Goal: Information Seeking & Learning: Learn about a topic

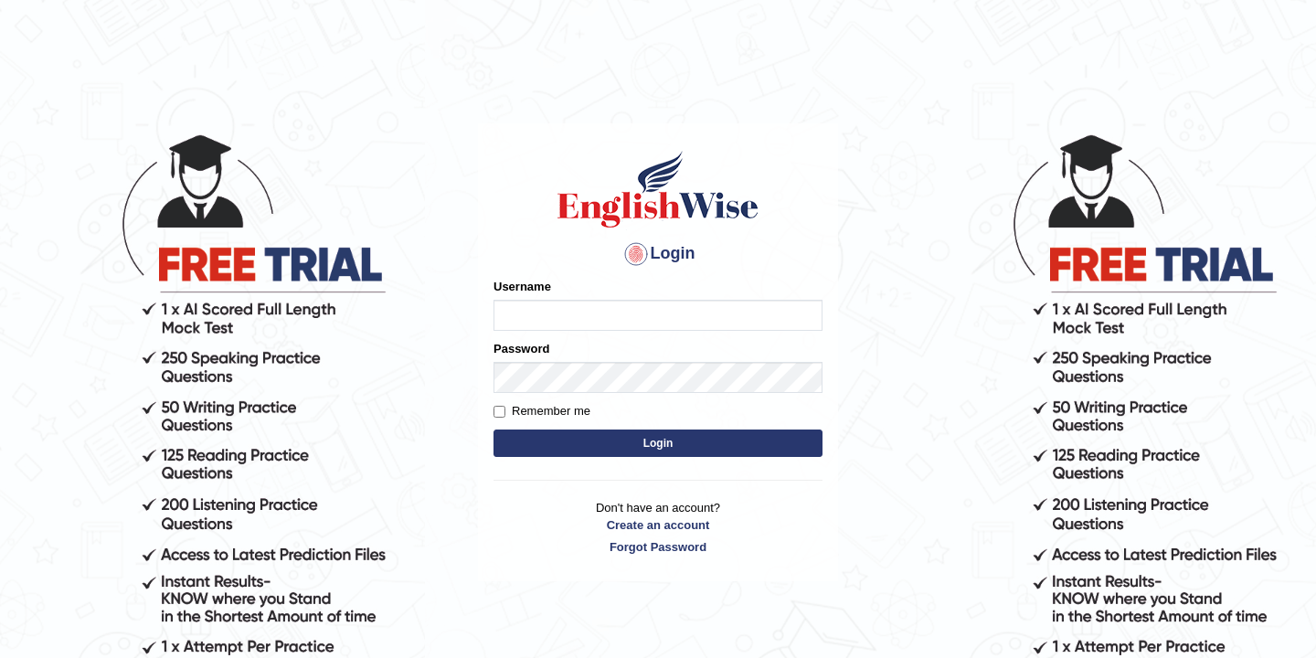
type input "bikramgurung_parramatta"
click at [671, 449] on button "Login" at bounding box center [658, 443] width 329 height 27
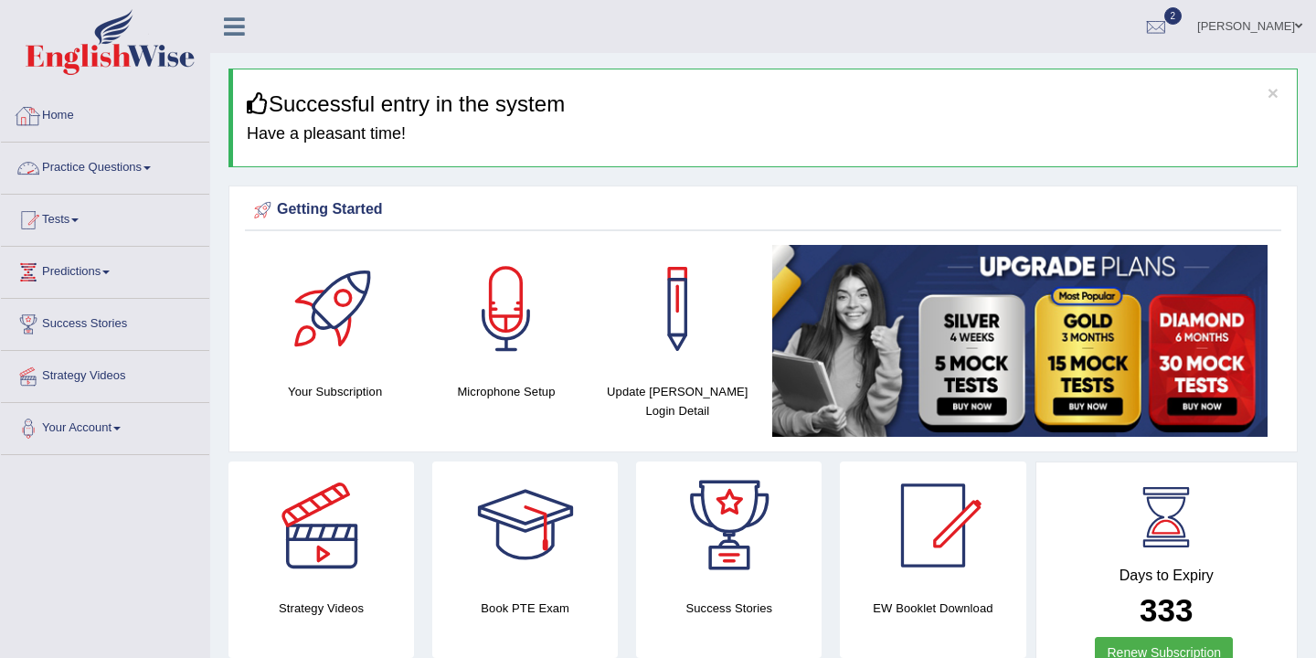
click at [68, 124] on link "Home" at bounding box center [105, 113] width 208 height 46
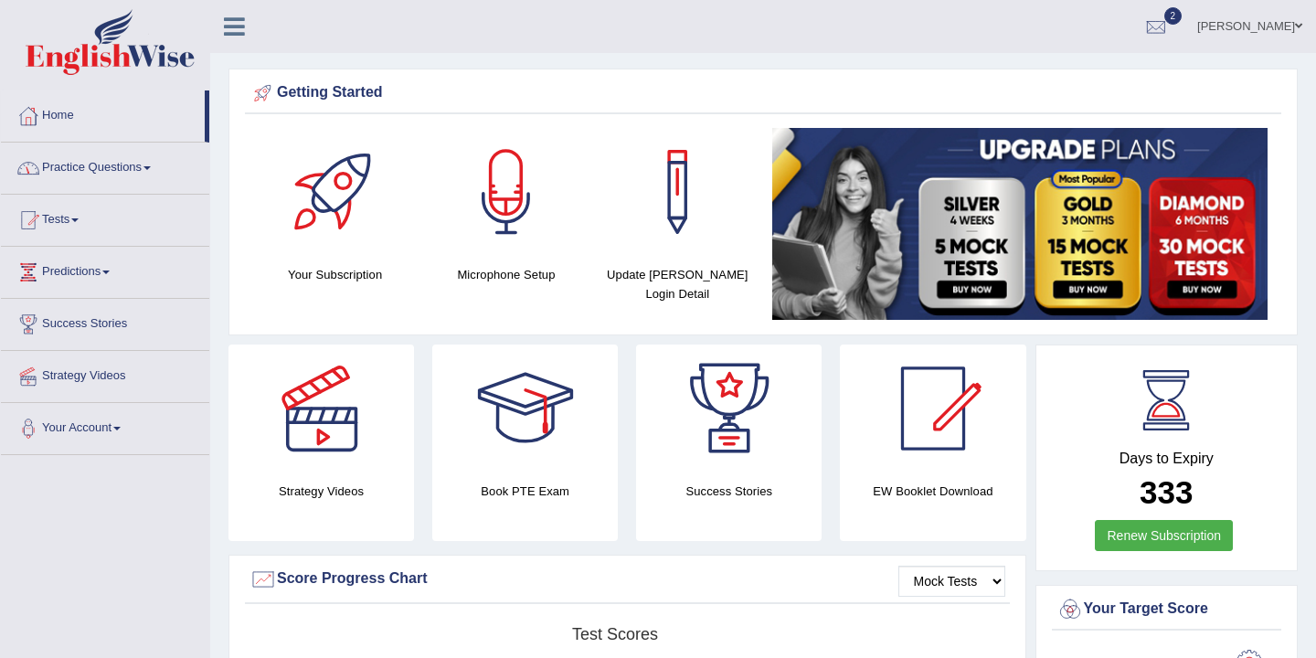
click at [140, 176] on link "Practice Questions" at bounding box center [105, 166] width 208 height 46
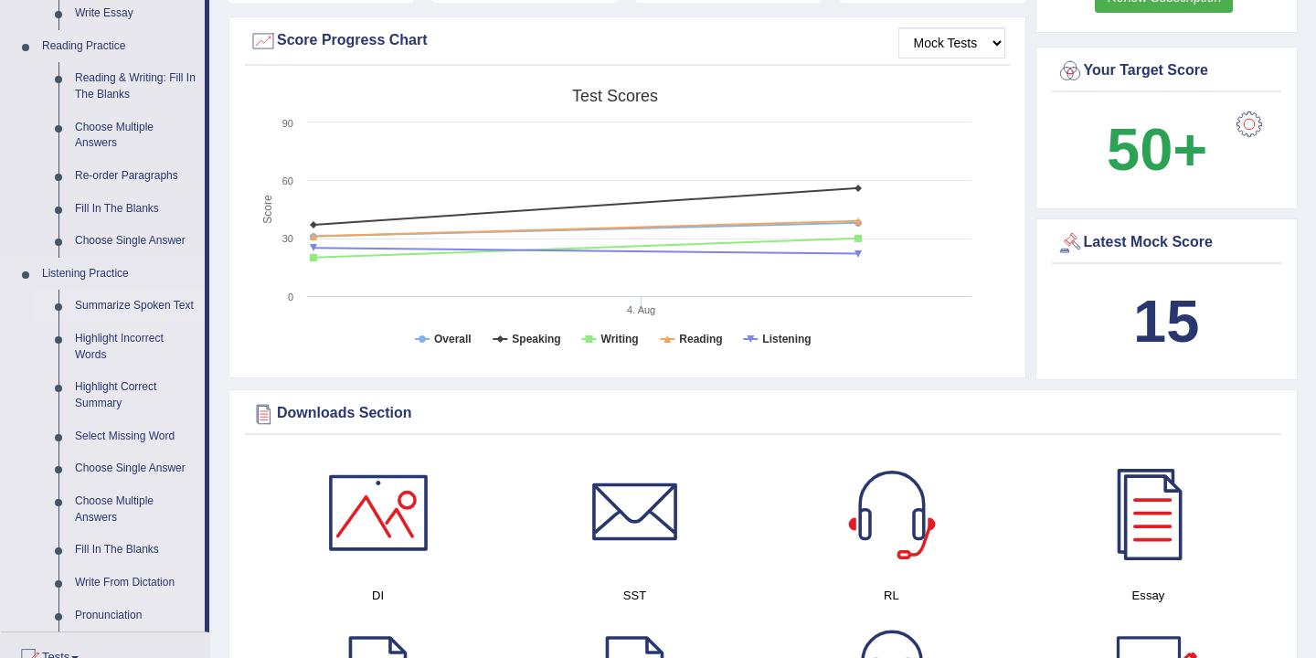
scroll to position [555, 0]
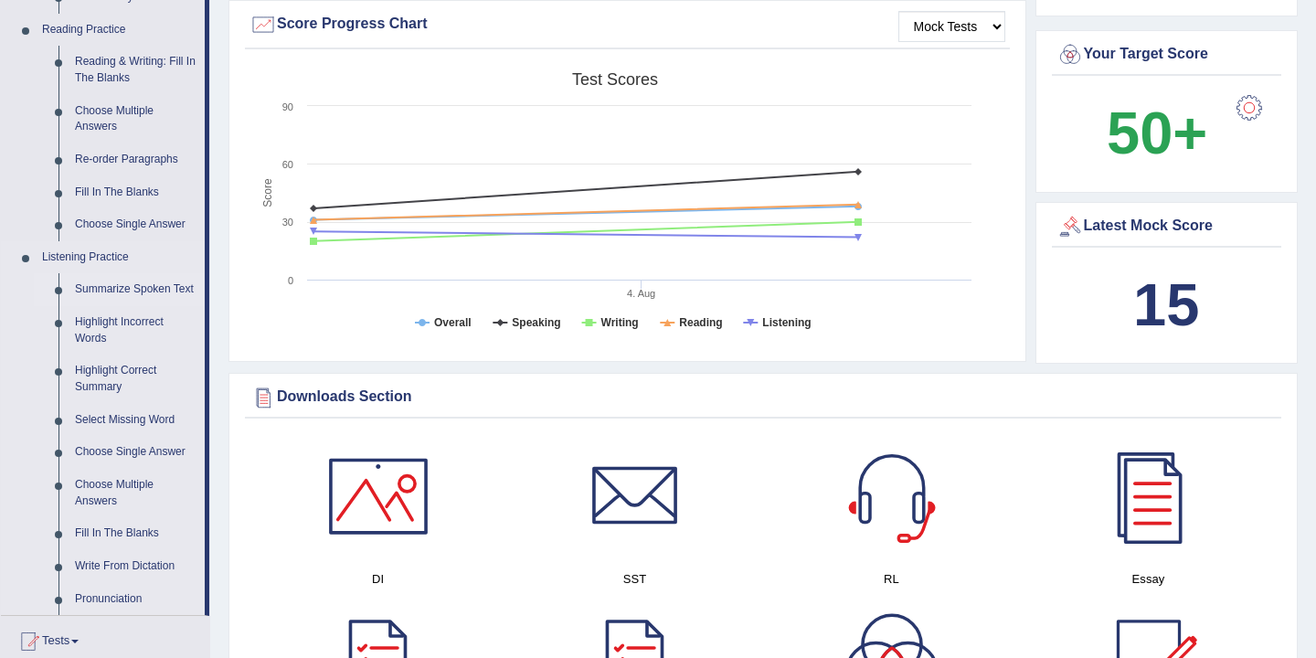
click at [114, 298] on link "Summarize Spoken Text" at bounding box center [136, 289] width 138 height 33
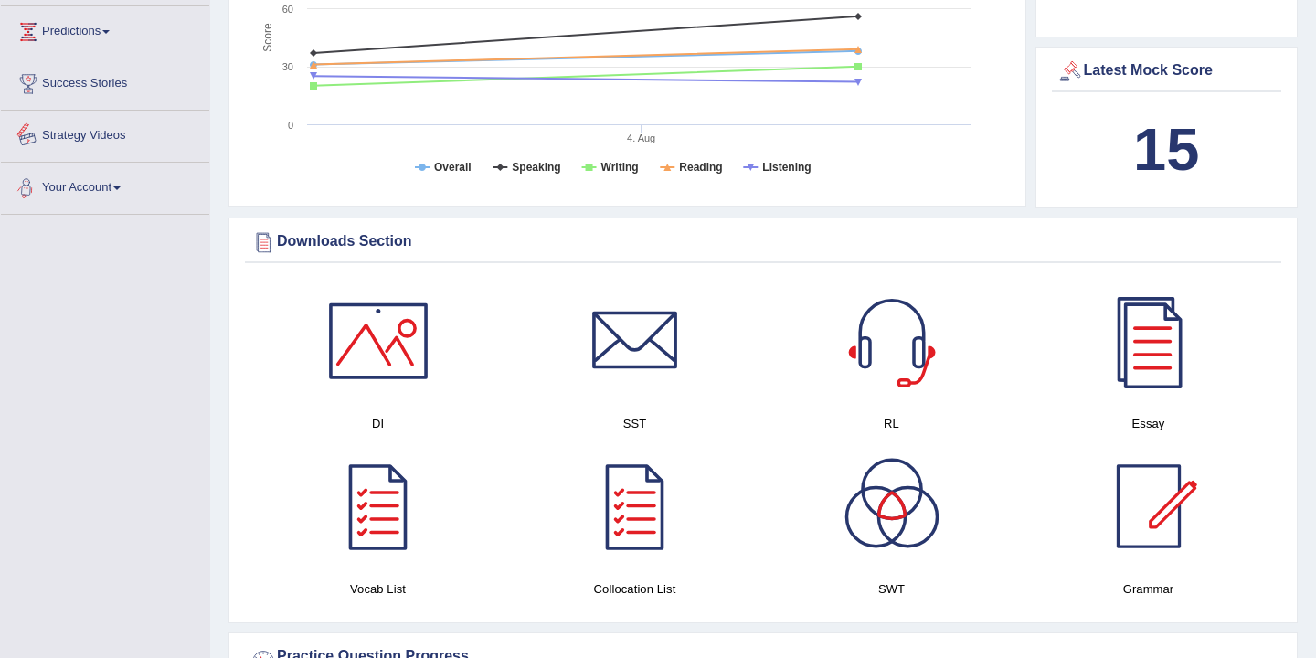
scroll to position [1234, 0]
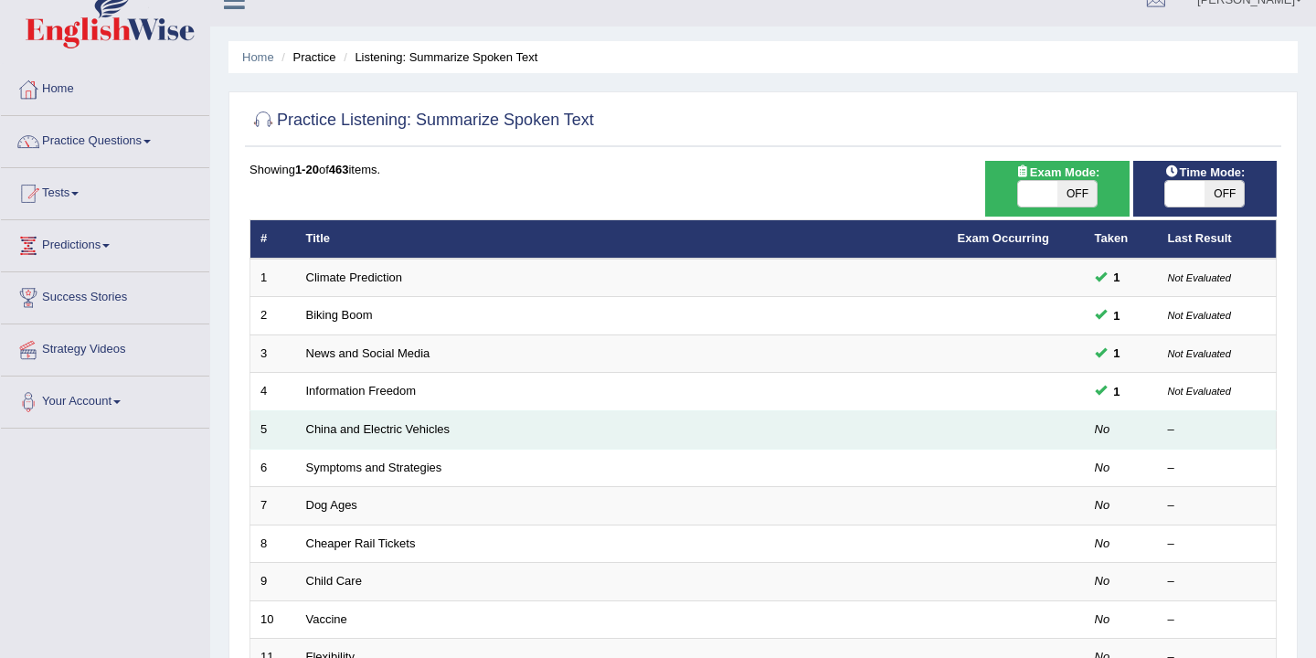
click at [348, 441] on td "China and Electric Vehicles" at bounding box center [622, 430] width 652 height 38
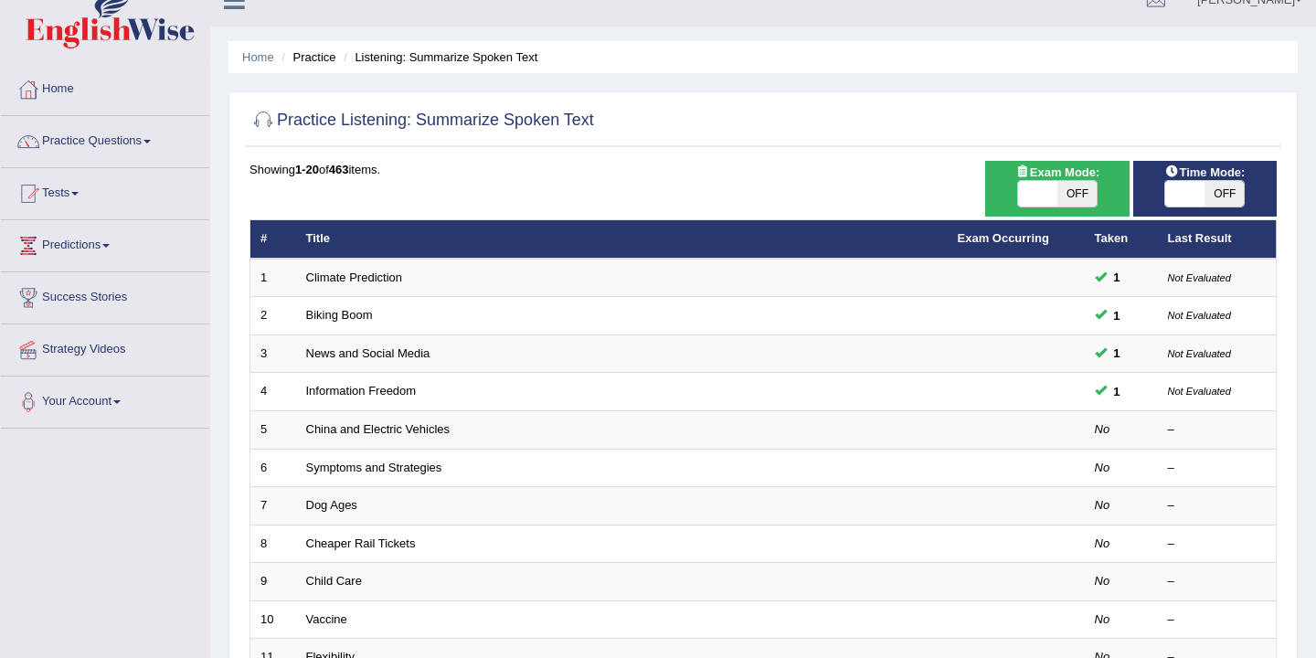
click at [1079, 196] on span "OFF" at bounding box center [1077, 194] width 39 height 26
checkbox input "true"
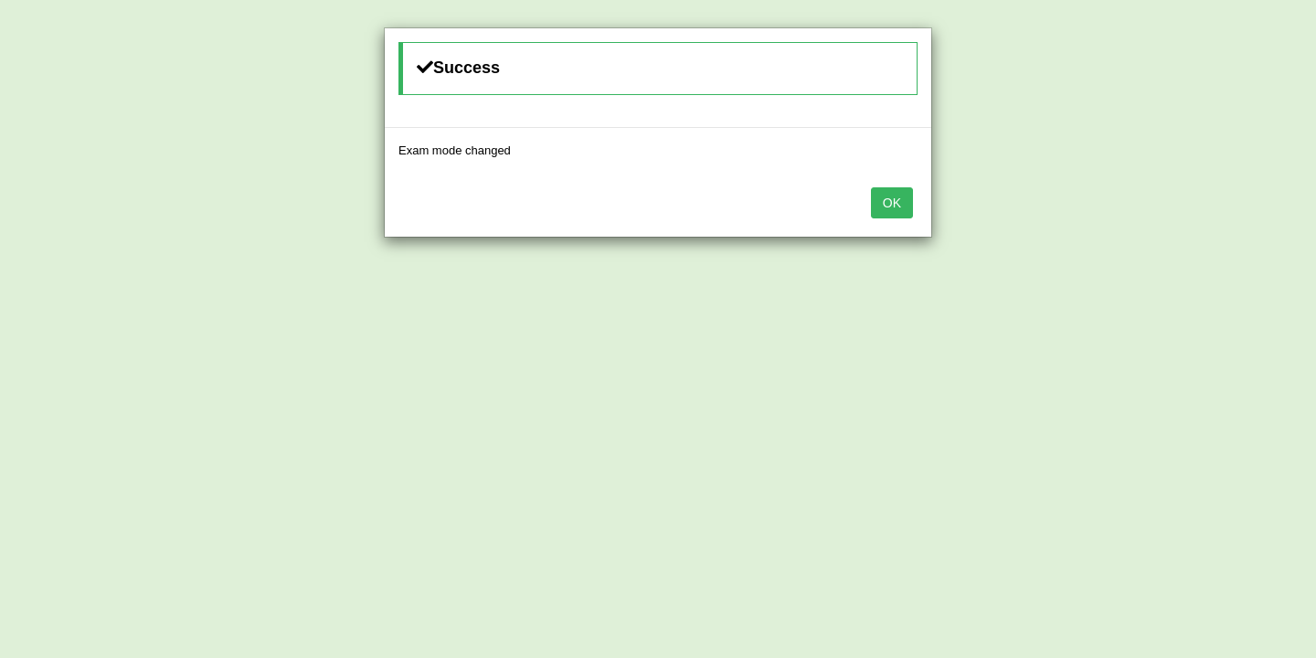
click at [888, 207] on button "OK" at bounding box center [892, 202] width 42 height 31
click at [890, 202] on button "OK" at bounding box center [892, 202] width 42 height 31
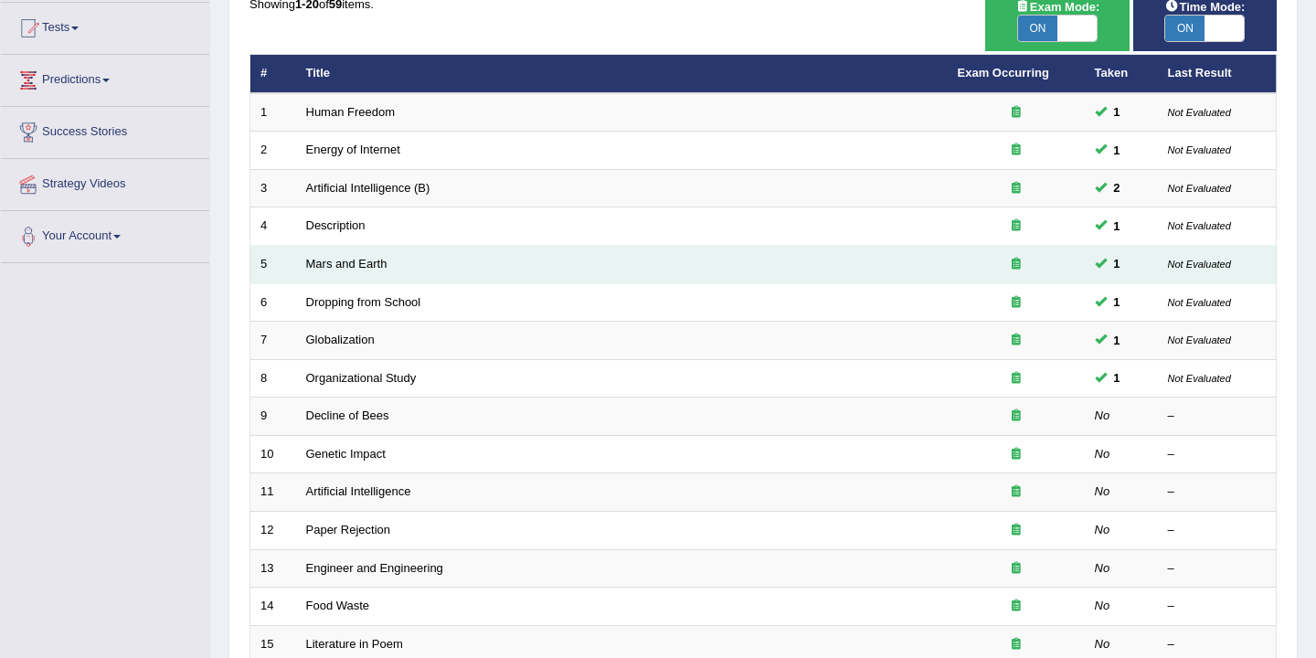
scroll to position [187, 0]
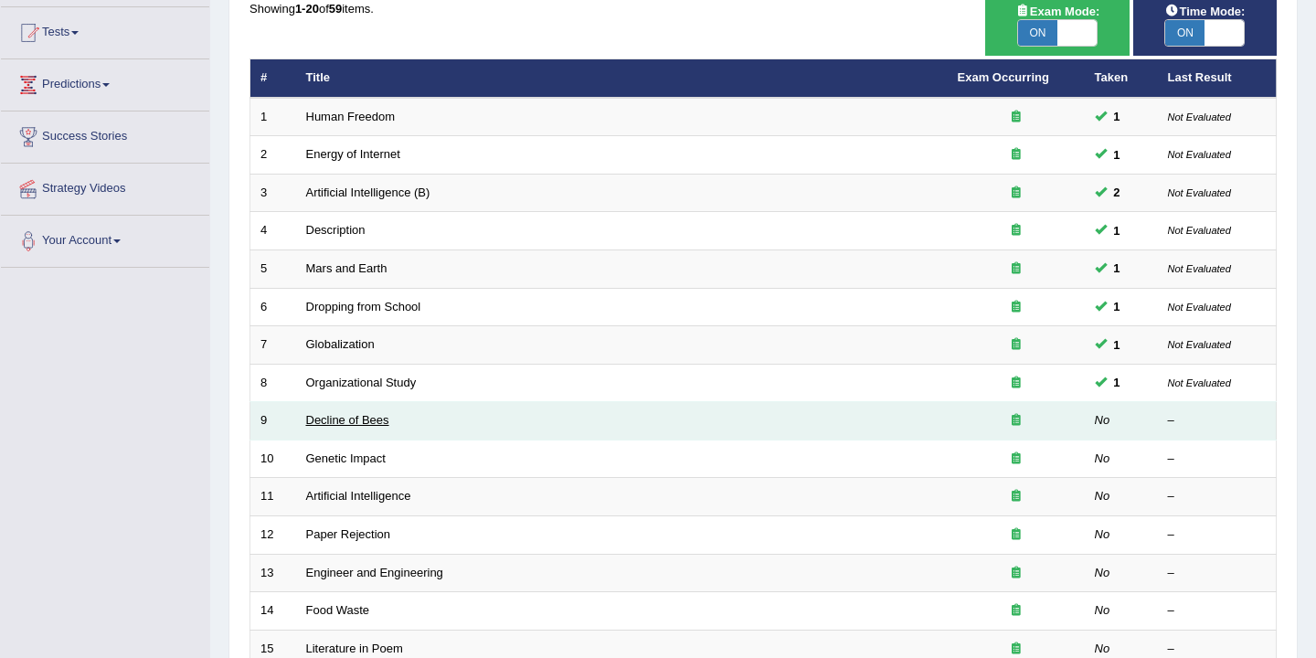
click at [335, 427] on link "Decline of Bees" at bounding box center [347, 420] width 83 height 14
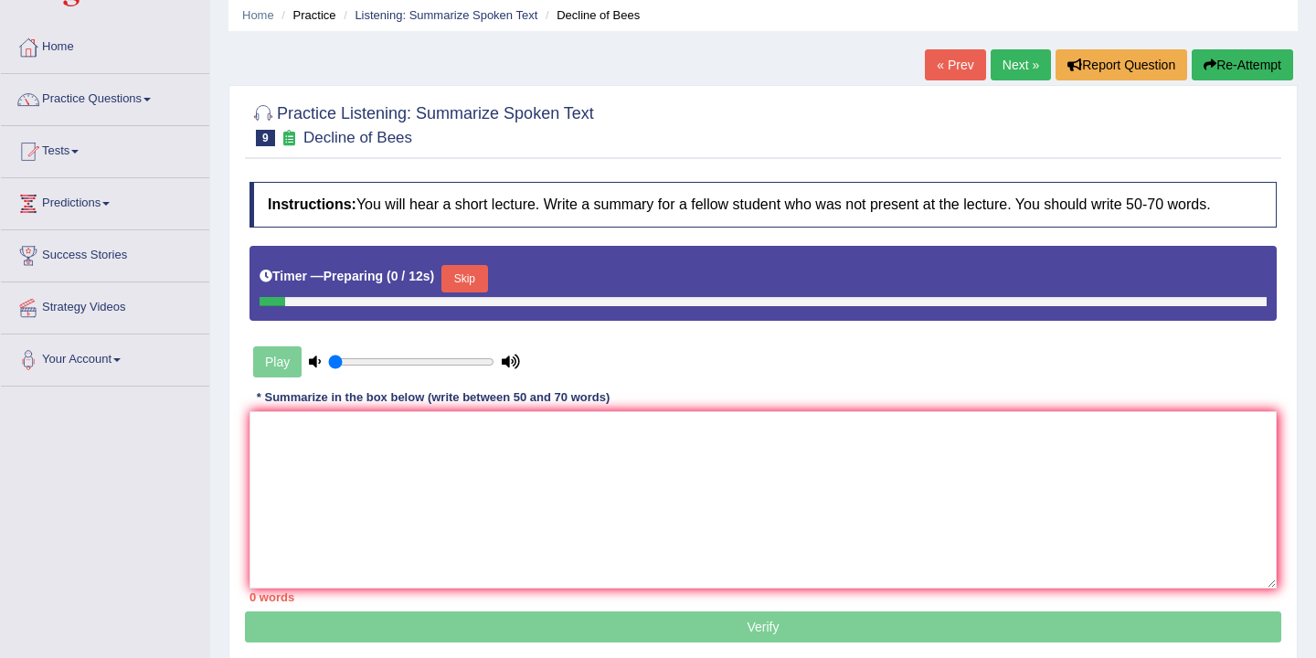
scroll to position [65, 0]
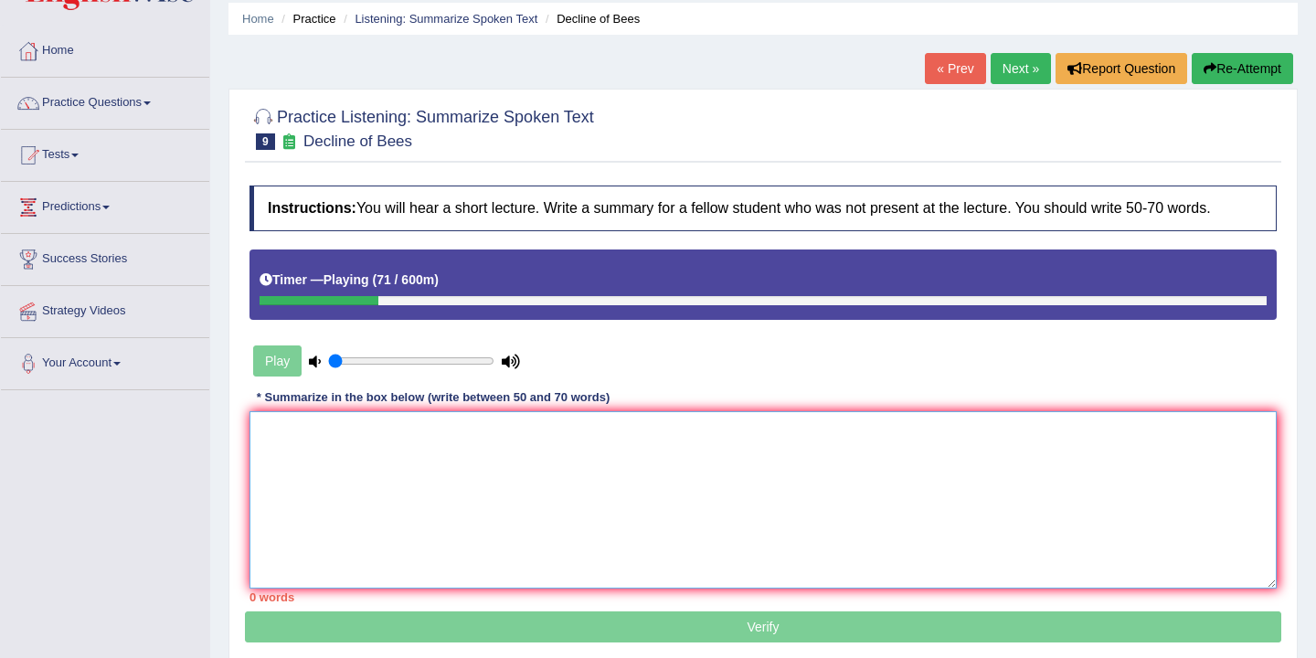
click at [350, 438] on textarea at bounding box center [763, 499] width 1027 height 177
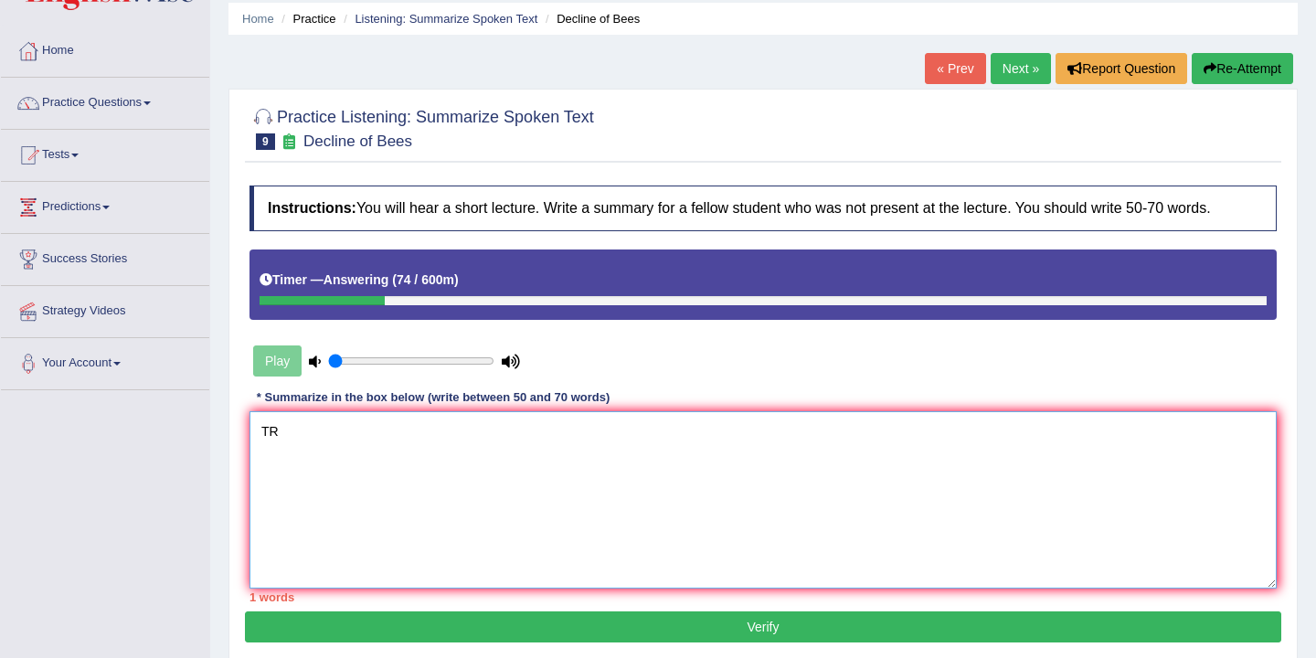
type textarea "T"
type textarea "R"
click at [504, 437] on textarea "The speaker provided comprehensive of decline of bees" at bounding box center [763, 499] width 1027 height 177
click at [559, 434] on textarea "The speaker provided comprehensive of Decline of bees" at bounding box center [763, 499] width 1027 height 177
click at [598, 441] on textarea "The speaker provided comprehensive of Decline of Bees" at bounding box center [763, 499] width 1027 height 177
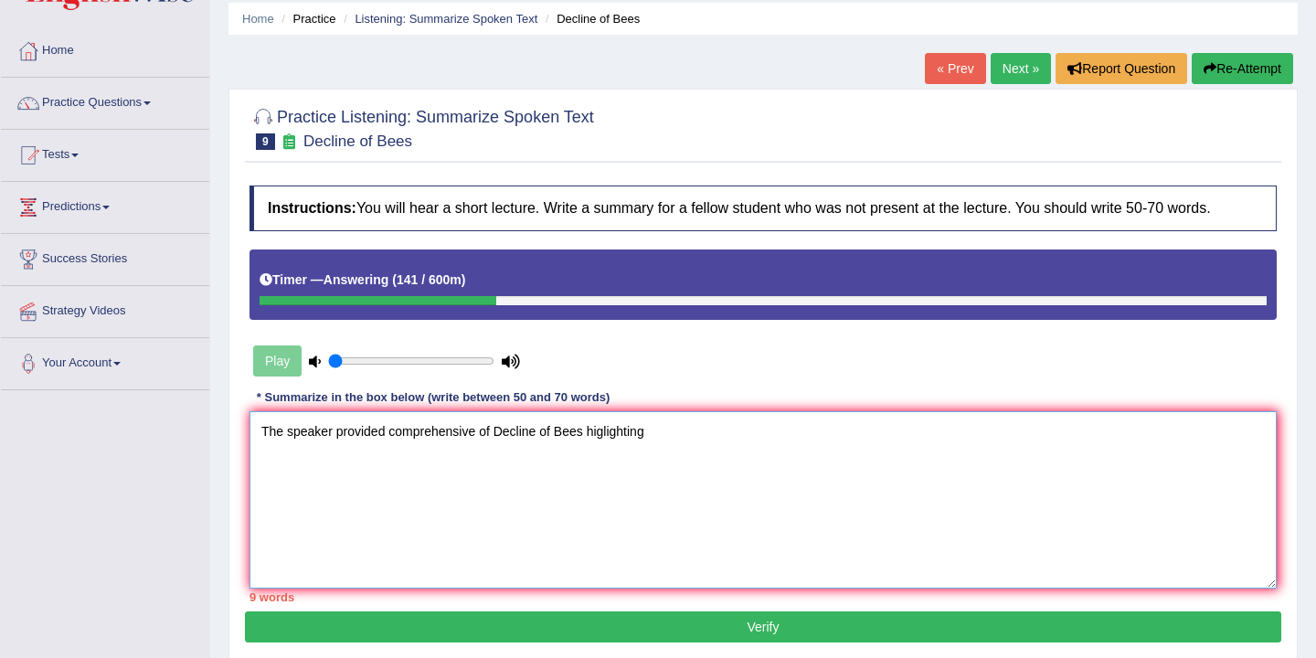
click at [605, 433] on textarea "The speaker provided comprehensive of Decline of Bees higlighting" at bounding box center [763, 499] width 1027 height 177
click at [679, 432] on textarea "The speaker provided comprehensive of Decline of Bees highlighting" at bounding box center [763, 499] width 1027 height 177
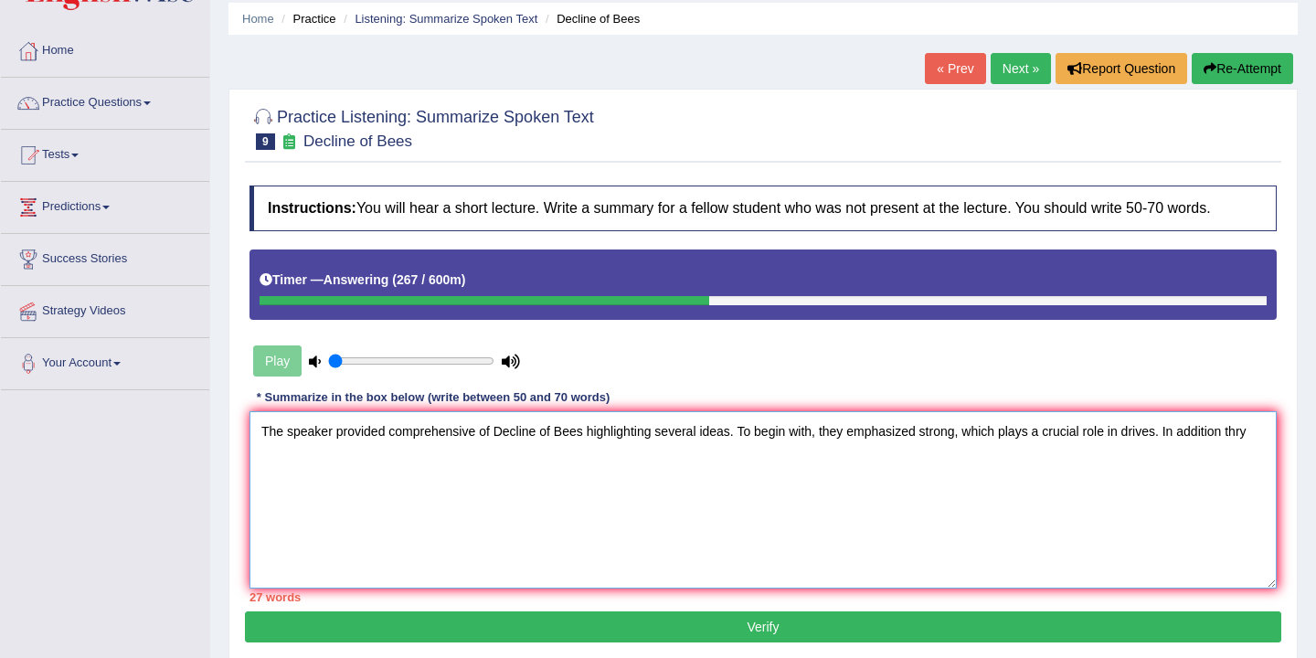
click at [1227, 435] on textarea "The speaker provided comprehensive of Decline of Bees highlighting several idea…" at bounding box center [763, 499] width 1027 height 177
click at [1262, 432] on textarea "The speaker provided comprehensive of Decline of Bees highlighting several idea…" at bounding box center [763, 499] width 1027 height 177
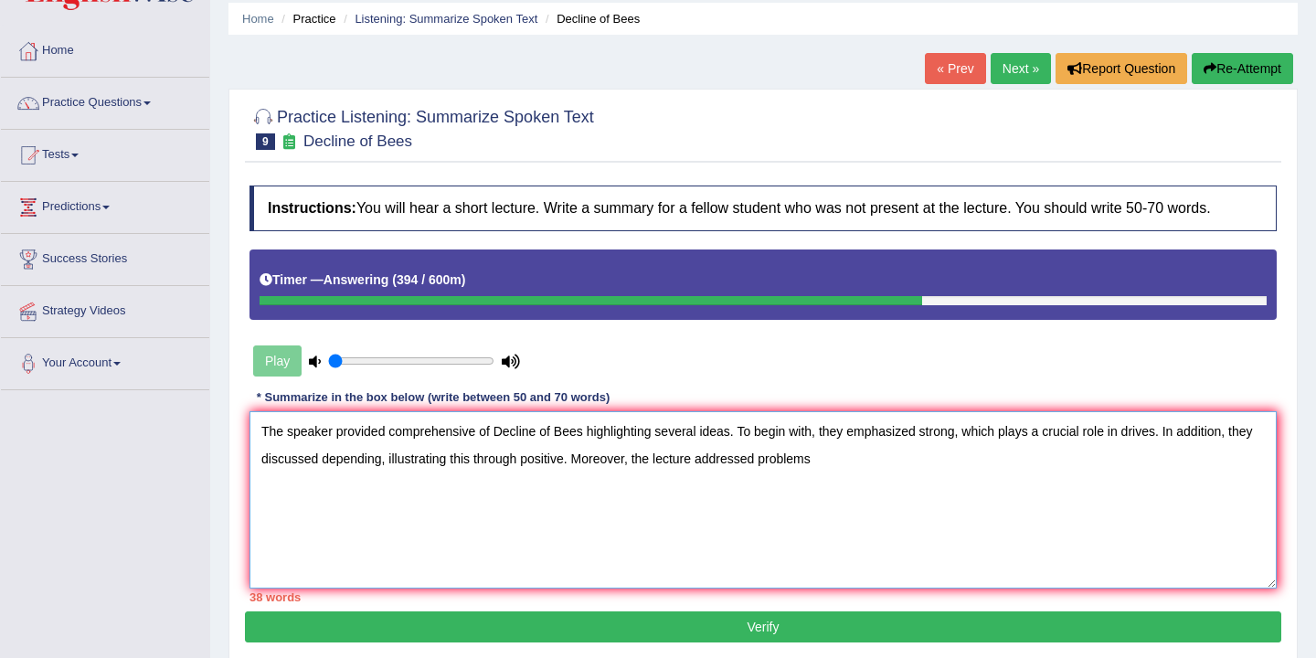
click at [760, 462] on textarea "The speaker provided comprehensive of Decline of Bees highlighting several idea…" at bounding box center [763, 499] width 1027 height 177
click at [766, 463] on textarea "The speaker provided comprehensive of Decline of Bees highlighting several idea…" at bounding box center [763, 499] width 1027 height 177
click at [918, 467] on textarea "The speaker provided comprehensive of Decline of Bees highlighting several idea…" at bounding box center [763, 499] width 1027 height 177
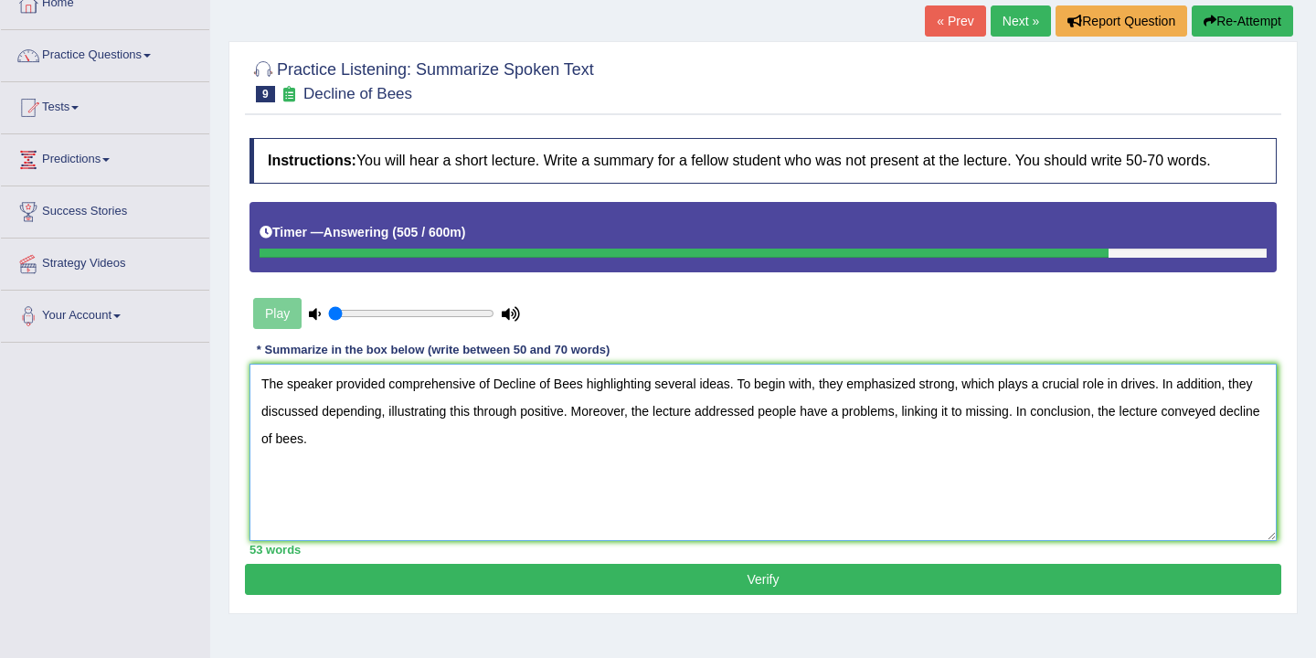
scroll to position [117, 0]
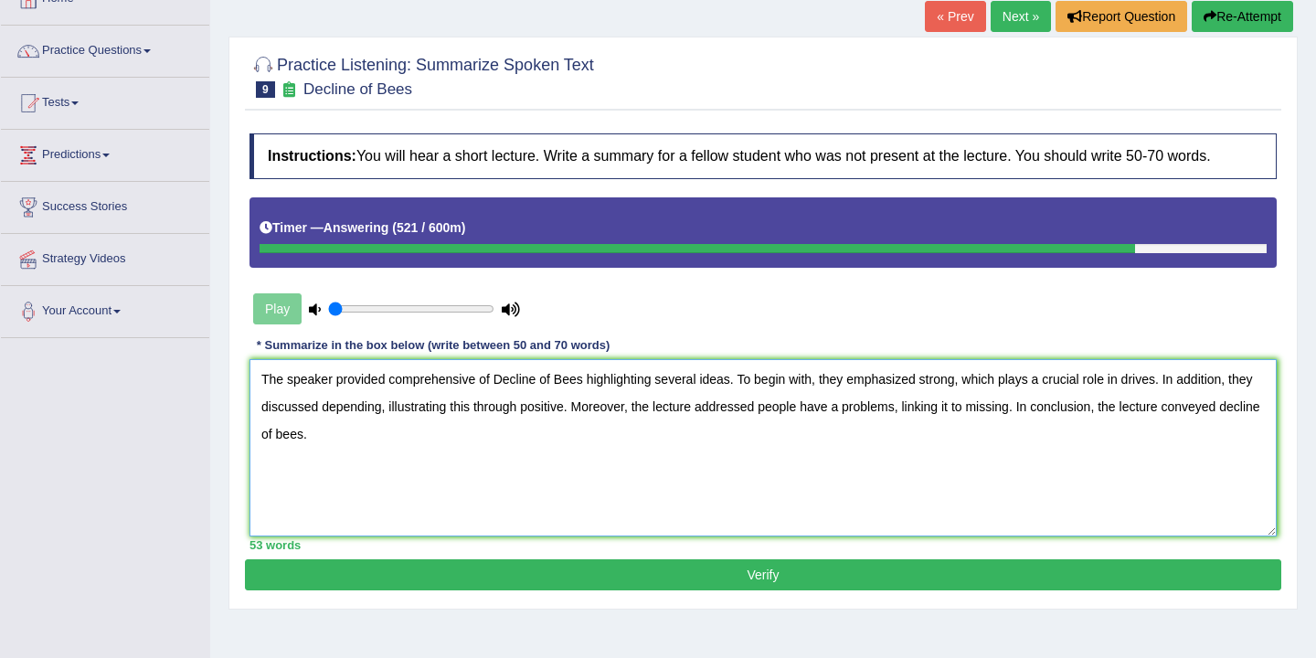
click at [386, 378] on textarea "The speaker provided comprehensive of Decline of Bees highlighting several idea…" at bounding box center [763, 447] width 1027 height 177
click at [490, 381] on textarea "The speaker provided a comprehensive of Decline of Bees highlighting several id…" at bounding box center [763, 447] width 1027 height 177
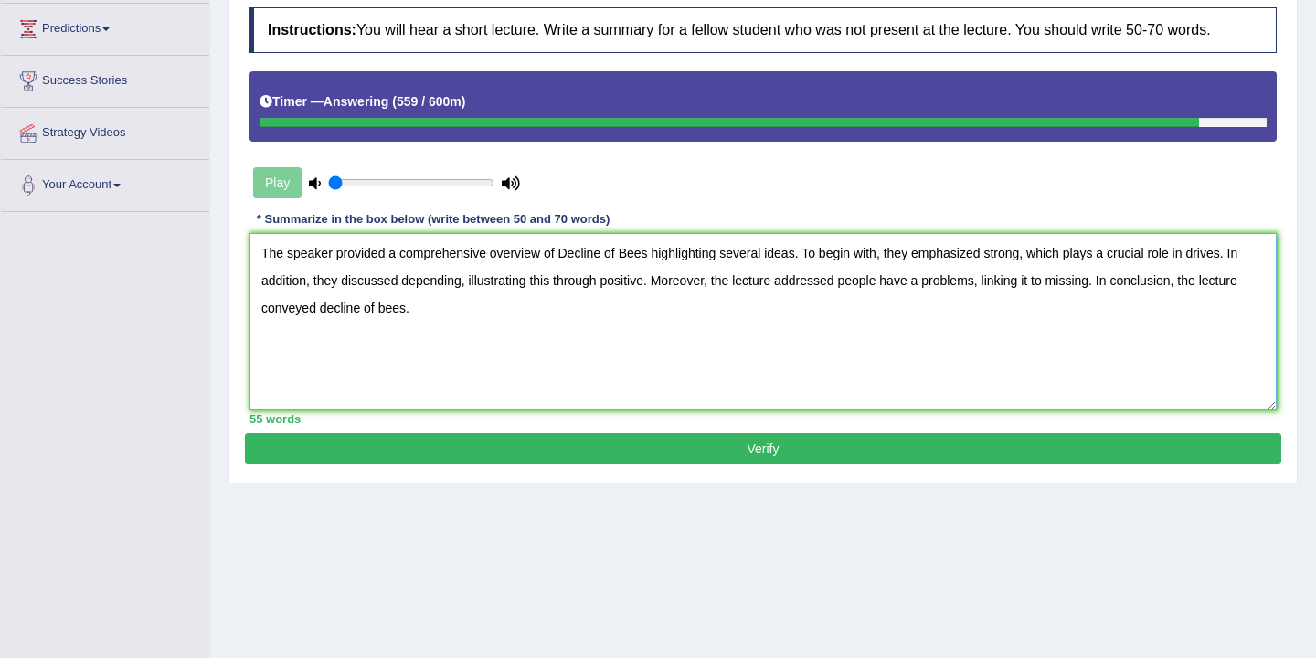
scroll to position [241, 0]
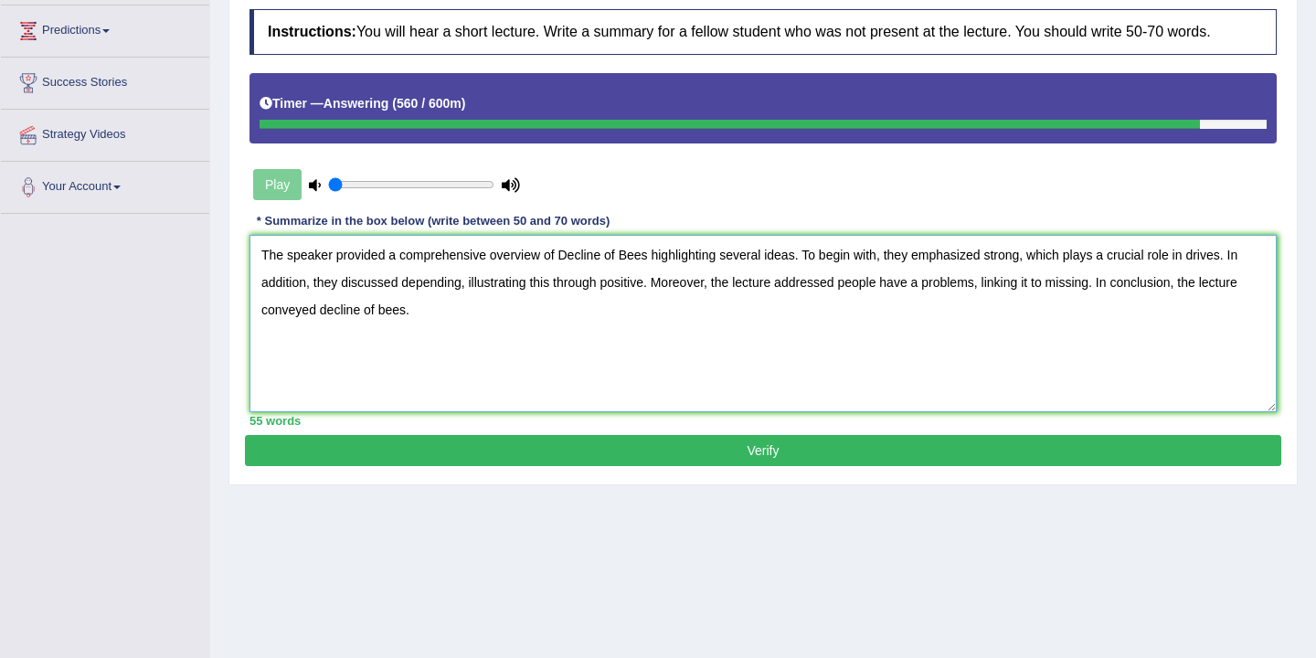
type textarea "The speaker provided a comprehensive overview of Decline of Bees highlighting s…"
click at [809, 451] on button "Verify" at bounding box center [763, 450] width 1037 height 31
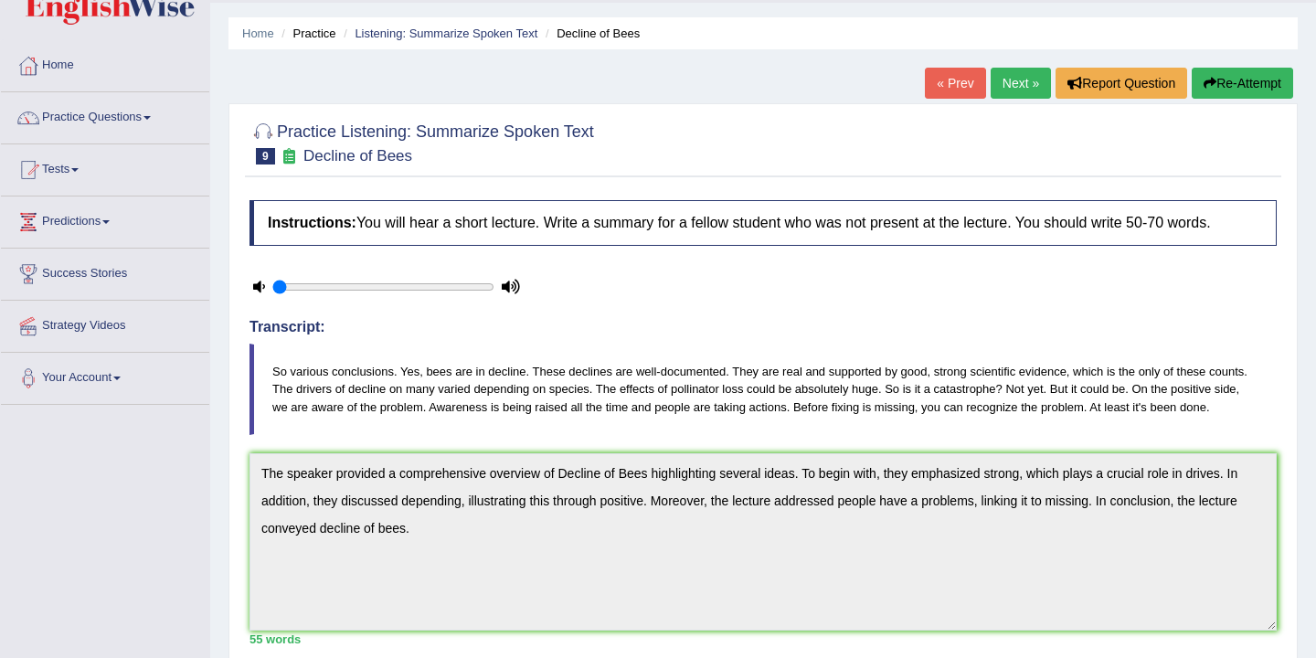
scroll to position [0, 0]
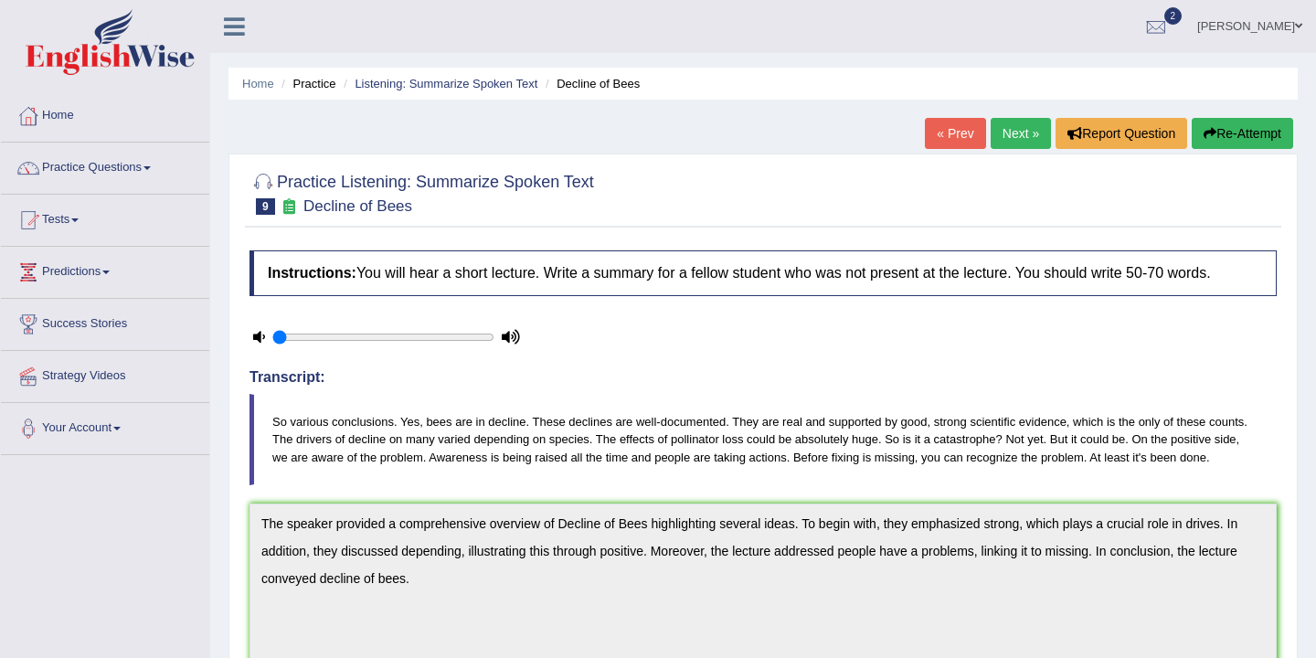
click at [1011, 134] on link "Next »" at bounding box center [1021, 133] width 60 height 31
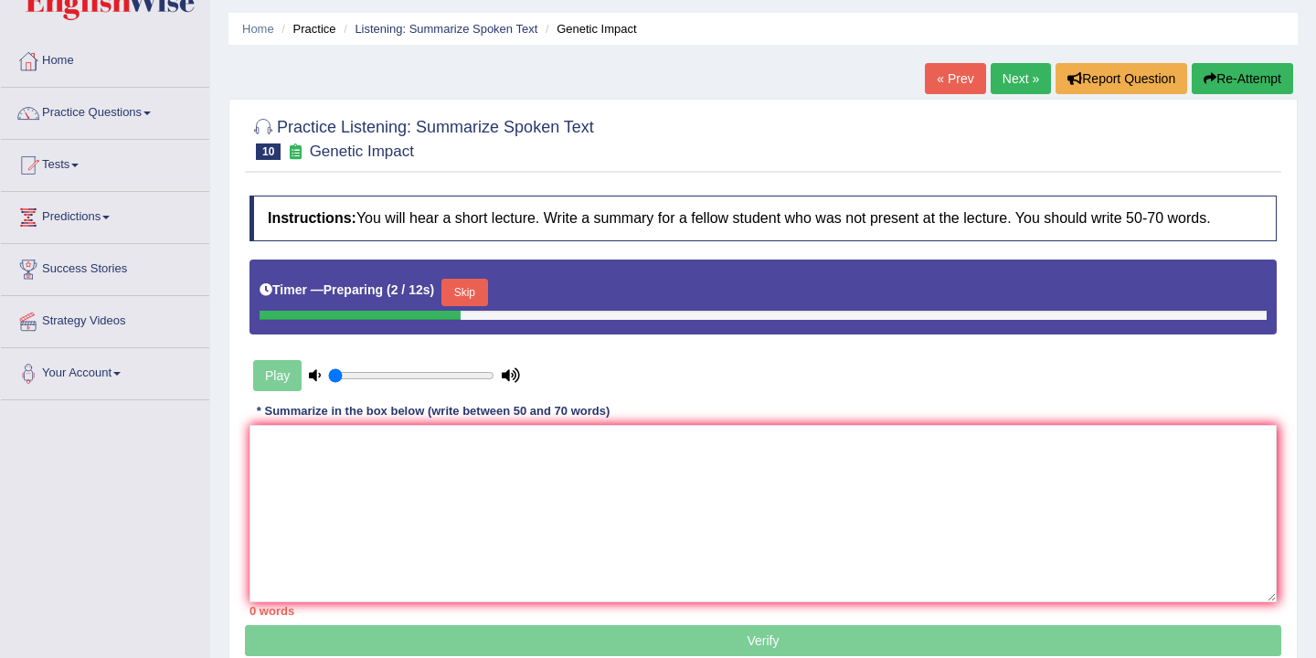
scroll to position [61, 0]
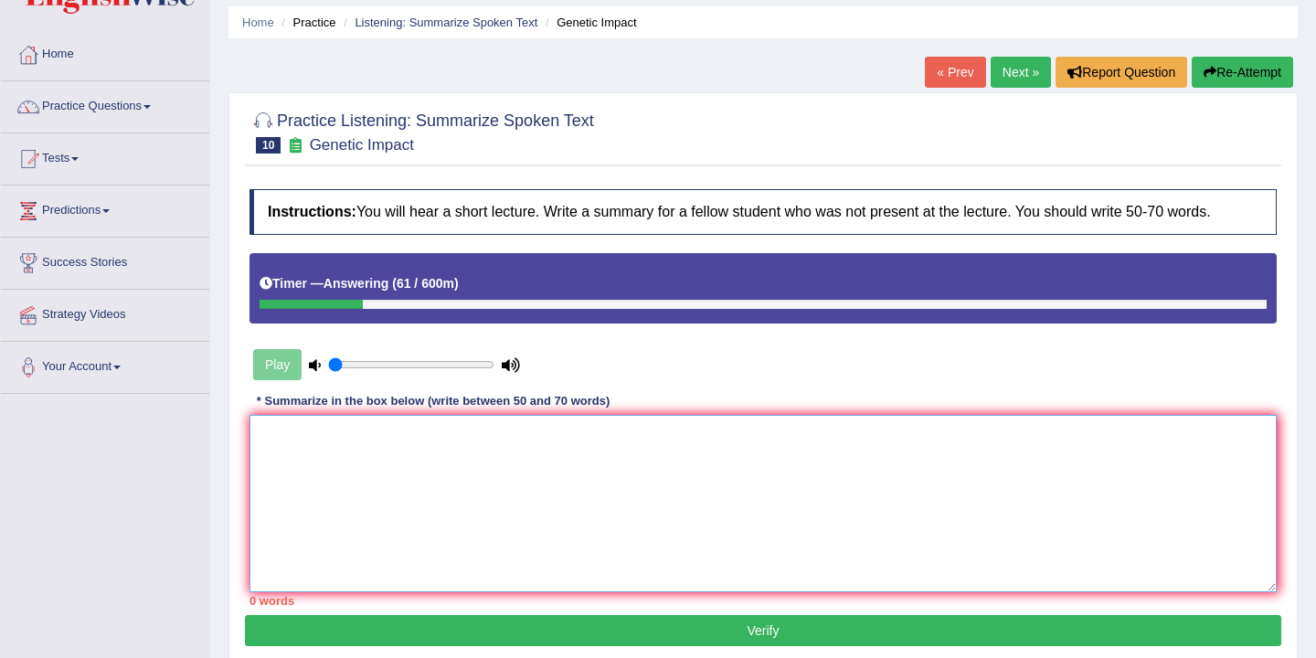
click at [327, 431] on textarea at bounding box center [763, 503] width 1027 height 177
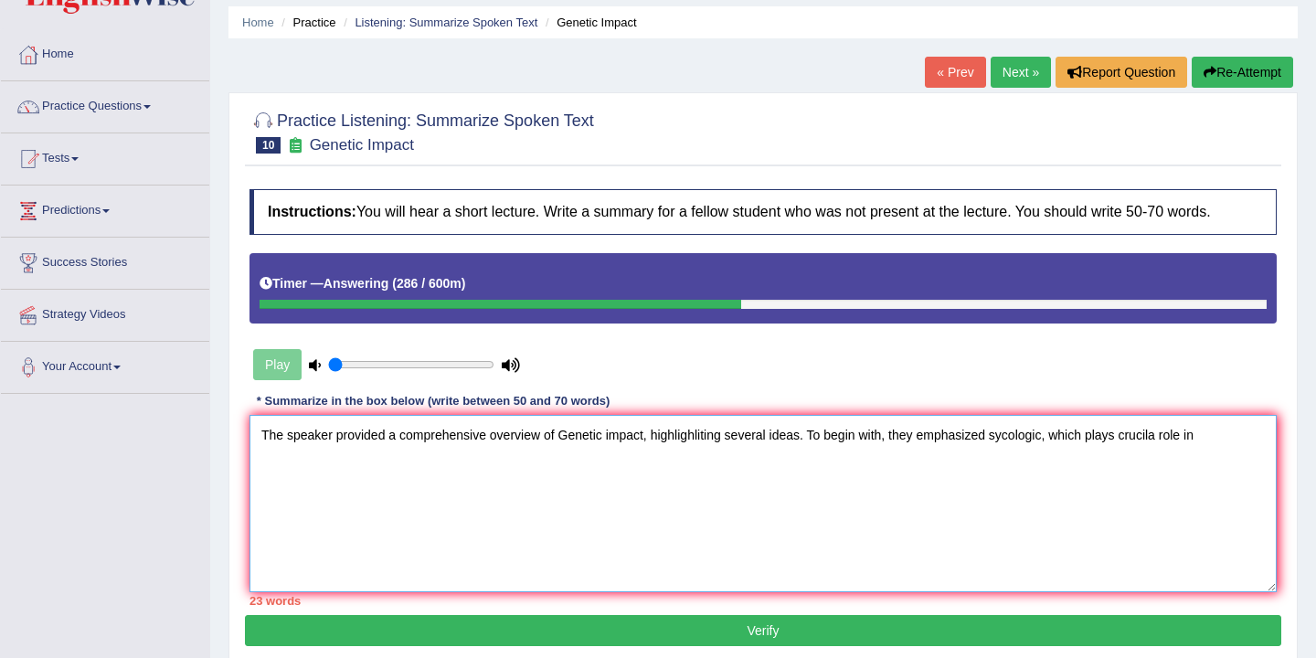
click at [1047, 438] on textarea "The speaker provided a comprehensive overview of Genetic impact, highlighliting…" at bounding box center [763, 503] width 1027 height 177
click at [1265, 442] on textarea "The speaker provided a comprehensive overview of Genetic impact, highlighliting…" at bounding box center [763, 503] width 1027 height 177
click at [568, 437] on textarea "The speaker provided a comprehensive overview of Genetic impact, highlighliting…" at bounding box center [763, 503] width 1027 height 177
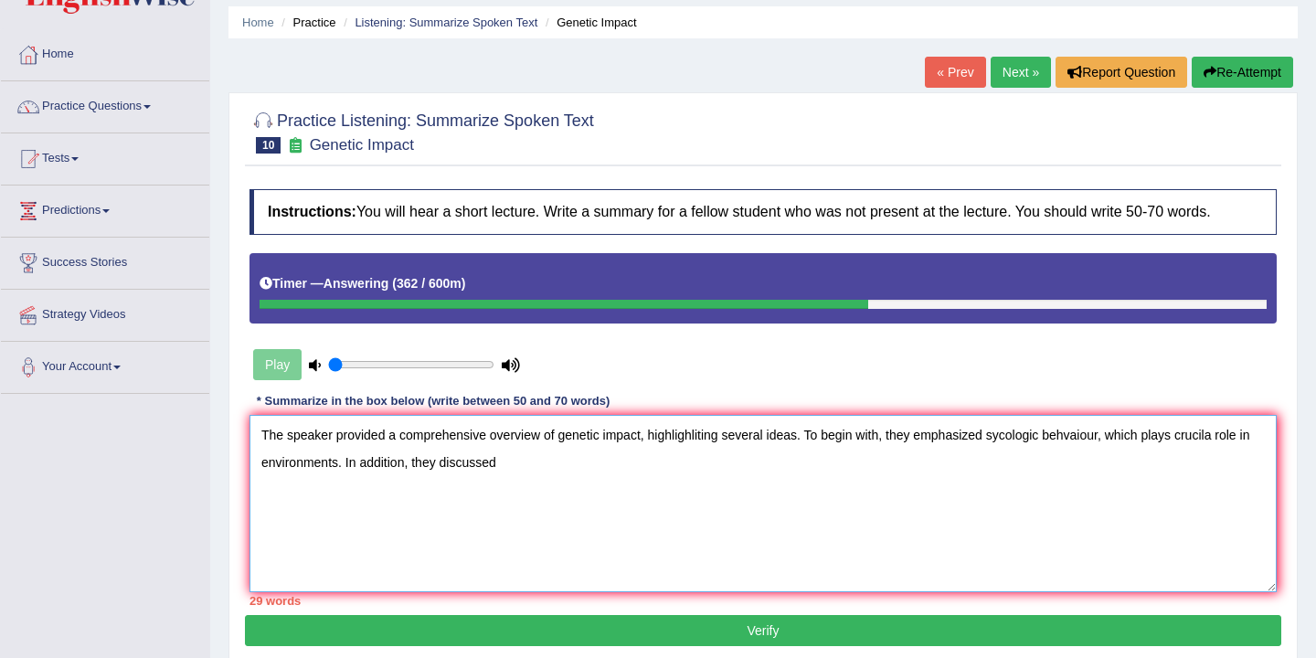
click at [513, 467] on textarea "The speaker provided a comprehensive overview of genetic impact, highlighliting…" at bounding box center [763, 503] width 1027 height 177
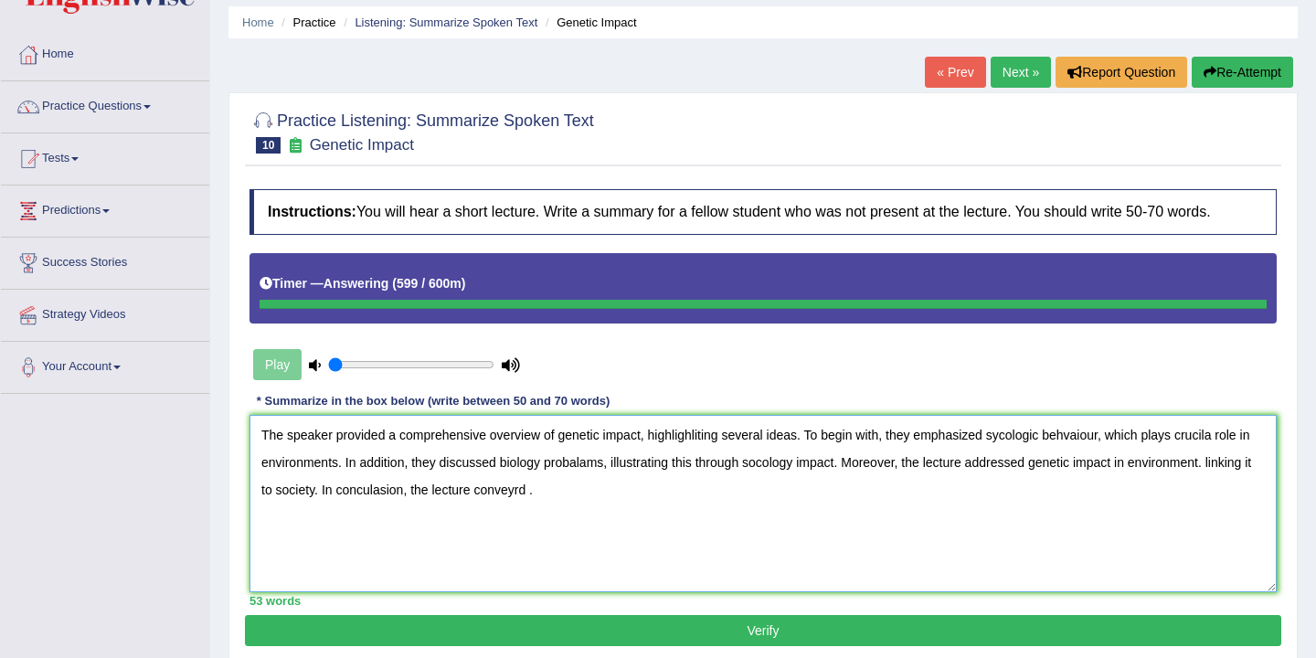
type textarea "The speaker provided a comprehensive overview of genetic impact, highlighliting…"
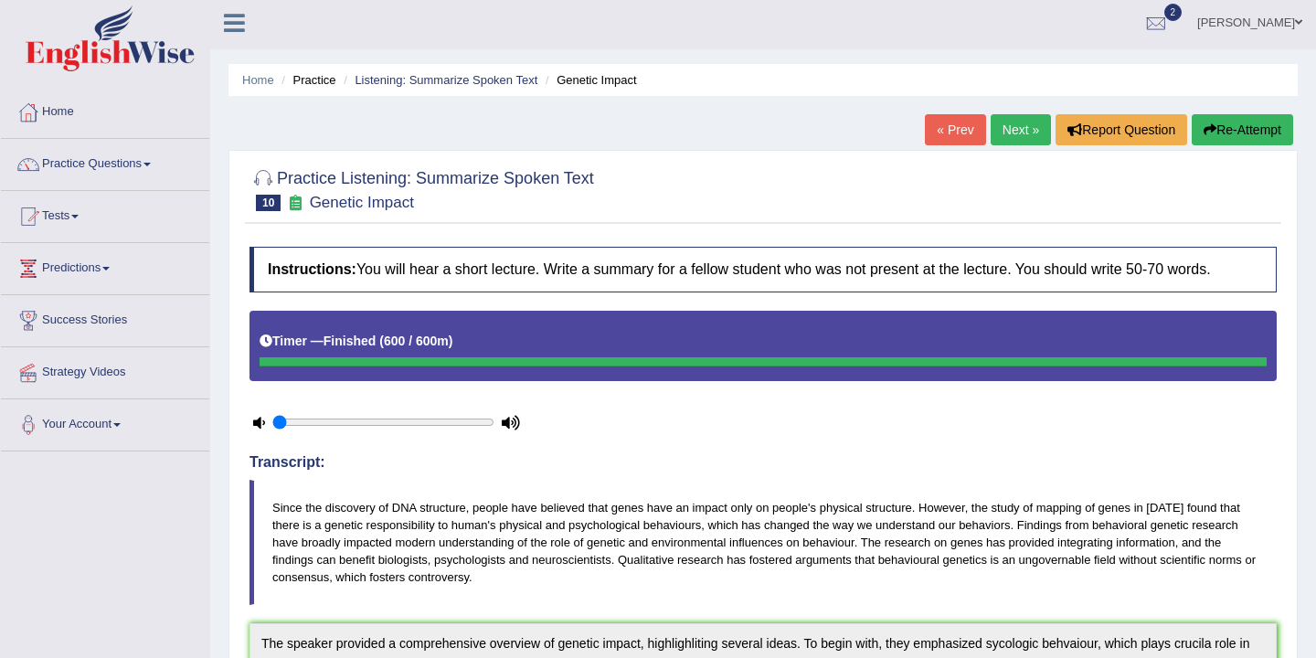
scroll to position [0, 0]
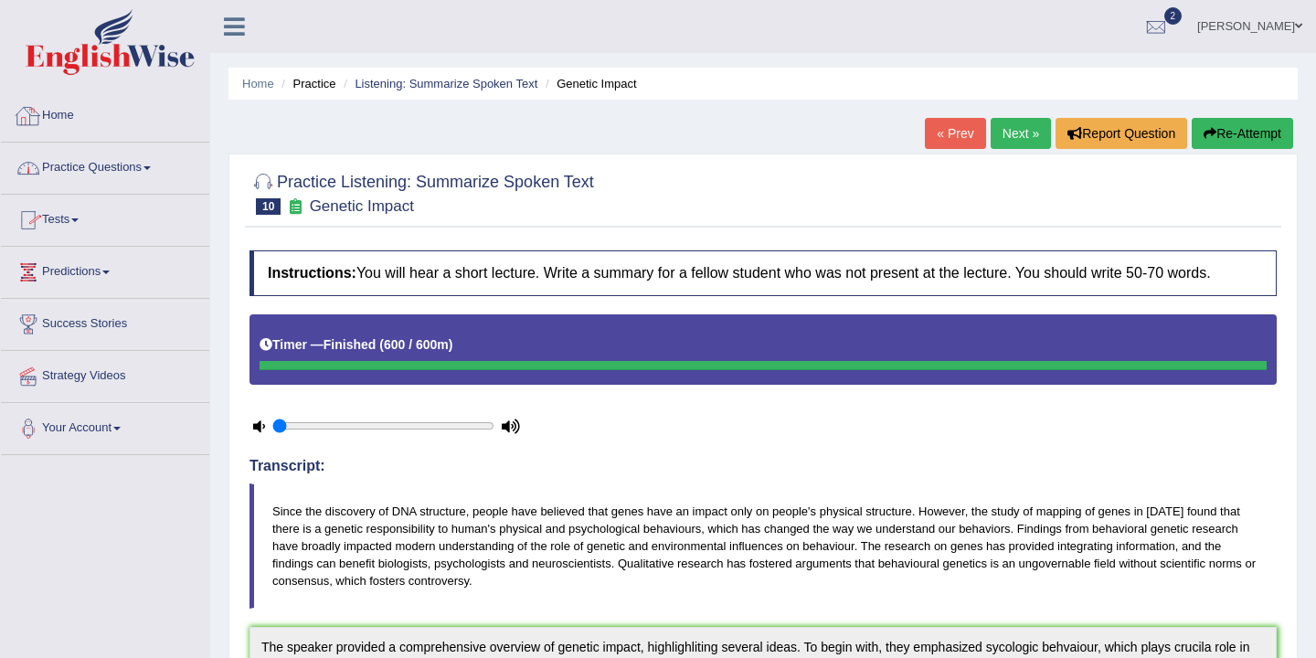
click at [62, 112] on link "Home" at bounding box center [105, 113] width 208 height 46
click at [150, 171] on link "Practice Questions" at bounding box center [105, 166] width 208 height 46
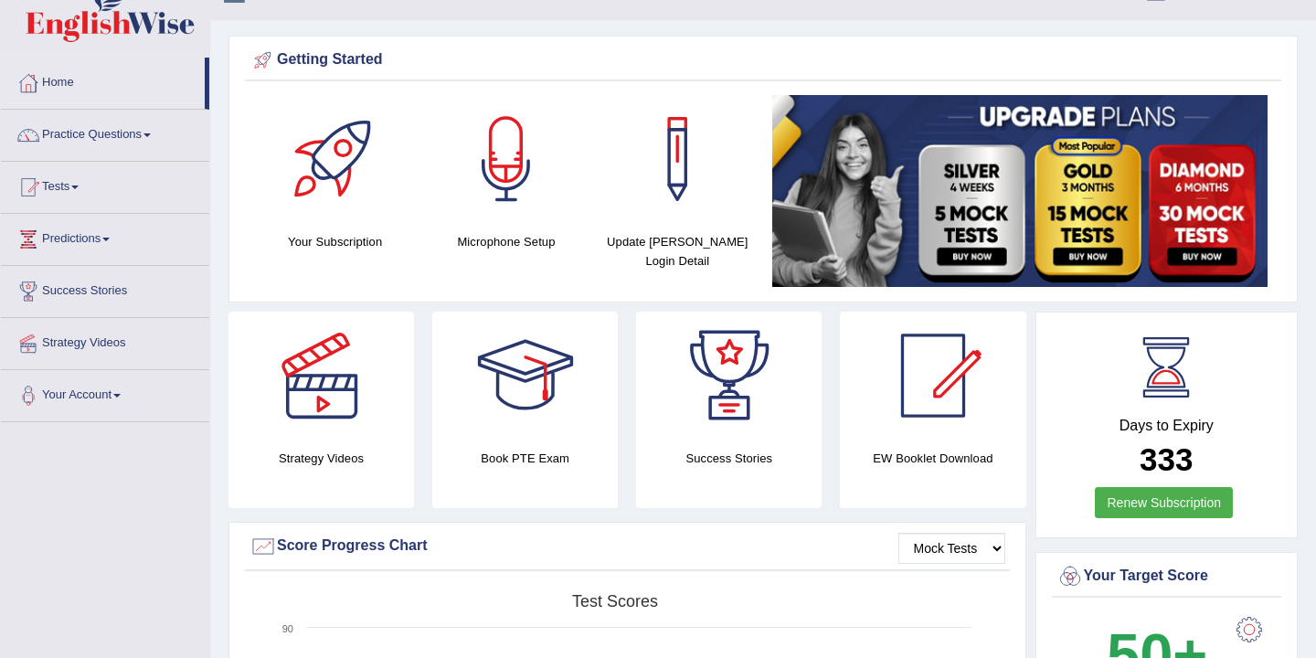
scroll to position [44, 0]
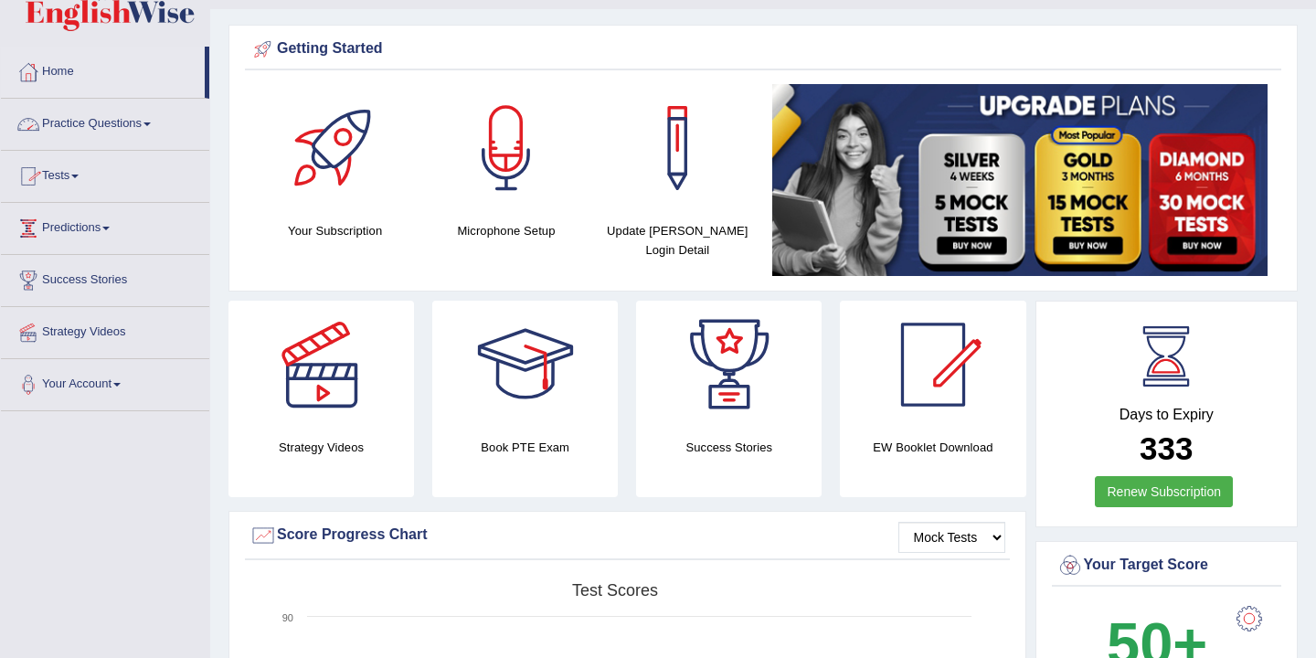
click at [133, 127] on link "Practice Questions" at bounding box center [105, 122] width 208 height 46
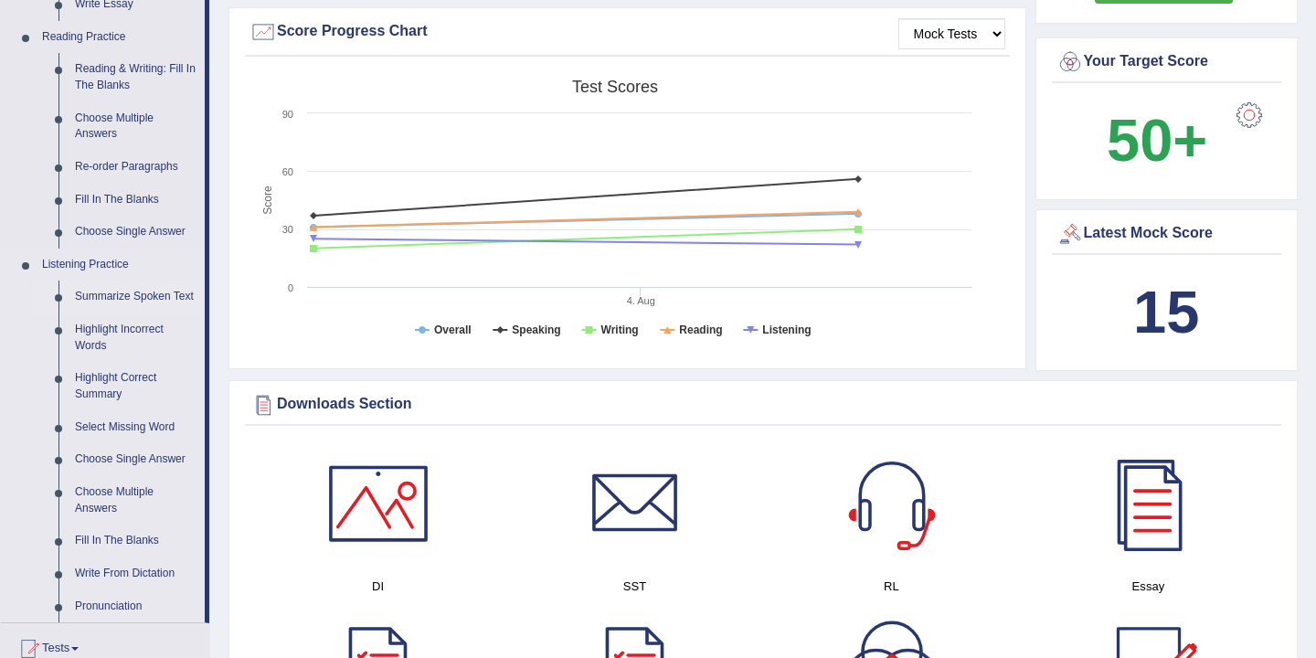
scroll to position [553, 0]
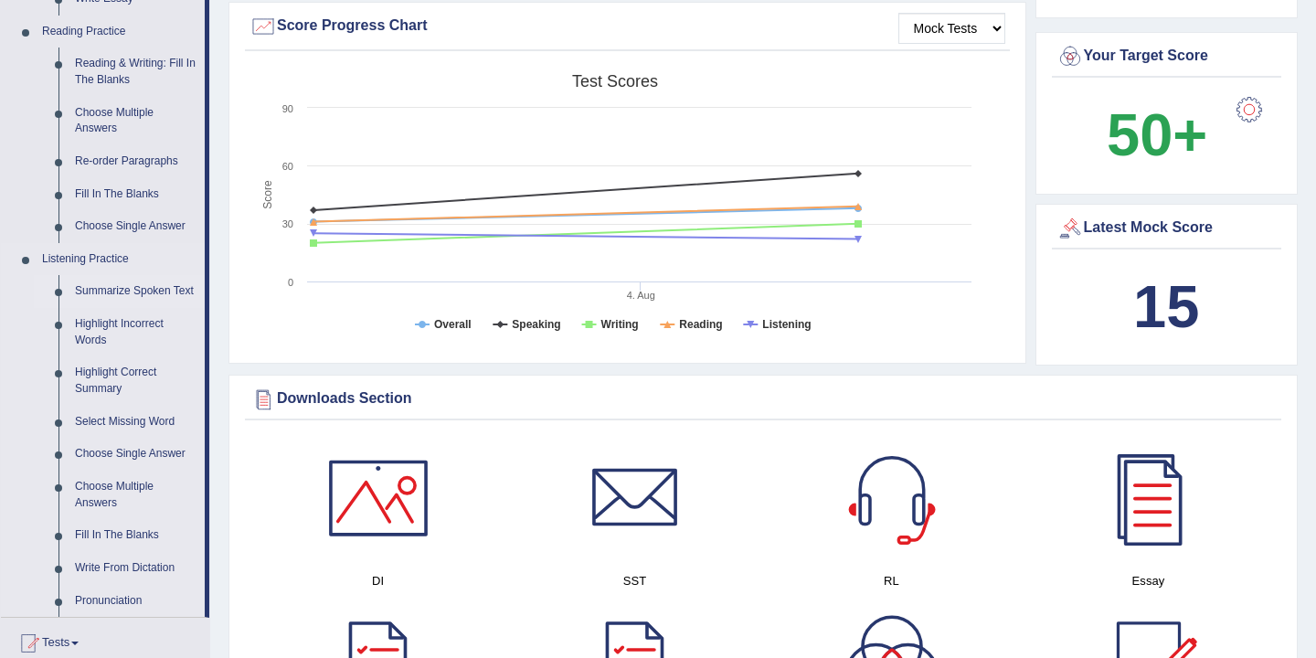
click at [141, 302] on link "Summarize Spoken Text" at bounding box center [136, 291] width 138 height 33
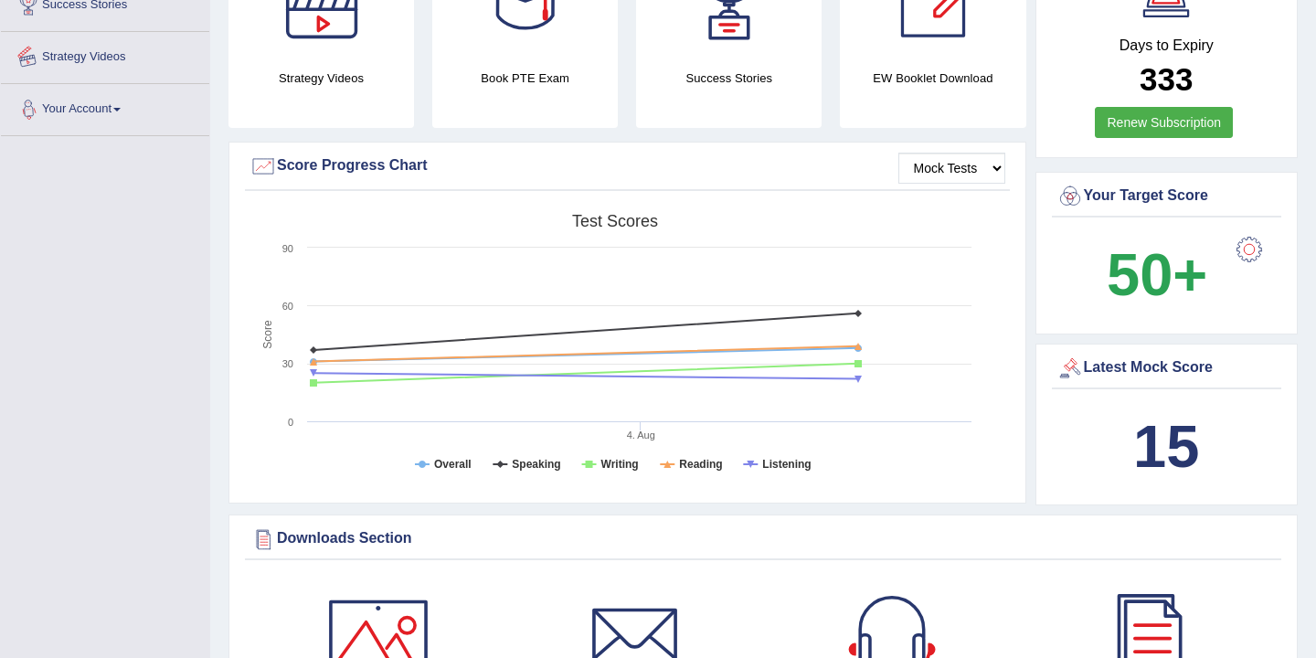
scroll to position [624, 0]
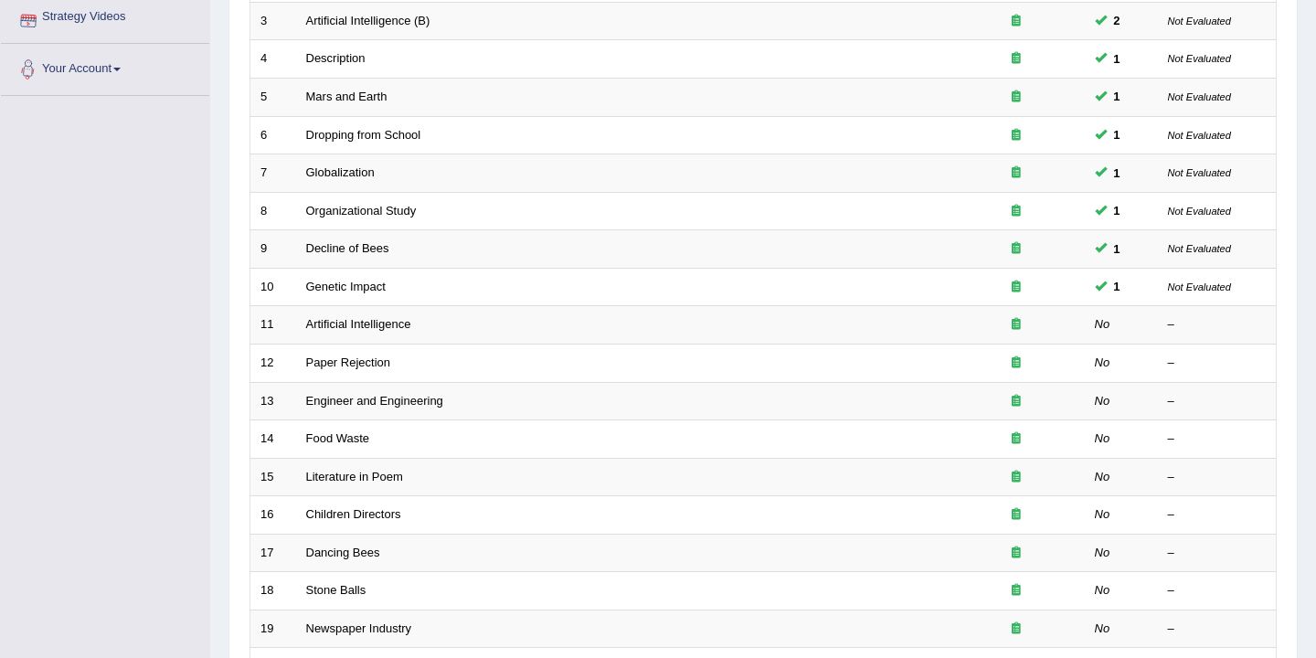
scroll to position [321, 0]
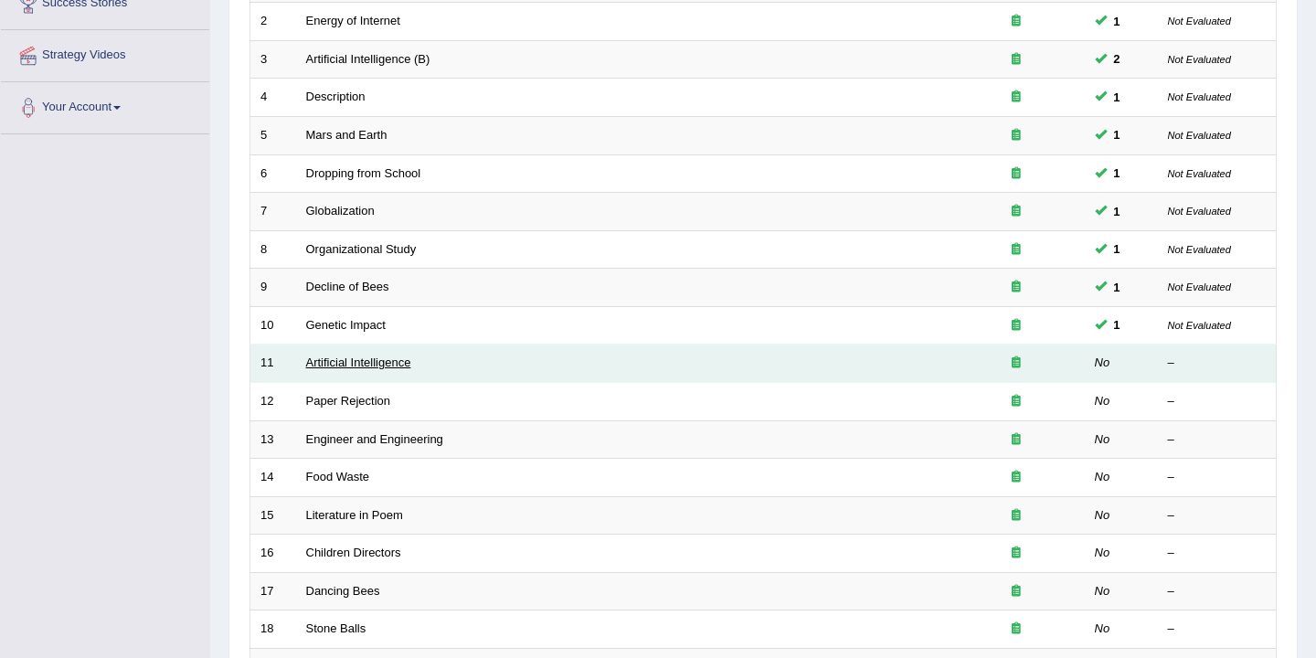
click at [334, 368] on link "Artificial Intelligence" at bounding box center [358, 363] width 105 height 14
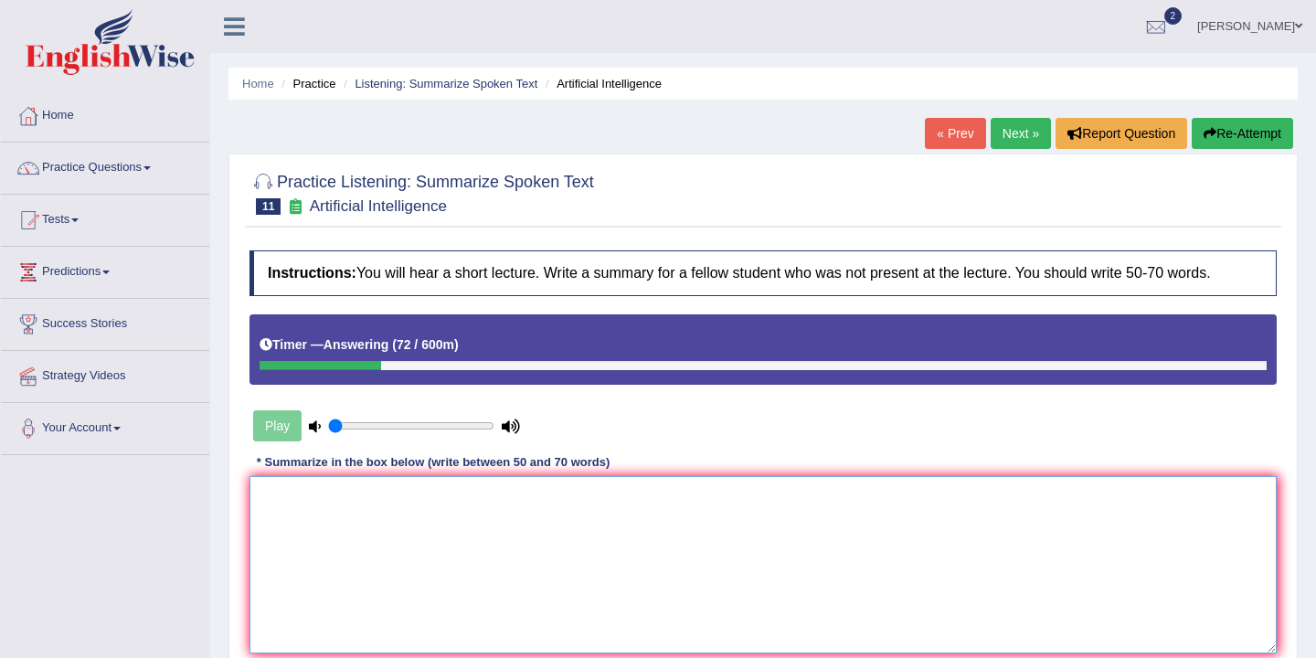
click at [306, 502] on textarea at bounding box center [763, 564] width 1027 height 177
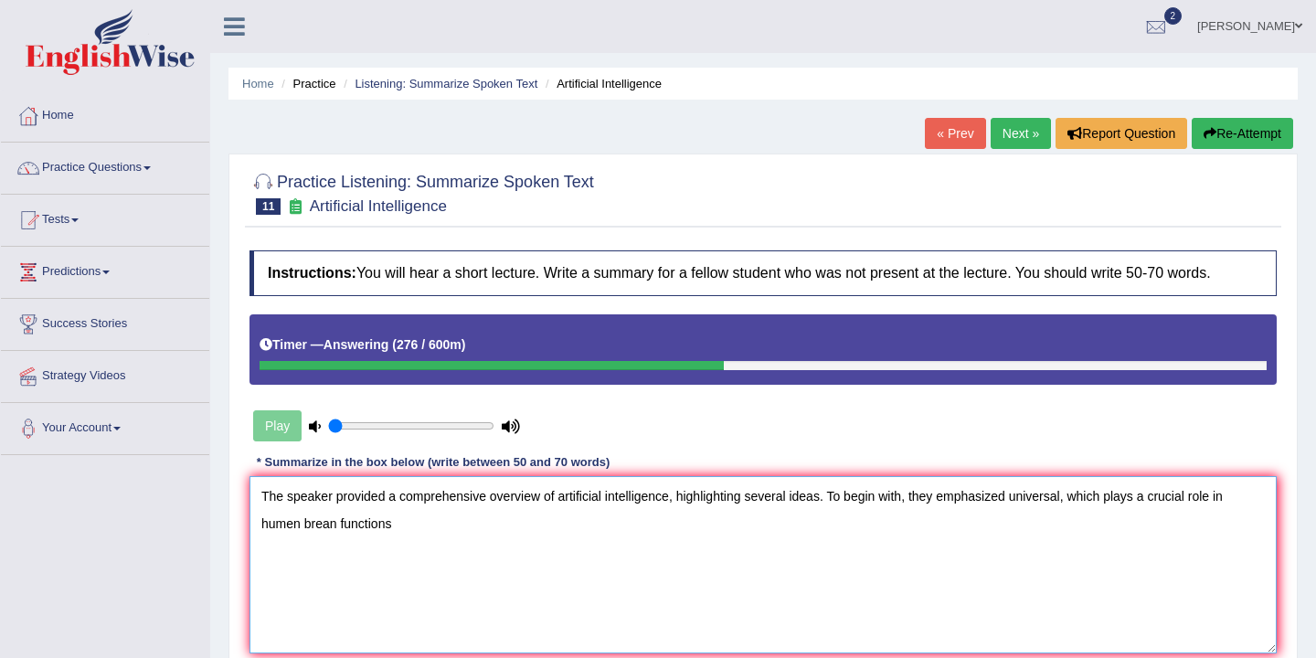
click at [362, 526] on textarea "The speaker provided a comprehensive overview of artificial intelligence, highl…" at bounding box center [763, 564] width 1027 height 177
click at [431, 526] on textarea "The speaker provided a comprehensive overview of artificial intelligence, highl…" at bounding box center [763, 564] width 1027 height 177
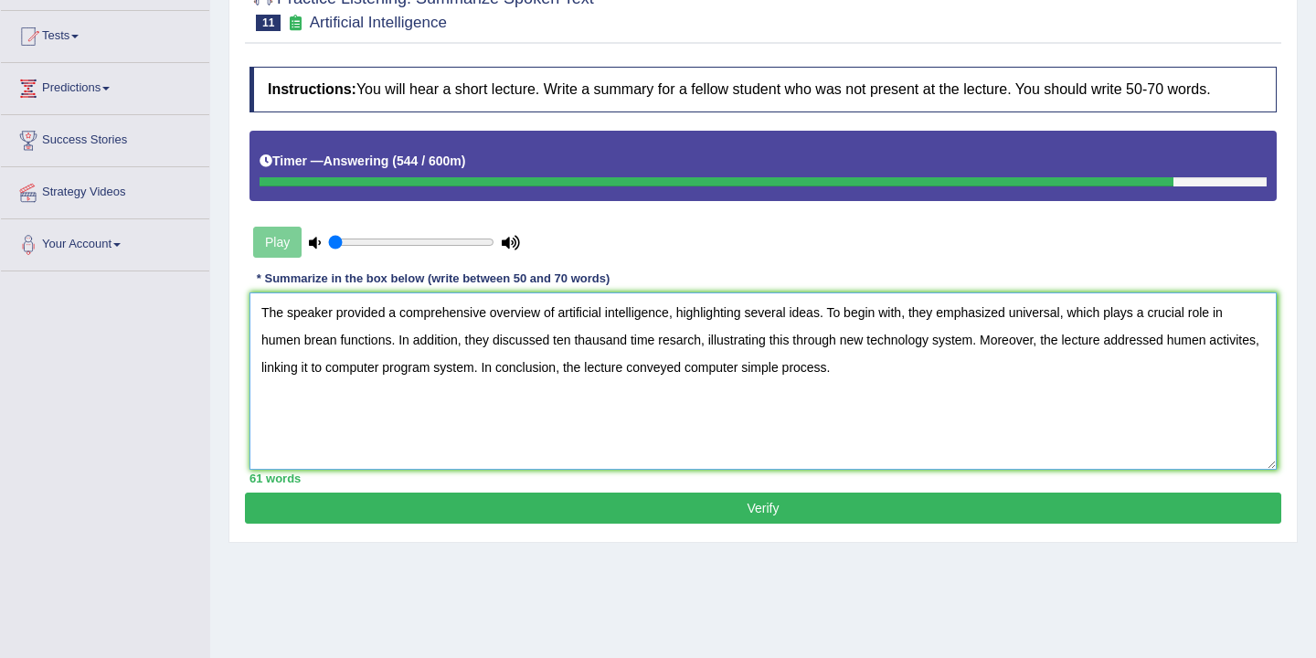
scroll to position [177, 0]
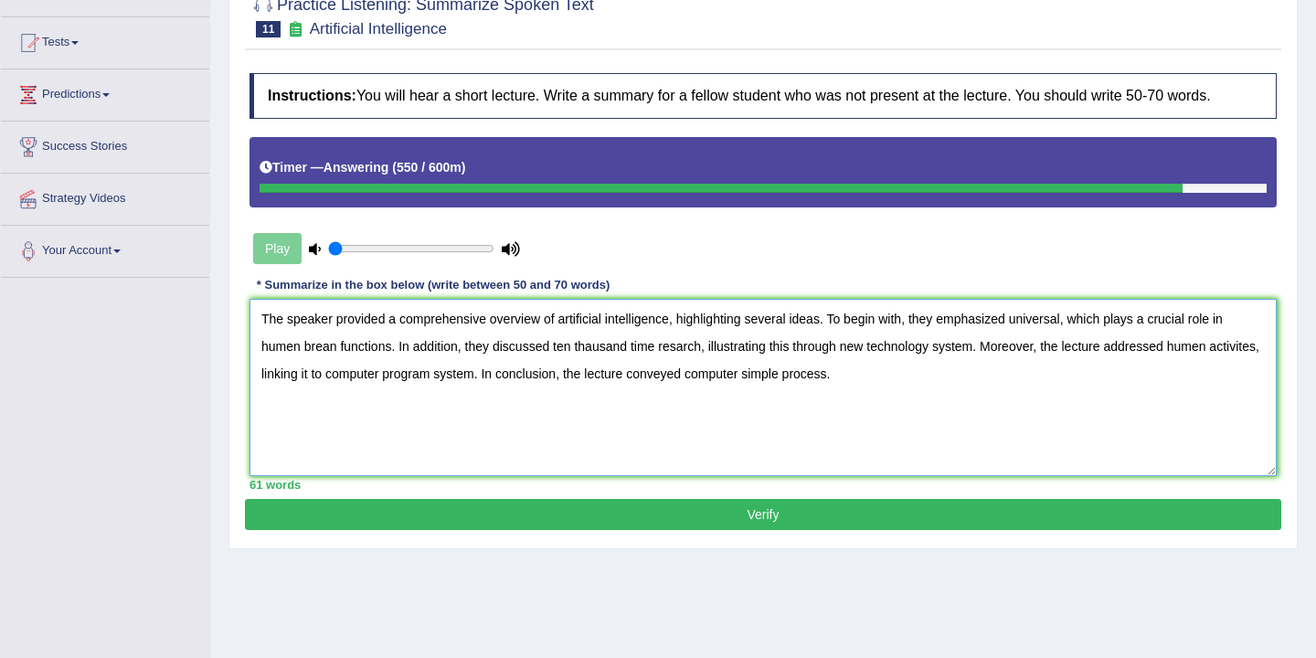
type textarea "The speaker provided a comprehensive overview of artificial intelligence, highl…"
click at [712, 517] on button "Verify" at bounding box center [763, 514] width 1037 height 31
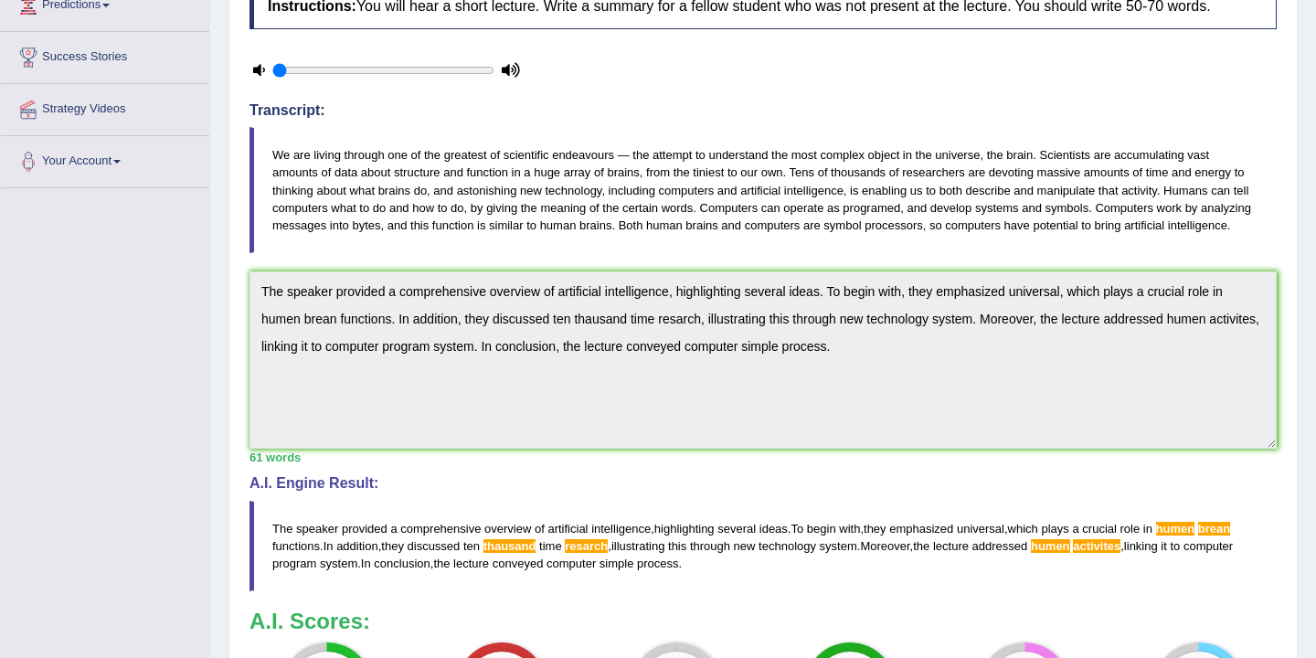
scroll to position [256, 0]
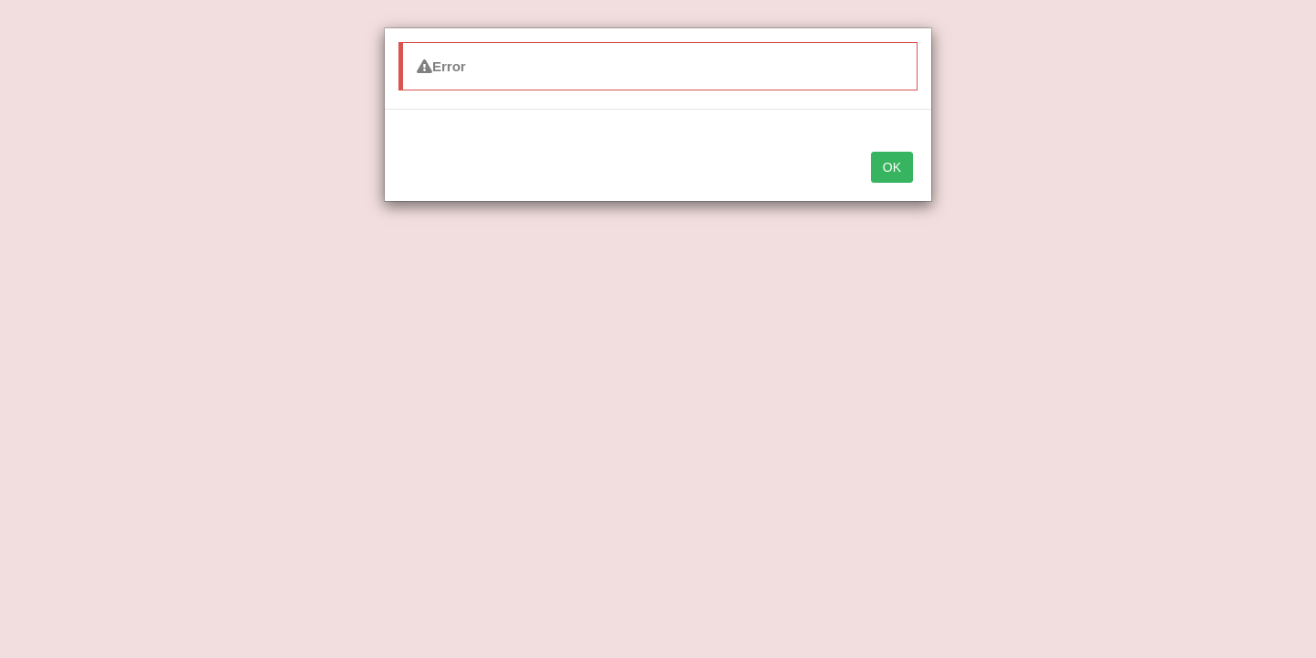
click at [897, 169] on button "OK" at bounding box center [892, 167] width 42 height 31
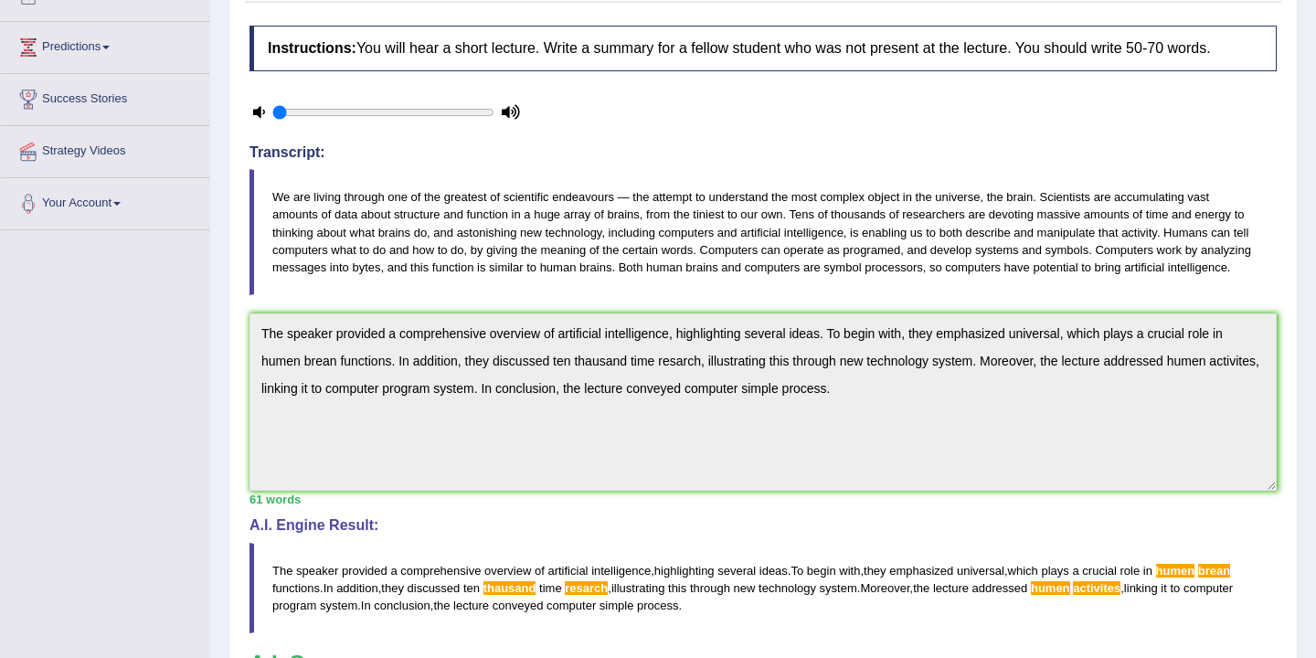
scroll to position [0, 0]
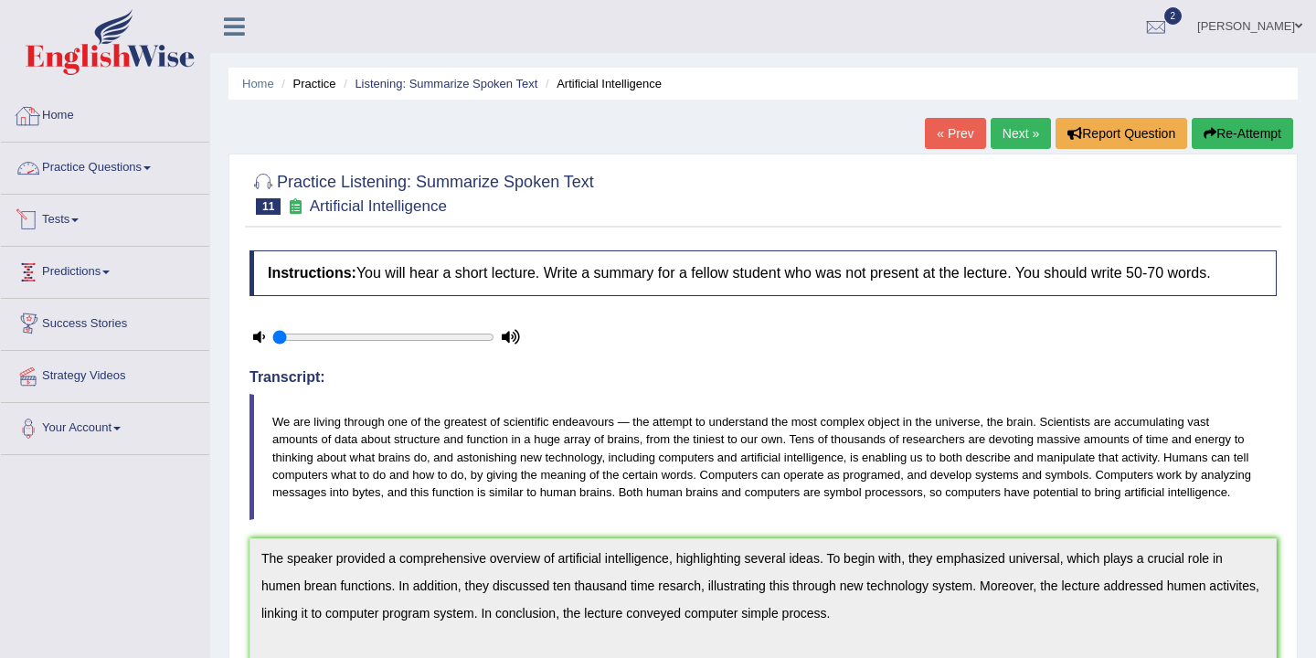
click at [58, 111] on link "Home" at bounding box center [105, 113] width 208 height 46
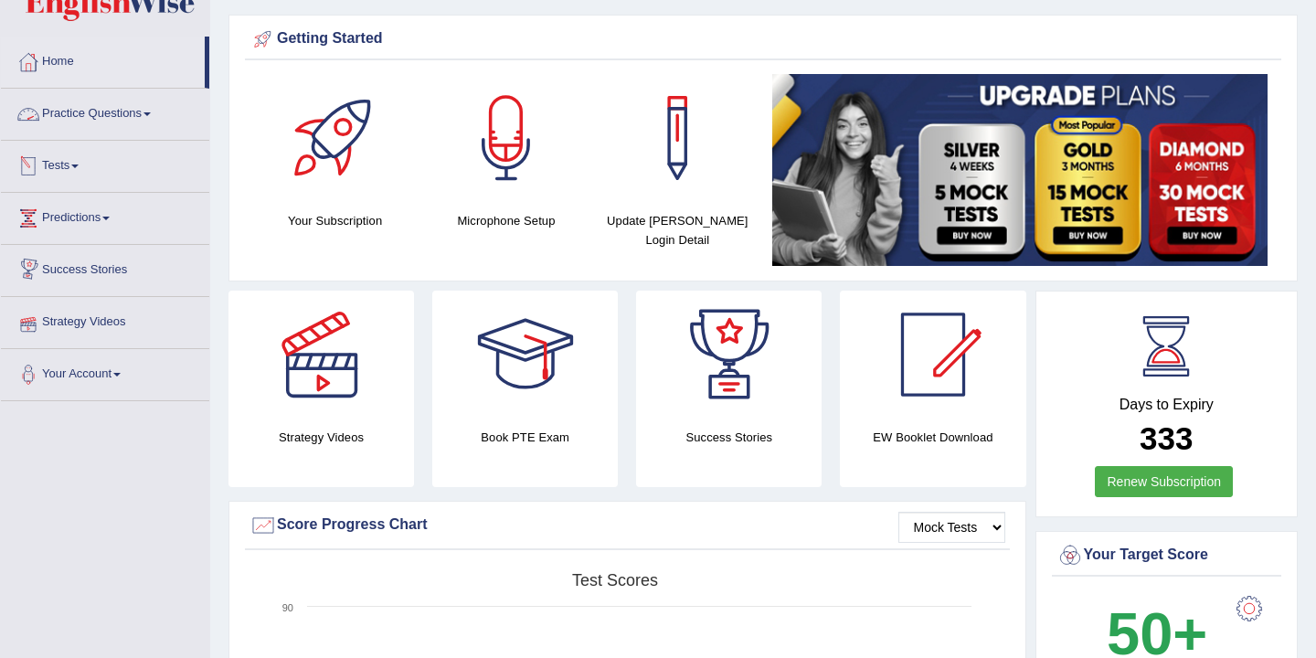
scroll to position [39, 0]
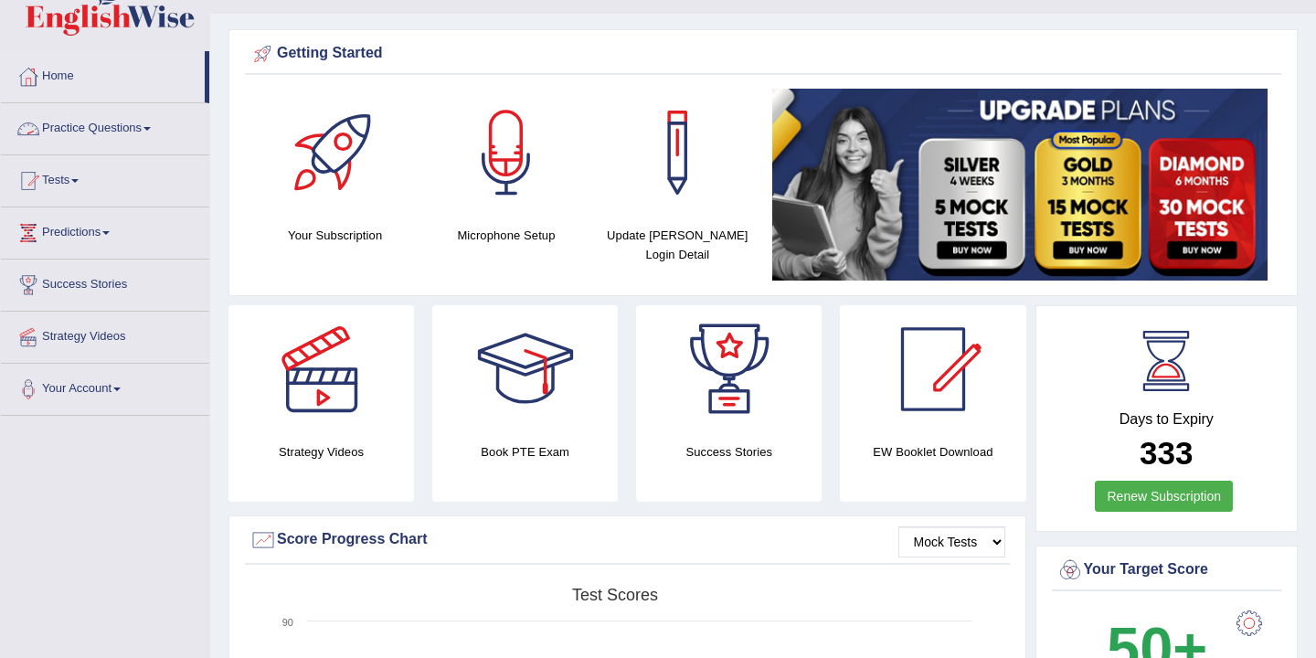
click at [131, 133] on link "Practice Questions" at bounding box center [105, 126] width 208 height 46
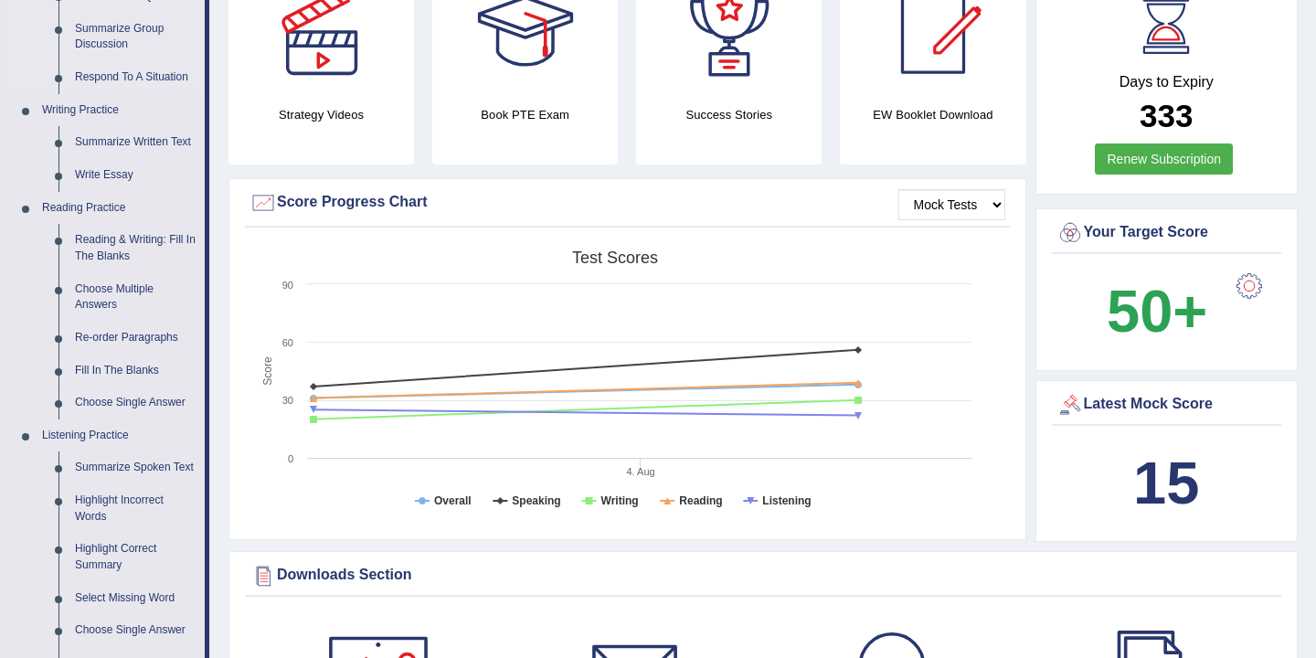
scroll to position [338, 0]
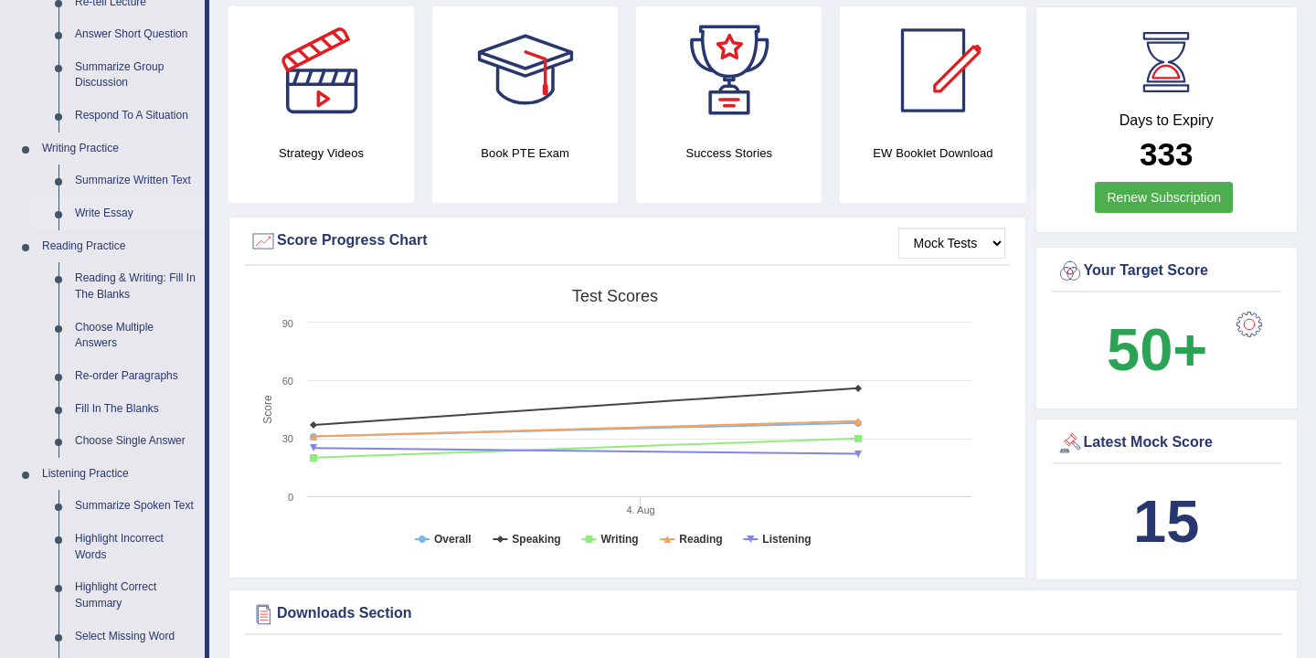
click at [110, 216] on link "Write Essay" at bounding box center [136, 213] width 138 height 33
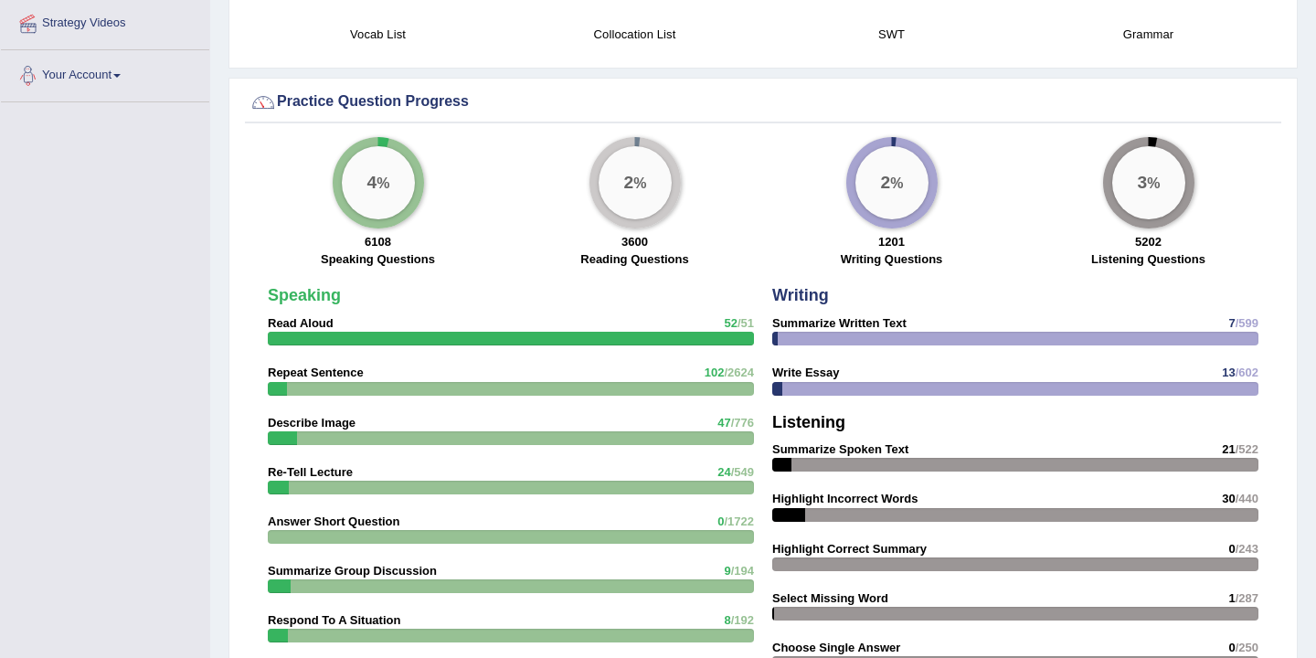
scroll to position [1274, 0]
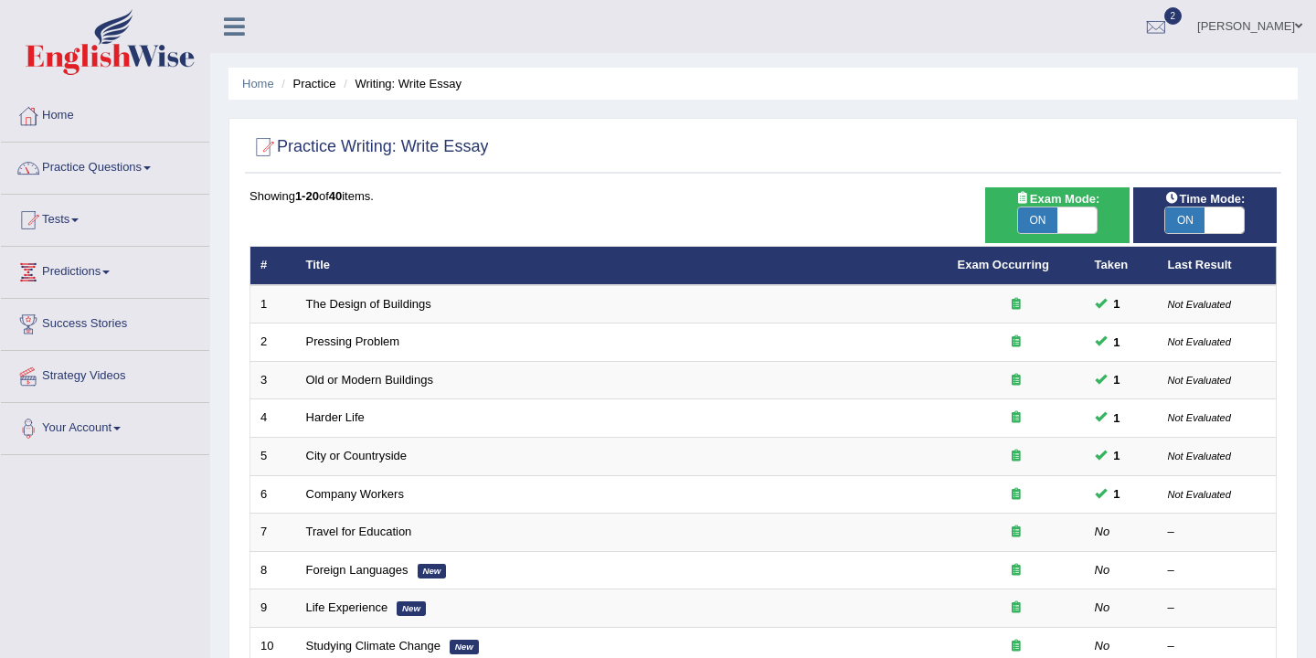
click at [65, 127] on link "Home" at bounding box center [105, 113] width 208 height 46
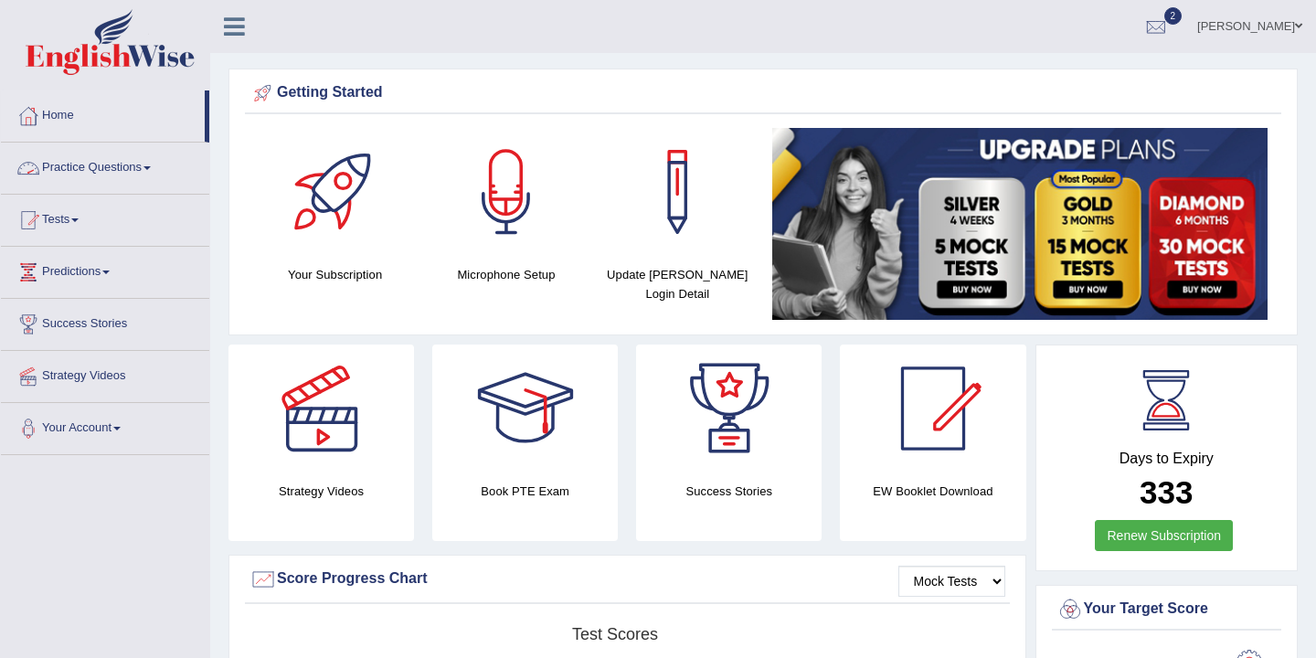
click at [122, 167] on link "Practice Questions" at bounding box center [105, 166] width 208 height 46
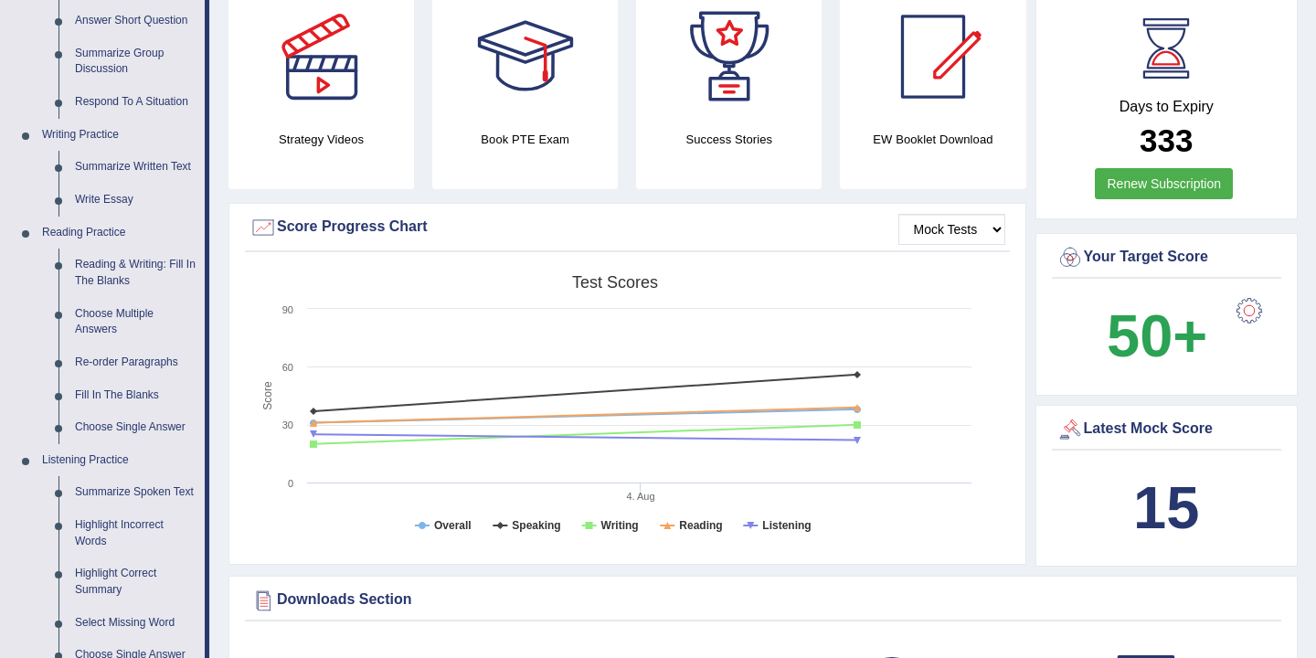
scroll to position [375, 0]
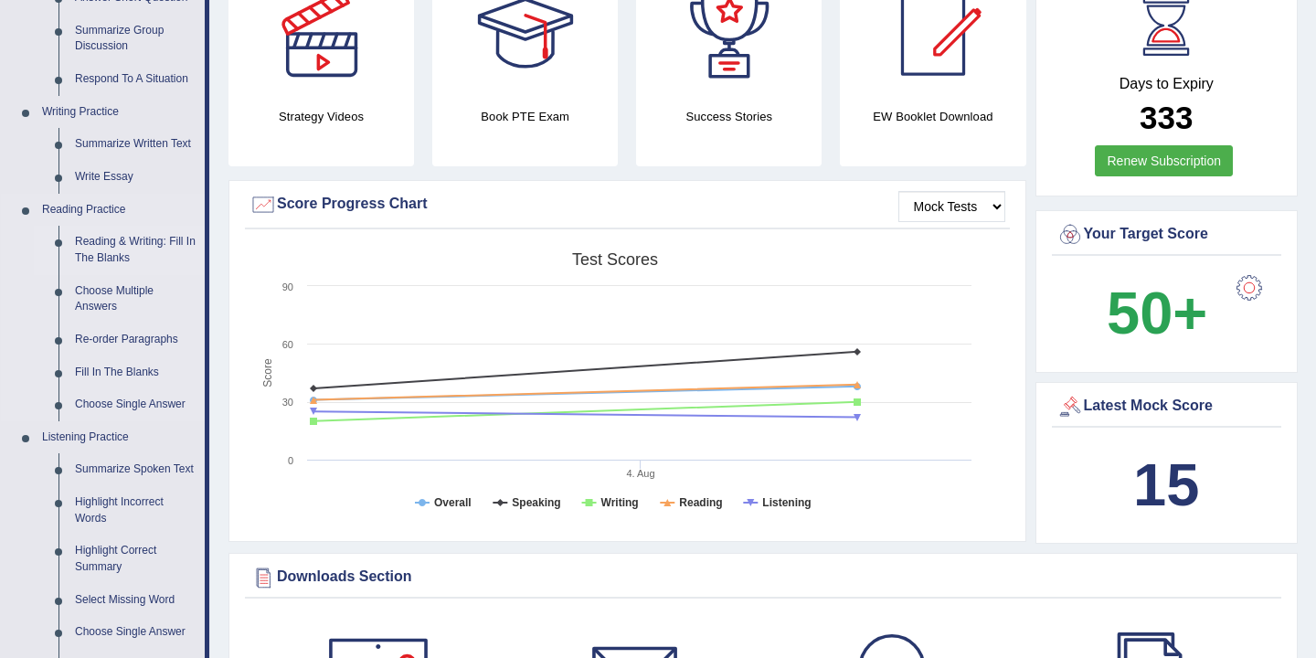
click at [117, 254] on link "Reading & Writing: Fill In The Blanks" at bounding box center [136, 250] width 138 height 48
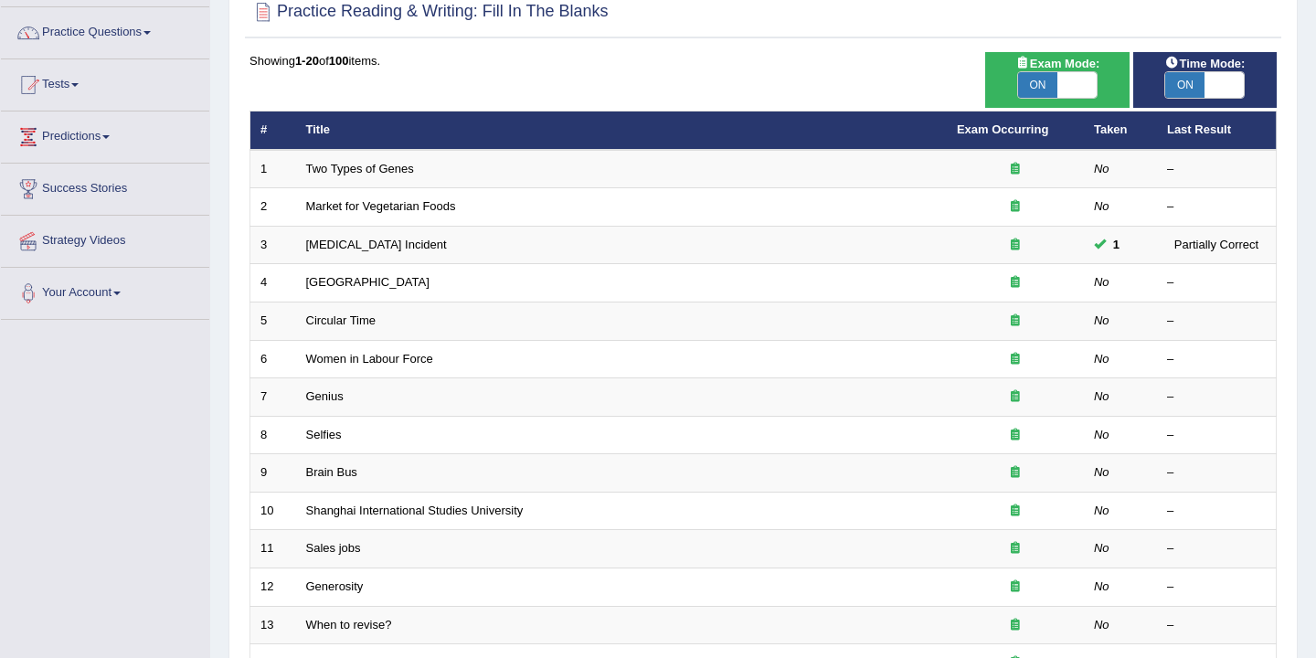
scroll to position [69, 0]
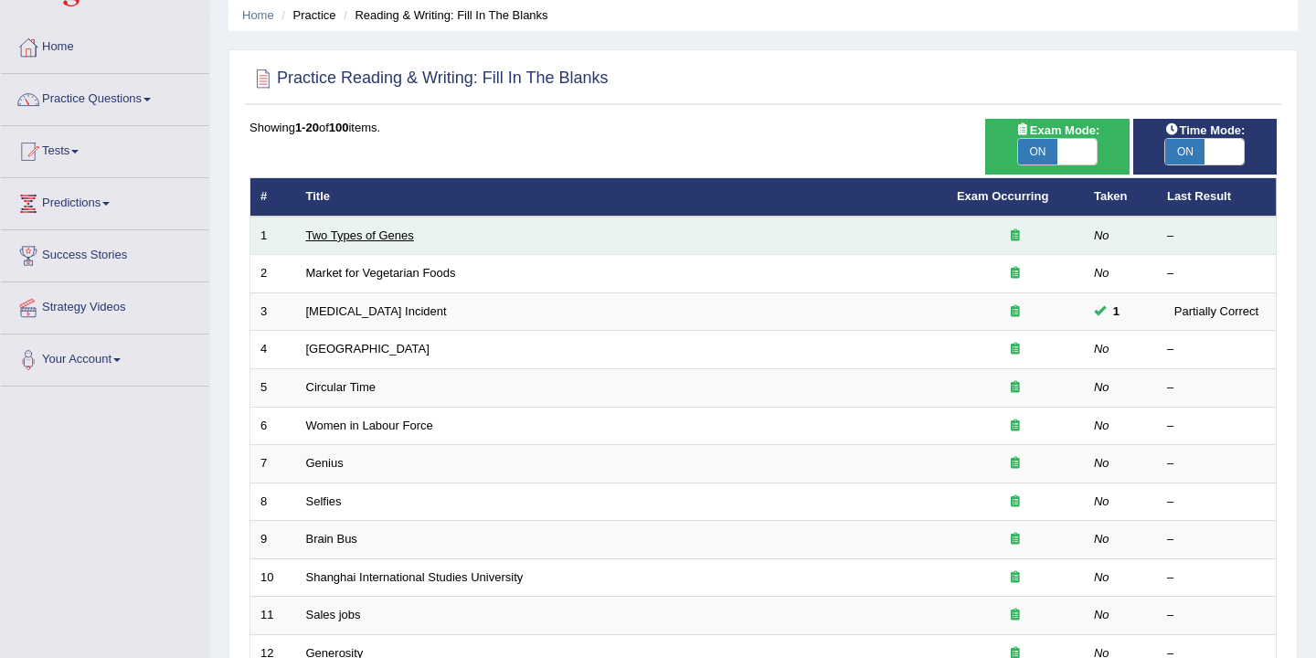
click at [373, 234] on link "Two Types of Genes" at bounding box center [360, 236] width 108 height 14
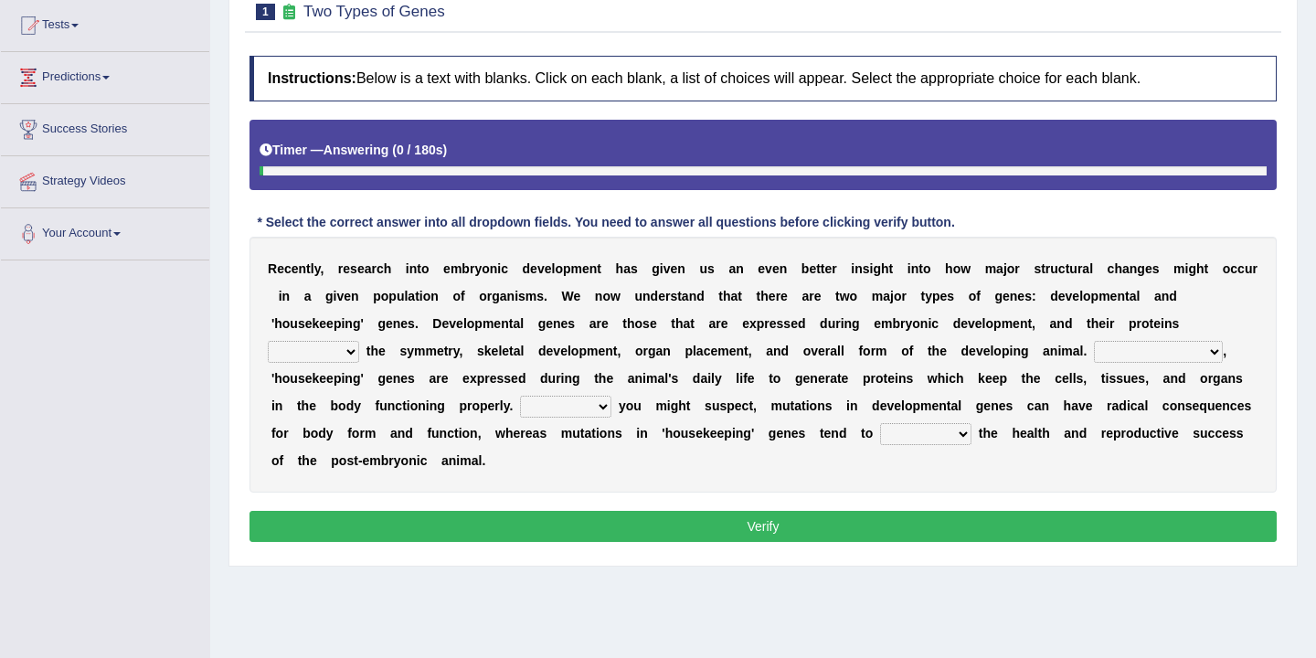
scroll to position [261, 0]
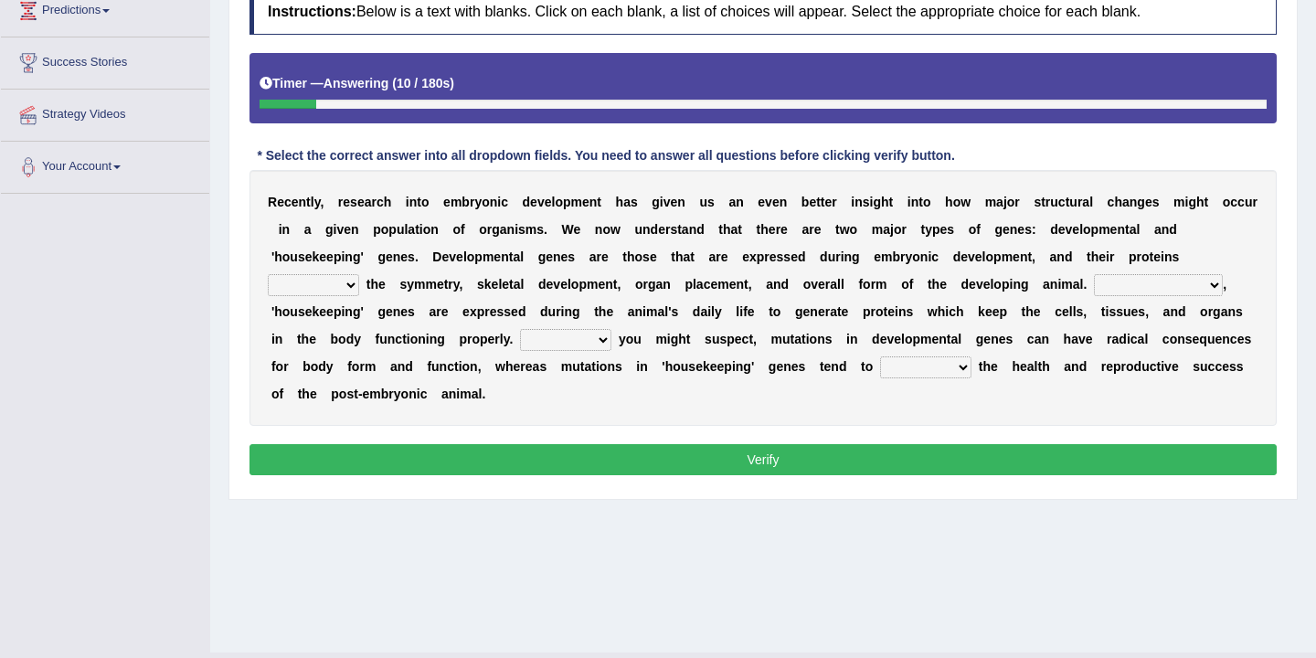
click at [351, 282] on select "push control hold elevate" at bounding box center [313, 285] width 91 height 22
select select "elevate"
click at [1210, 291] on select "Correspondingly Inclusively Conversely In contrast" at bounding box center [1158, 285] width 129 height 22
select select "Correspondingly"
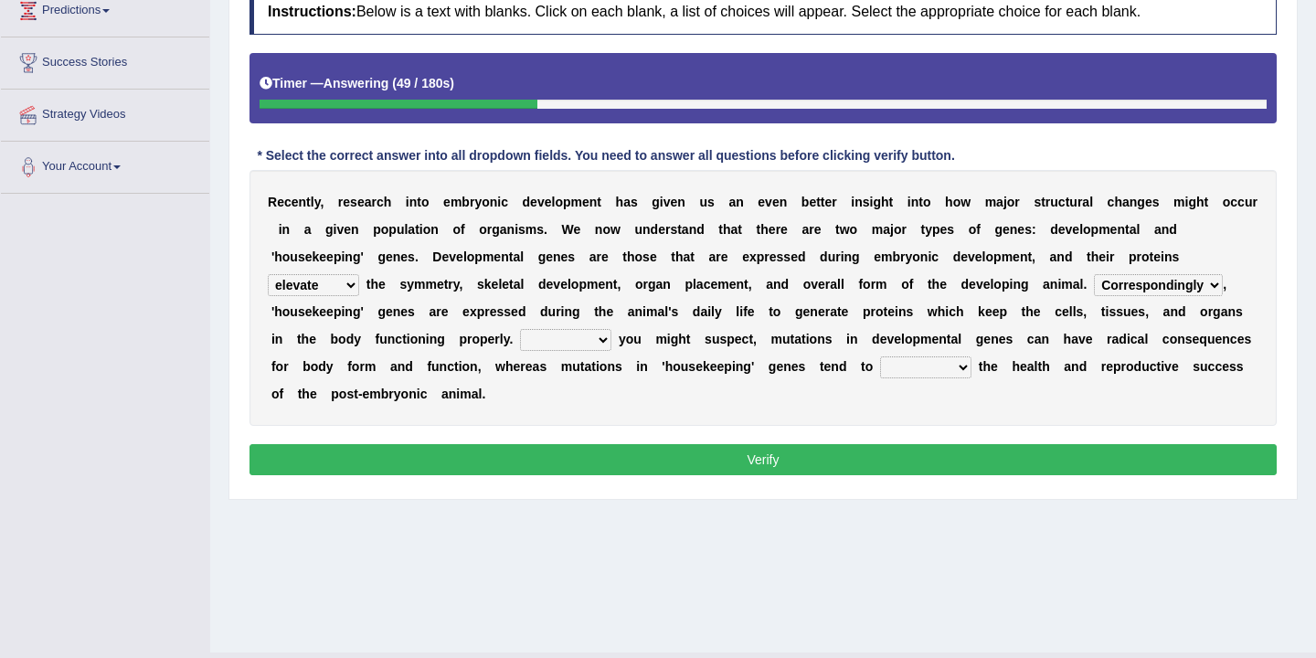
click at [602, 343] on select "For As With Within" at bounding box center [565, 340] width 91 height 22
select select "As"
click at [959, 368] on select "affect effect interrupt defect" at bounding box center [925, 367] width 91 height 22
select select "affect"
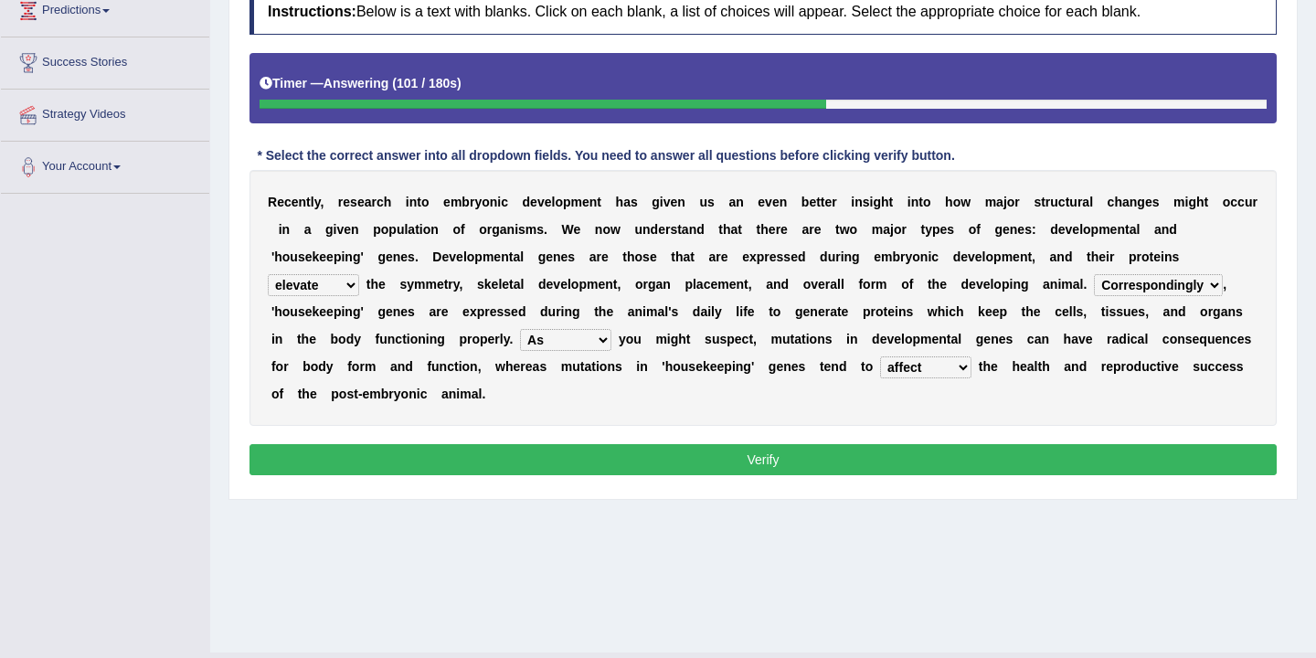
click at [783, 466] on button "Verify" at bounding box center [763, 459] width 1027 height 31
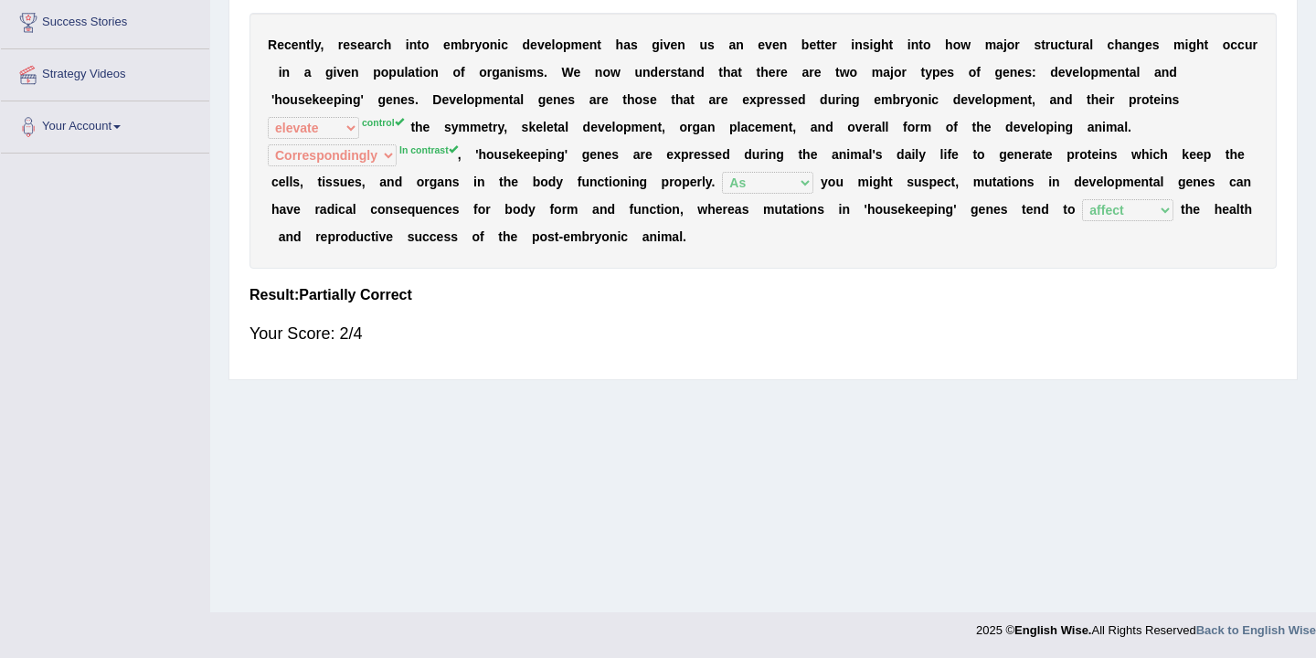
scroll to position [0, 0]
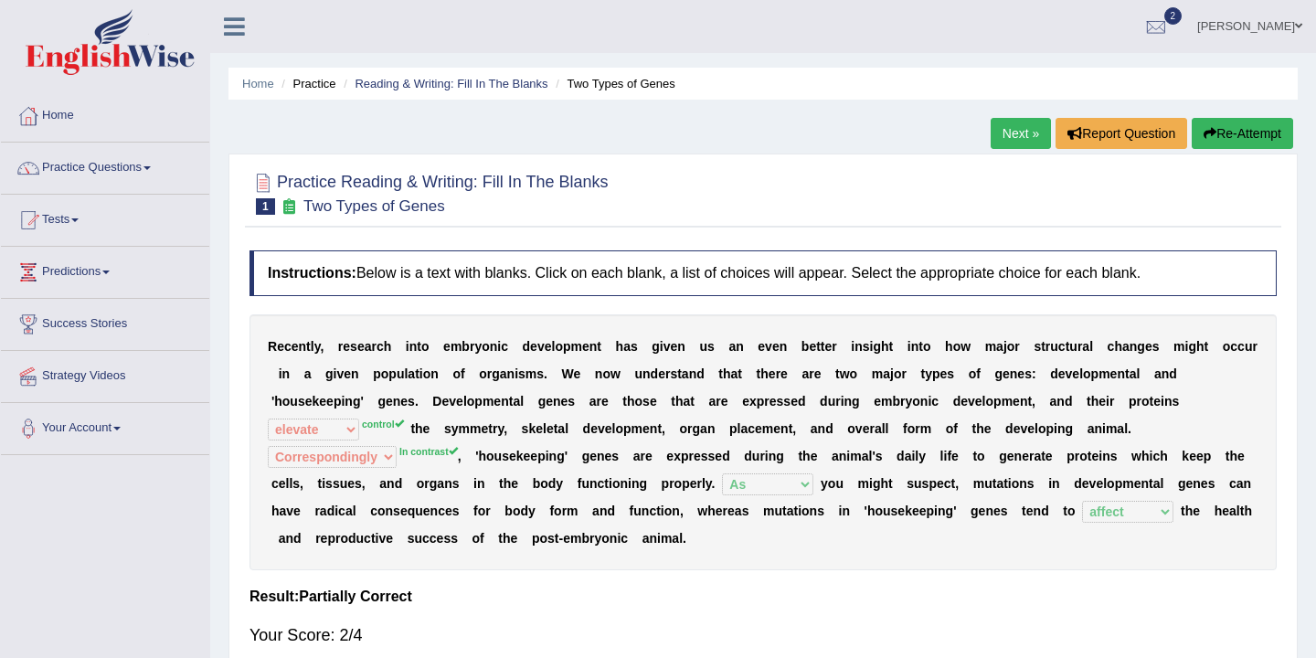
click at [1024, 131] on link "Next »" at bounding box center [1021, 133] width 60 height 31
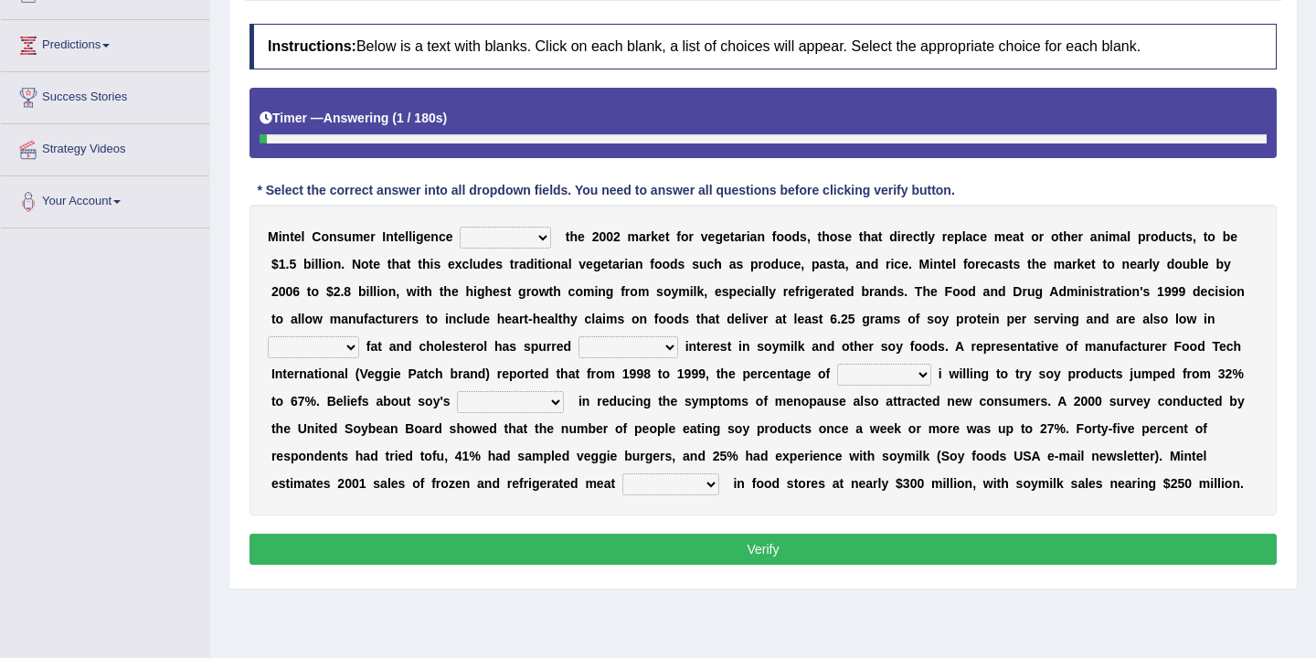
scroll to position [229, 0]
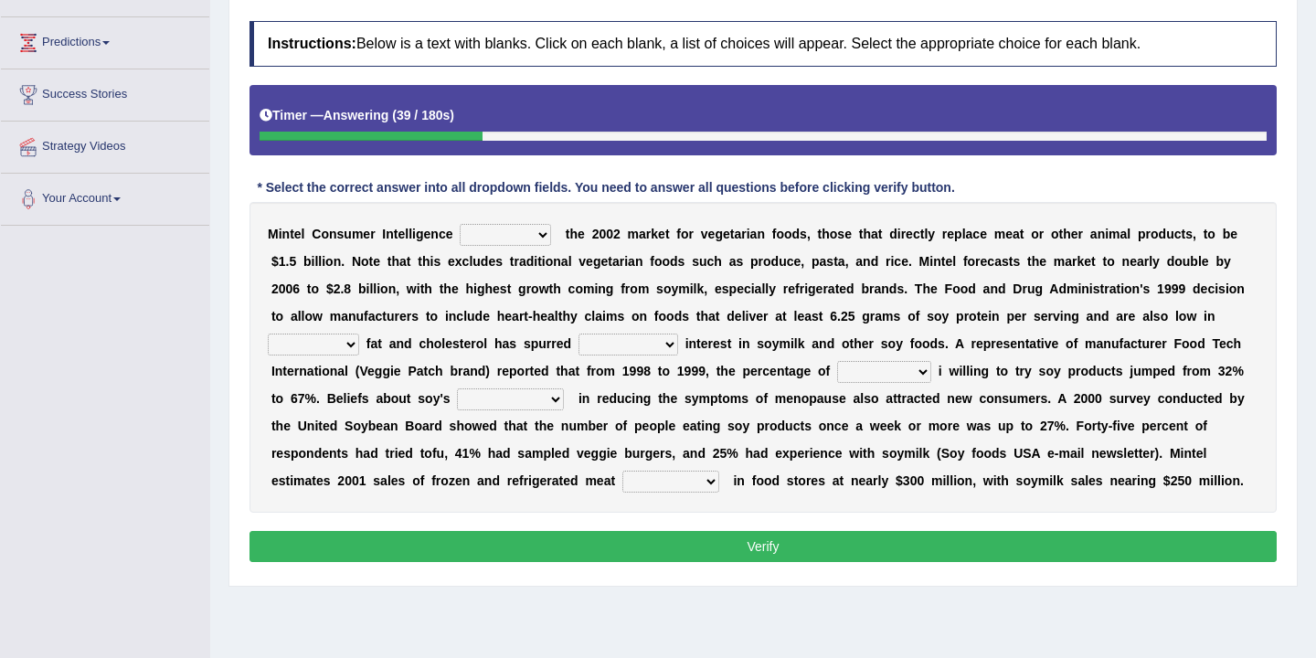
click at [544, 237] on select "deals fulfills creates estimates" at bounding box center [505, 235] width 91 height 22
select select "estimates"
click at [353, 339] on select "saturated solid acid liquid" at bounding box center [313, 345] width 91 height 22
select select "liquid"
click at [661, 342] on select "good big tremendous extreme" at bounding box center [629, 345] width 100 height 22
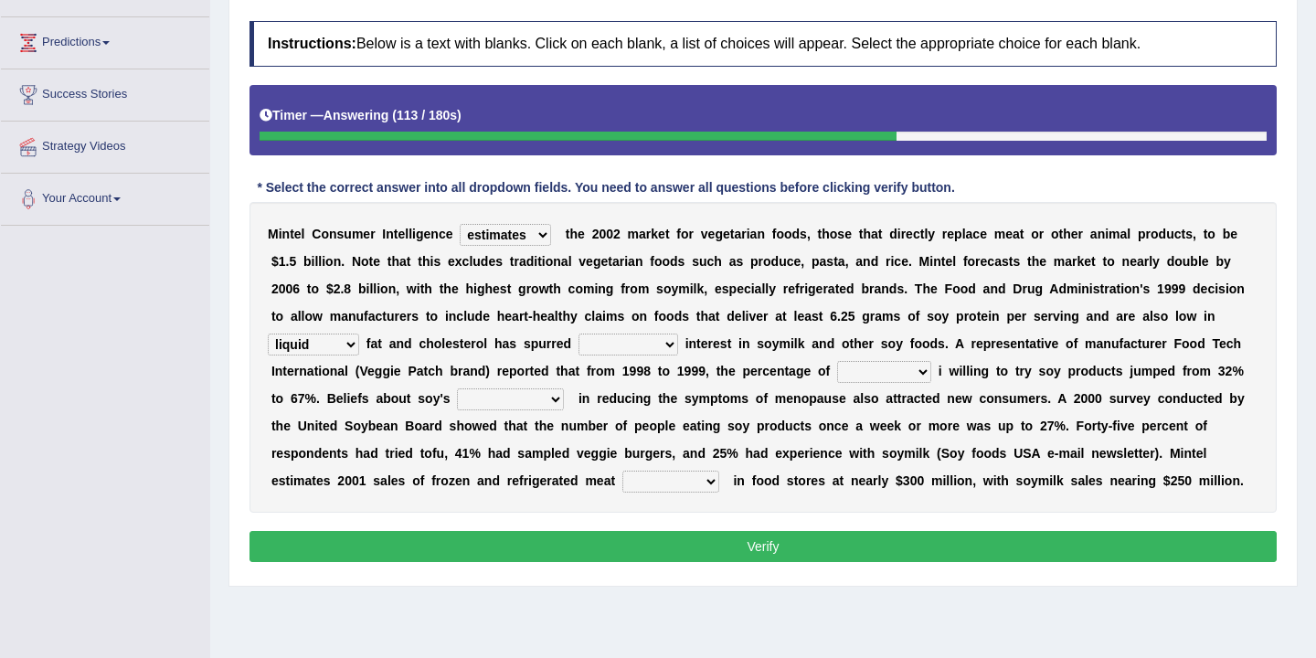
select select "extreme"
click at [928, 371] on select "guests consumers customers clients" at bounding box center [884, 372] width 94 height 22
click at [922, 378] on select "guests consumers customers clients" at bounding box center [884, 372] width 94 height 22
select select "customers"
click at [552, 404] on select "effectiveness timeliness efficiency goodness" at bounding box center [510, 399] width 107 height 22
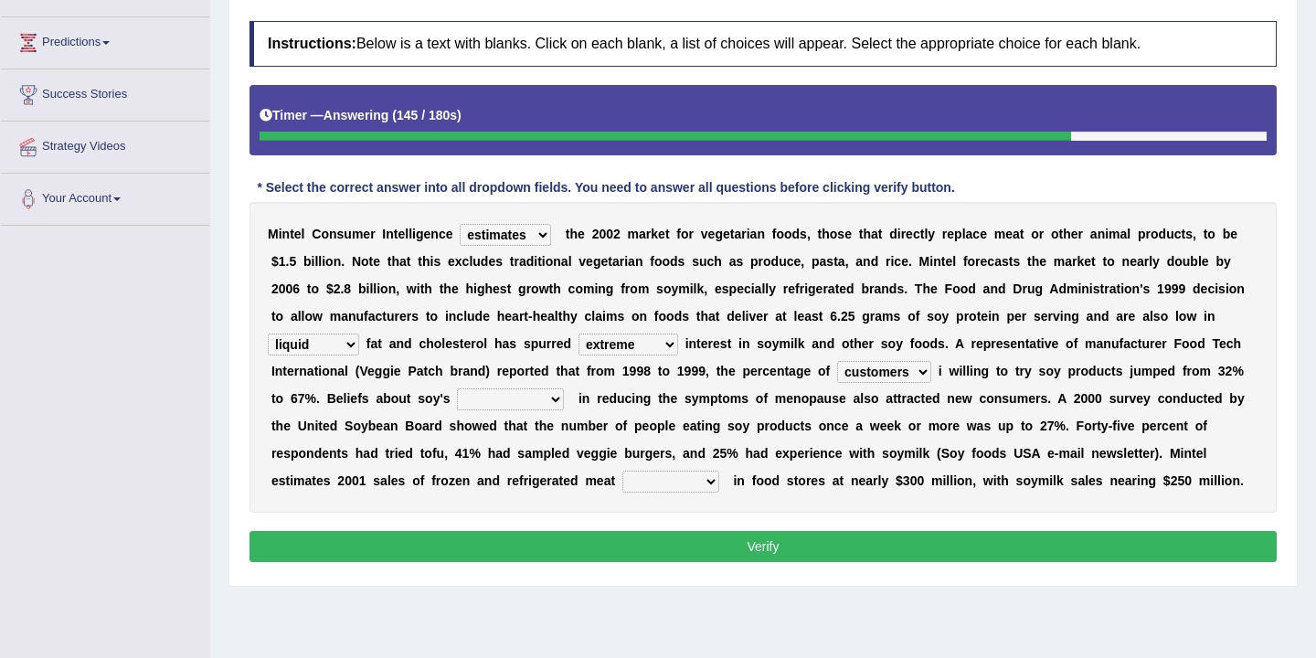
click at [919, 373] on select "guests consumers customers clients" at bounding box center [884, 372] width 94 height 22
click at [551, 397] on select "effectiveness timeliness efficiency goodness" at bounding box center [510, 399] width 107 height 22
select select "effectiveness"
click at [710, 478] on select "foods choices staffs alternatives" at bounding box center [670, 482] width 97 height 22
select select "choices"
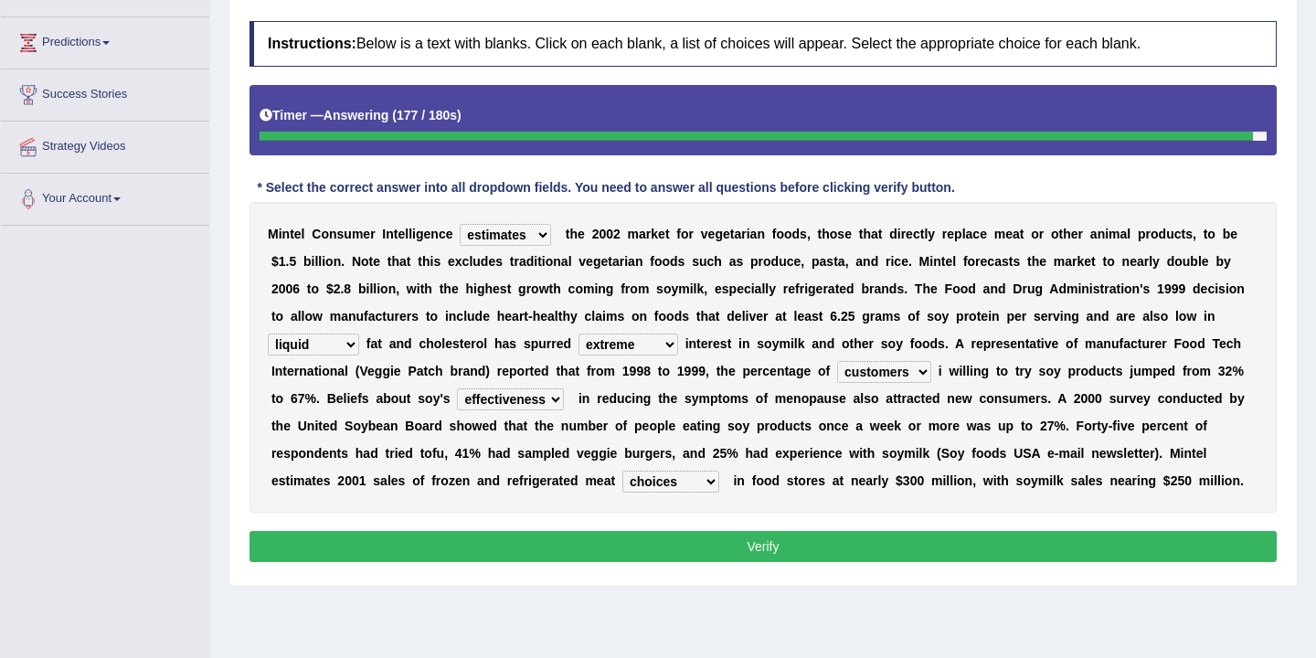
click at [698, 483] on select "foods choices staffs alternatives" at bounding box center [670, 482] width 97 height 22
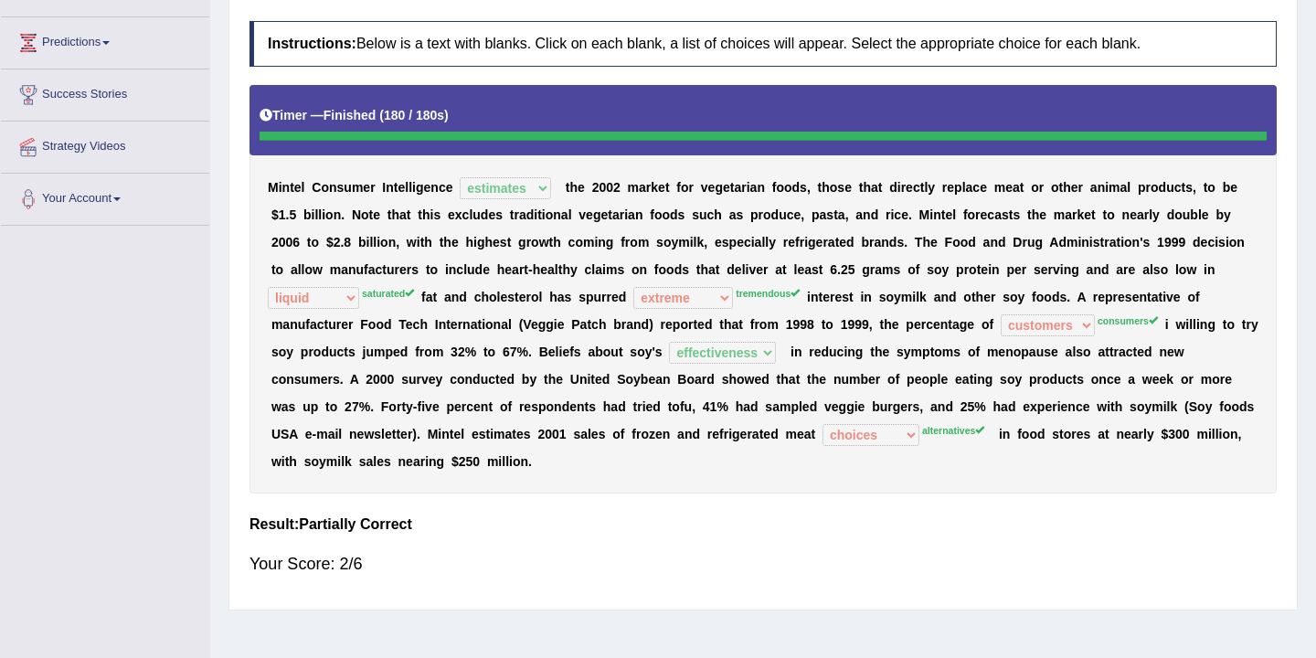
click at [672, 464] on div "M i n t e l C o n s u m e r I n t e l l i g e n c e deals fulfills creates esti…" at bounding box center [763, 289] width 1027 height 409
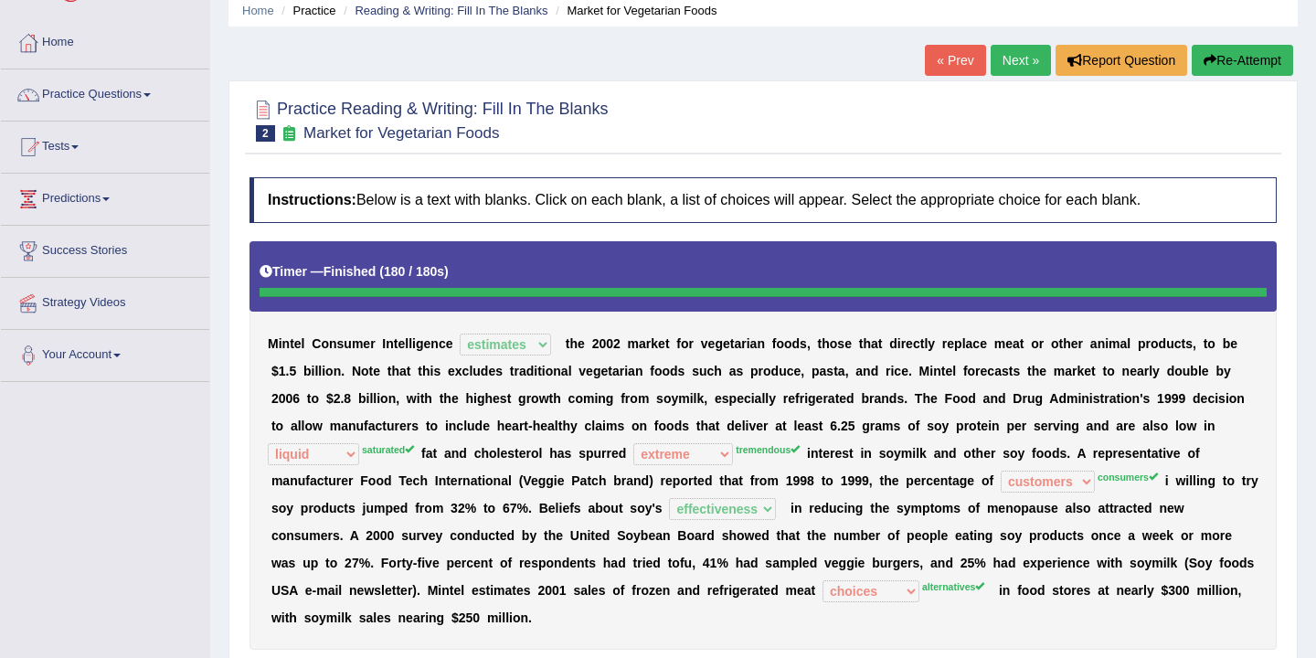
scroll to position [0, 0]
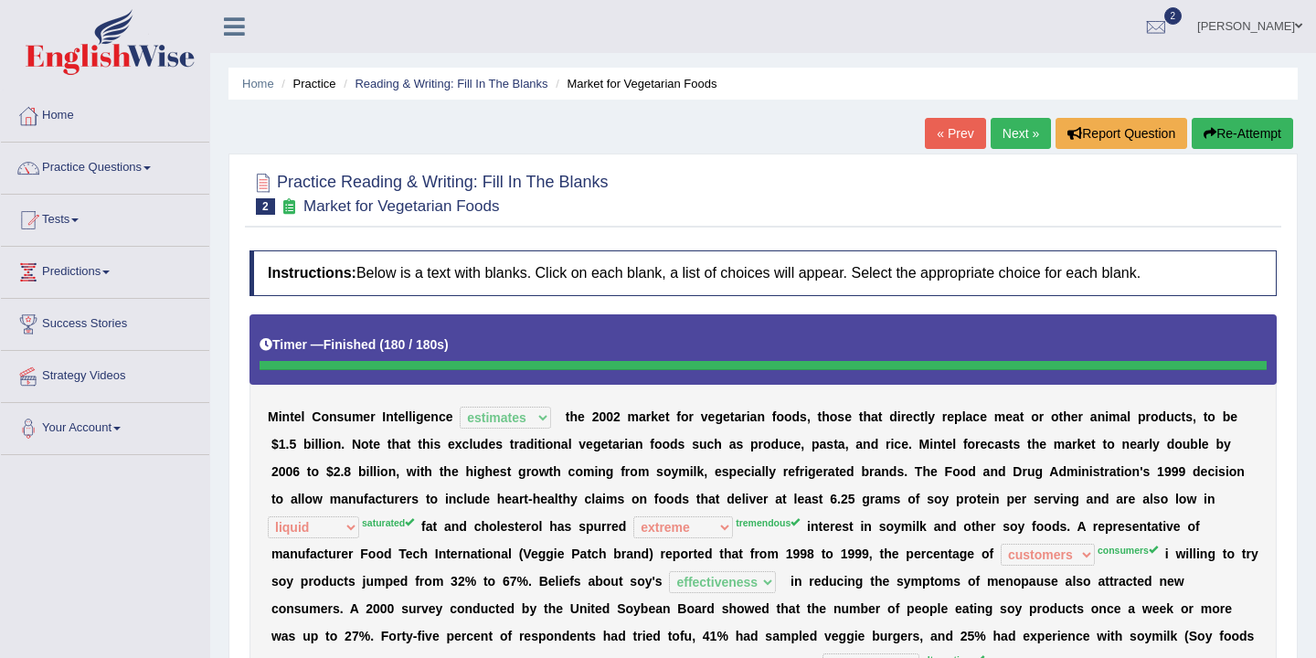
click at [1012, 127] on link "Next »" at bounding box center [1021, 133] width 60 height 31
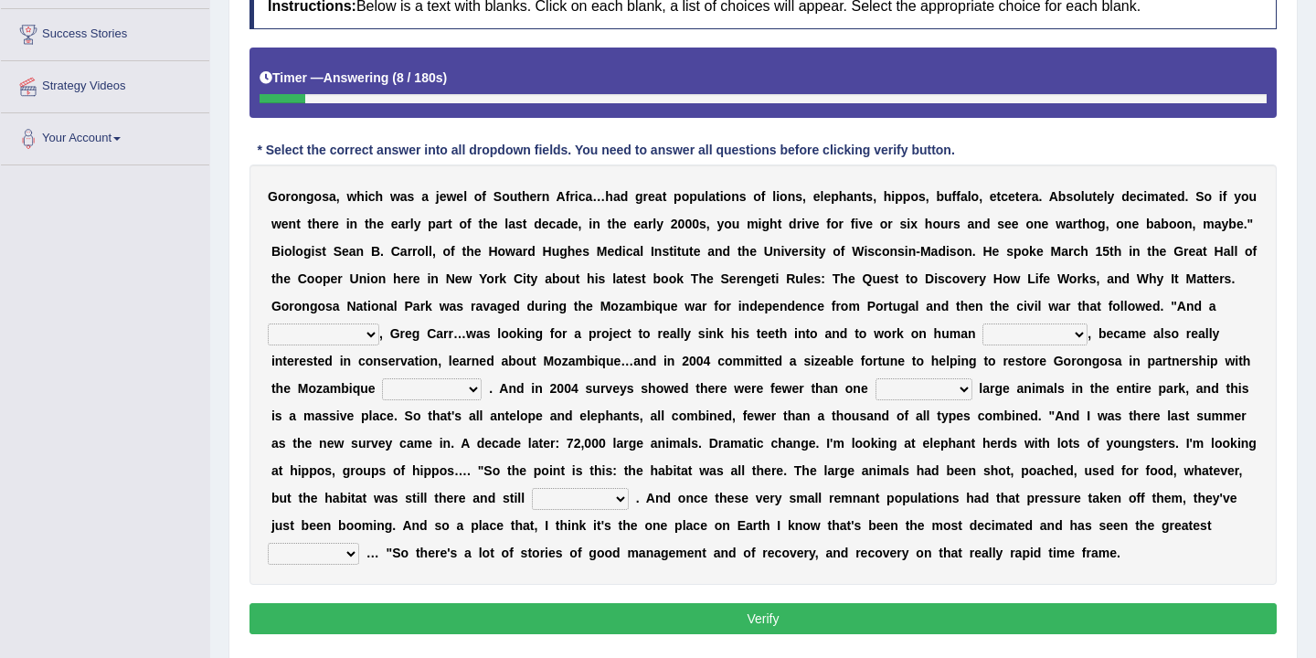
scroll to position [292, 0]
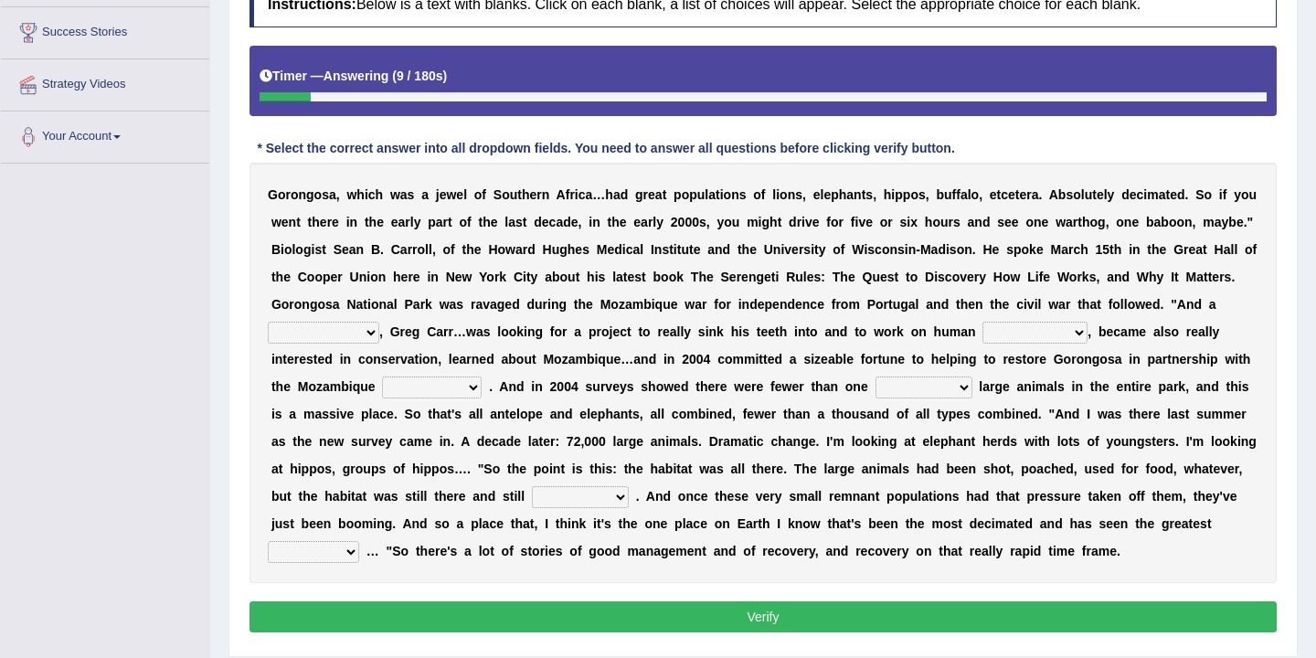
click at [368, 335] on select "passion solstice ballast philanthropist" at bounding box center [324, 333] width 112 height 22
click at [1070, 338] on select "negligence prevalence development malevolence" at bounding box center [1035, 333] width 105 height 22
select select "development"
click at [473, 389] on select "parliament semanticist government journalist" at bounding box center [432, 388] width 100 height 22
click at [473, 388] on select "parliament semanticist government journalist" at bounding box center [432, 388] width 100 height 22
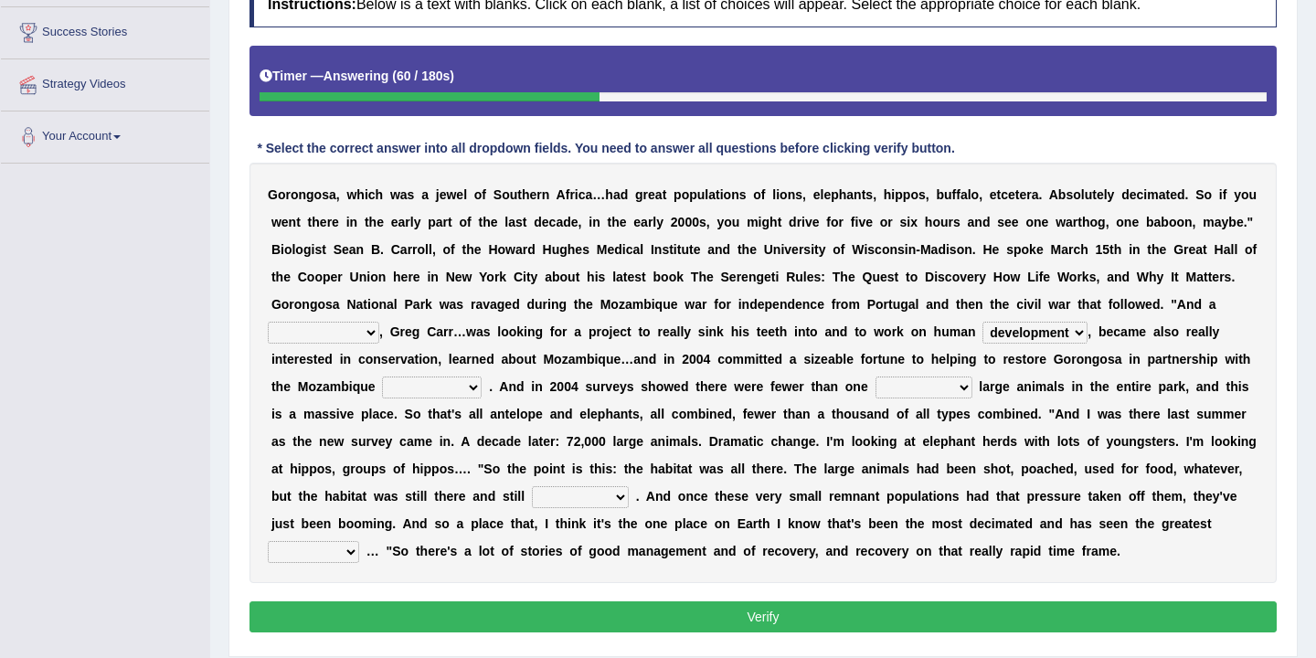
select select "government"
click at [465, 389] on select "parliament semanticist government journalist" at bounding box center [432, 388] width 100 height 22
click at [961, 388] on select "deflowered embowered roundest thousand" at bounding box center [924, 388] width 97 height 22
select select "thousand"
click at [620, 501] on select "assertive incidental compulsive productive" at bounding box center [580, 497] width 97 height 22
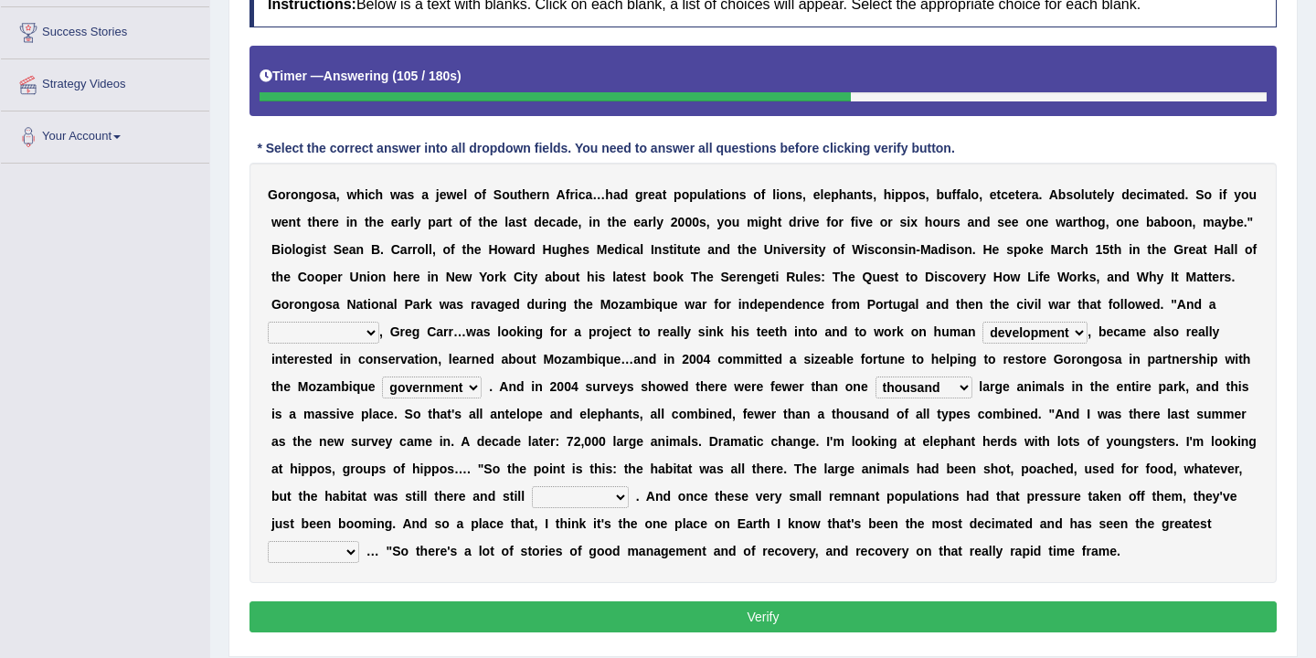
select select "productive"
click at [344, 552] on select "recovery efficacy golly stumpy" at bounding box center [313, 552] width 91 height 22
select select "recovery"
click at [683, 619] on button "Verify" at bounding box center [763, 616] width 1027 height 31
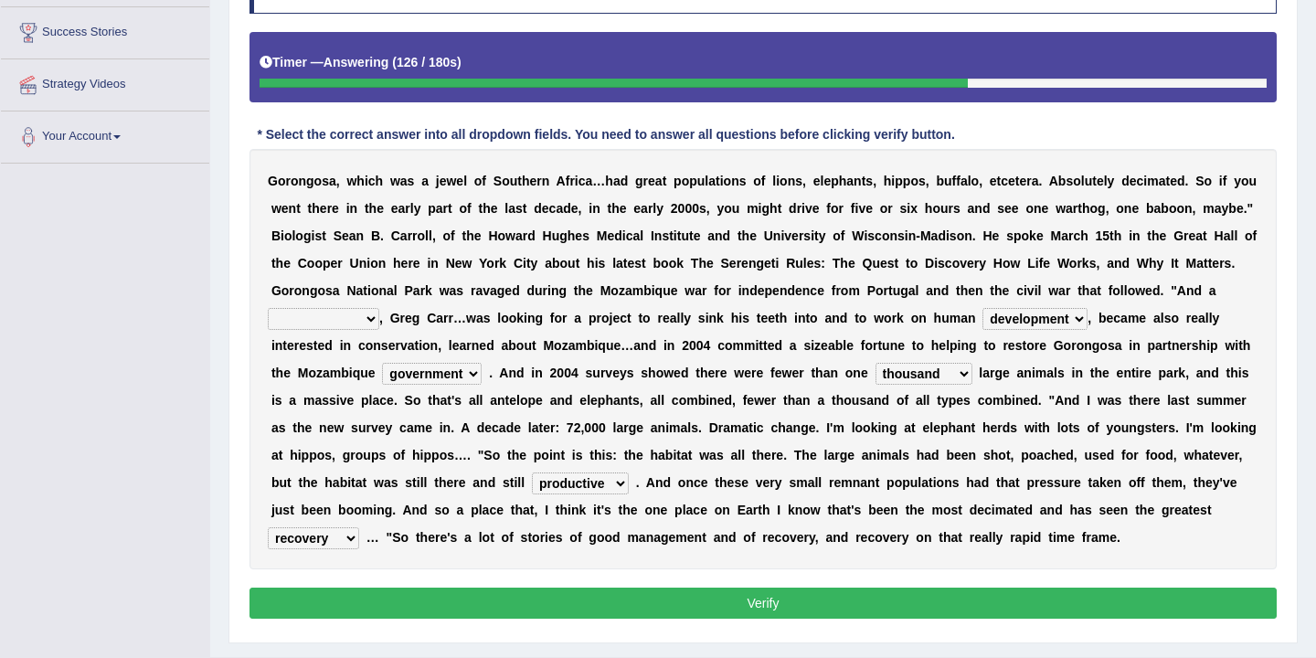
click at [362, 318] on select "passion solstice ballast philanthropist" at bounding box center [324, 319] width 112 height 22
select select "philanthropist"
click at [694, 597] on button "Verify" at bounding box center [763, 603] width 1027 height 31
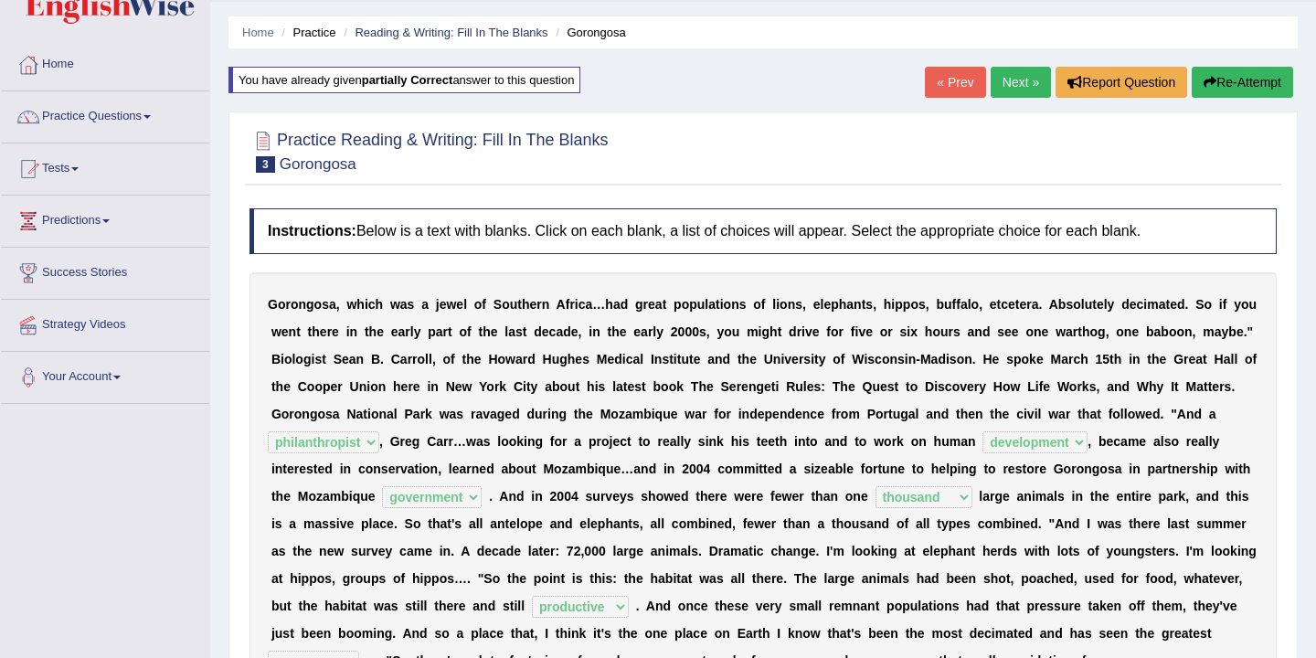
scroll to position [10, 0]
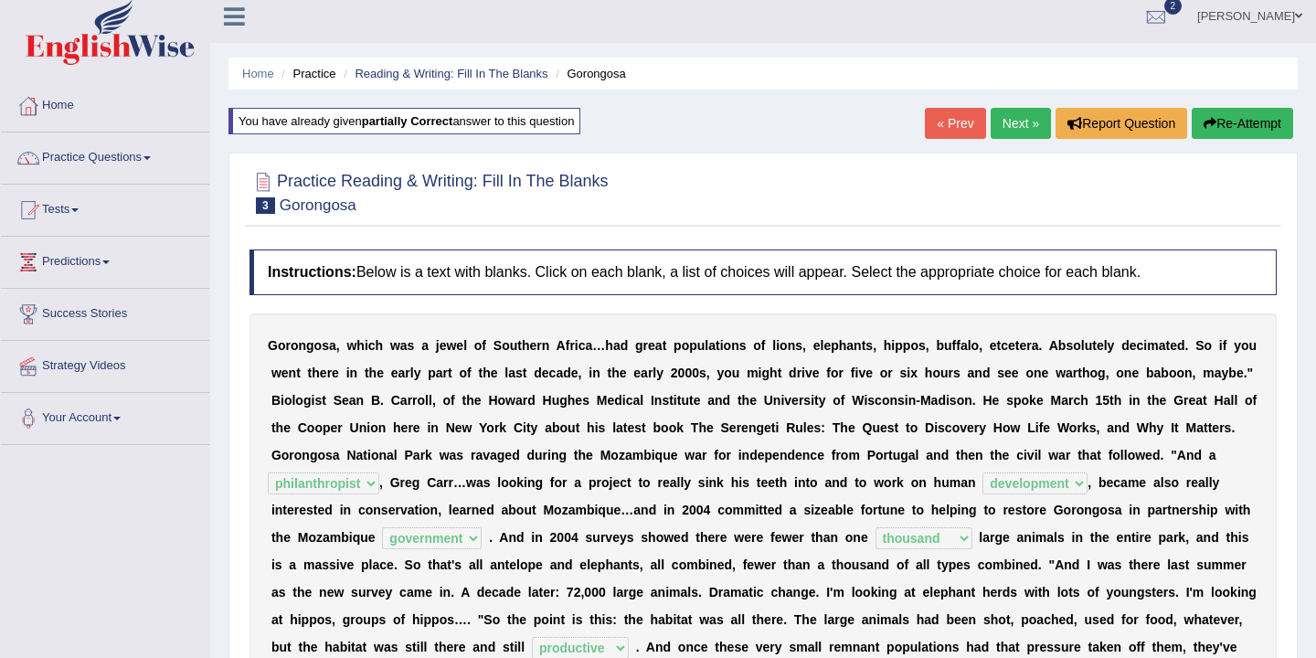
click at [1015, 129] on link "Next »" at bounding box center [1021, 123] width 60 height 31
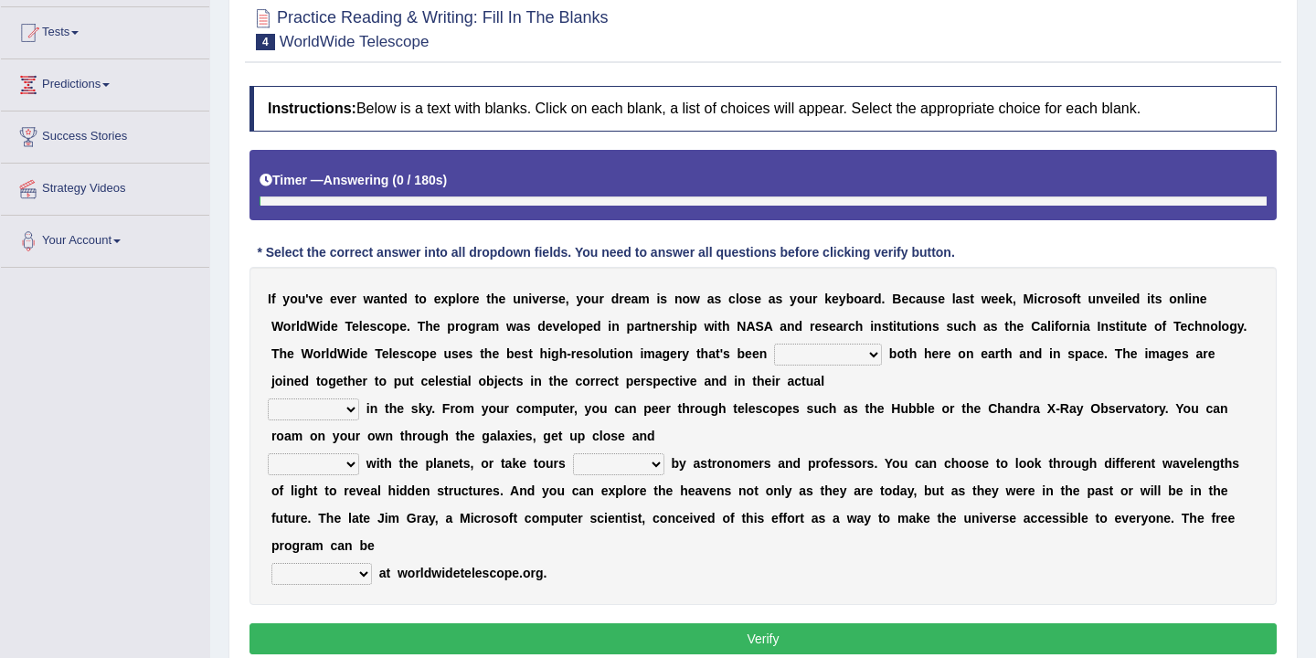
scroll to position [278, 0]
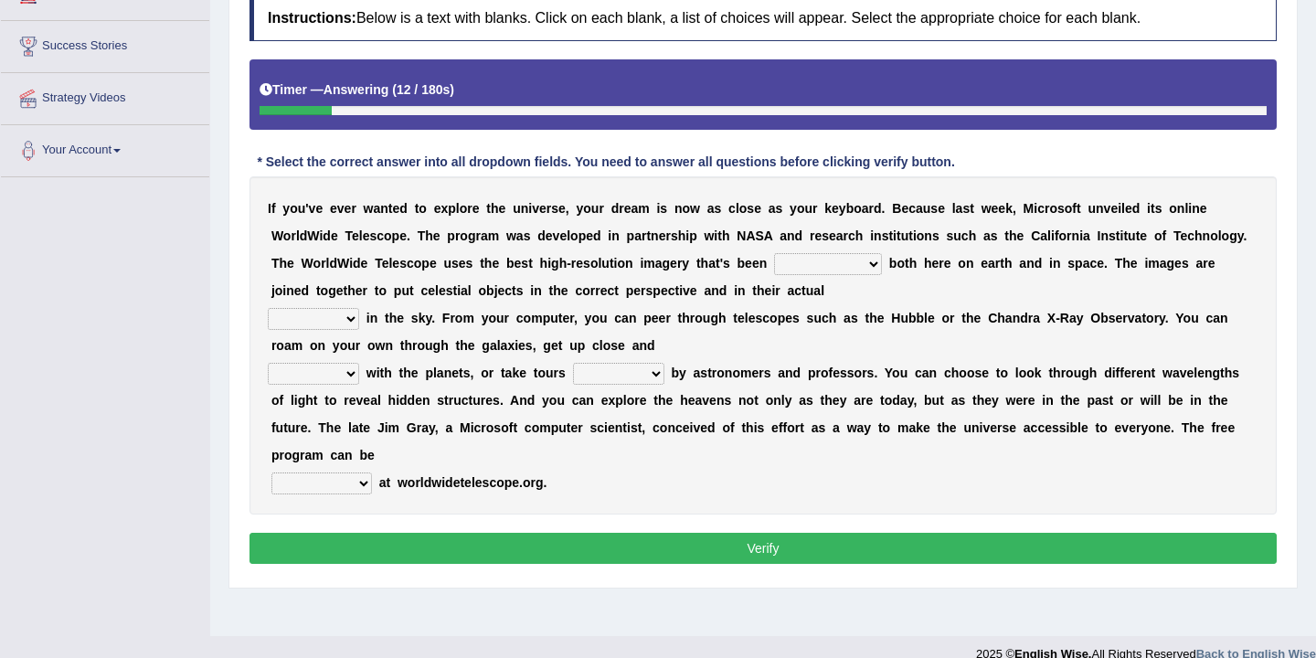
click at [870, 268] on select "degraded ascended remonstrated generated" at bounding box center [828, 264] width 108 height 22
select select "generated"
click at [355, 319] on select "aspects parts conditions positions" at bounding box center [313, 319] width 91 height 22
select select "aspects"
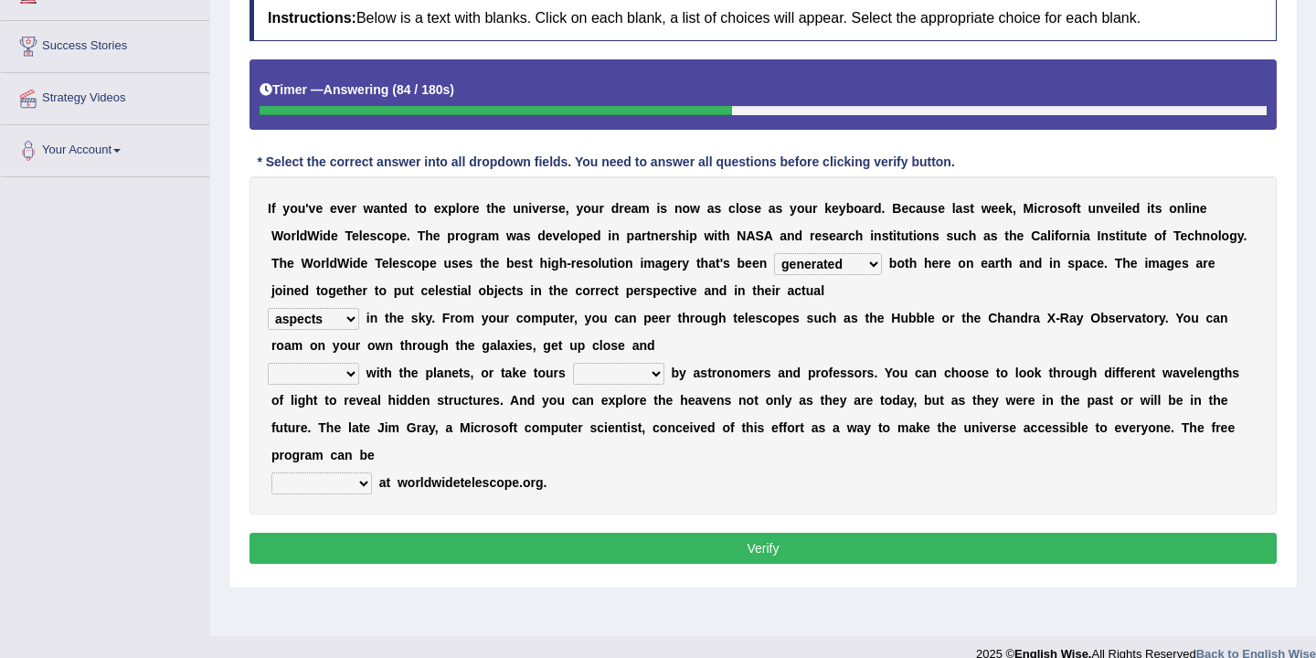
click at [356, 375] on select "personal individual apart polite" at bounding box center [313, 374] width 91 height 22
select select "polite"
click at [648, 375] on select "guide guided guiding to guide" at bounding box center [618, 374] width 91 height 22
select select "guided"
click at [363, 484] on select "upheld downloaded loaded posted" at bounding box center [321, 484] width 101 height 22
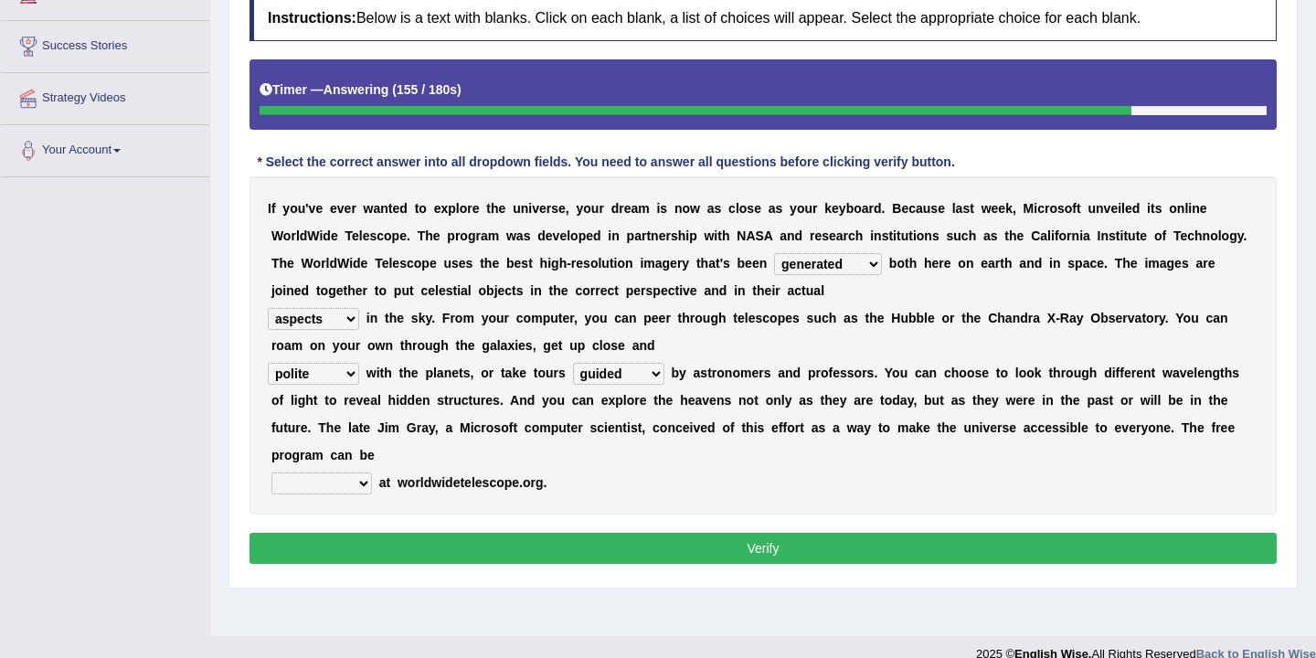
select select "posted"
click at [707, 558] on button "Verify" at bounding box center [763, 548] width 1027 height 31
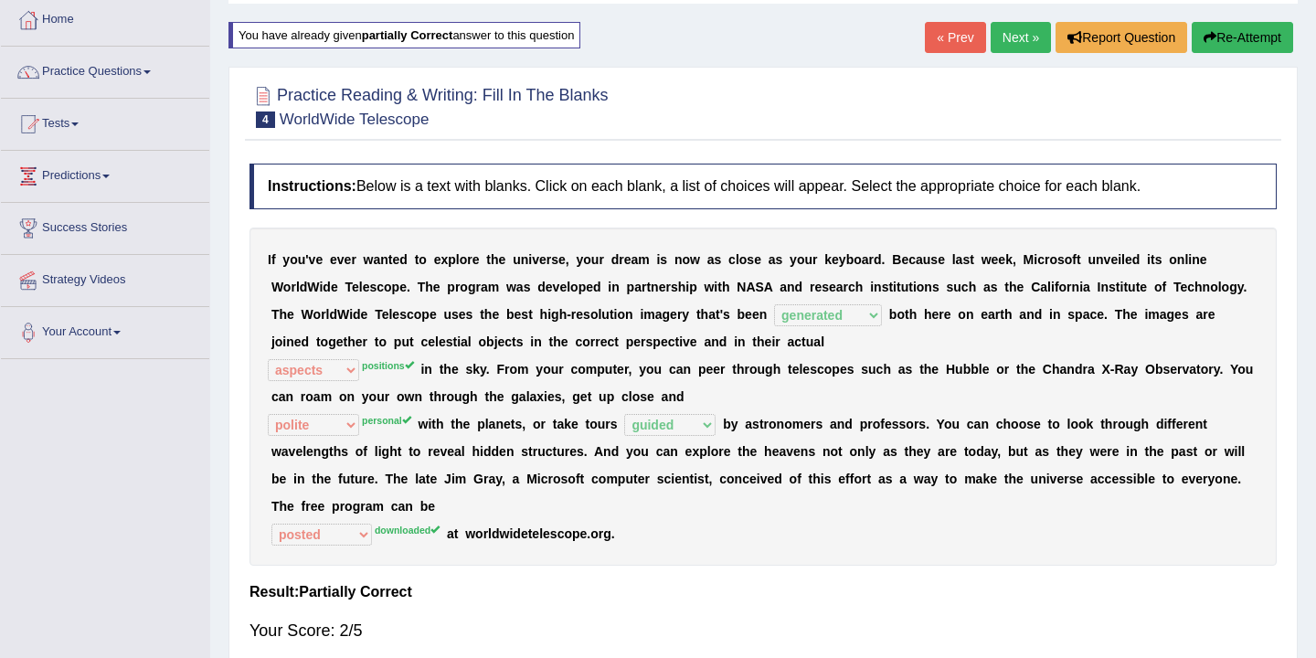
scroll to position [0, 0]
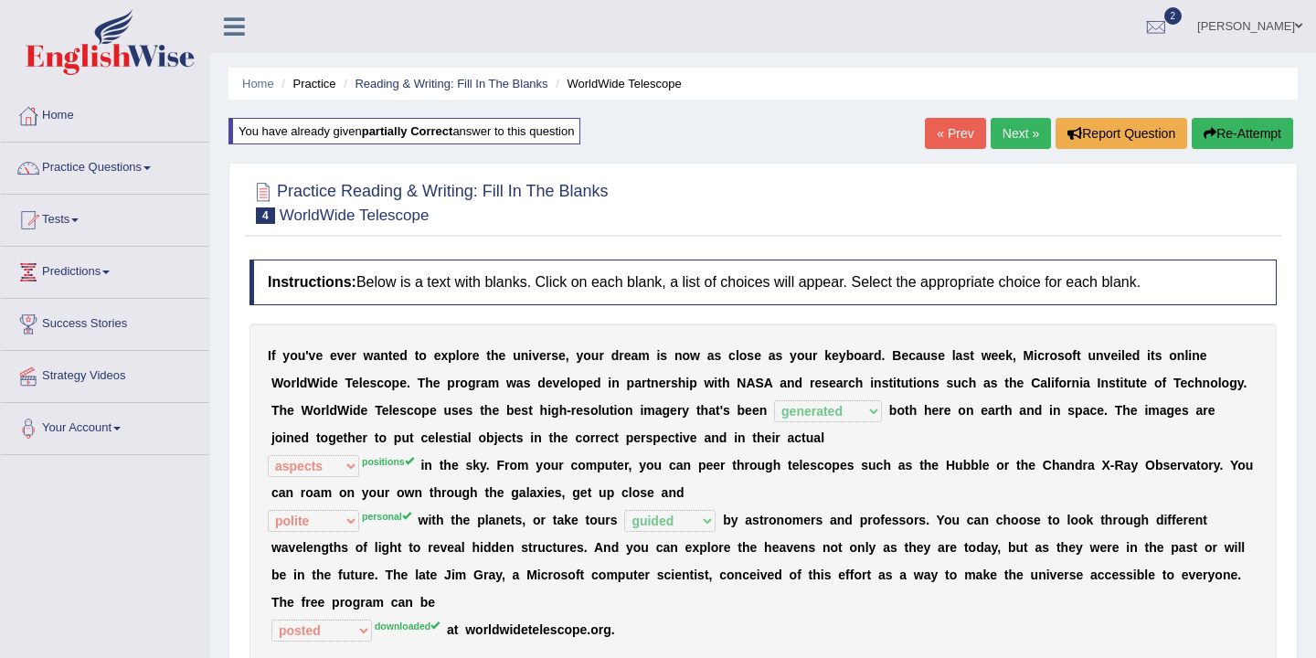
click at [1011, 133] on link "Next »" at bounding box center [1021, 133] width 60 height 31
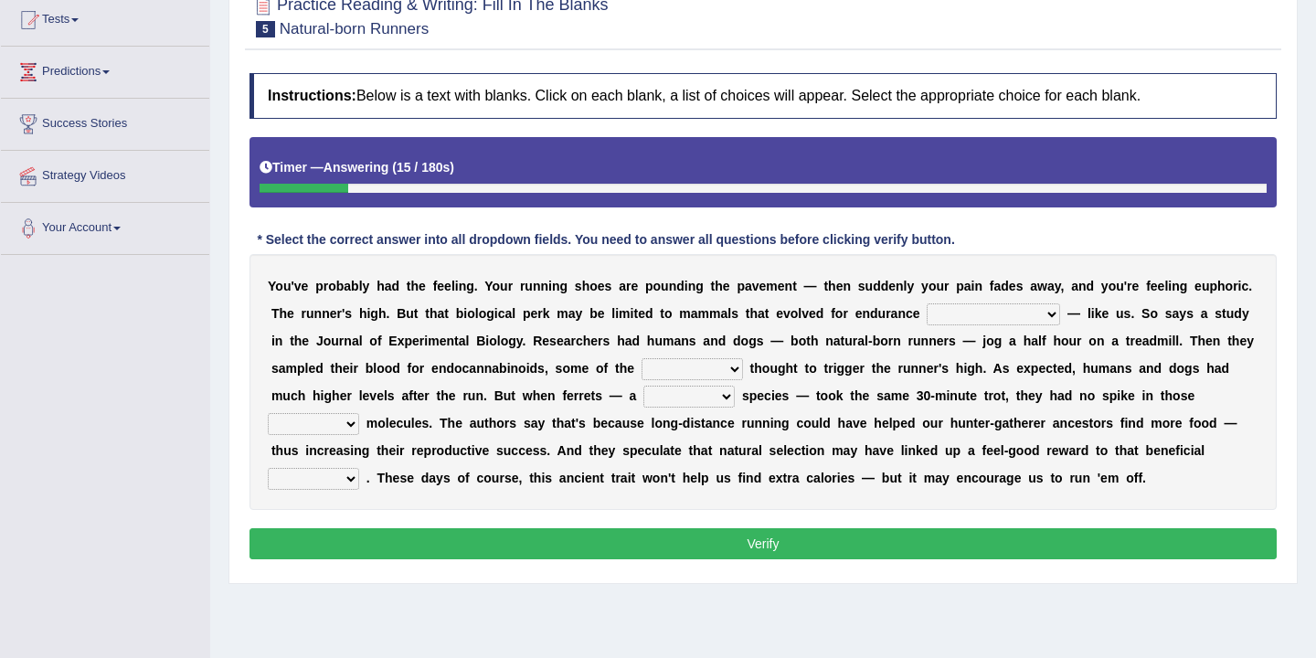
scroll to position [224, 0]
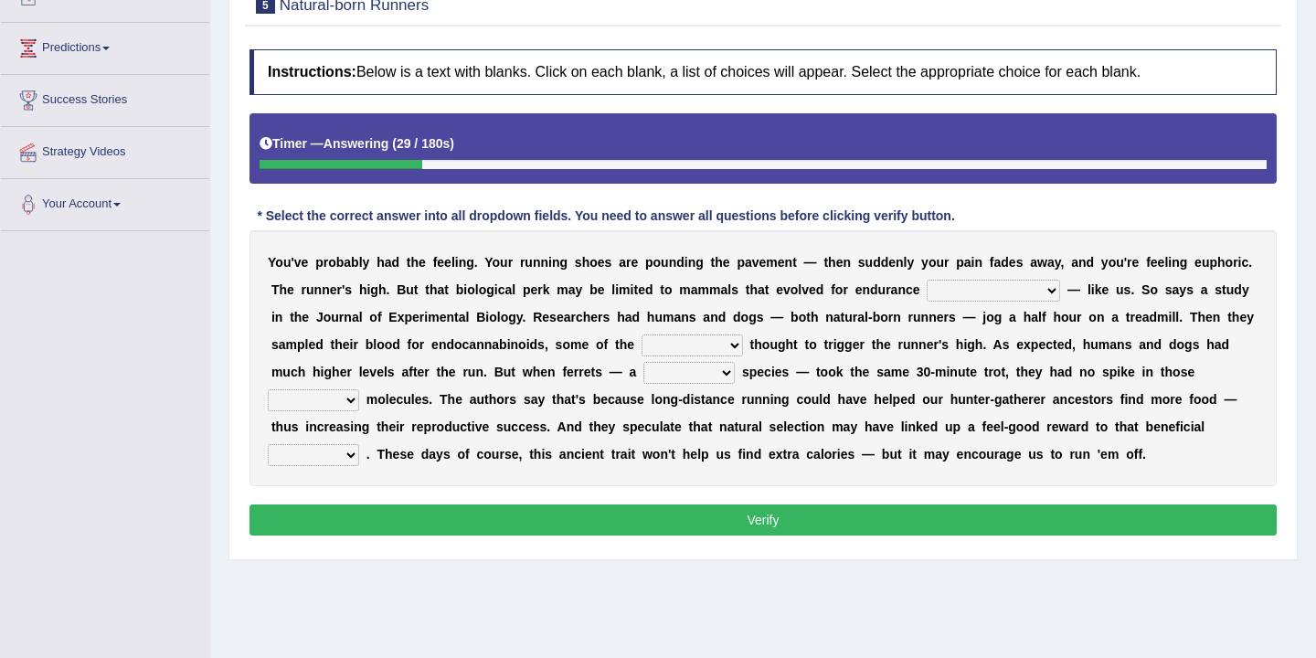
click at [1015, 292] on select "dykes personalize classifies exercise" at bounding box center [993, 291] width 133 height 22
select select "classifies"
click at [726, 345] on select "almshouse turnarounds compounds foxhounds" at bounding box center [692, 346] width 101 height 22
select select "compounds"
click at [707, 368] on select "excellency merely faerie sedentary" at bounding box center [688, 373] width 91 height 22
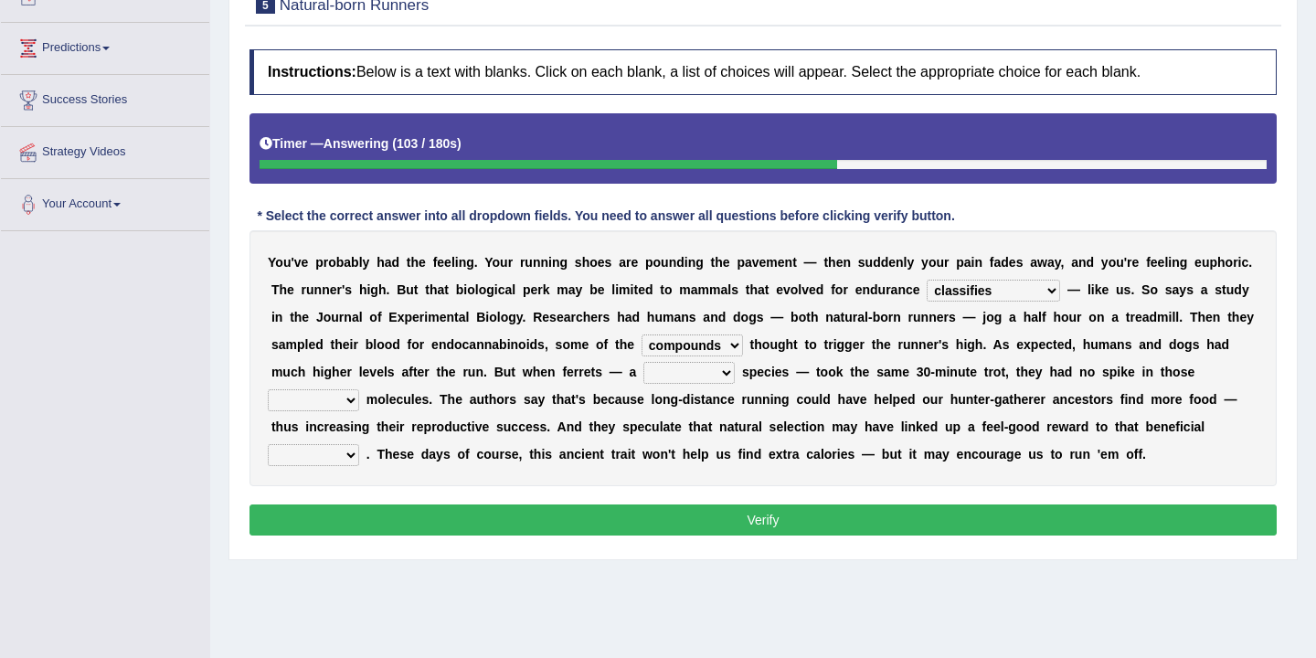
select select "excellency"
click at [726, 369] on select "excellency merely faerie sedentary" at bounding box center [688, 373] width 91 height 22
click at [353, 401] on select "groaned feel-good inchoate loaned" at bounding box center [313, 400] width 91 height 22
select select "groaned"
click at [345, 448] on select "wager exchanger behavior regulator" at bounding box center [313, 455] width 91 height 22
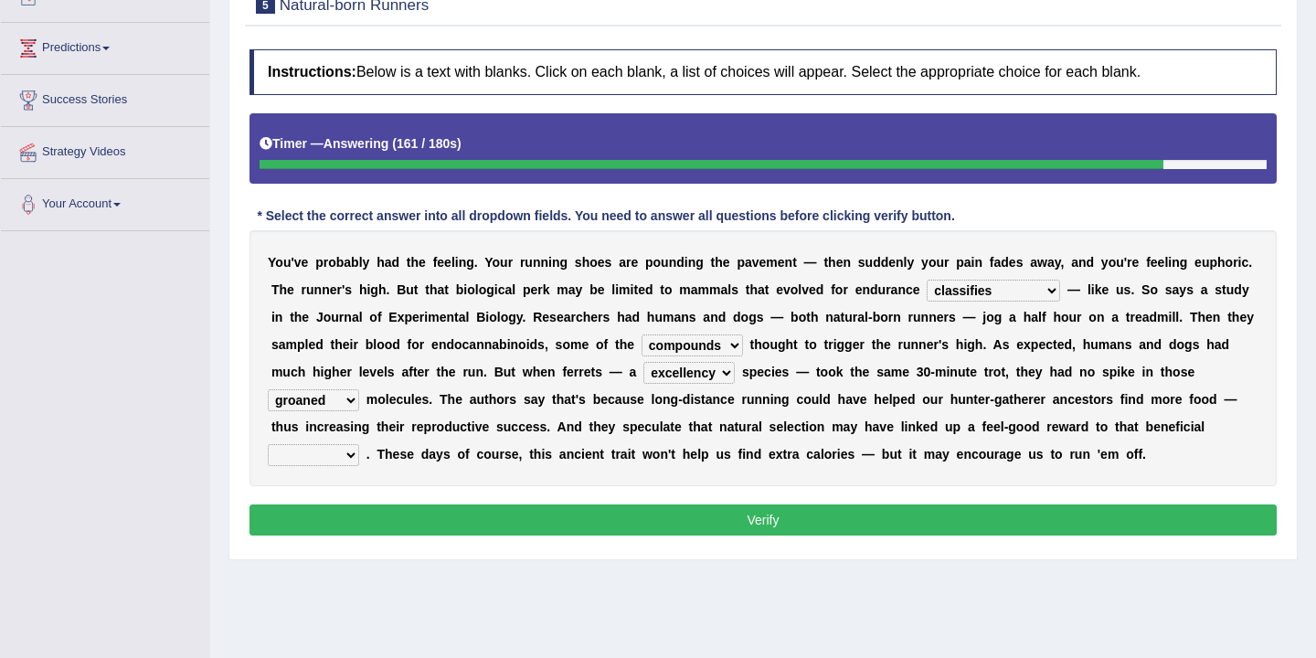
select select "behavior"
click at [739, 514] on button "Verify" at bounding box center [763, 520] width 1027 height 31
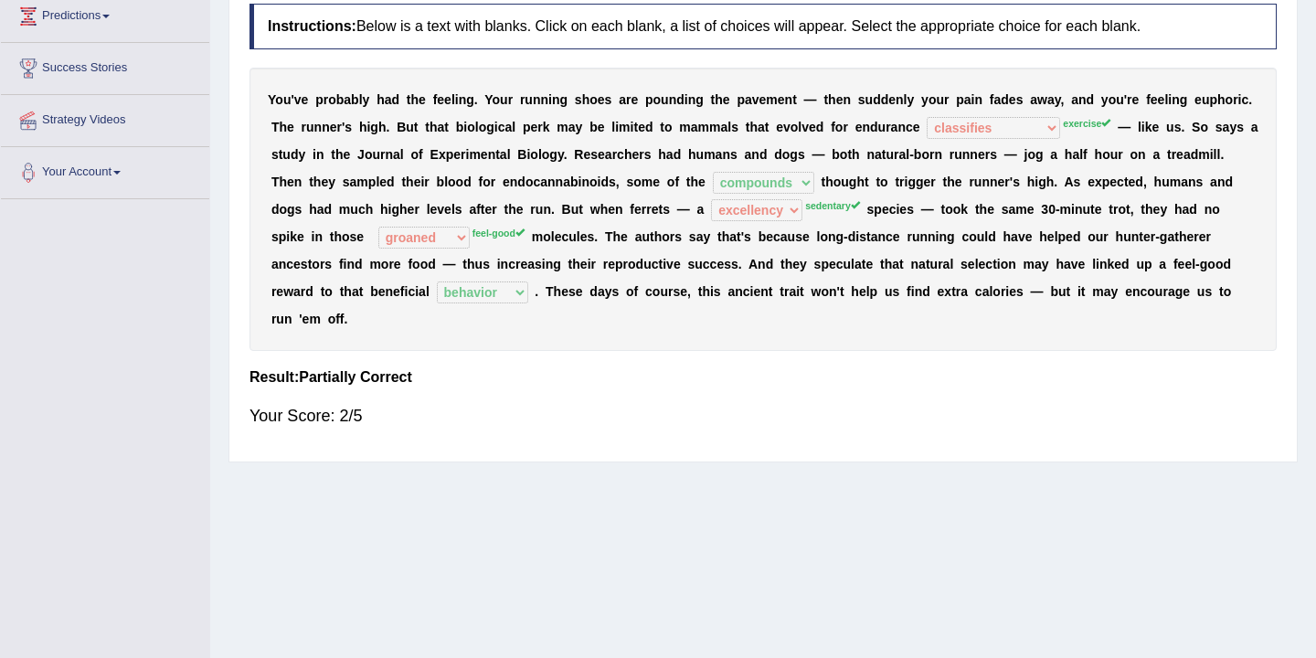
scroll to position [0, 0]
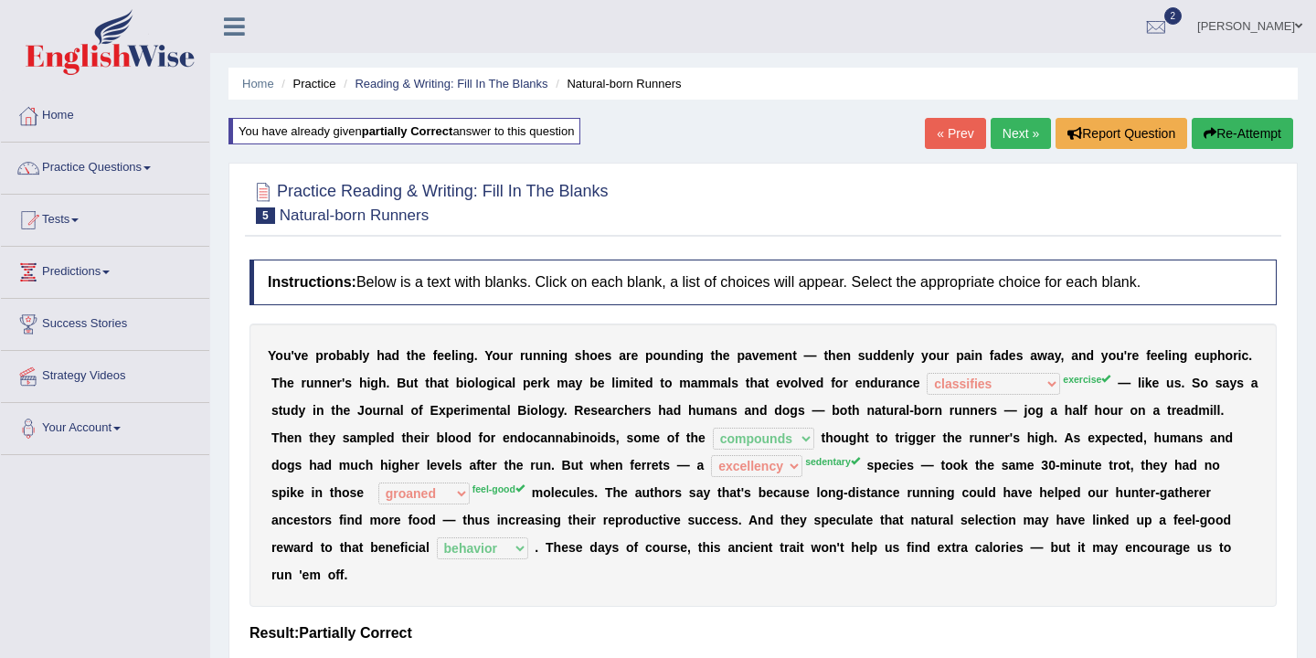
click at [1001, 134] on link "Next »" at bounding box center [1021, 133] width 60 height 31
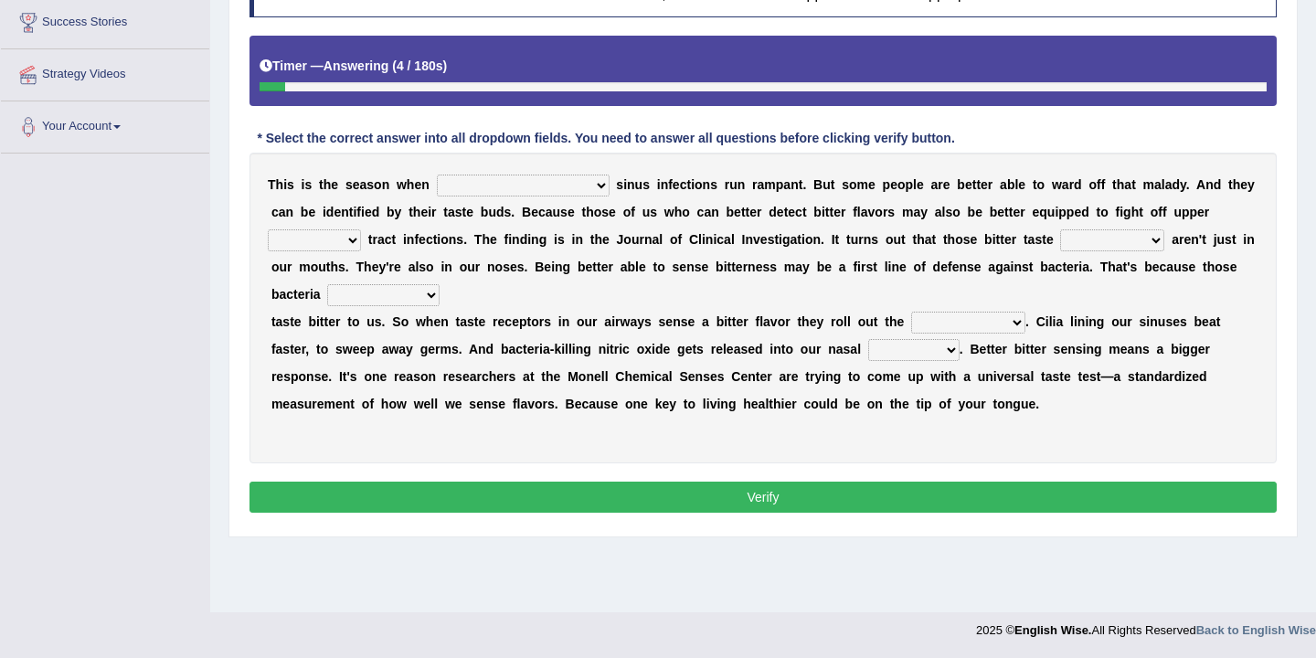
click at [517, 187] on select "conventicle atheist bacterial prissier" at bounding box center [523, 186] width 173 height 22
select select "bacterial"
click at [346, 241] on select "faulty respiratory togae gawky" at bounding box center [314, 240] width 93 height 22
select select "respiratory"
click at [358, 239] on select "faulty respiratory togae gawky" at bounding box center [314, 240] width 93 height 22
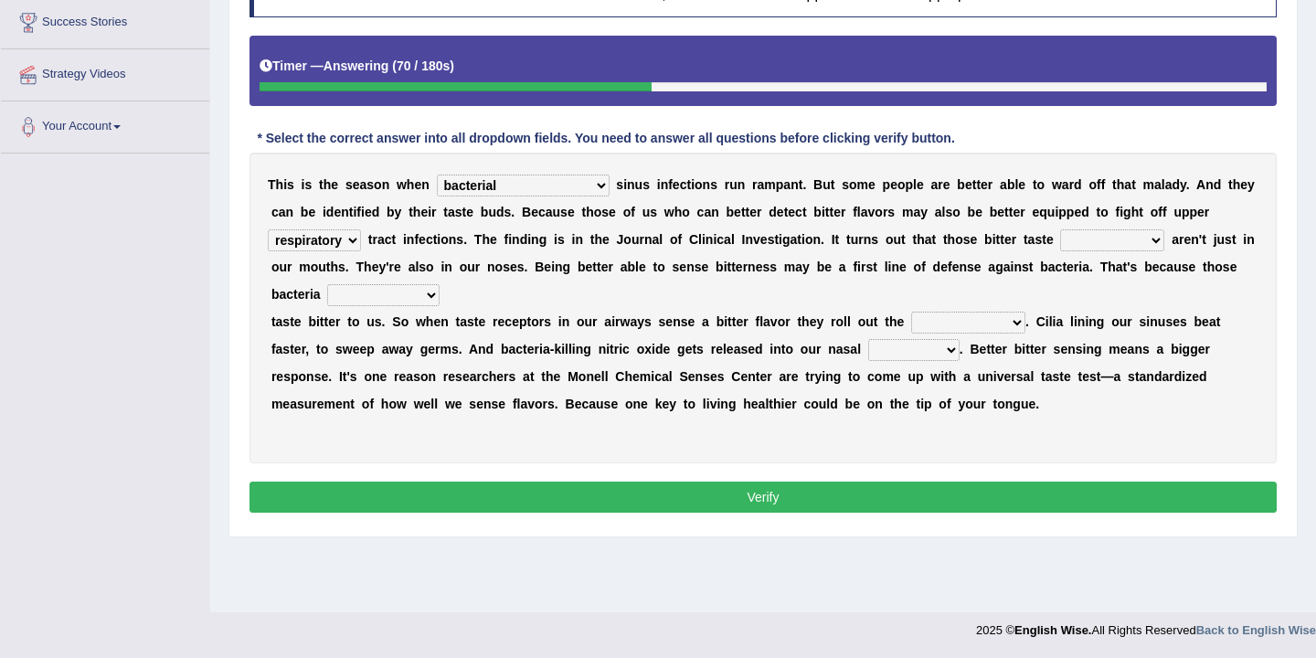
click at [1148, 239] on select "depressions dinners submissions receptors" at bounding box center [1112, 240] width 104 height 22
select select "submissions"
click at [431, 298] on select "purposelessly actually diagonally providently" at bounding box center [383, 295] width 112 height 22
select select "providently"
click at [1020, 324] on select "defenses contradictions chestnuts pelvis" at bounding box center [968, 323] width 114 height 22
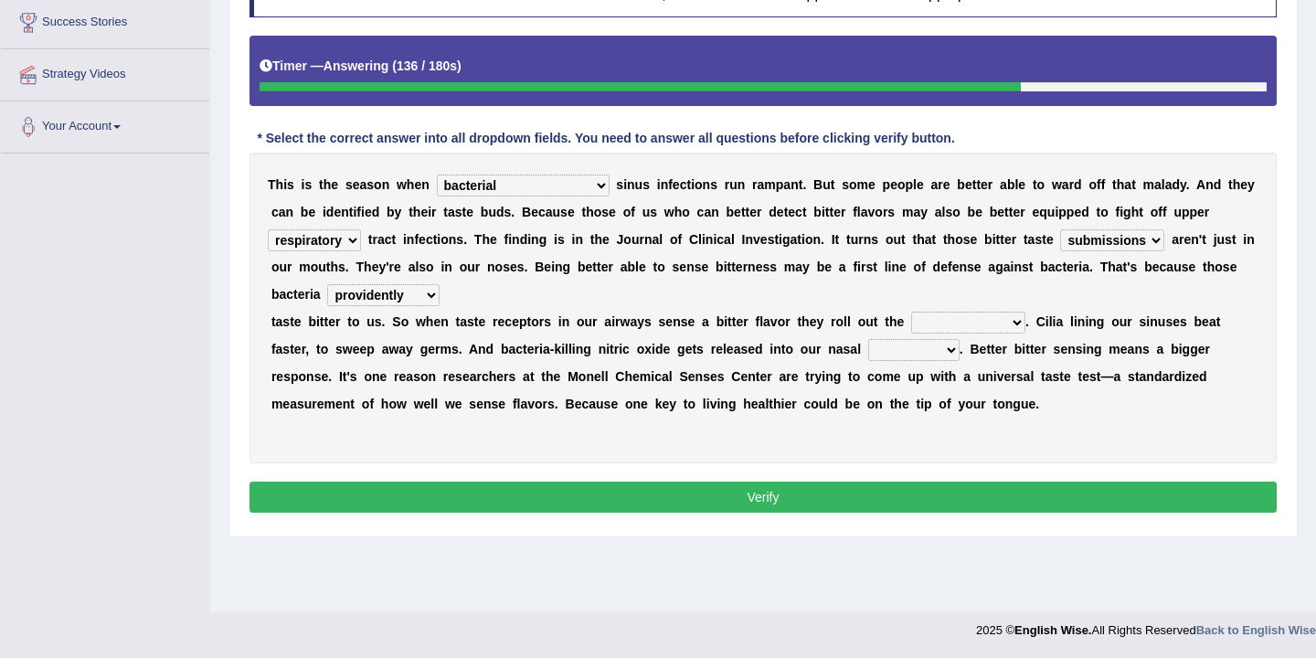
select select "defenses"
click at [952, 351] on select "causalities localities infirmities cavities" at bounding box center [913, 350] width 91 height 22
select select "infirmities"
click at [822, 499] on button "Verify" at bounding box center [763, 497] width 1027 height 31
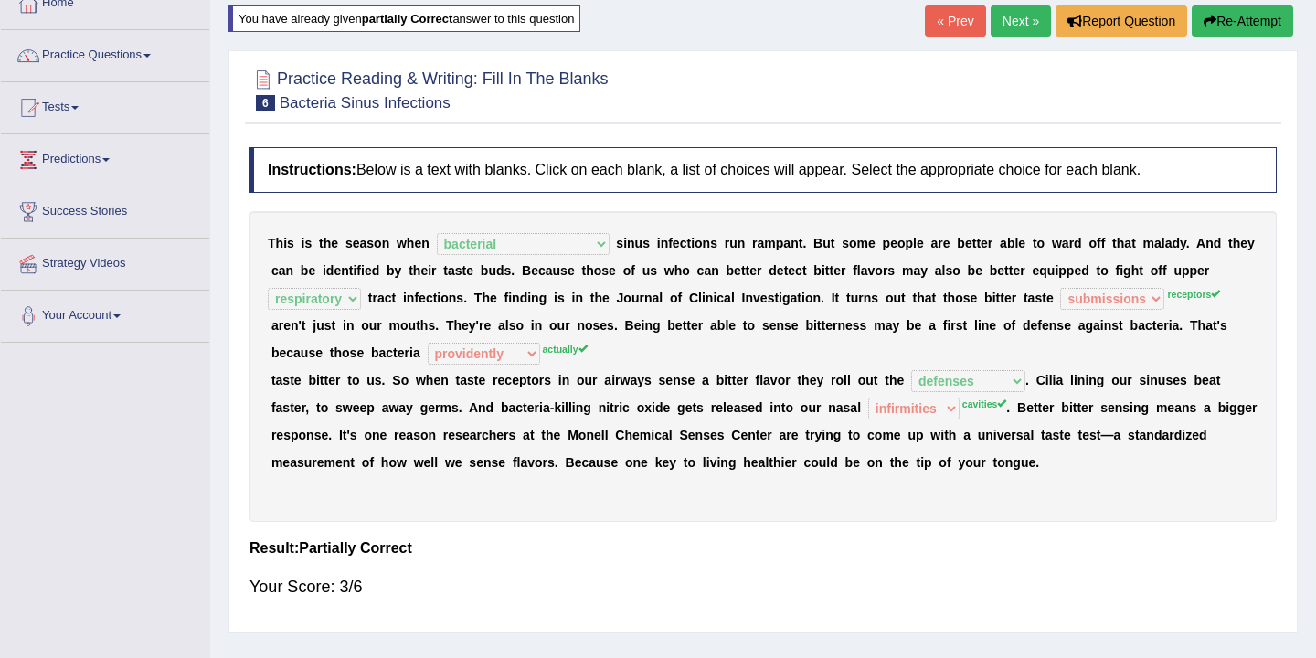
scroll to position [100, 0]
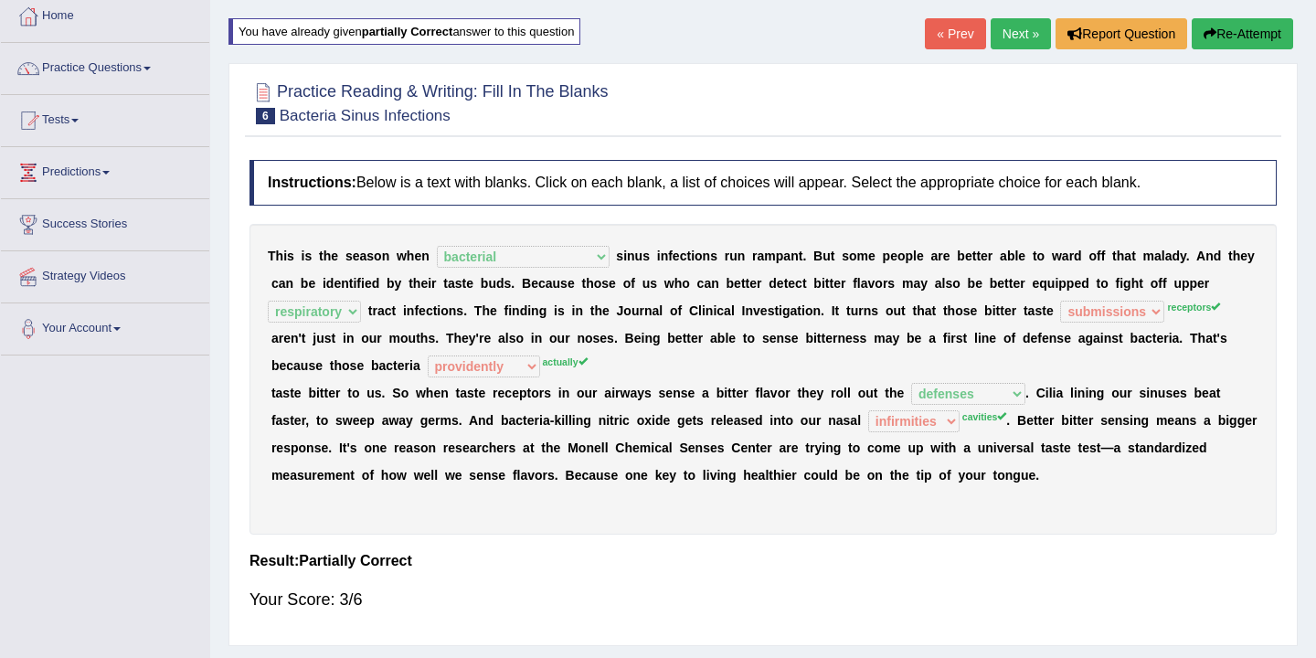
click at [1018, 34] on link "Next »" at bounding box center [1021, 33] width 60 height 31
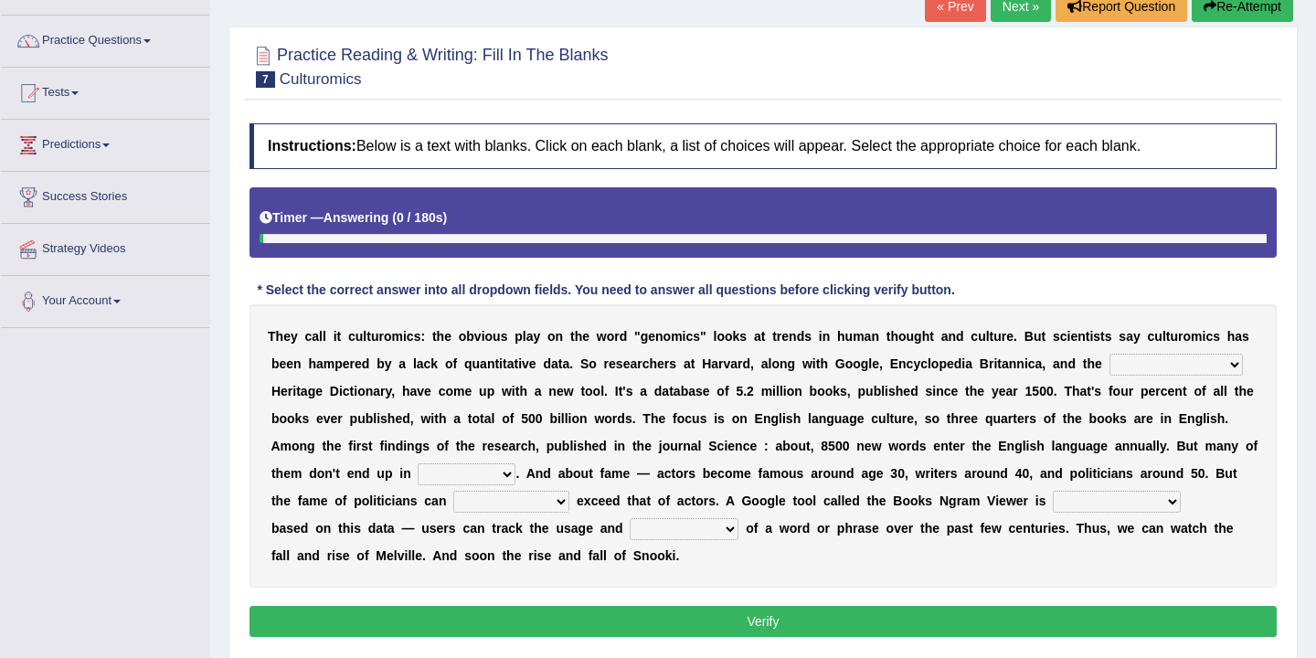
scroll to position [172, 0]
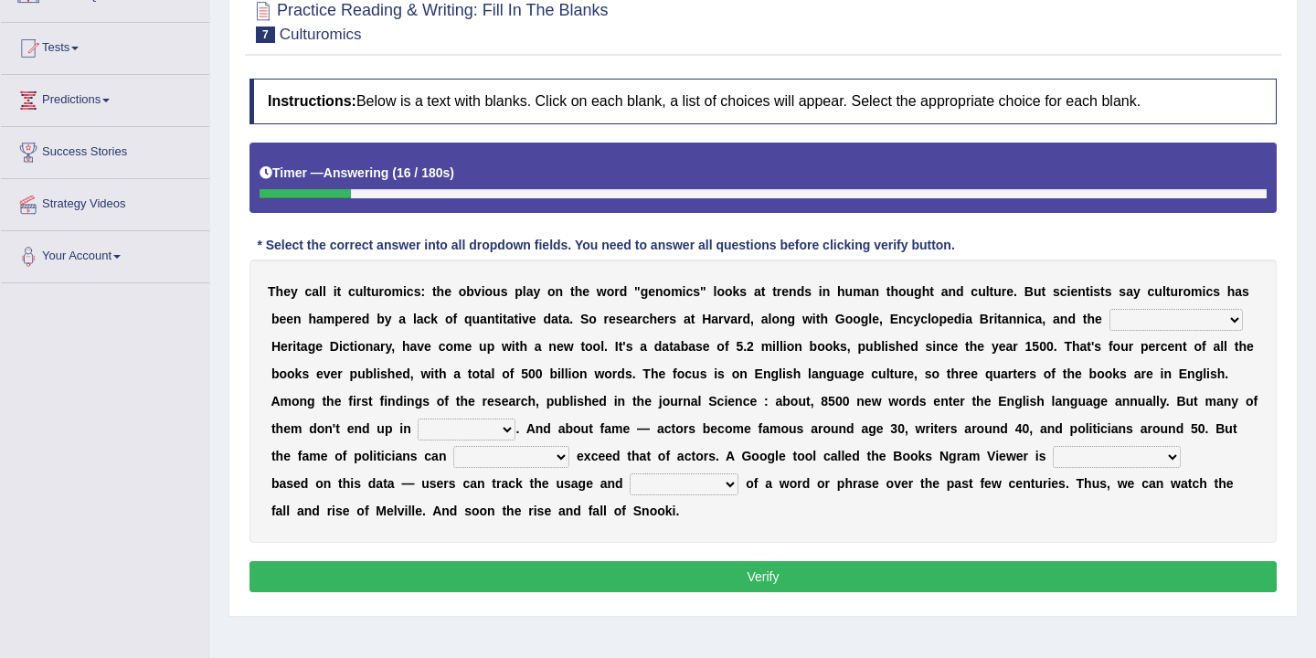
click at [1210, 320] on select "Mettlesome Silicon Acetaminophen American" at bounding box center [1176, 320] width 133 height 22
select select "Mettlesome"
click at [509, 430] on select "veterinaries fairies dictionaries smithies" at bounding box center [467, 430] width 98 height 22
select select "veterinaries"
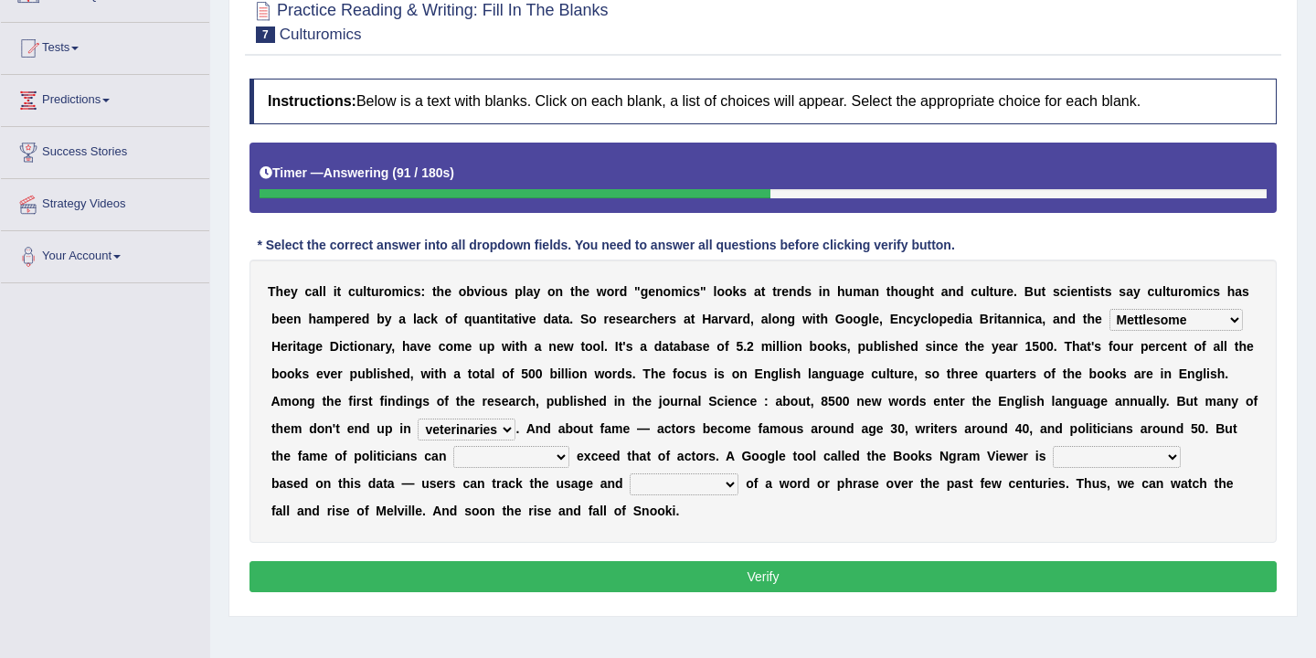
click at [553, 456] on select "intelligibly eventually venturesomely preferably" at bounding box center [511, 457] width 116 height 22
select select "intelligibly"
click at [1167, 455] on select "nonoccupational nonbreakable trainable available" at bounding box center [1117, 457] width 128 height 22
select select "available"
click at [712, 479] on select "frequency derisory drearily inappreciably" at bounding box center [684, 484] width 109 height 22
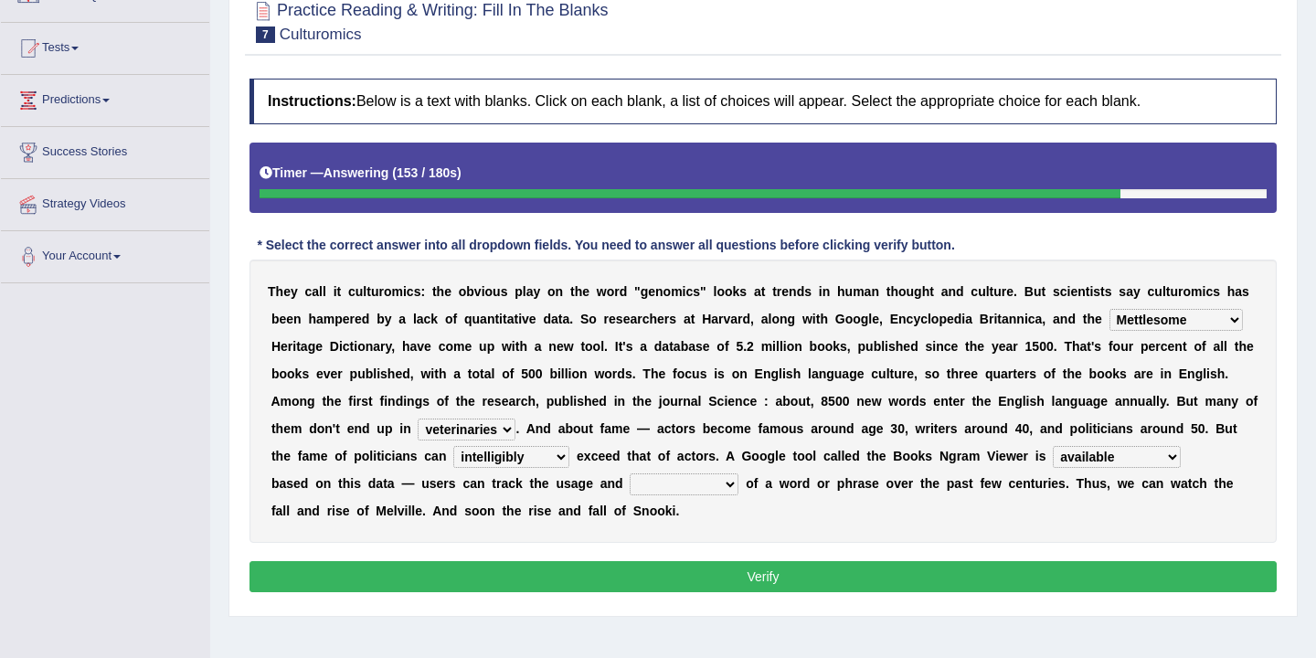
select select "frequency"
click at [713, 580] on button "Verify" at bounding box center [763, 576] width 1027 height 31
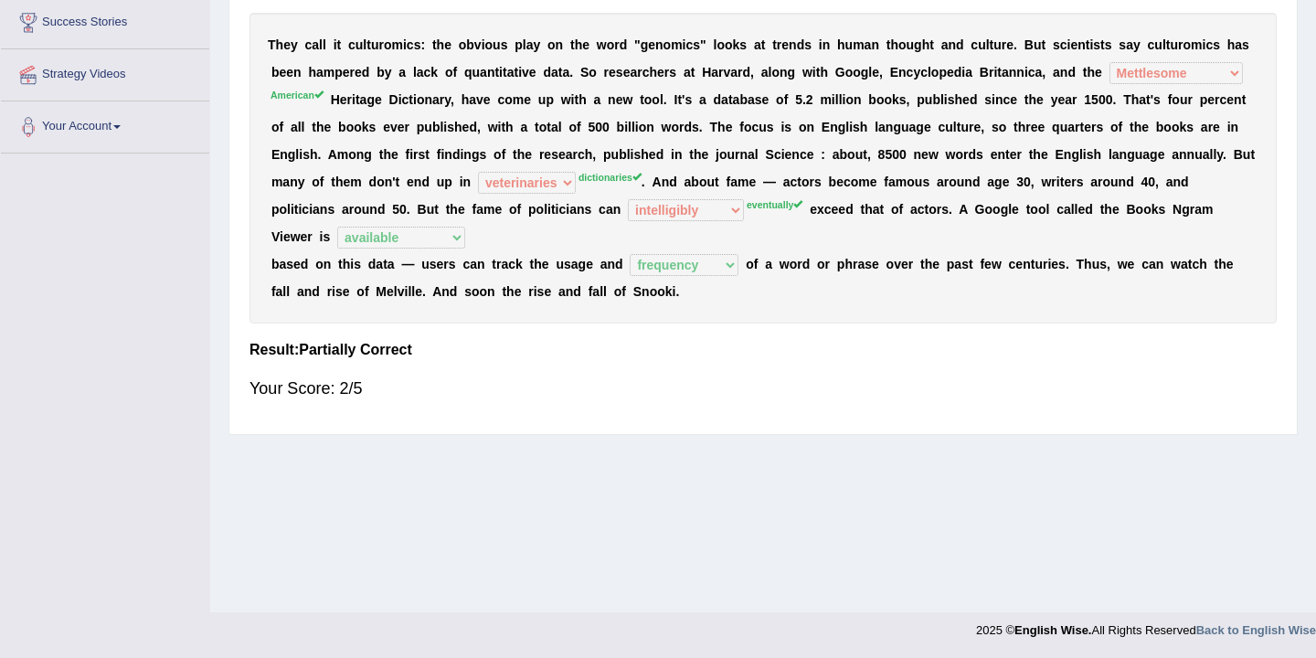
scroll to position [0, 0]
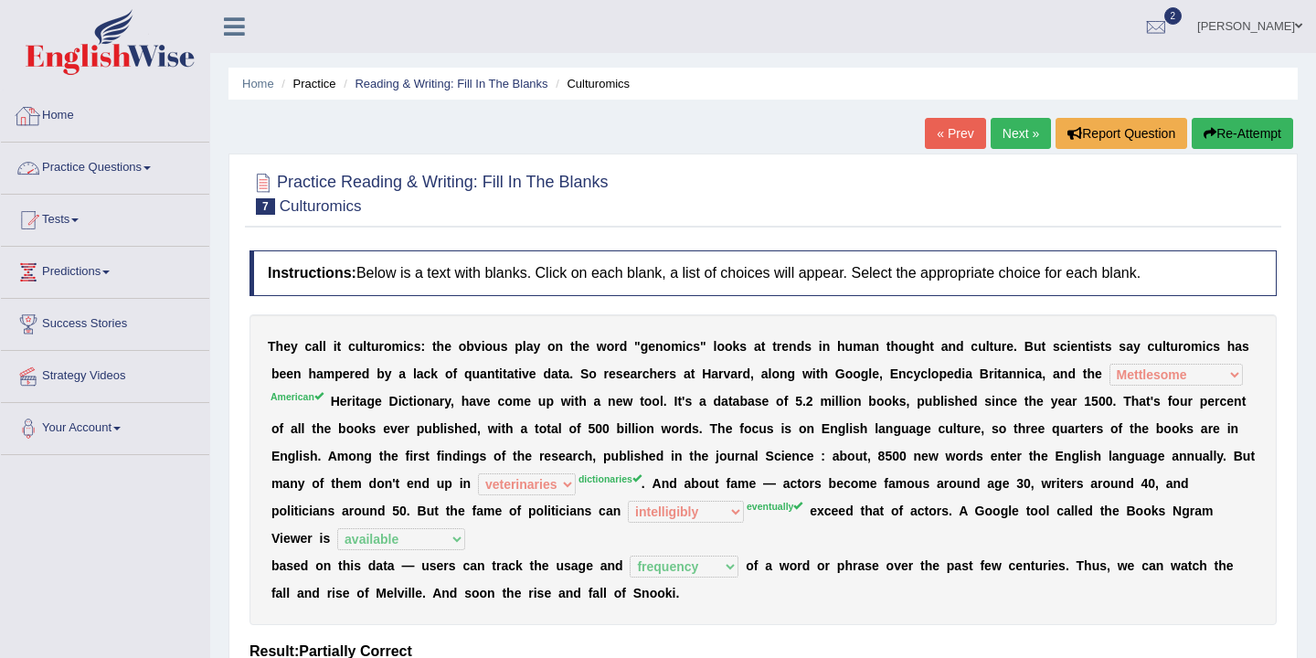
click at [66, 122] on link "Home" at bounding box center [105, 113] width 208 height 46
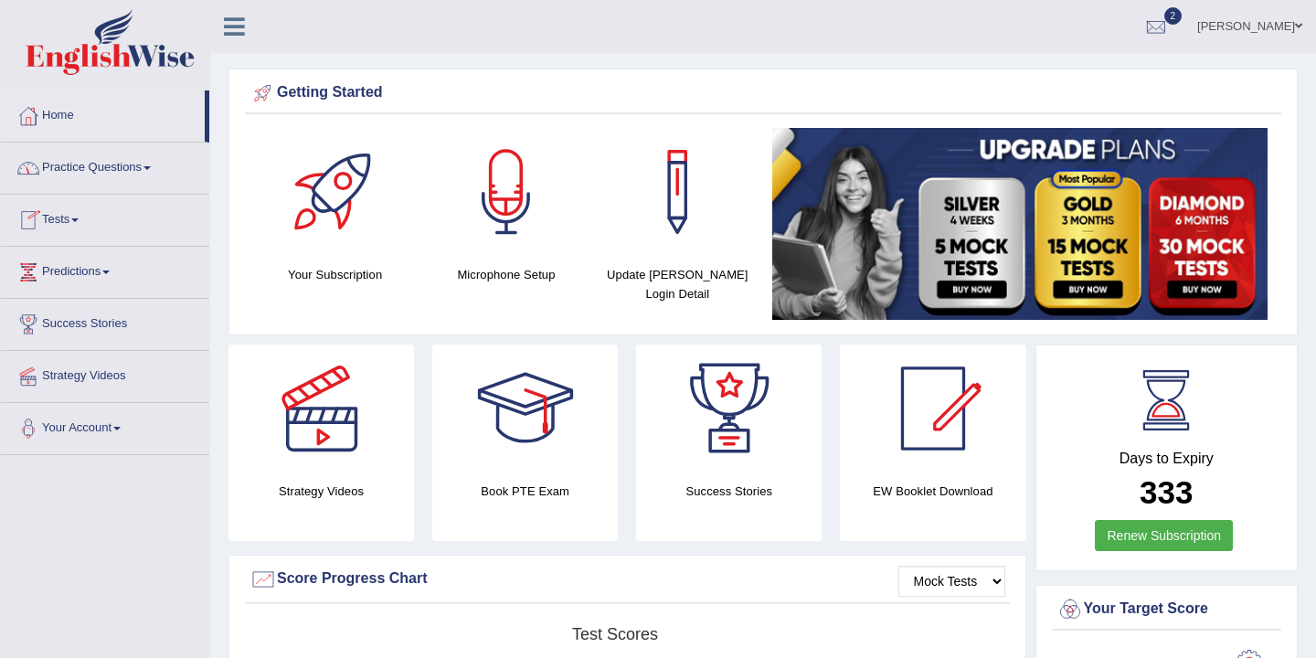
click at [117, 173] on link "Practice Questions" at bounding box center [105, 166] width 208 height 46
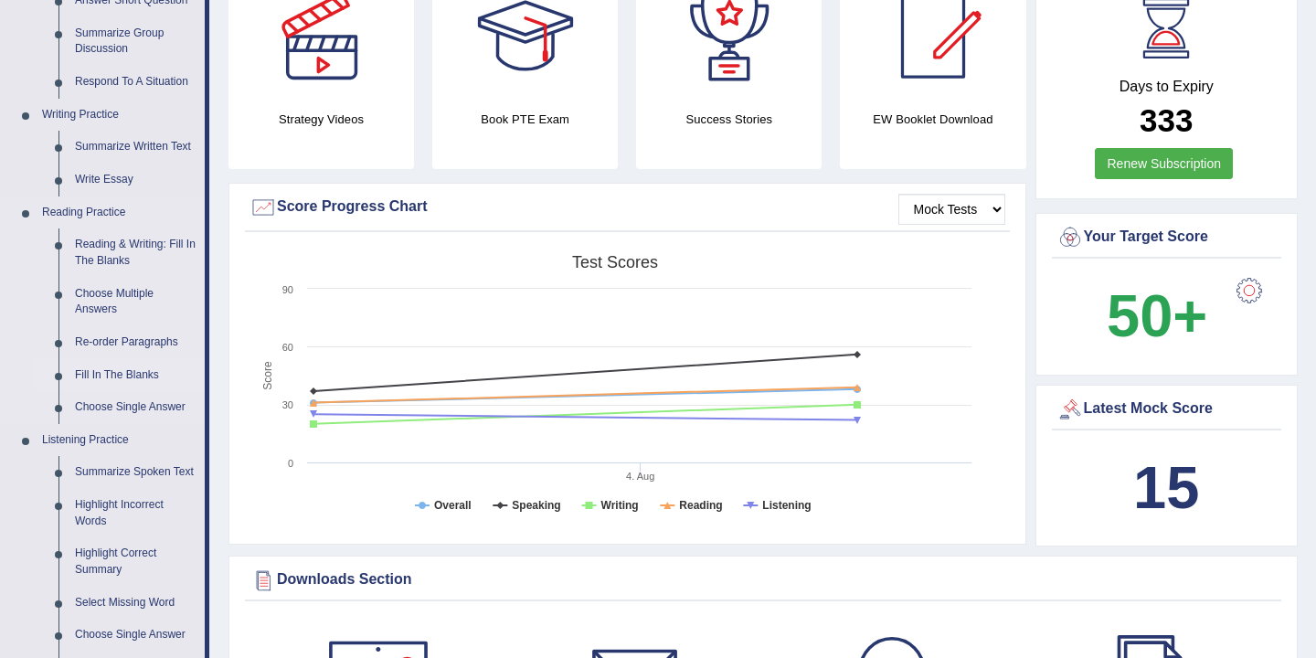
scroll to position [378, 0]
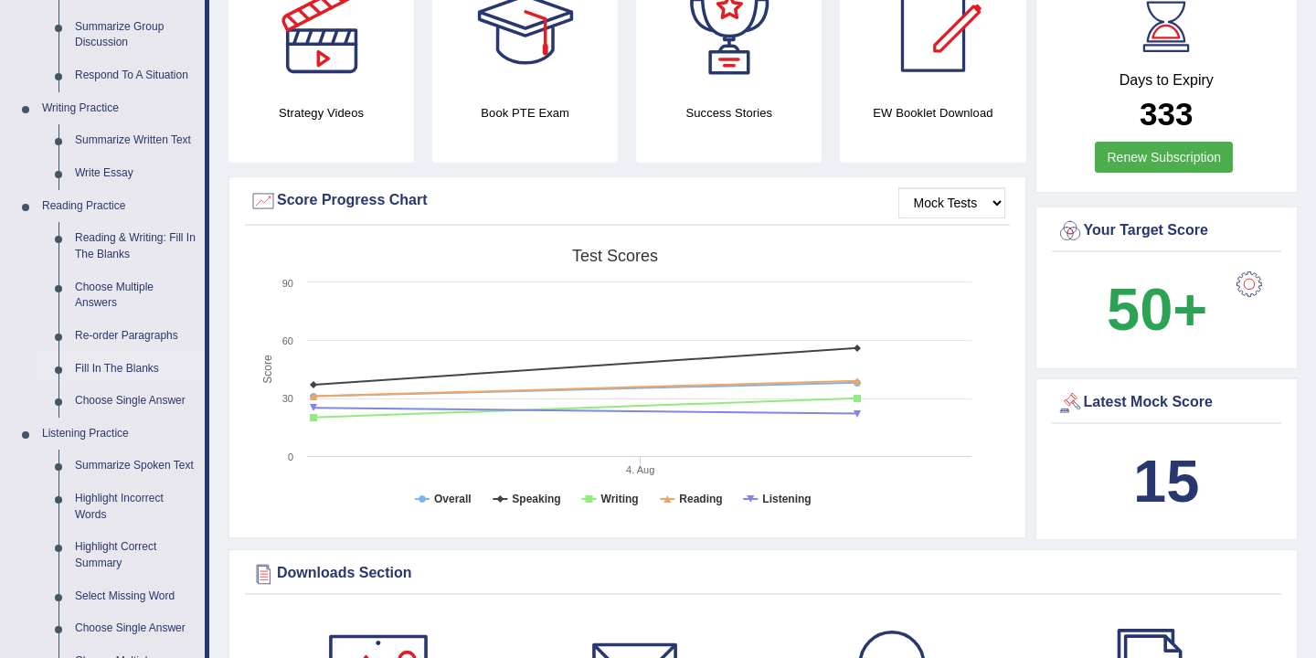
click at [120, 372] on link "Fill In The Blanks" at bounding box center [136, 369] width 138 height 33
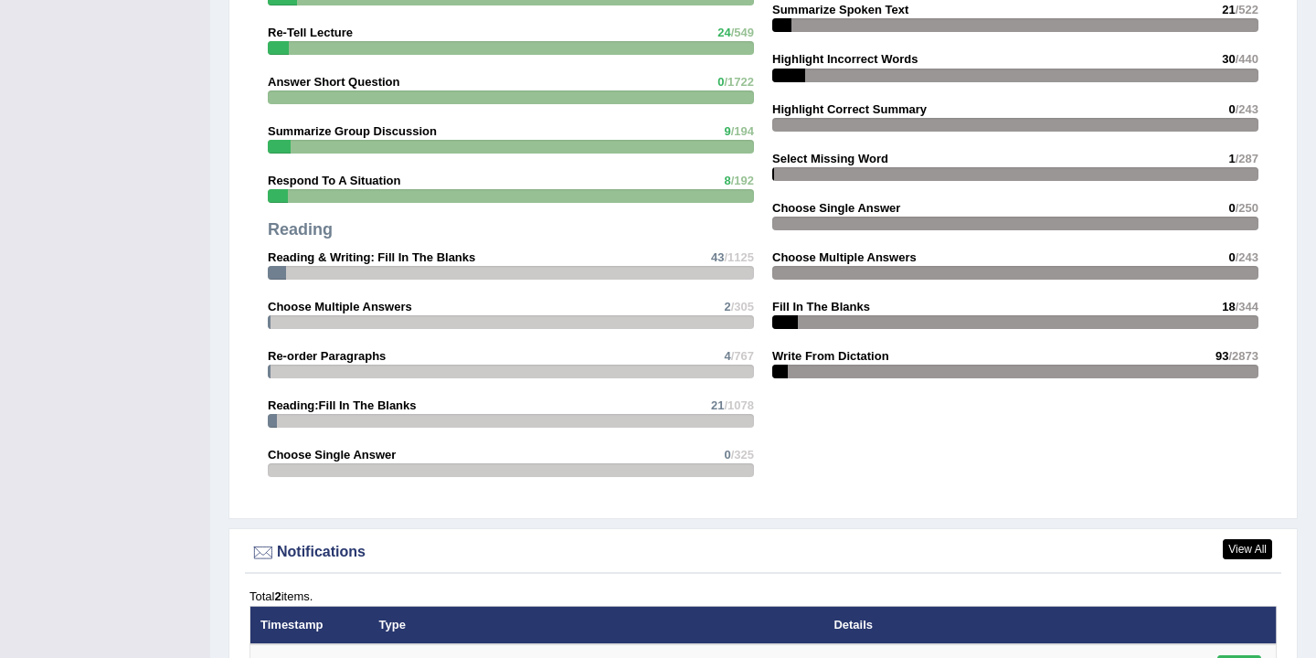
scroll to position [2140, 0]
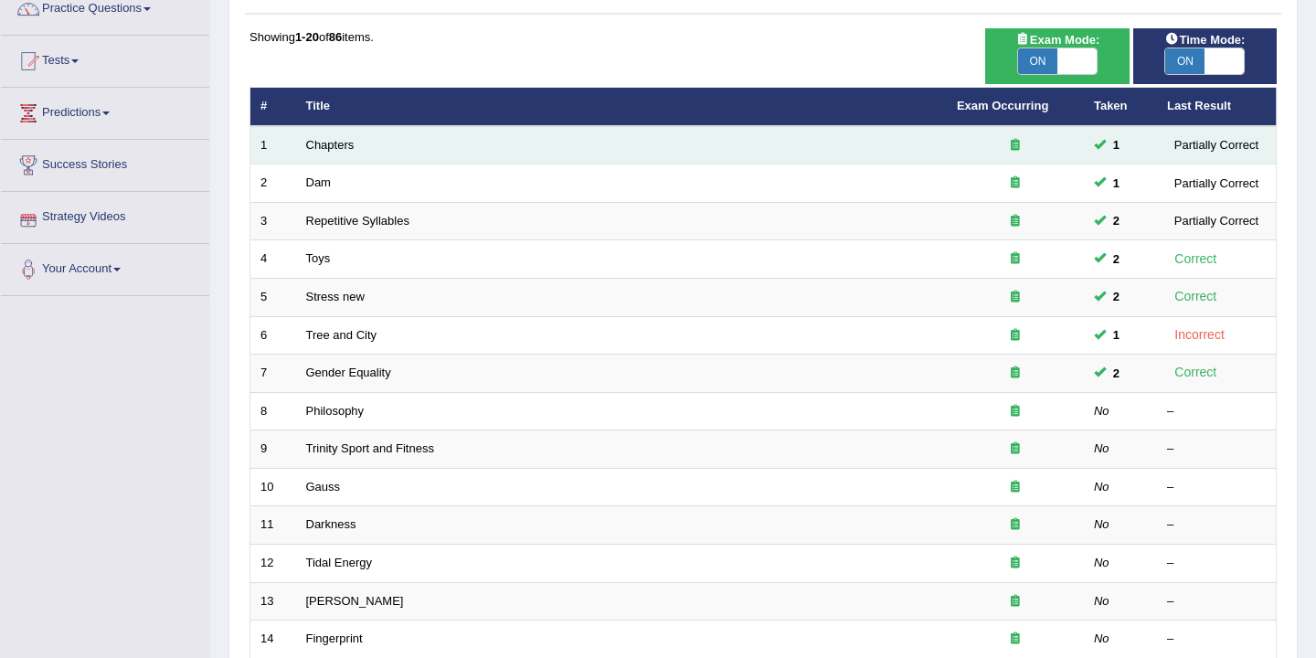
scroll to position [214, 0]
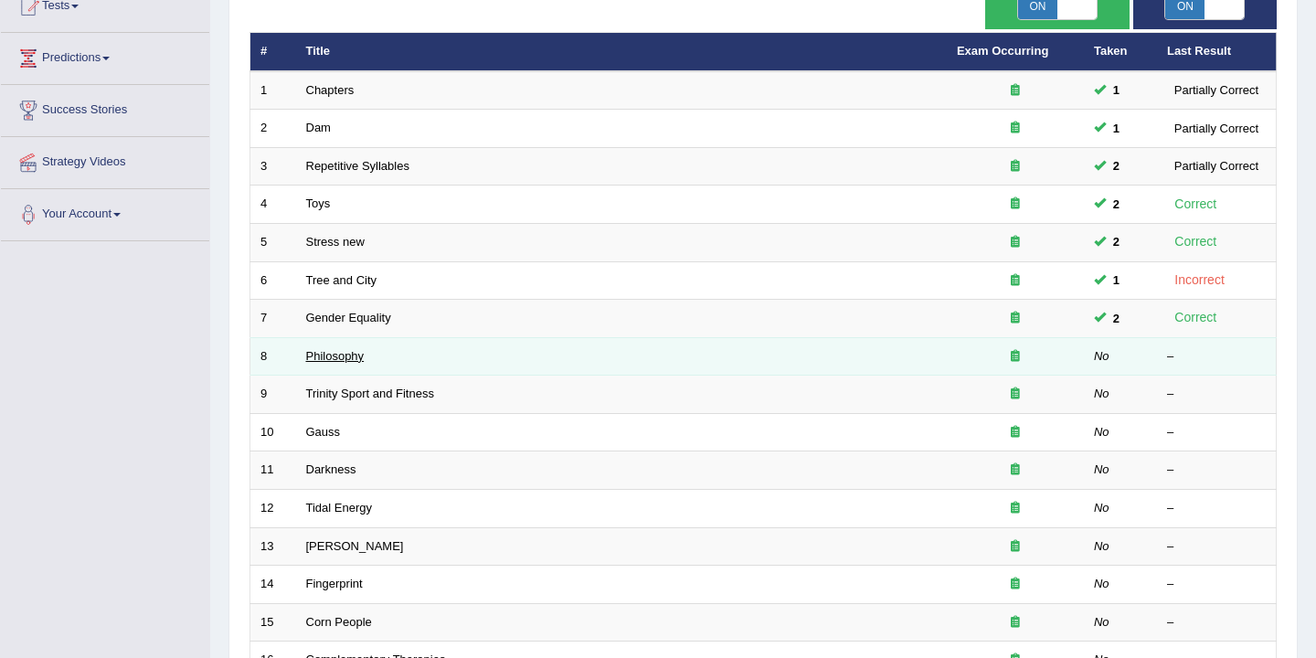
click at [334, 356] on link "Philosophy" at bounding box center [335, 356] width 58 height 14
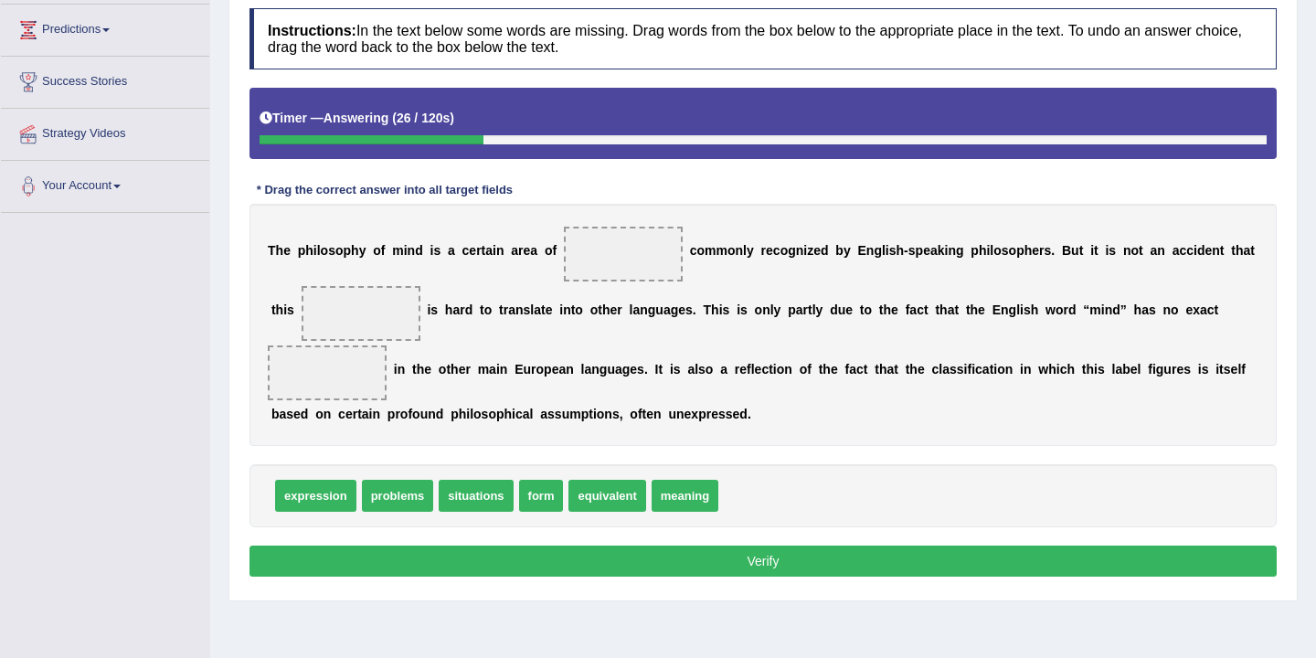
scroll to position [247, 0]
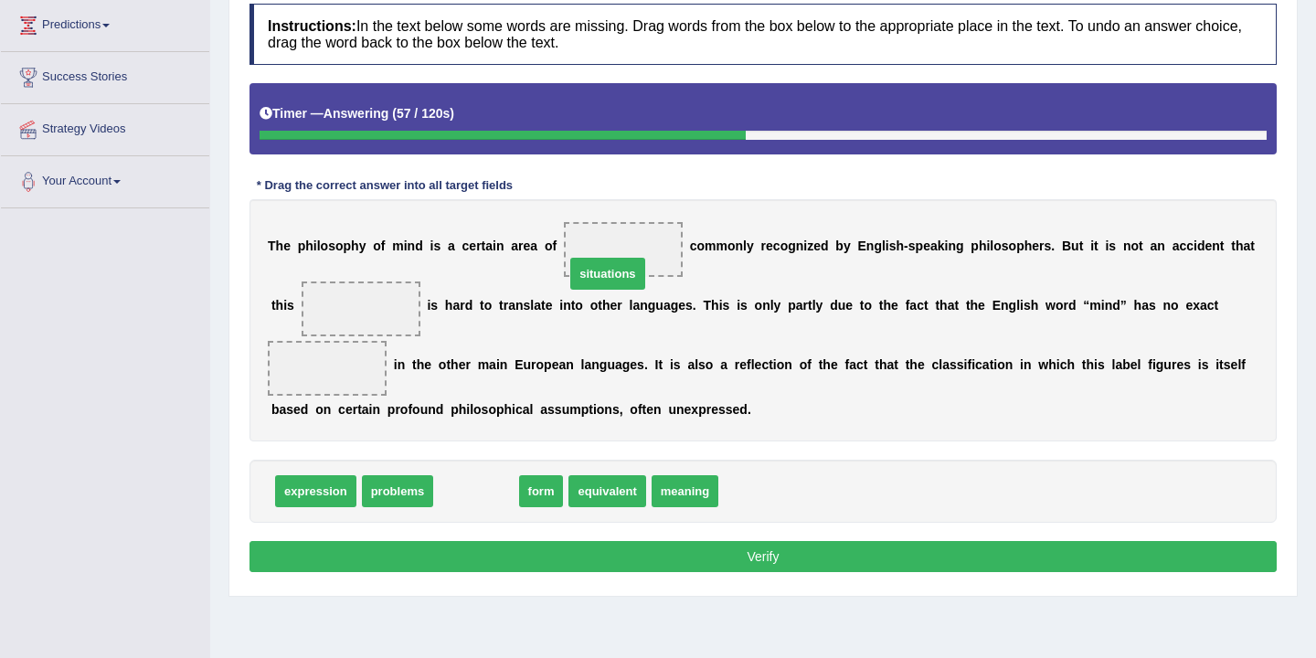
drag, startPoint x: 476, startPoint y: 501, endPoint x: 608, endPoint y: 280, distance: 257.4
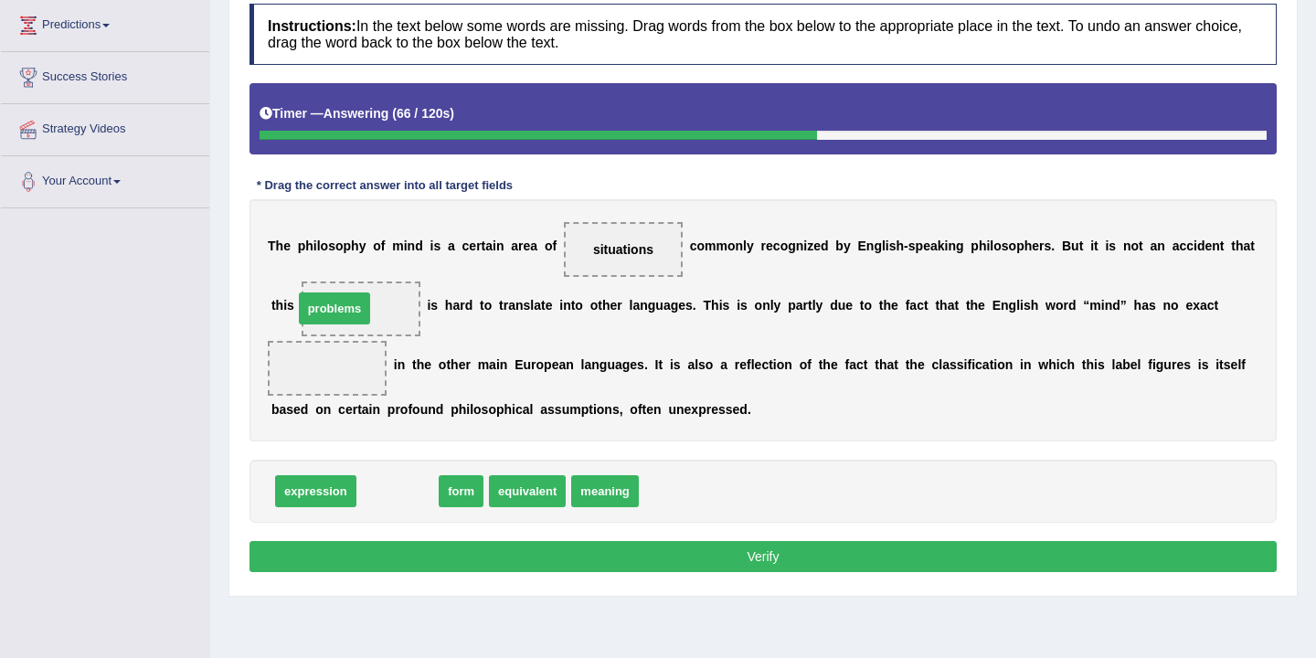
drag, startPoint x: 399, startPoint y: 495, endPoint x: 344, endPoint y: 318, distance: 185.6
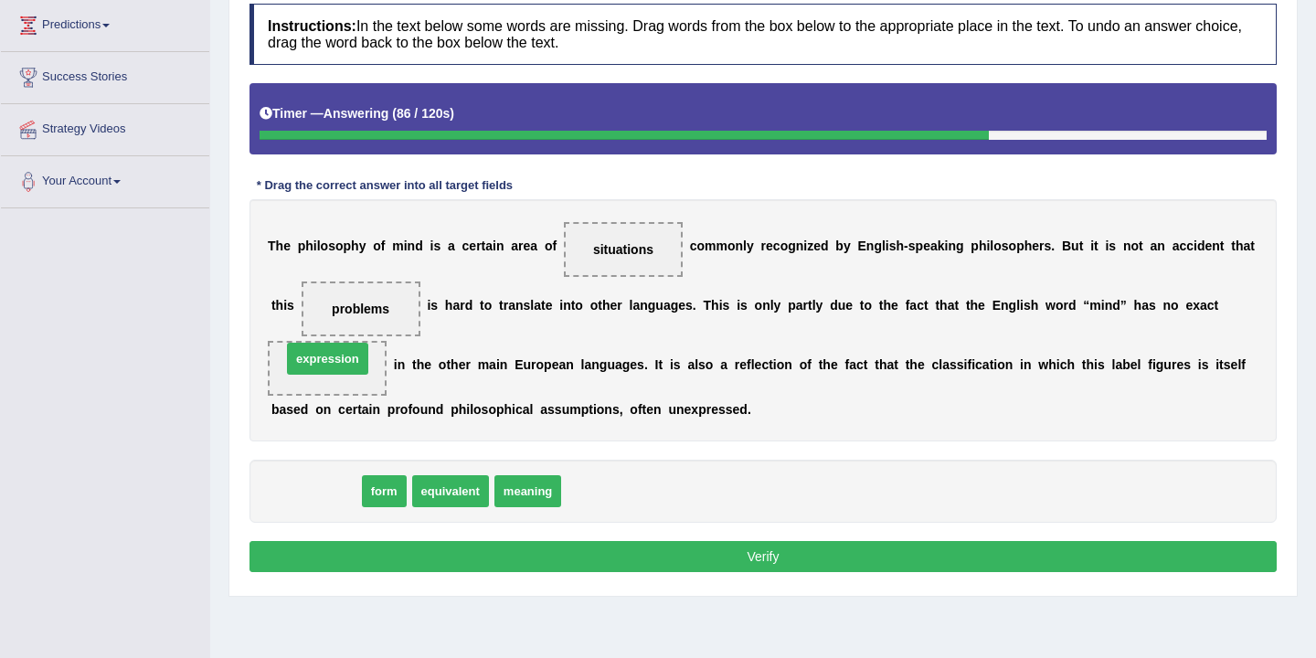
drag, startPoint x: 312, startPoint y: 497, endPoint x: 326, endPoint y: 359, distance: 138.8
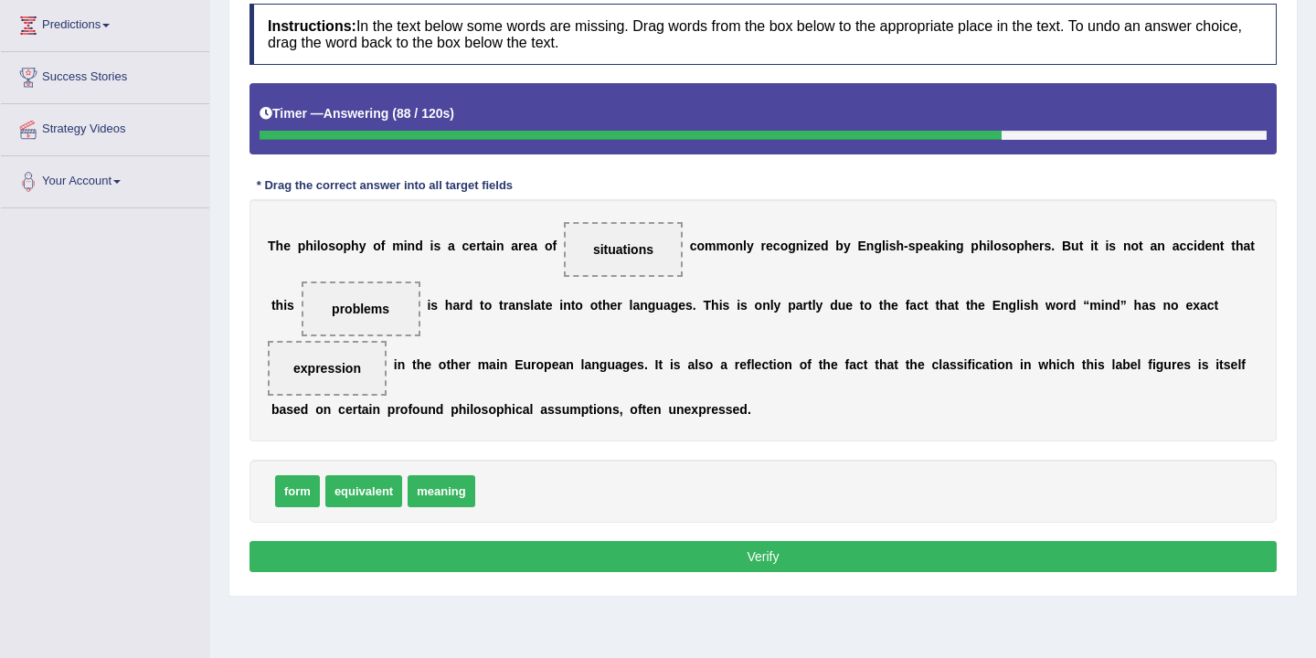
click at [732, 564] on button "Verify" at bounding box center [763, 556] width 1027 height 31
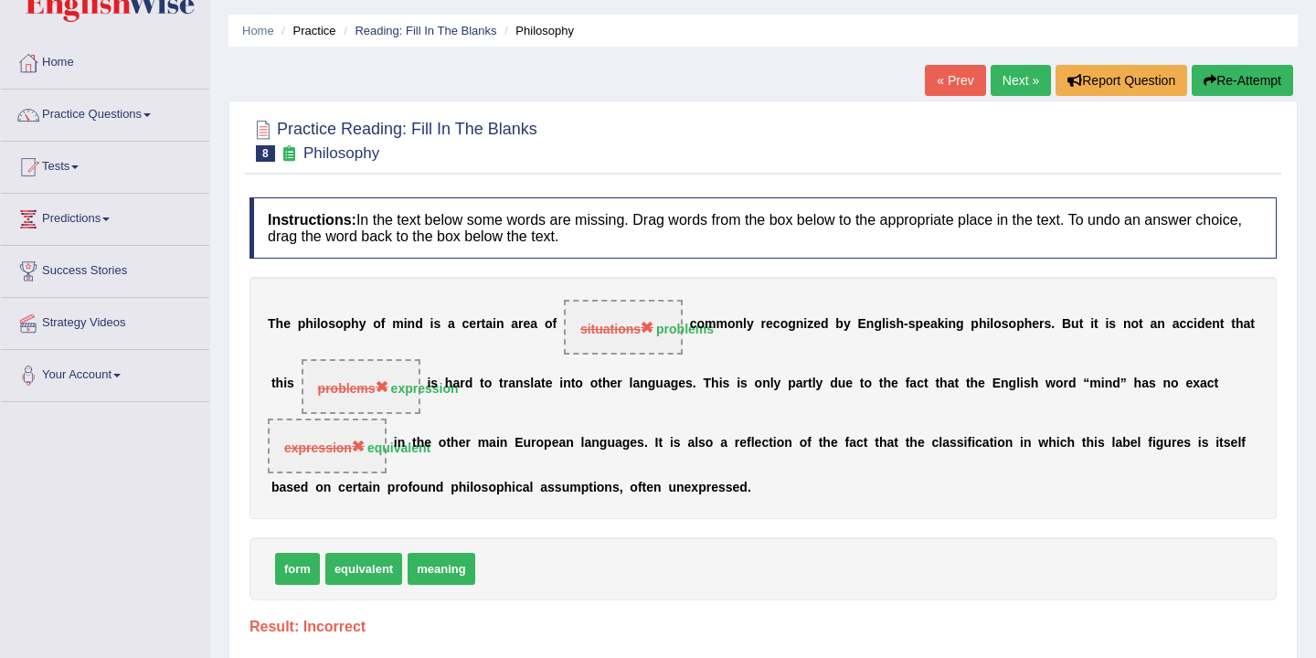
scroll to position [0, 0]
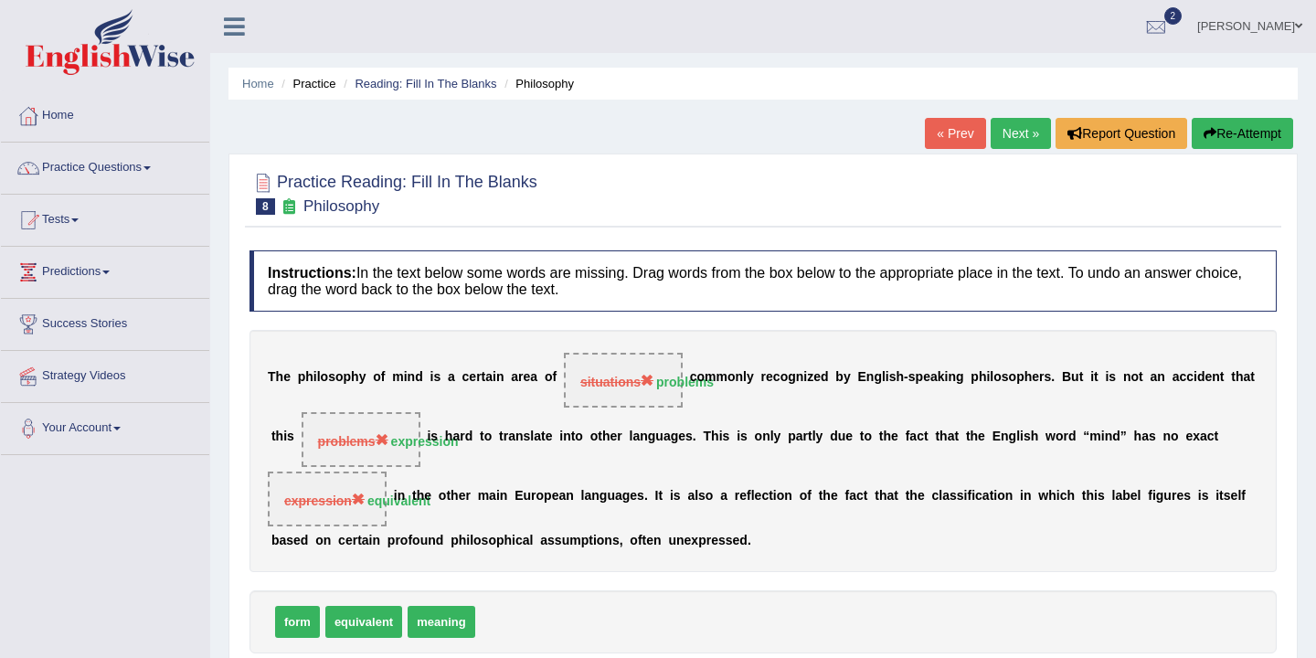
click at [1221, 133] on button "Re-Attempt" at bounding box center [1242, 133] width 101 height 31
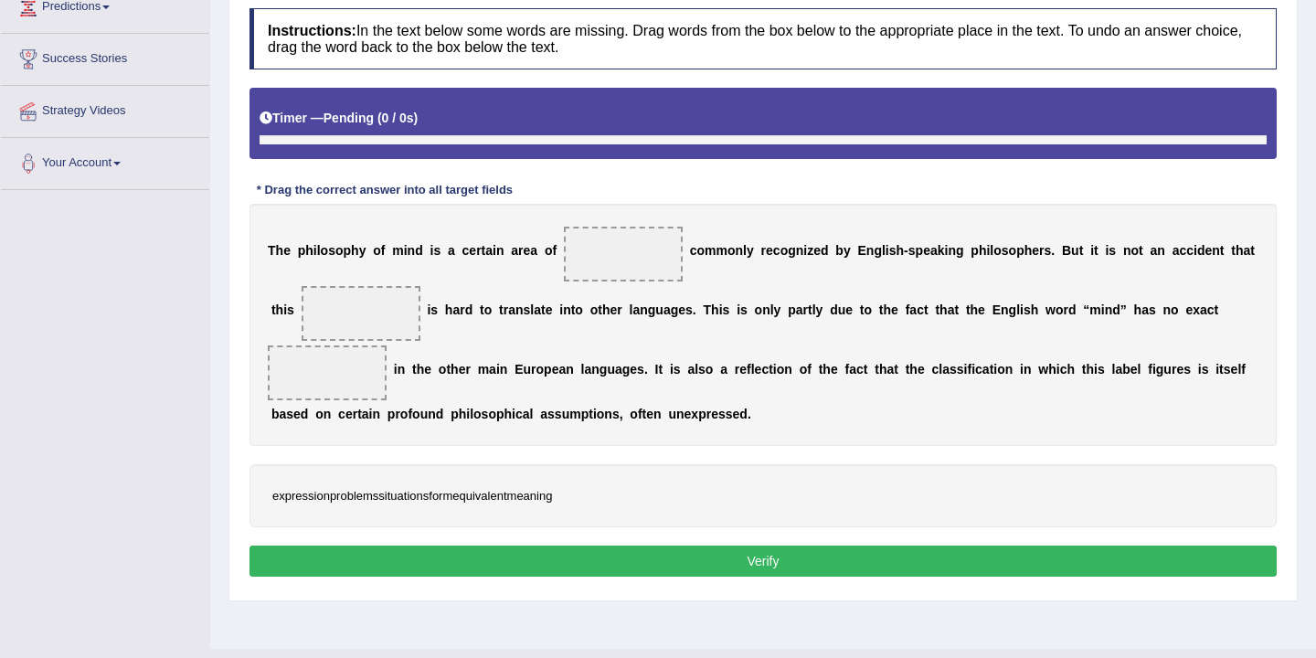
scroll to position [302, 0]
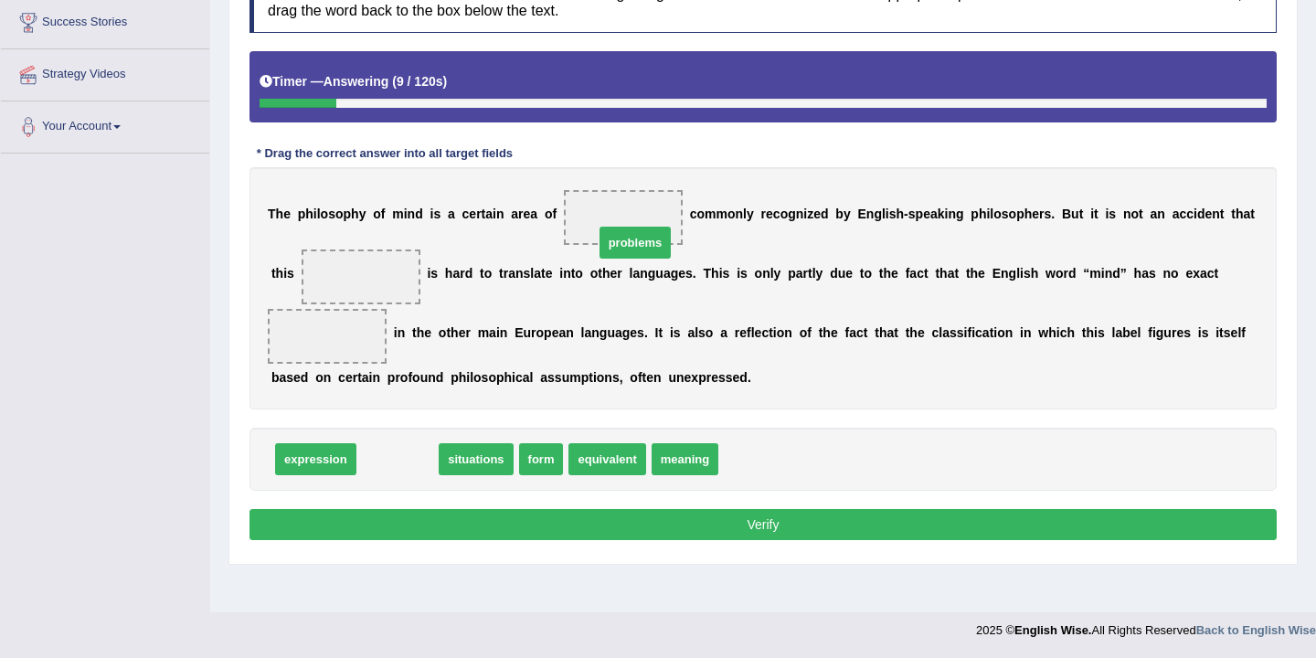
drag, startPoint x: 407, startPoint y: 462, endPoint x: 642, endPoint y: 233, distance: 327.7
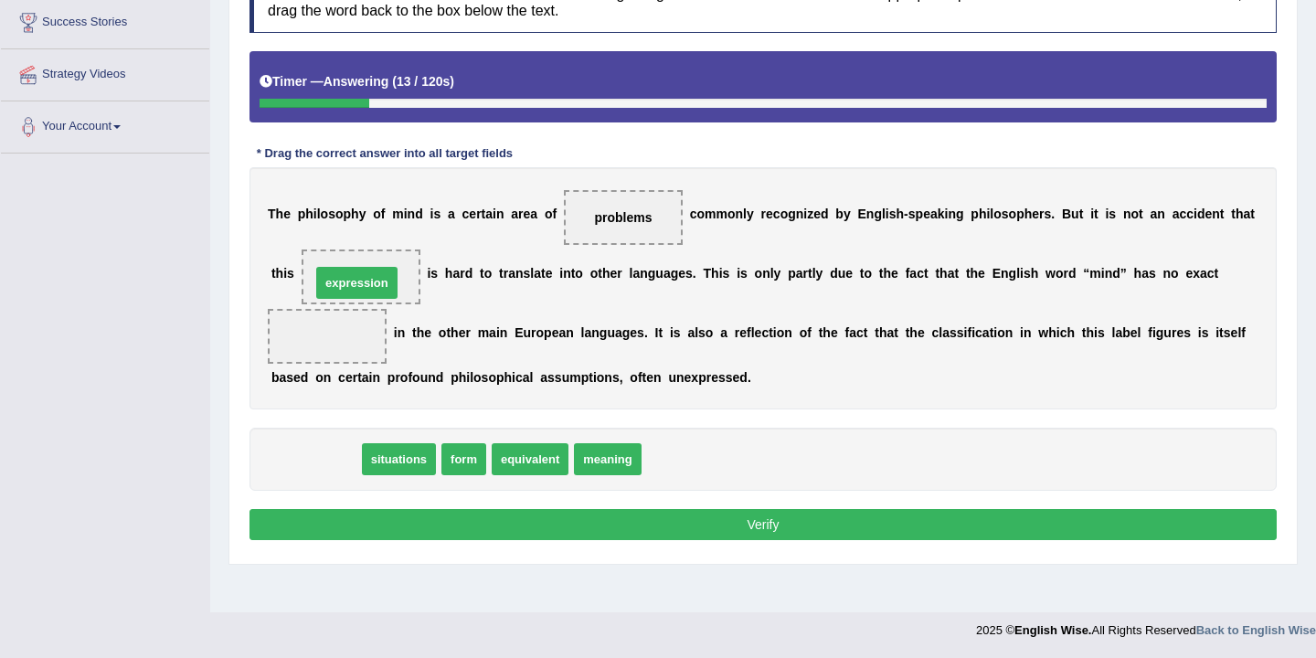
drag, startPoint x: 332, startPoint y: 460, endPoint x: 373, endPoint y: 283, distance: 181.1
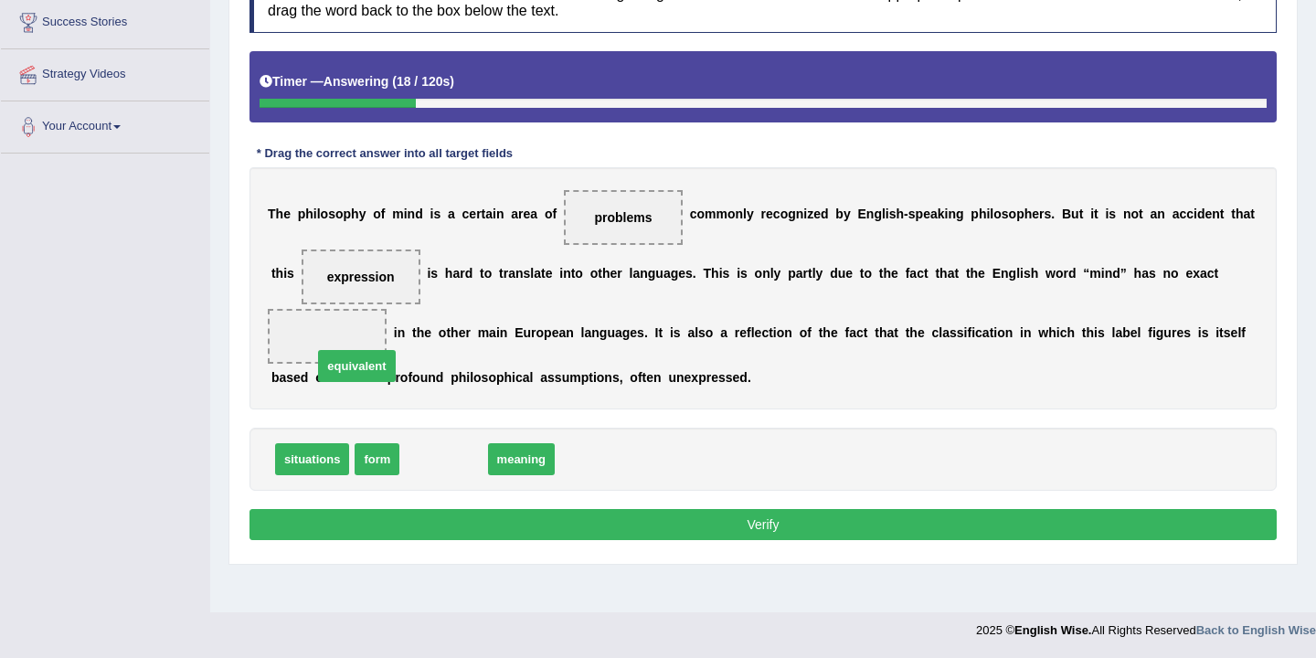
drag, startPoint x: 452, startPoint y: 463, endPoint x: 365, endPoint y: 369, distance: 128.0
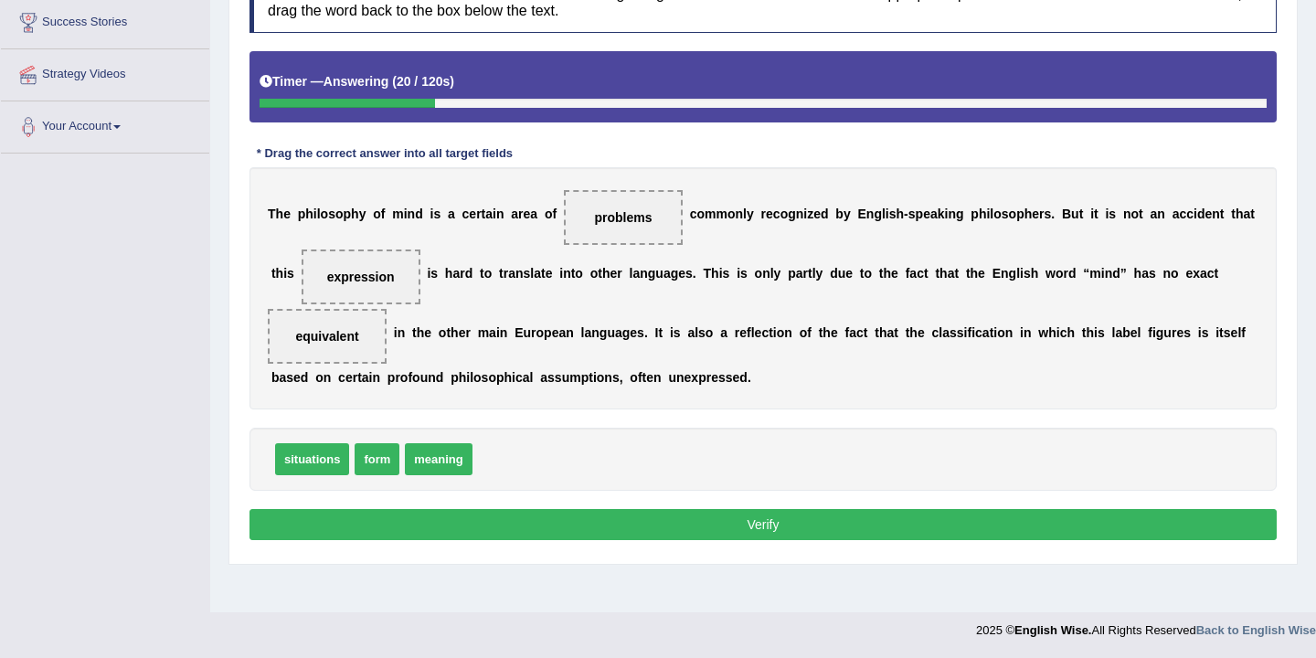
click at [738, 527] on button "Verify" at bounding box center [763, 524] width 1027 height 31
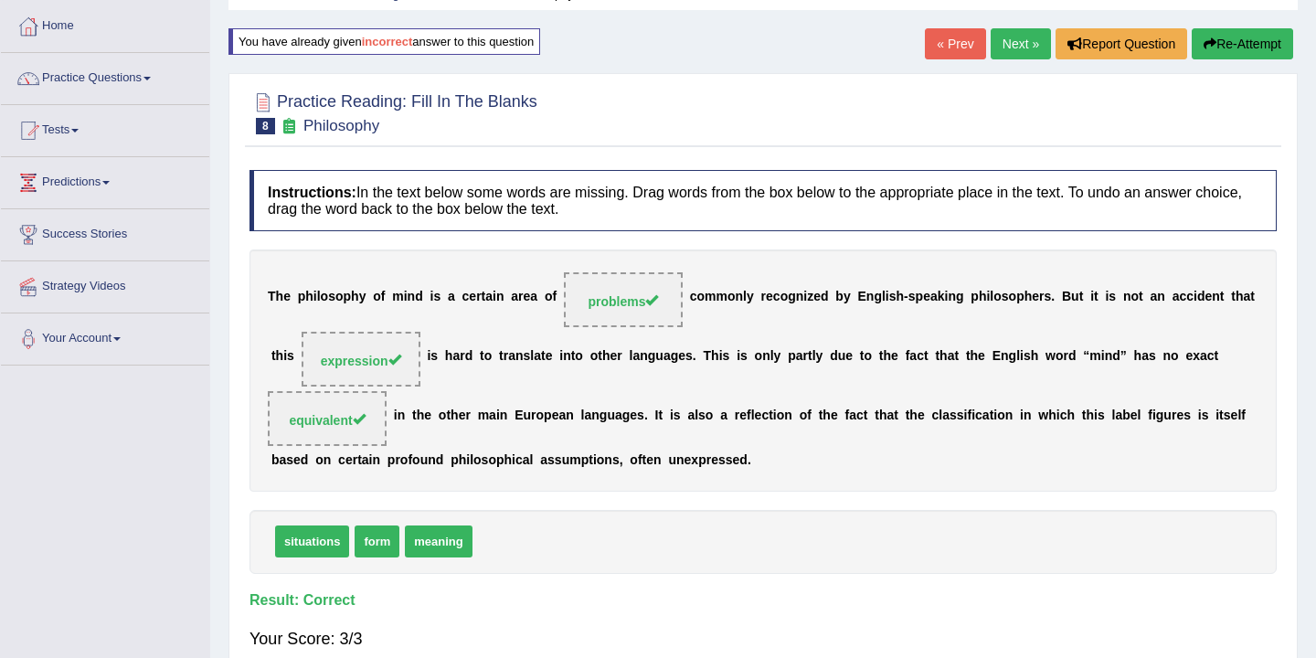
scroll to position [0, 0]
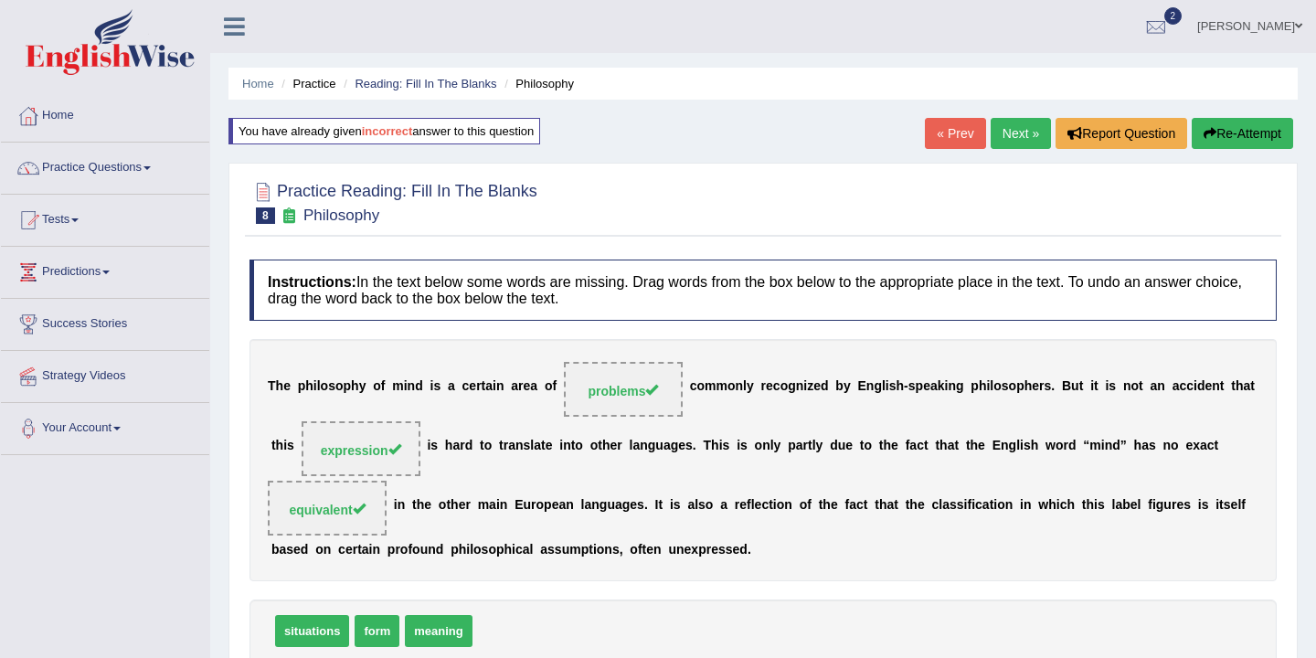
click at [1003, 127] on link "Next »" at bounding box center [1021, 133] width 60 height 31
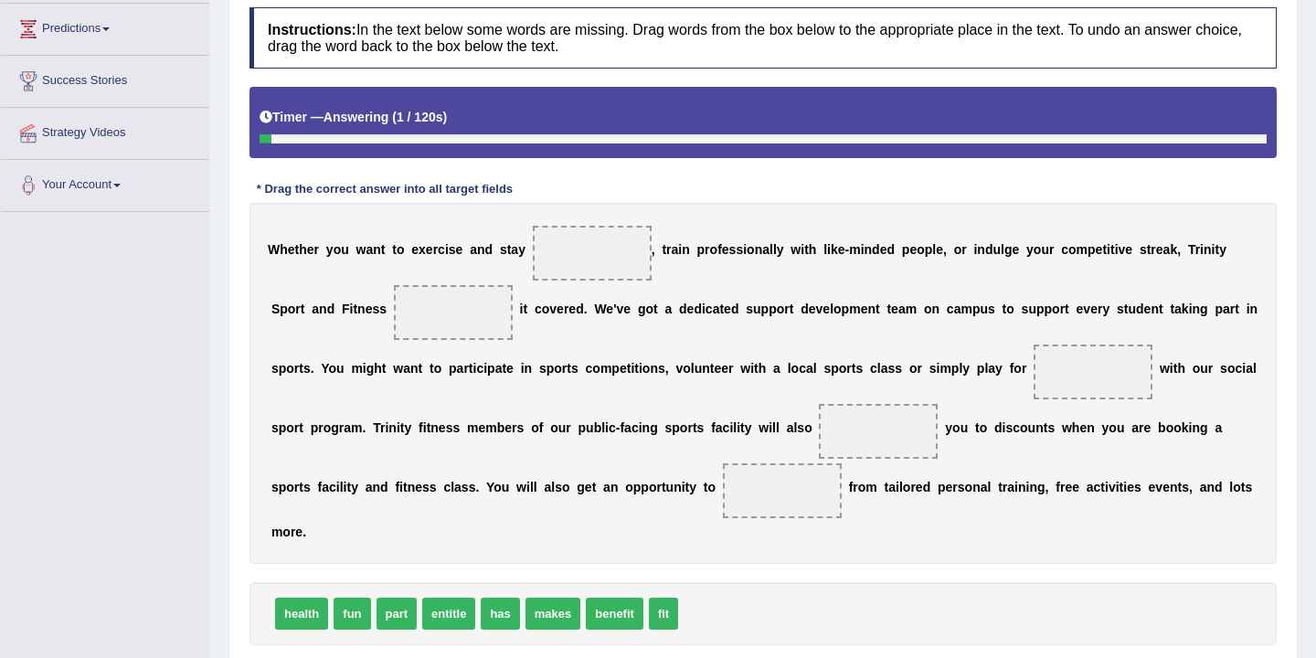
scroll to position [253, 0]
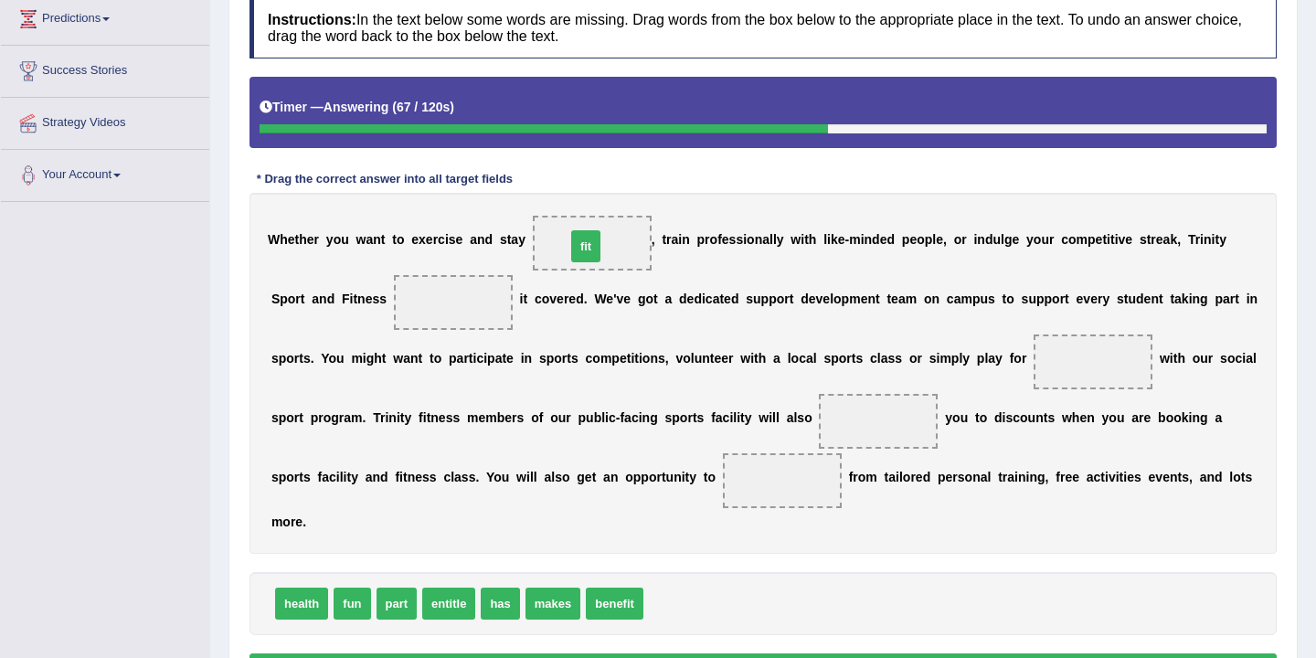
drag, startPoint x: 668, startPoint y: 606, endPoint x: 590, endPoint y: 246, distance: 368.4
drag, startPoint x: 593, startPoint y: 242, endPoint x: 465, endPoint y: 316, distance: 147.8
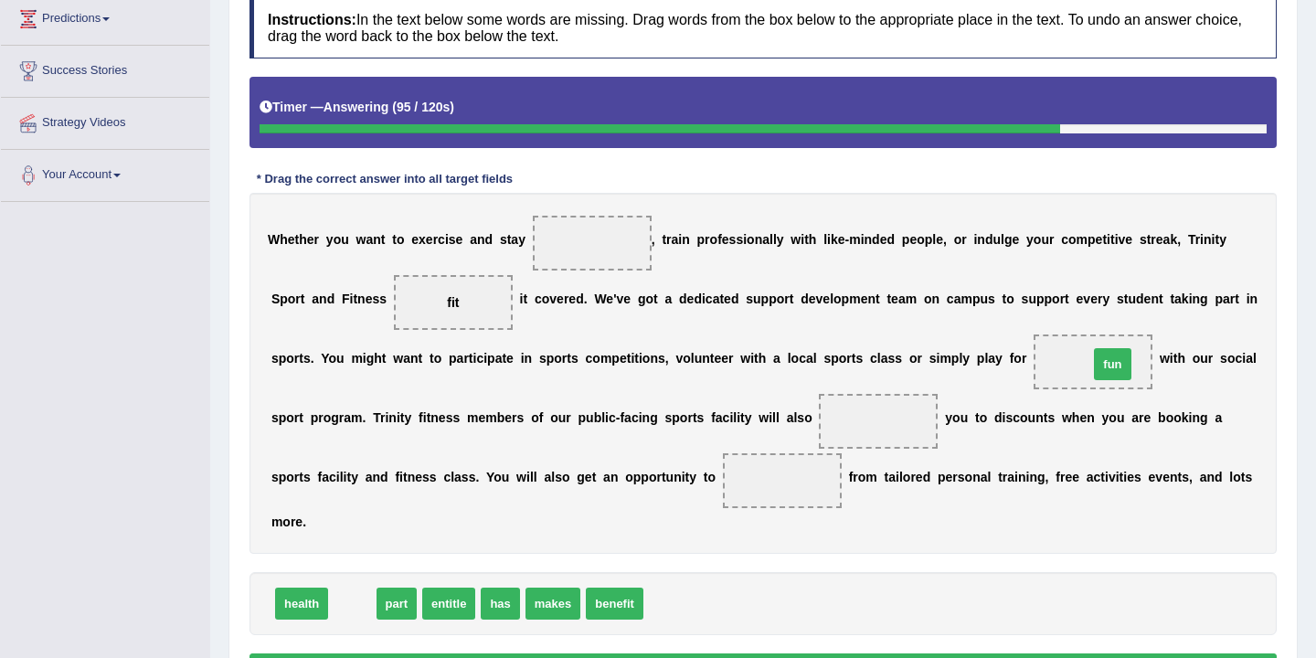
drag, startPoint x: 359, startPoint y: 602, endPoint x: 1120, endPoint y: 362, distance: 797.6
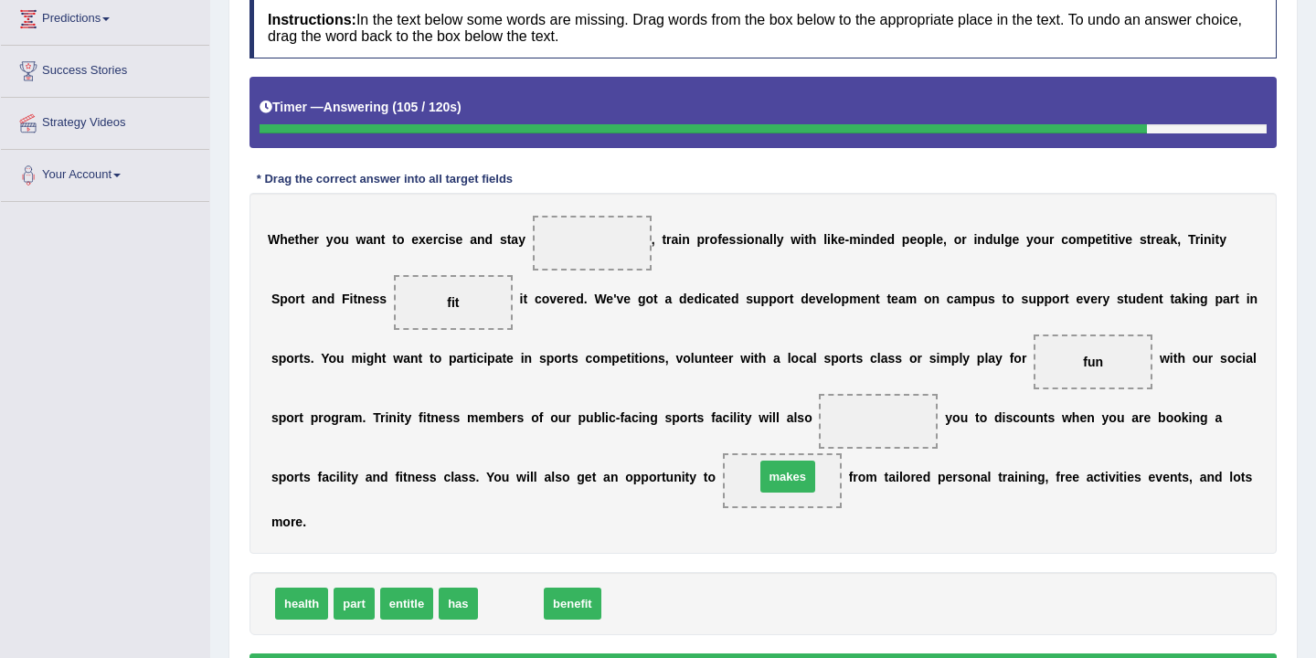
drag, startPoint x: 508, startPoint y: 609, endPoint x: 785, endPoint y: 482, distance: 304.7
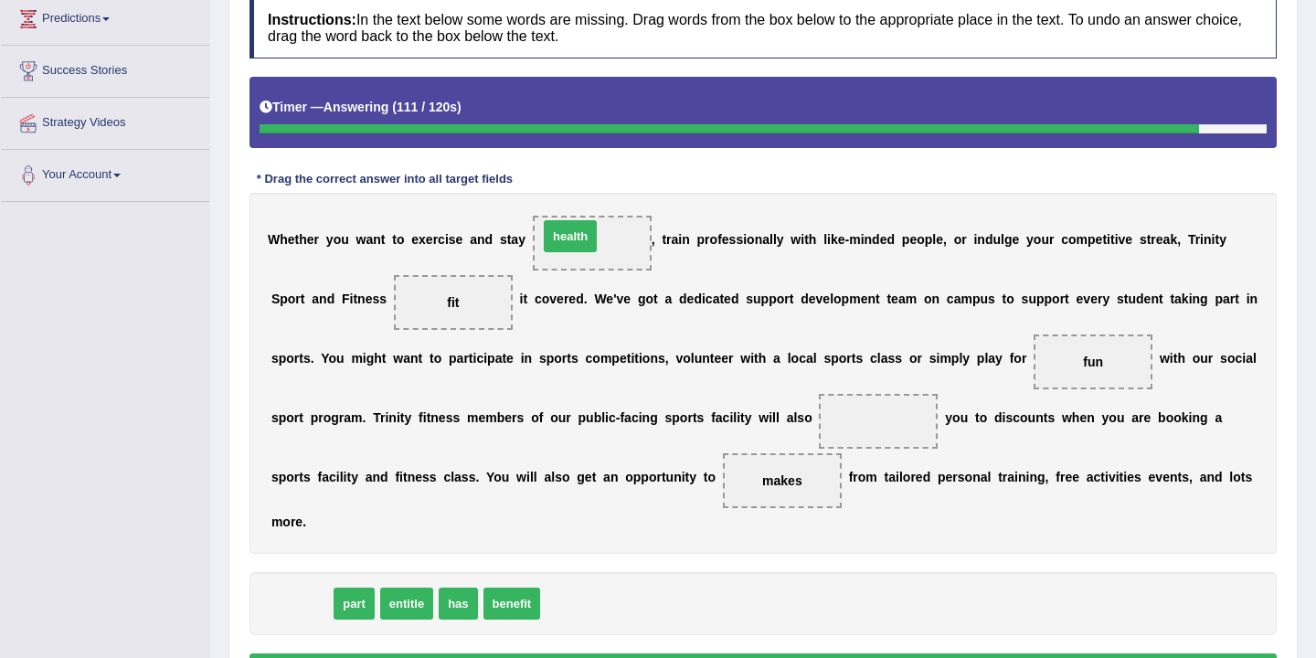
drag, startPoint x: 300, startPoint y: 600, endPoint x: 569, endPoint y: 230, distance: 456.7
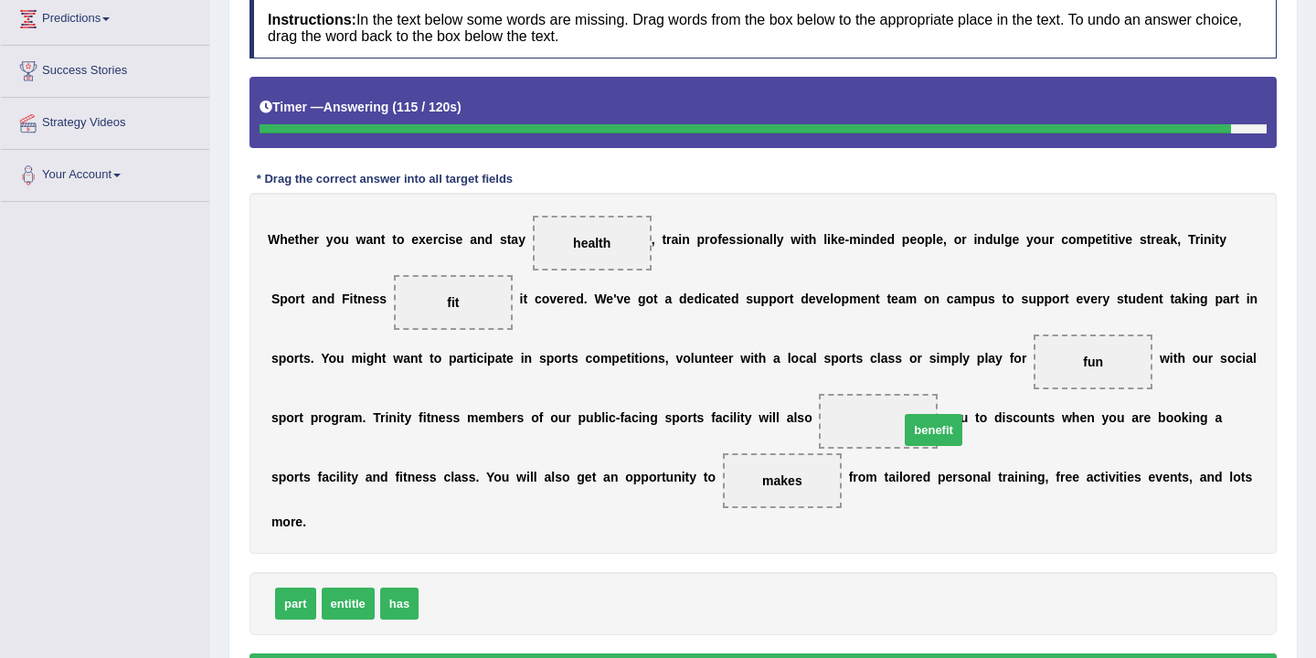
drag, startPoint x: 459, startPoint y: 602, endPoint x: 940, endPoint y: 429, distance: 511.2
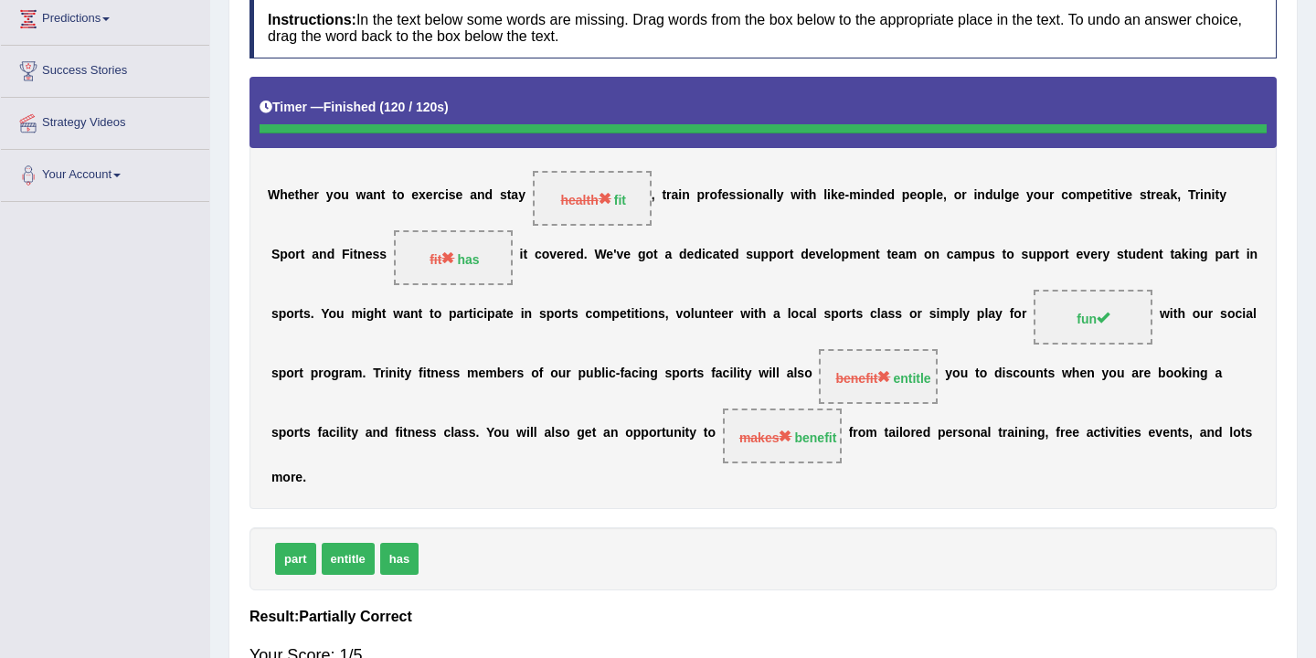
click at [805, 441] on span "makes benefit" at bounding box center [782, 436] width 119 height 55
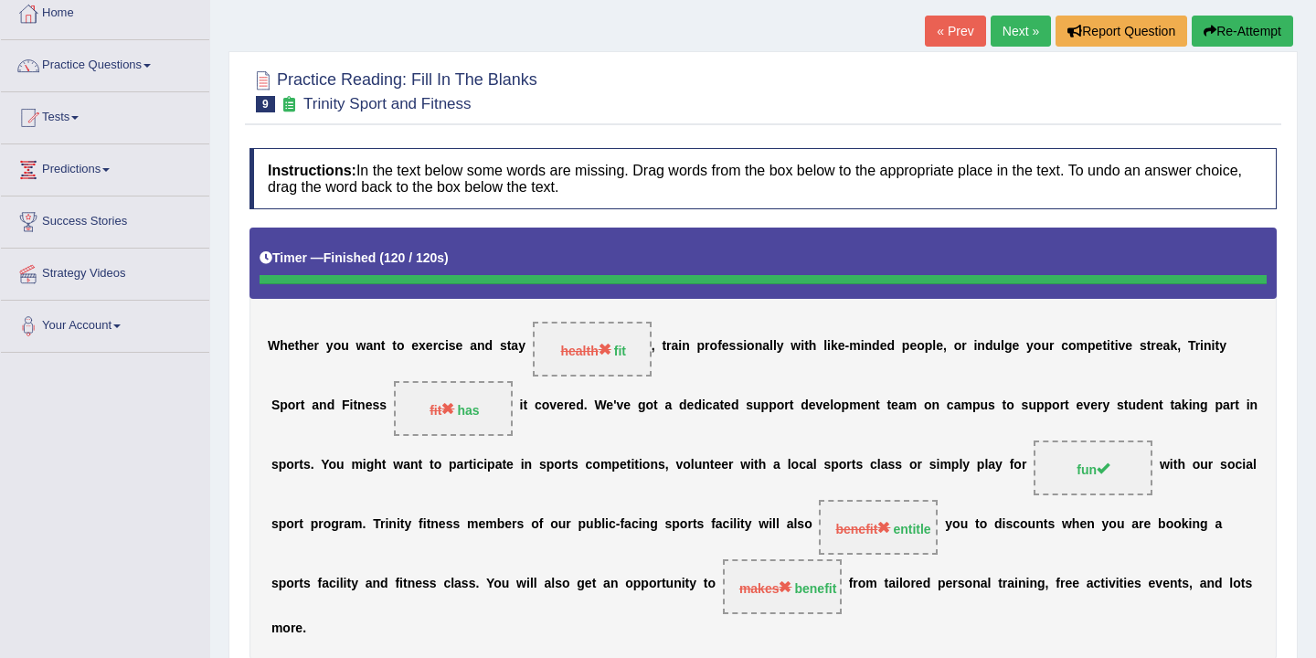
scroll to position [0, 0]
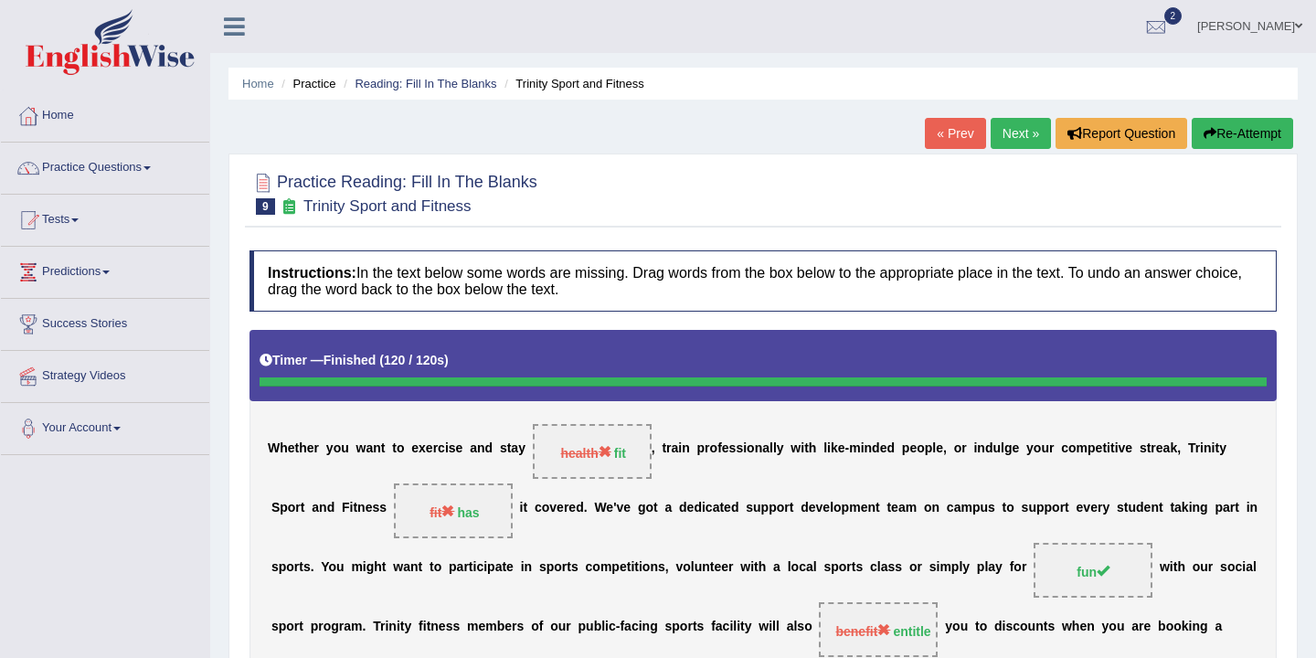
click at [1241, 125] on button "Re-Attempt" at bounding box center [1242, 133] width 101 height 31
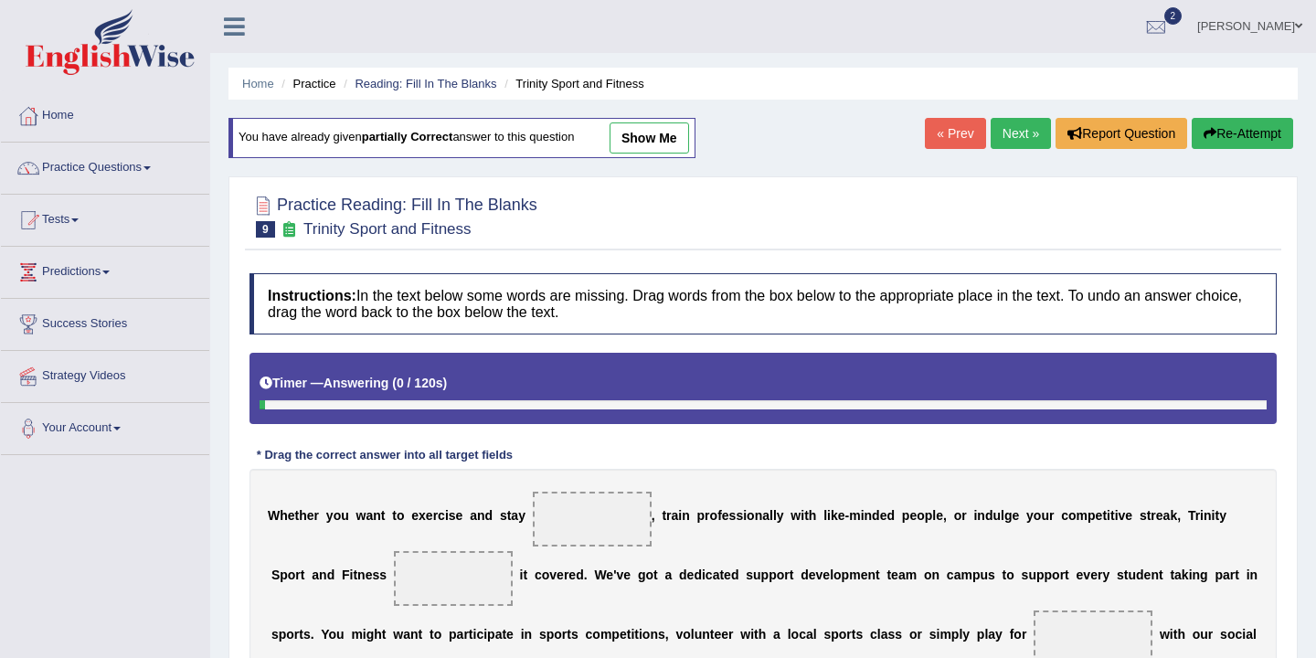
scroll to position [388, 0]
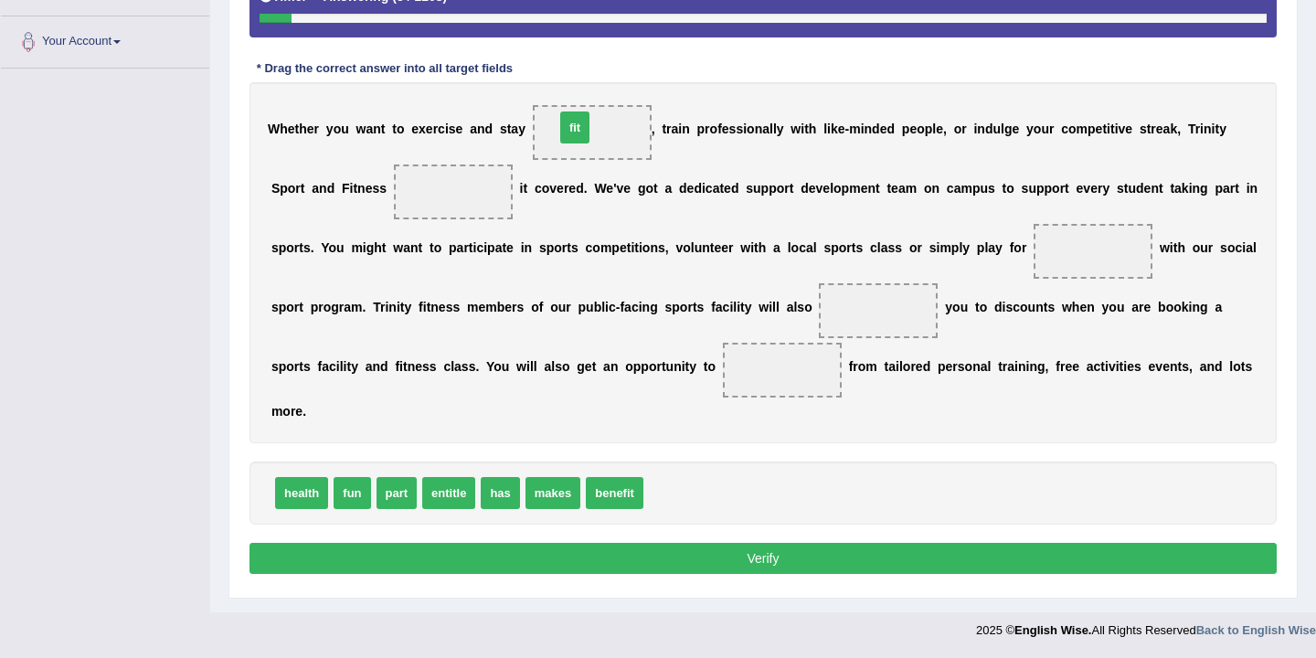
drag, startPoint x: 669, startPoint y: 492, endPoint x: 582, endPoint y: 136, distance: 366.0
drag, startPoint x: 621, startPoint y: 488, endPoint x: 794, endPoint y: 368, distance: 210.9
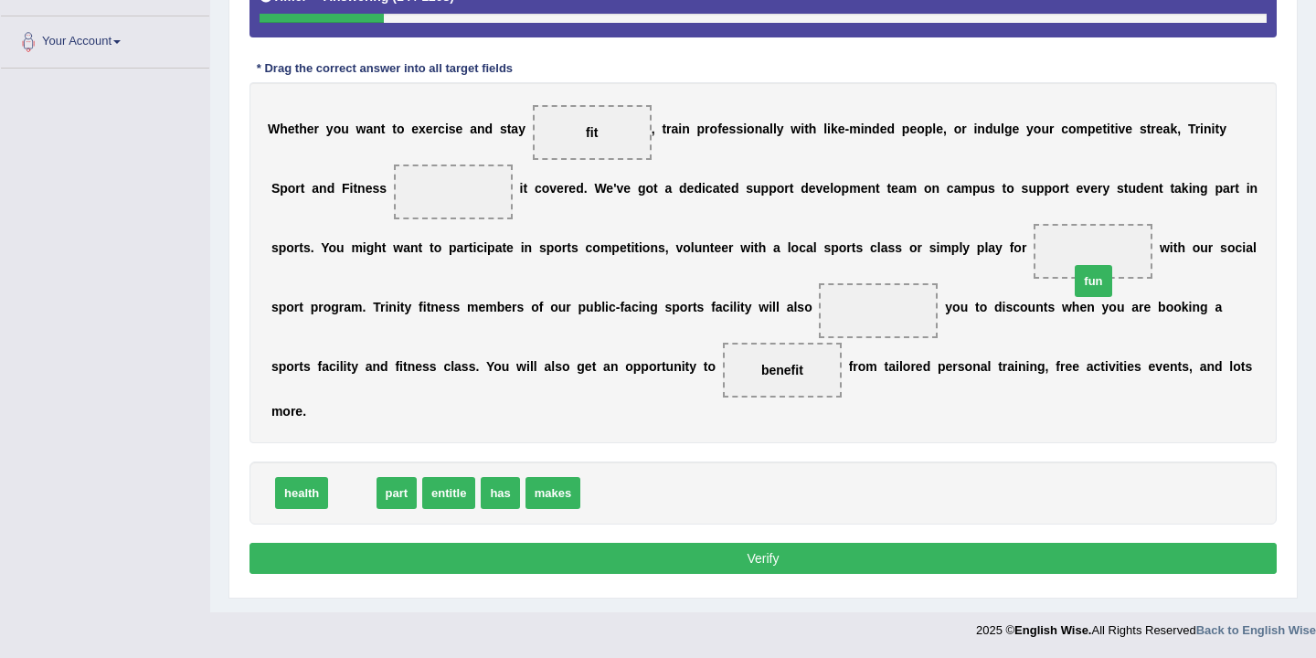
drag, startPoint x: 347, startPoint y: 496, endPoint x: 1088, endPoint y: 279, distance: 771.7
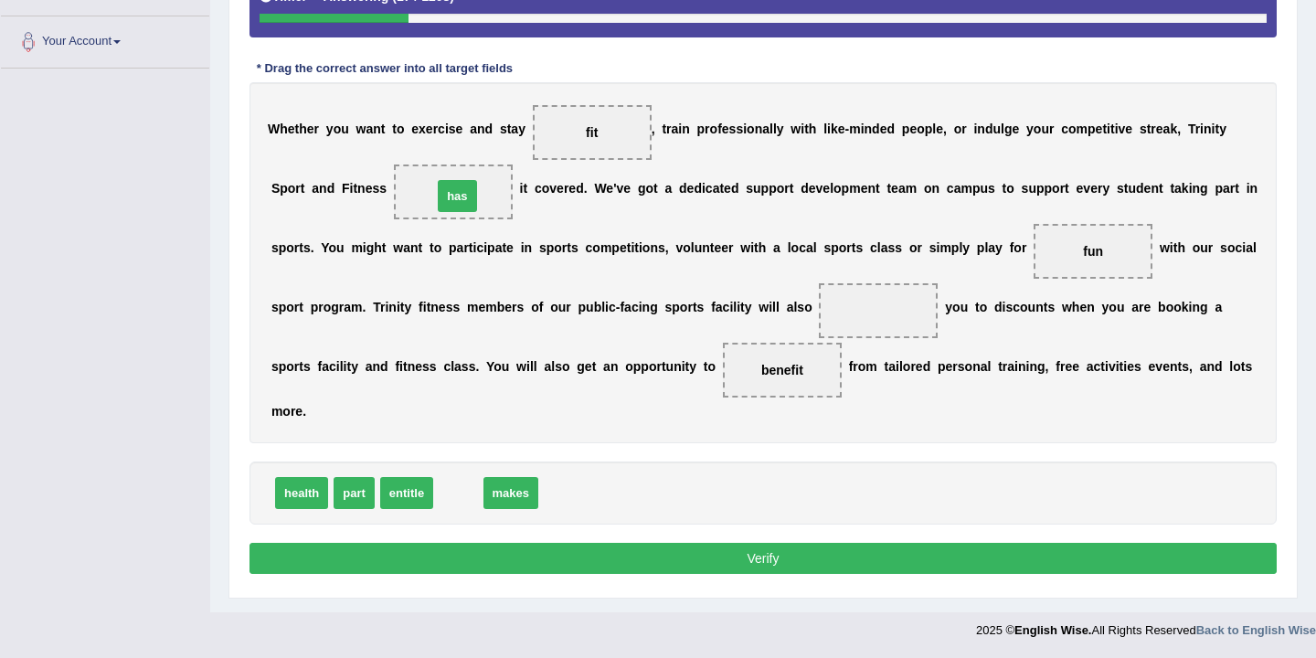
drag, startPoint x: 463, startPoint y: 493, endPoint x: 463, endPoint y: 196, distance: 297.1
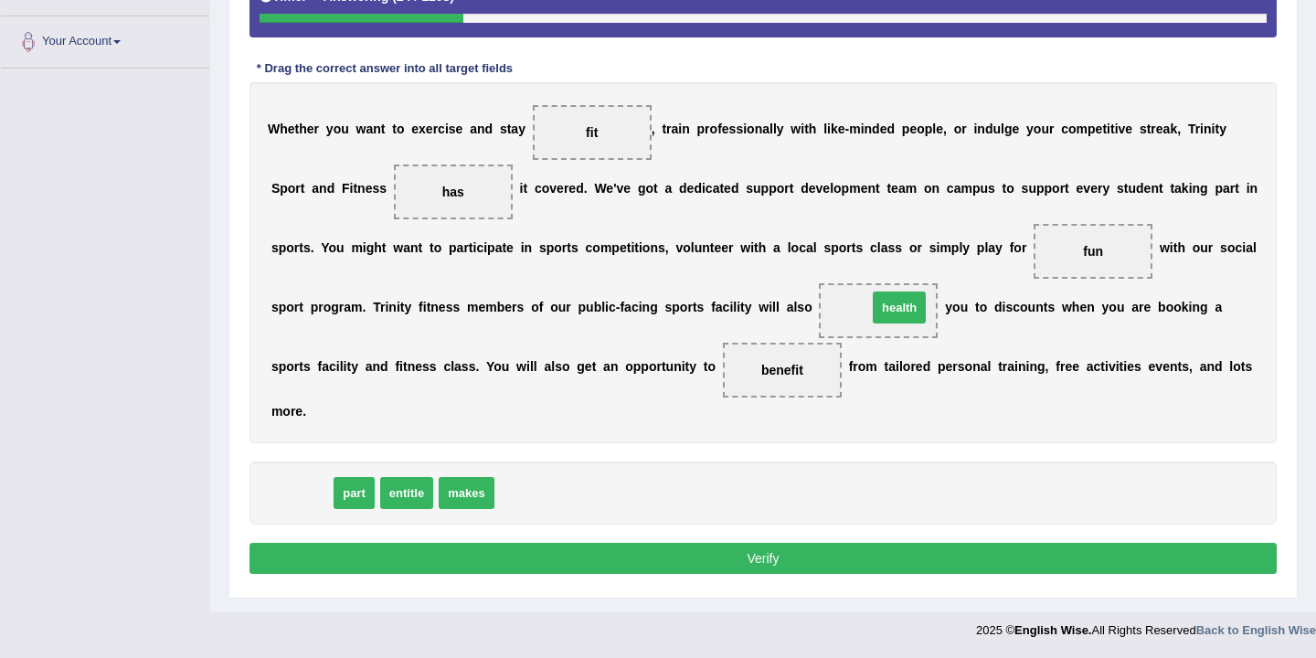
drag, startPoint x: 312, startPoint y: 496, endPoint x: 915, endPoint y: 314, distance: 630.1
click at [773, 559] on button "Verify" at bounding box center [763, 558] width 1027 height 31
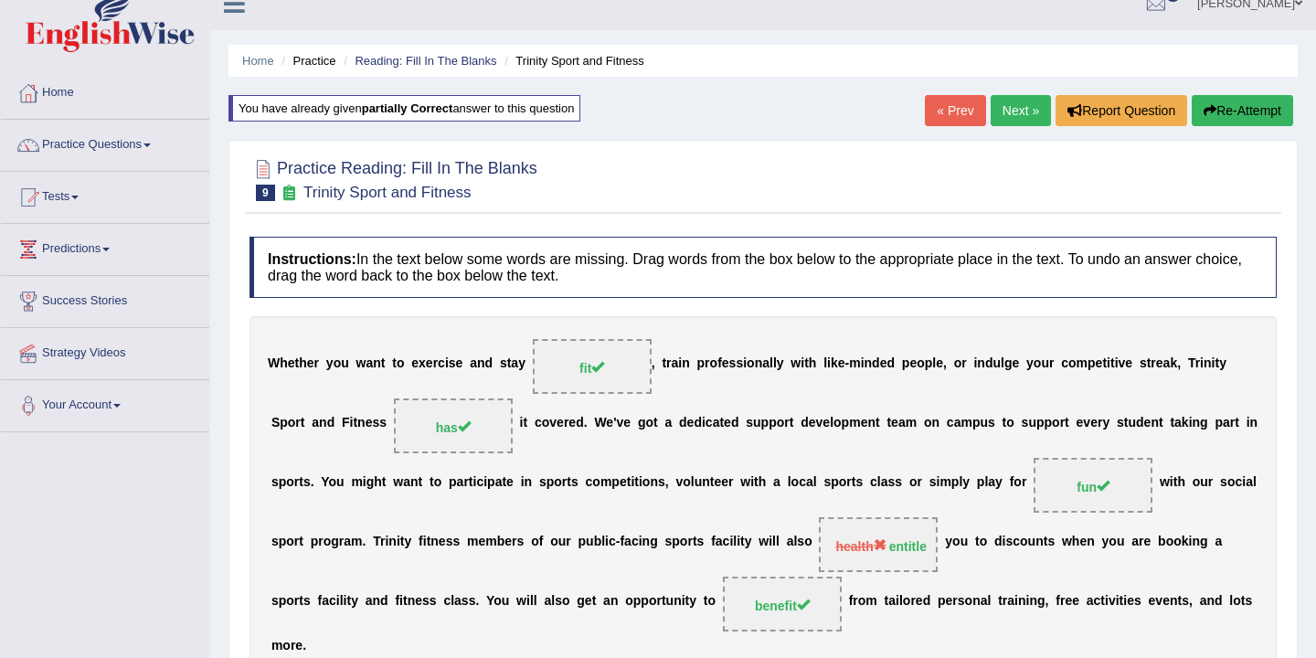
scroll to position [0, 0]
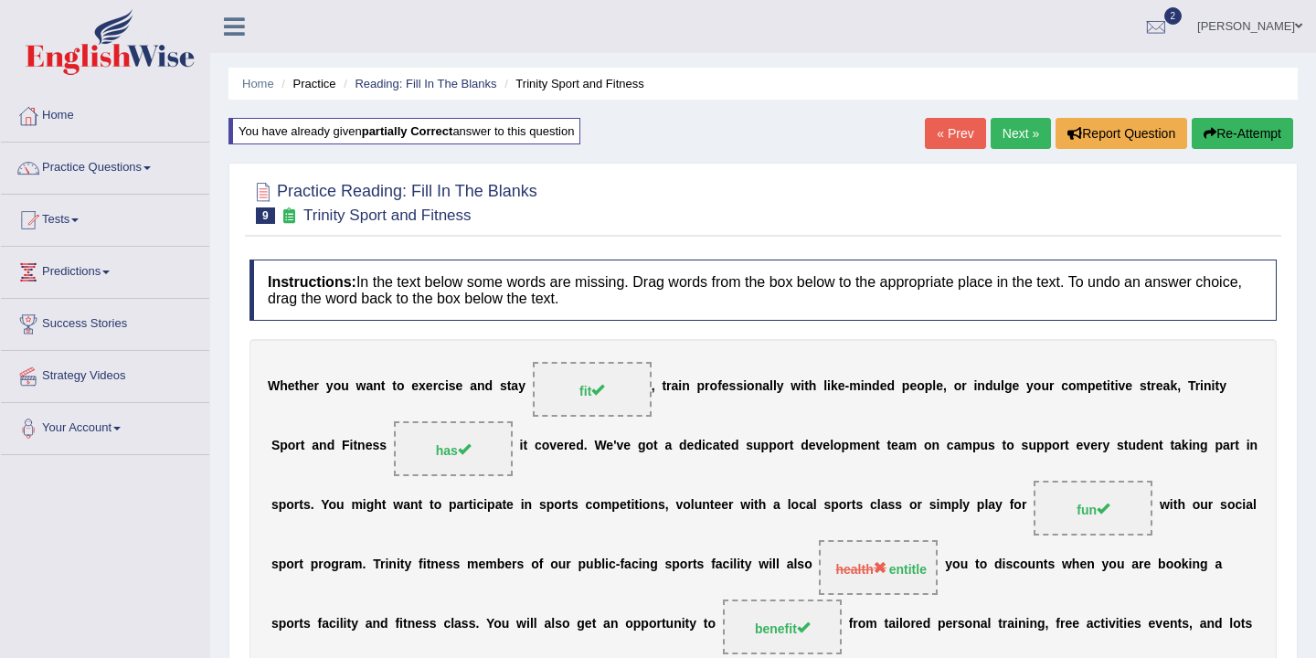
click at [1011, 138] on link "Next »" at bounding box center [1021, 133] width 60 height 31
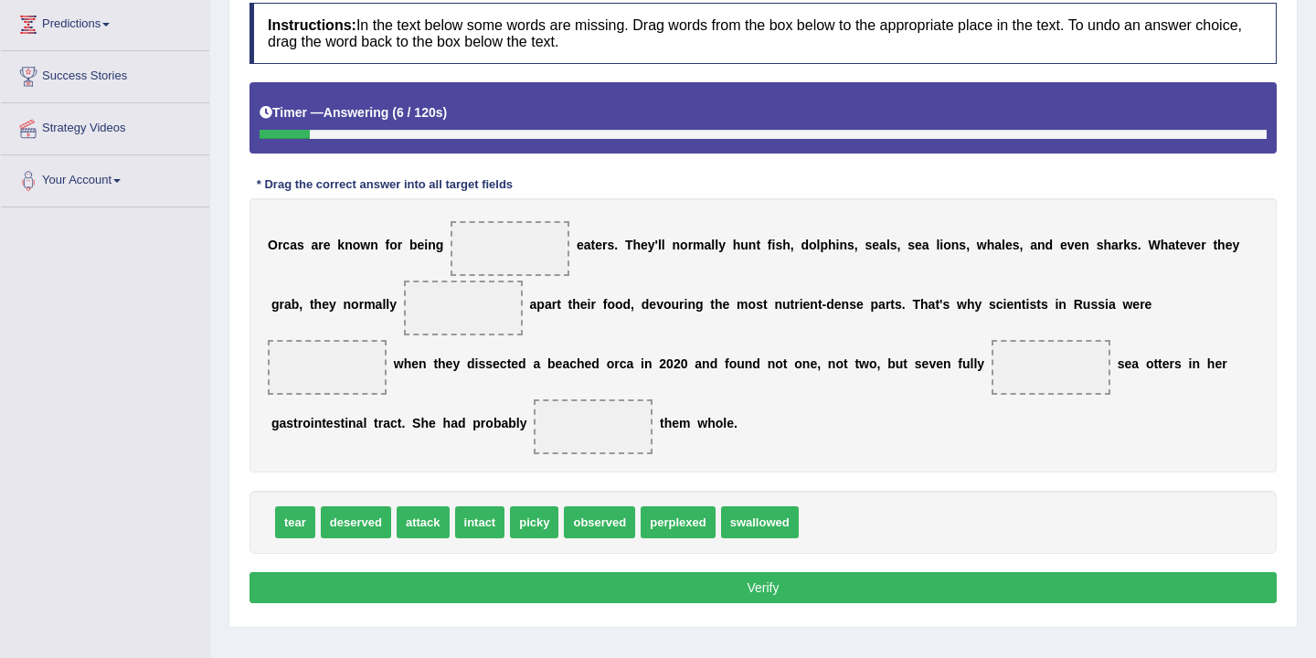
scroll to position [244, 0]
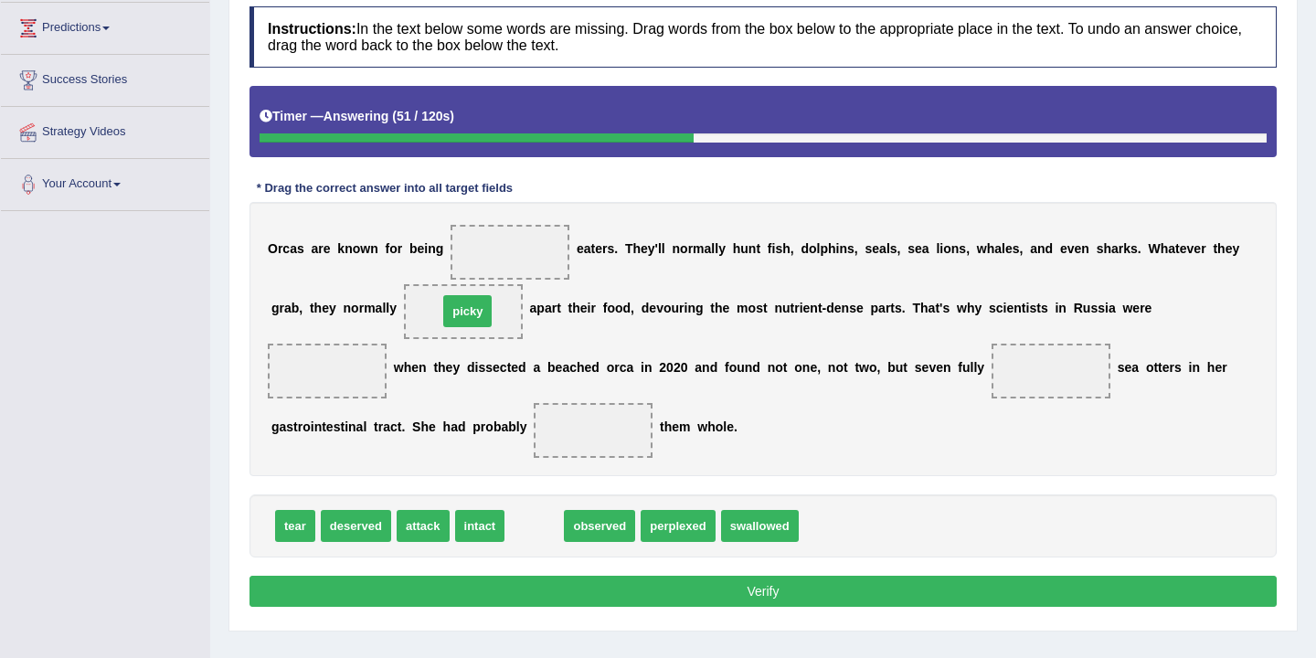
drag, startPoint x: 539, startPoint y: 533, endPoint x: 473, endPoint y: 318, distance: 224.9
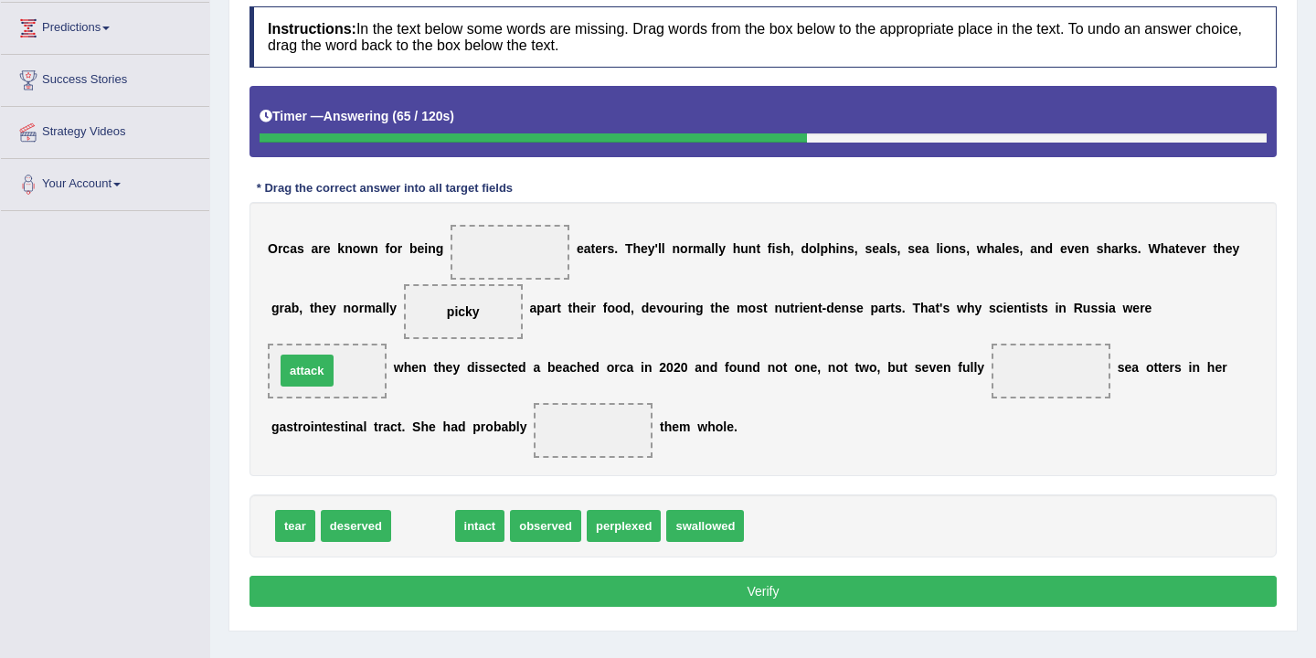
drag, startPoint x: 423, startPoint y: 531, endPoint x: 308, endPoint y: 378, distance: 192.0
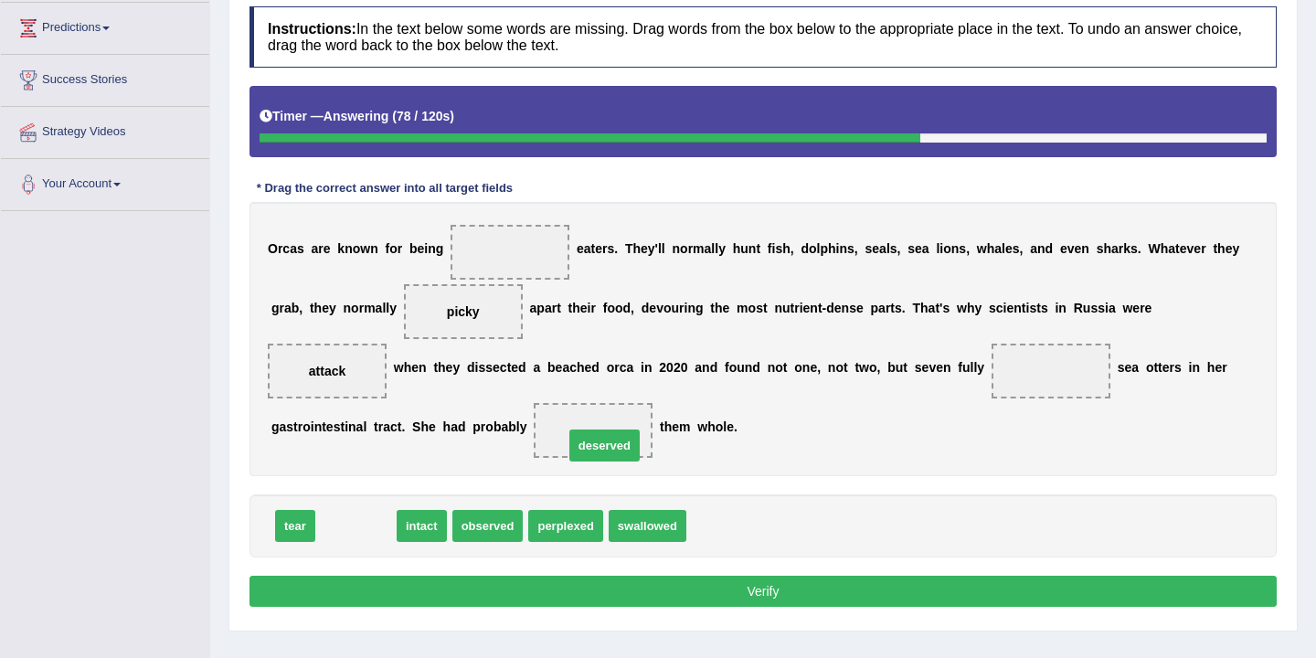
drag, startPoint x: 355, startPoint y: 527, endPoint x: 603, endPoint y: 447, distance: 261.3
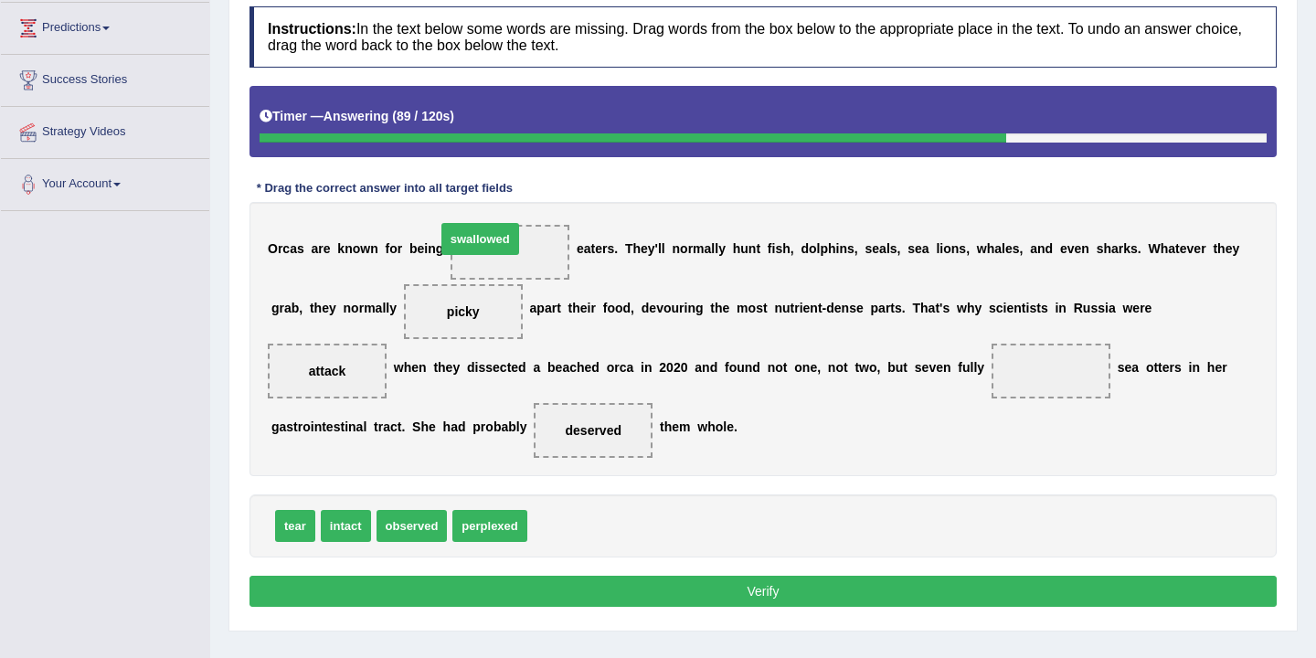
drag, startPoint x: 583, startPoint y: 530, endPoint x: 495, endPoint y: 243, distance: 300.4
drag, startPoint x: 476, startPoint y: 531, endPoint x: 499, endPoint y: 536, distance: 23.3
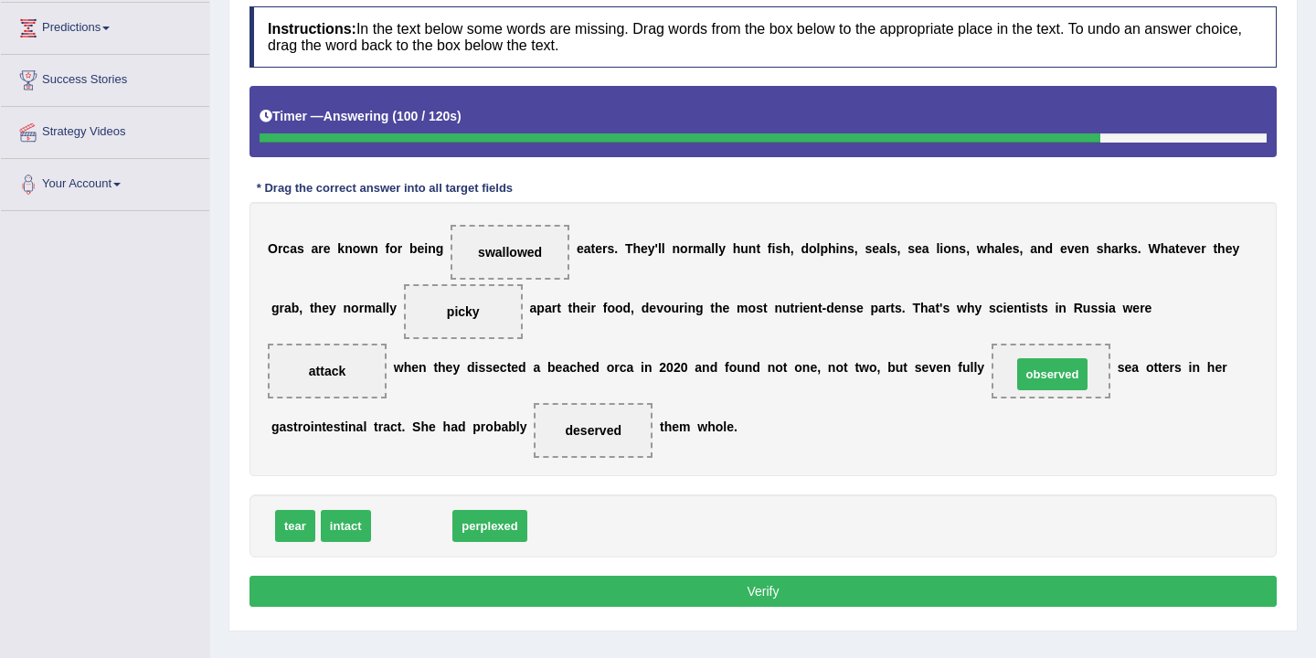
drag, startPoint x: 416, startPoint y: 526, endPoint x: 1057, endPoint y: 373, distance: 658.7
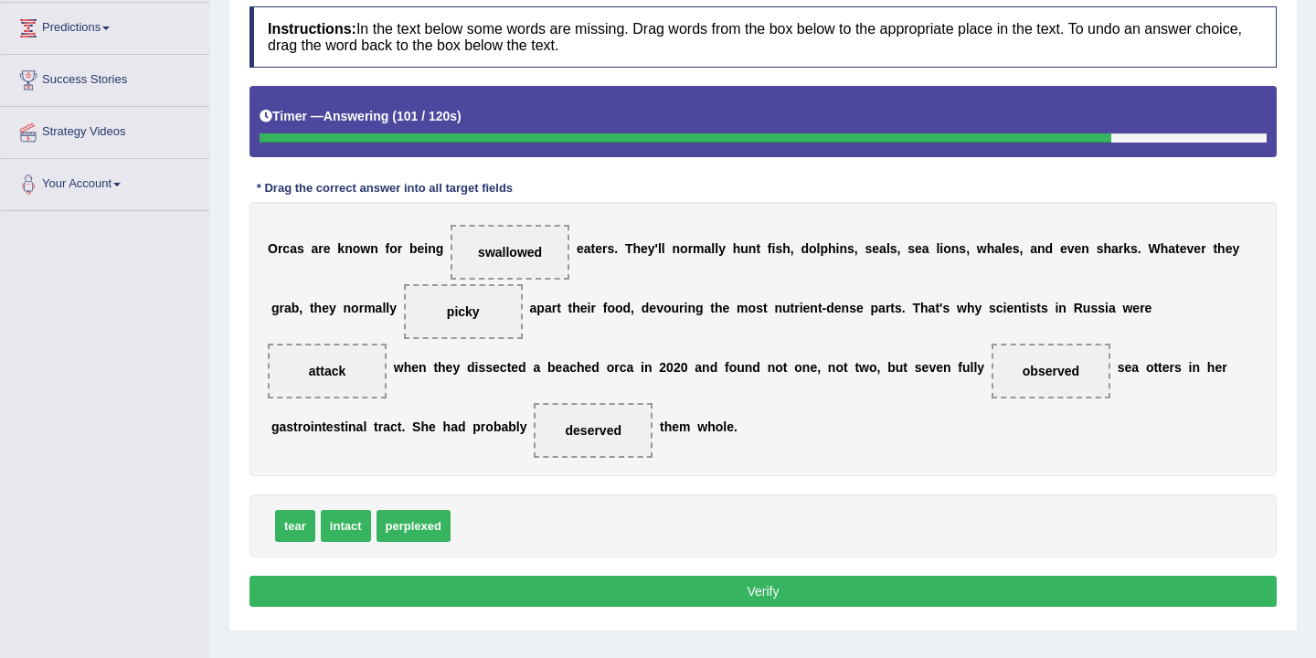
click at [699, 591] on button "Verify" at bounding box center [763, 591] width 1027 height 31
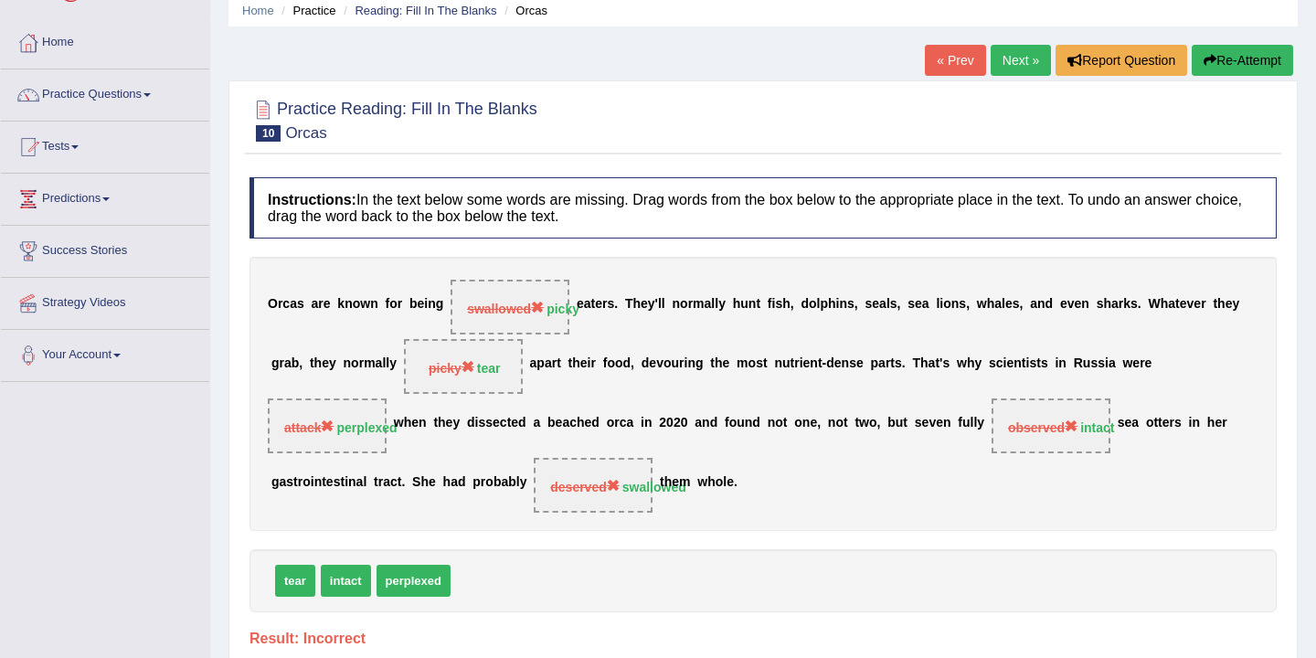
scroll to position [0, 0]
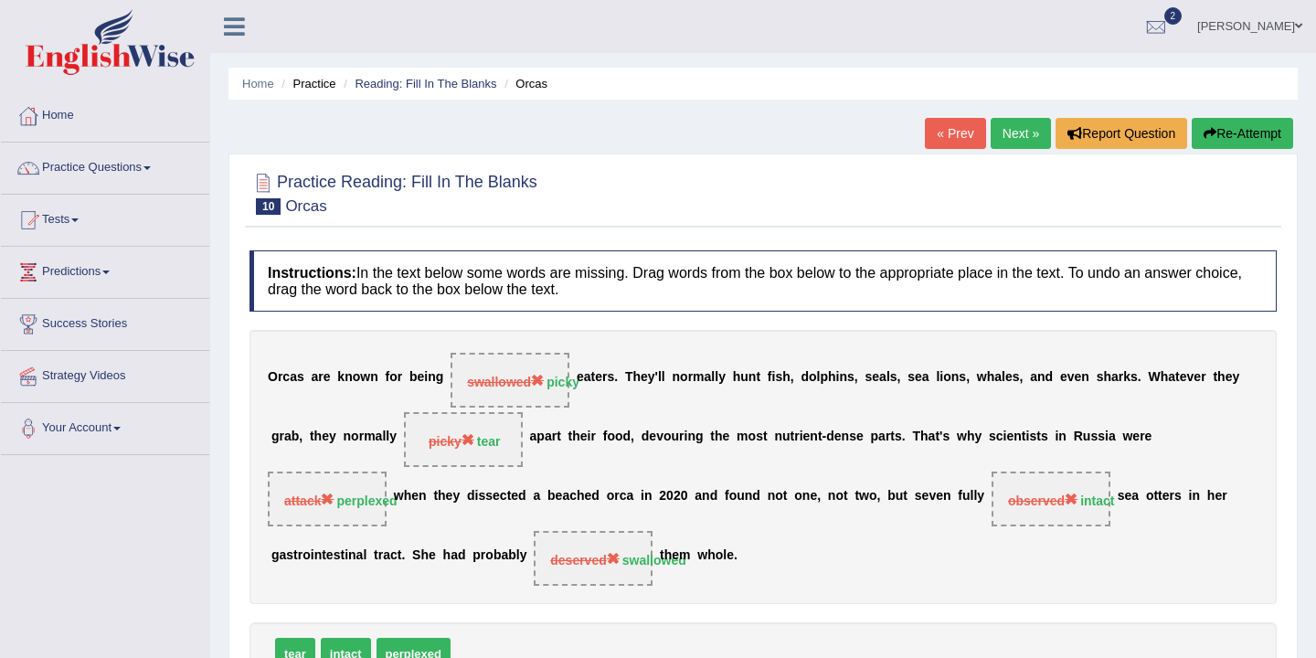
click at [1234, 143] on button "Re-Attempt" at bounding box center [1242, 133] width 101 height 31
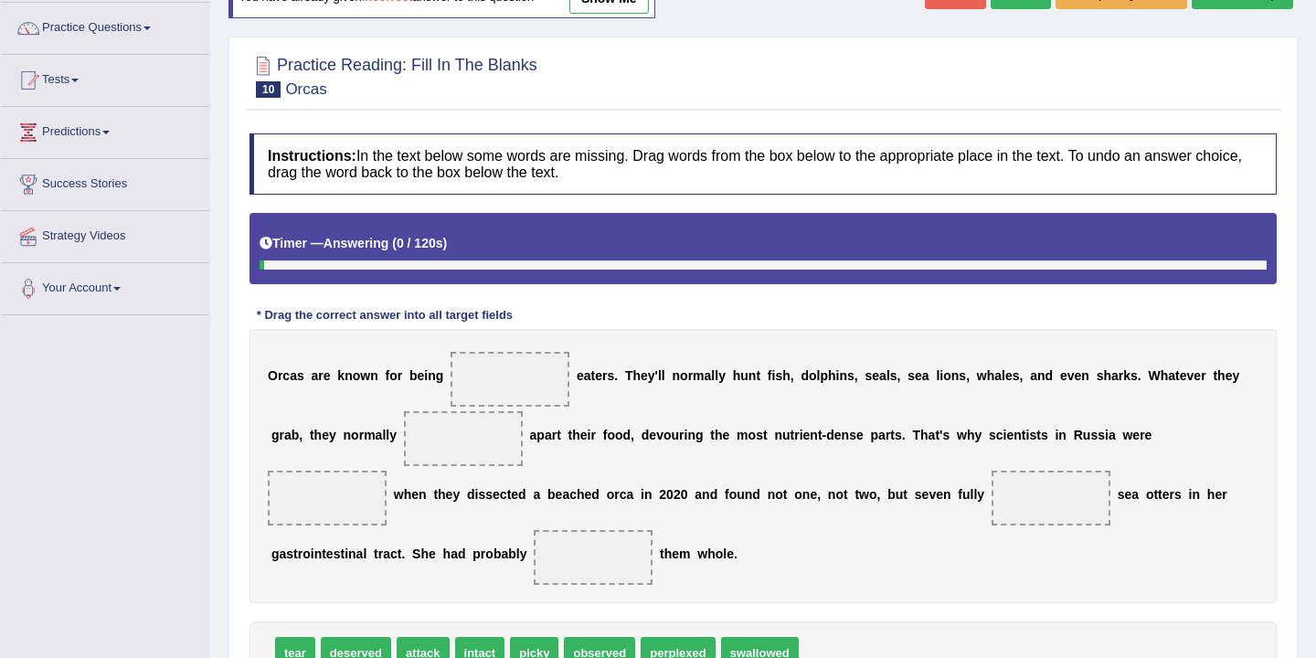
scroll to position [302, 0]
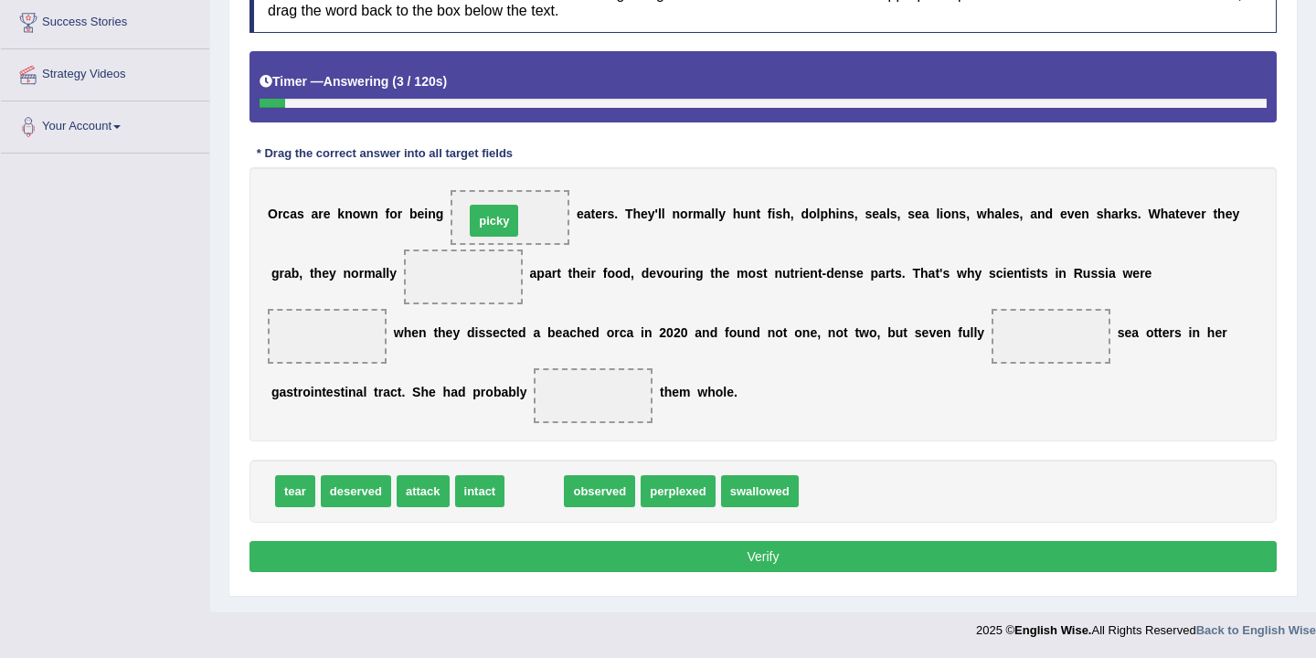
drag, startPoint x: 535, startPoint y: 498, endPoint x: 496, endPoint y: 228, distance: 273.3
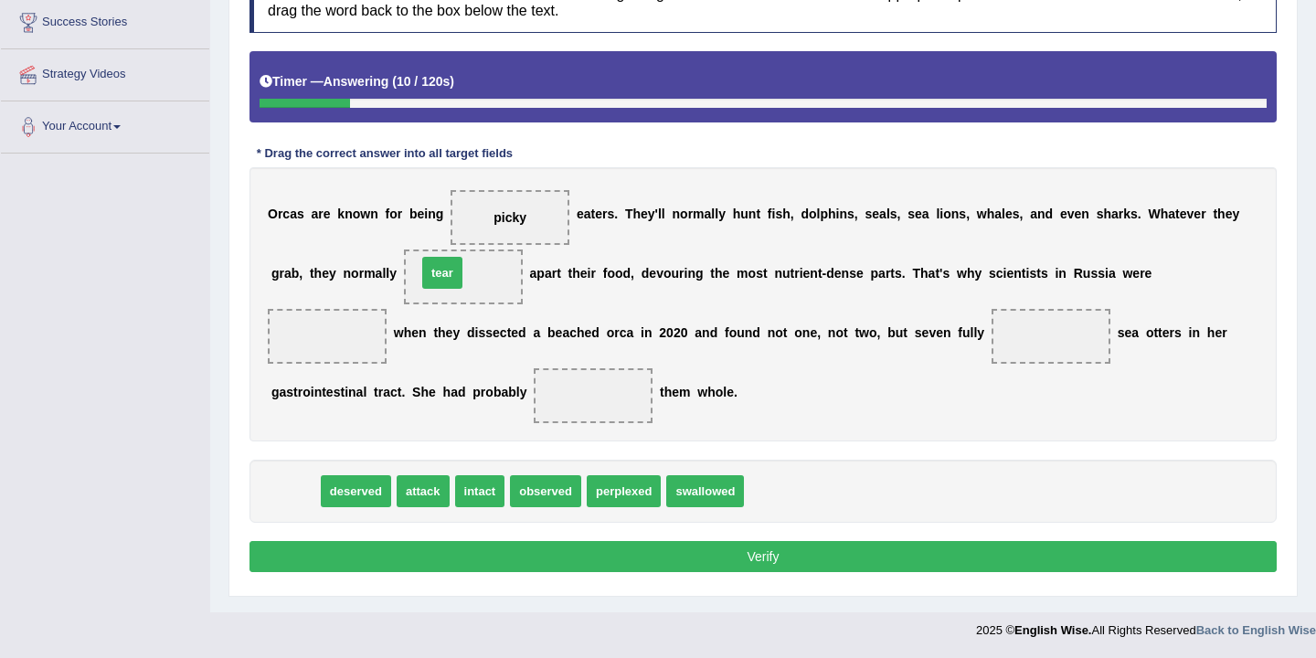
drag, startPoint x: 293, startPoint y: 493, endPoint x: 446, endPoint y: 275, distance: 265.8
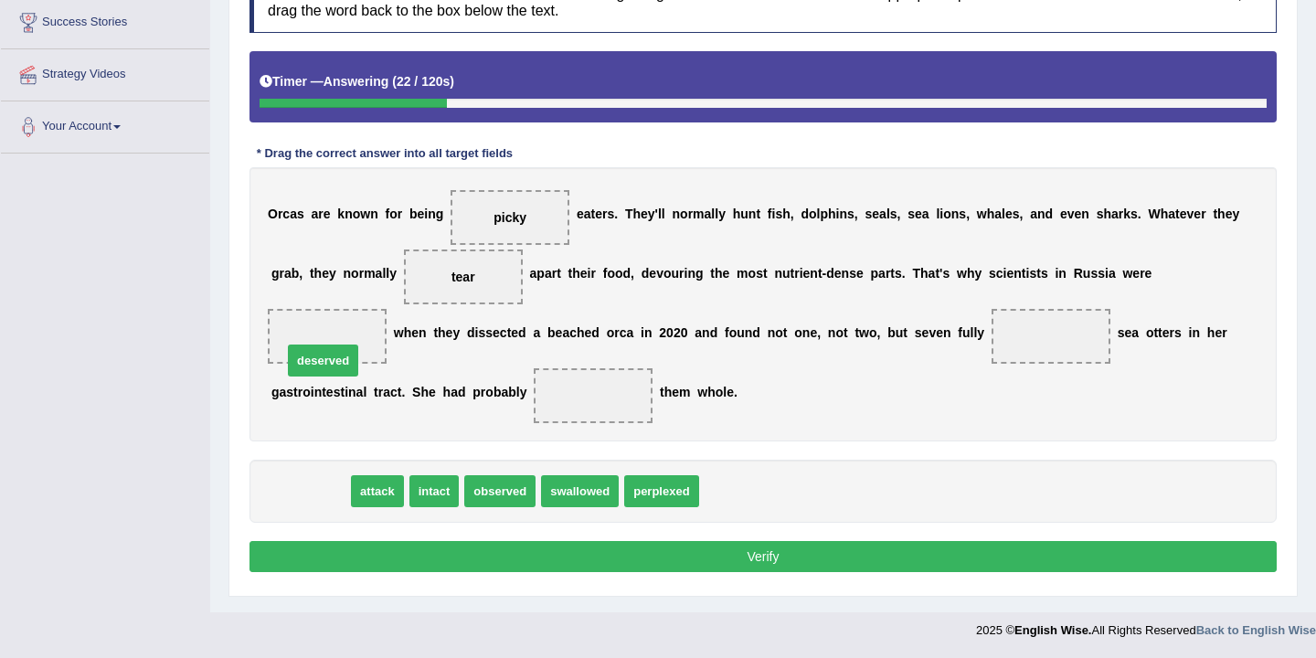
drag, startPoint x: 332, startPoint y: 492, endPoint x: 346, endPoint y: 347, distance: 145.1
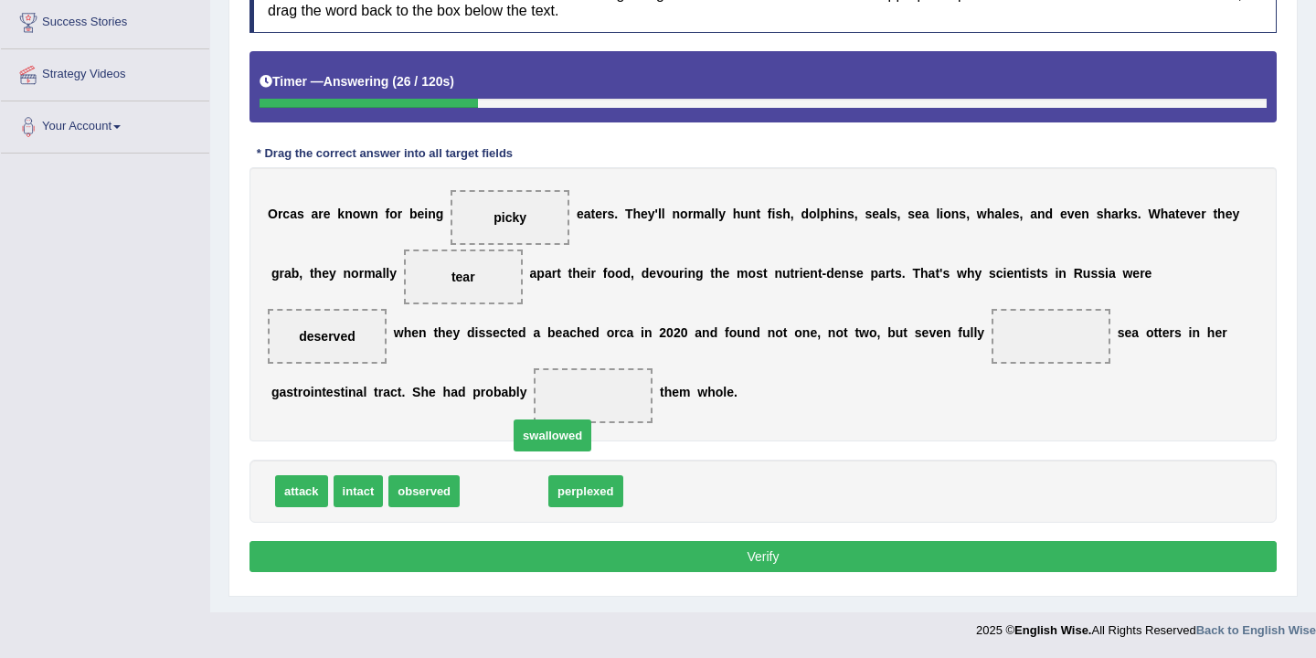
drag, startPoint x: 495, startPoint y: 496, endPoint x: 558, endPoint y: 428, distance: 92.5
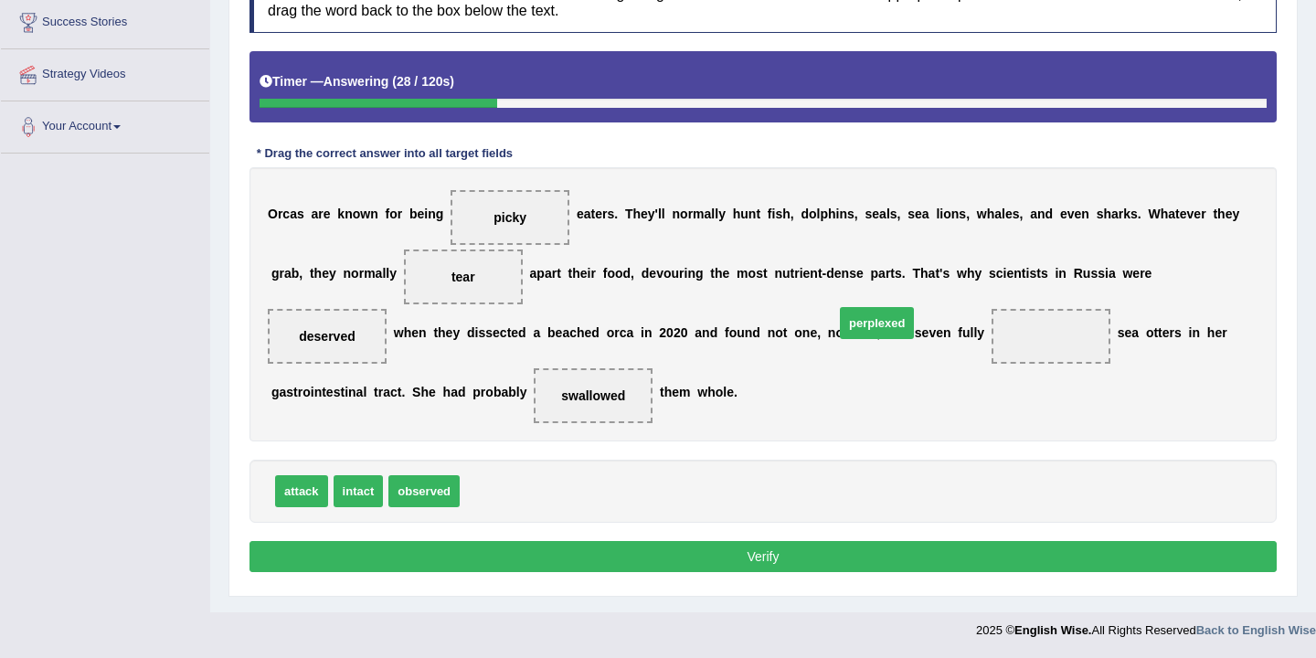
drag, startPoint x: 495, startPoint y: 493, endPoint x: 888, endPoint y: 321, distance: 428.1
click at [887, 321] on span "perplexed" at bounding box center [877, 323] width 74 height 32
drag, startPoint x: 492, startPoint y: 496, endPoint x: 1061, endPoint y: 342, distance: 590.0
click at [773, 556] on button "Verify" at bounding box center [763, 556] width 1027 height 31
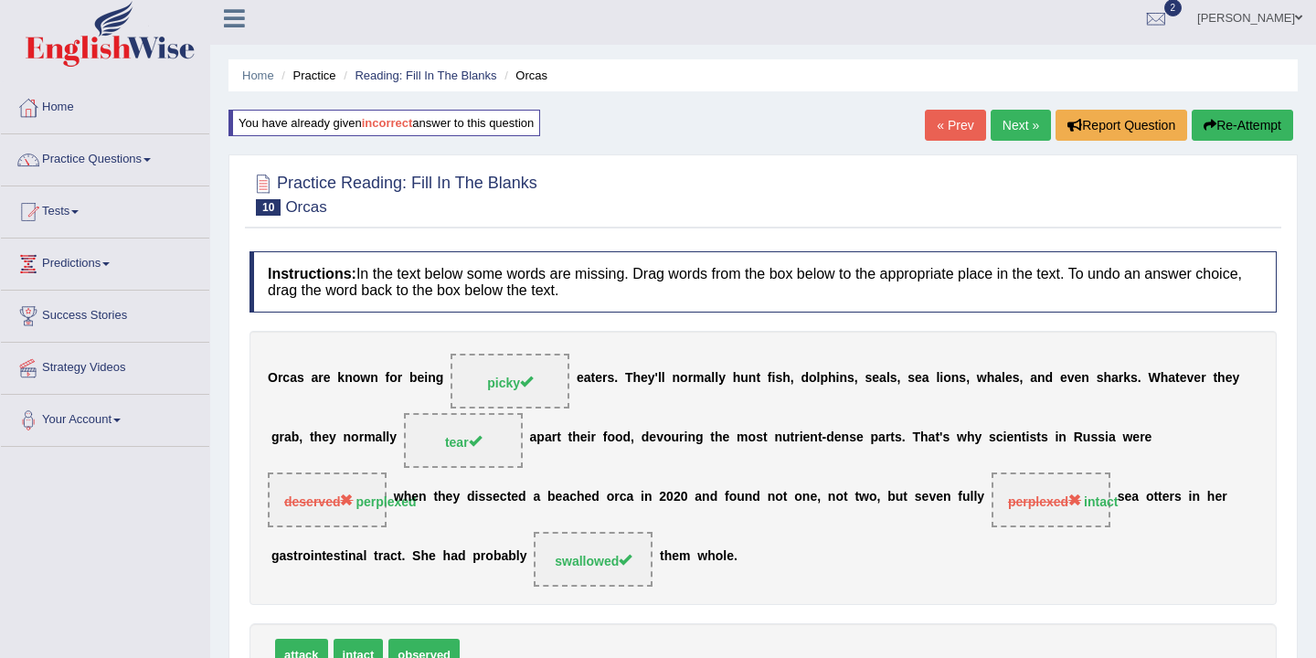
scroll to position [0, 0]
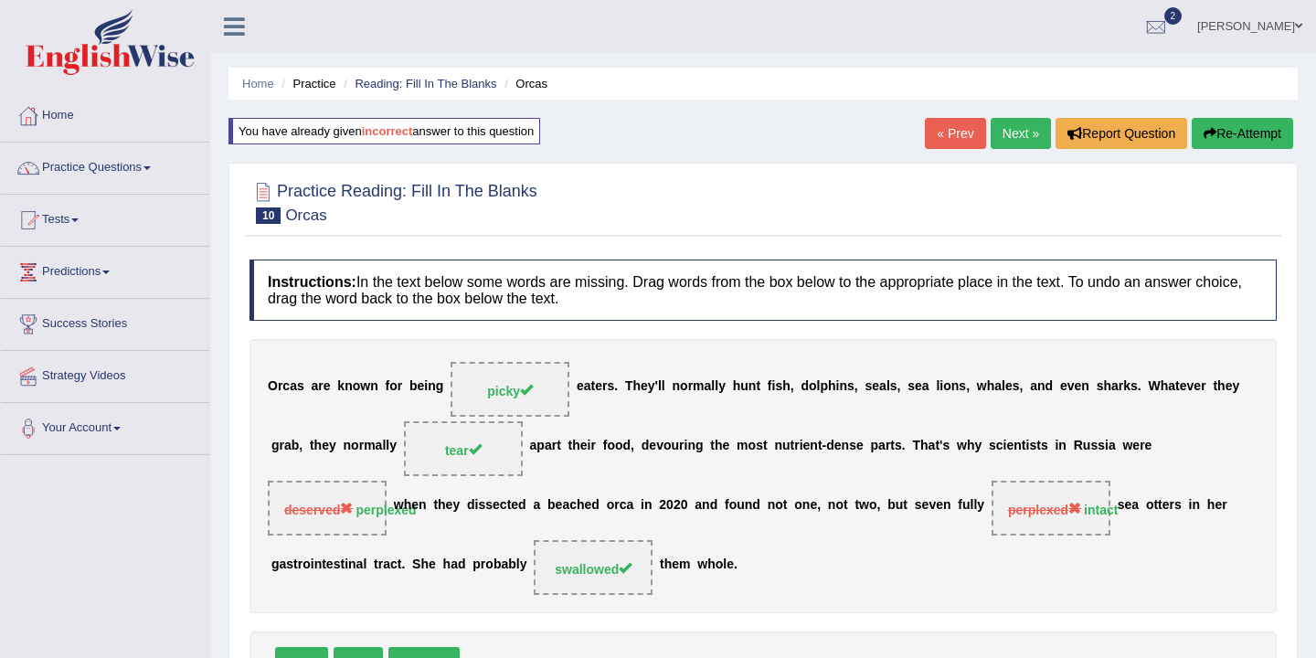
click at [1011, 133] on link "Next »" at bounding box center [1021, 133] width 60 height 31
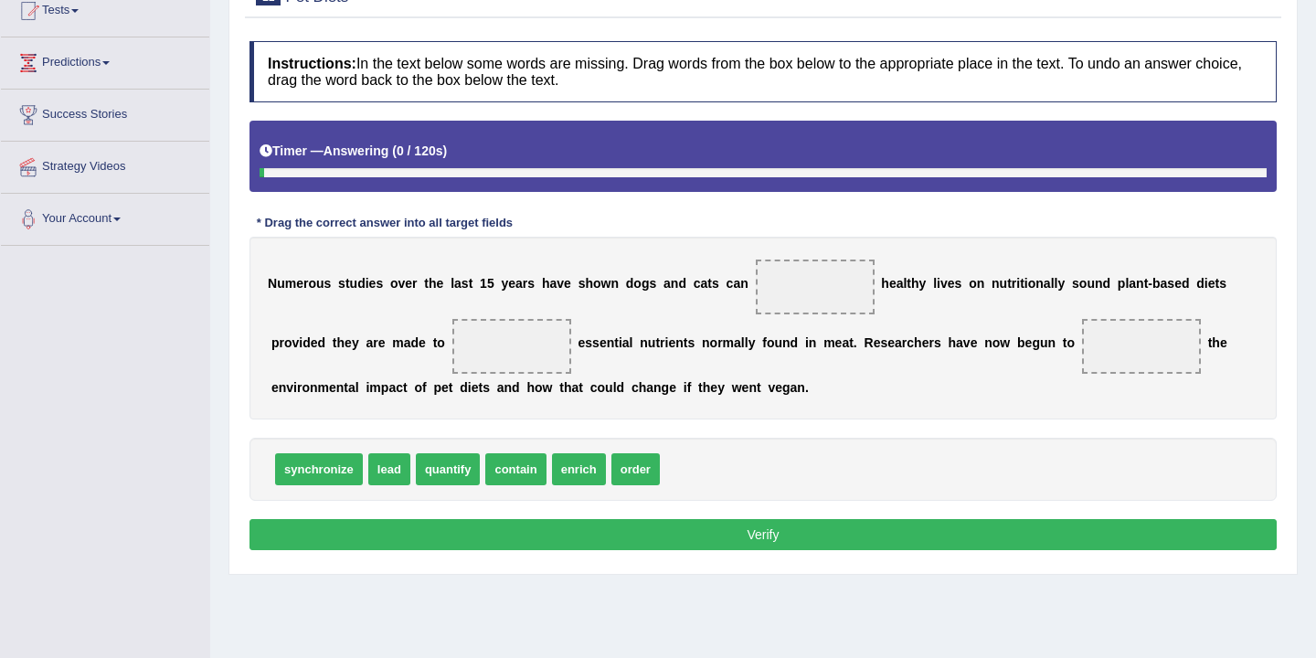
scroll to position [302, 0]
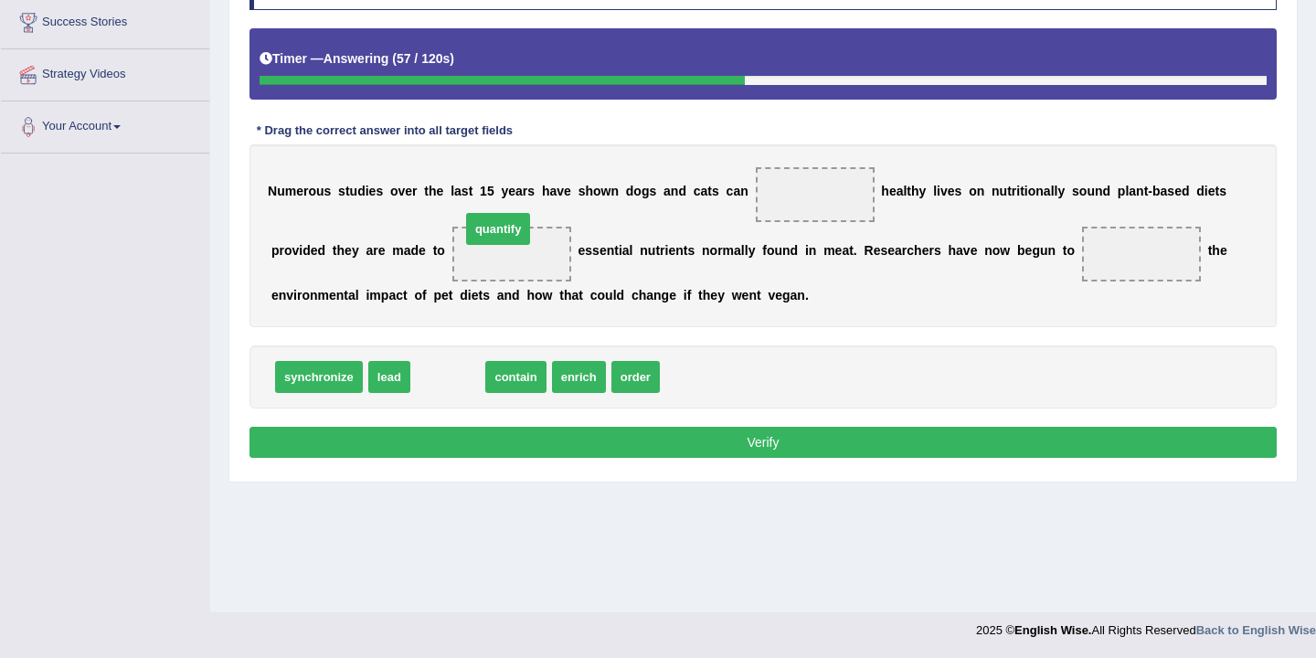
drag, startPoint x: 453, startPoint y: 385, endPoint x: 505, endPoint y: 237, distance: 156.7
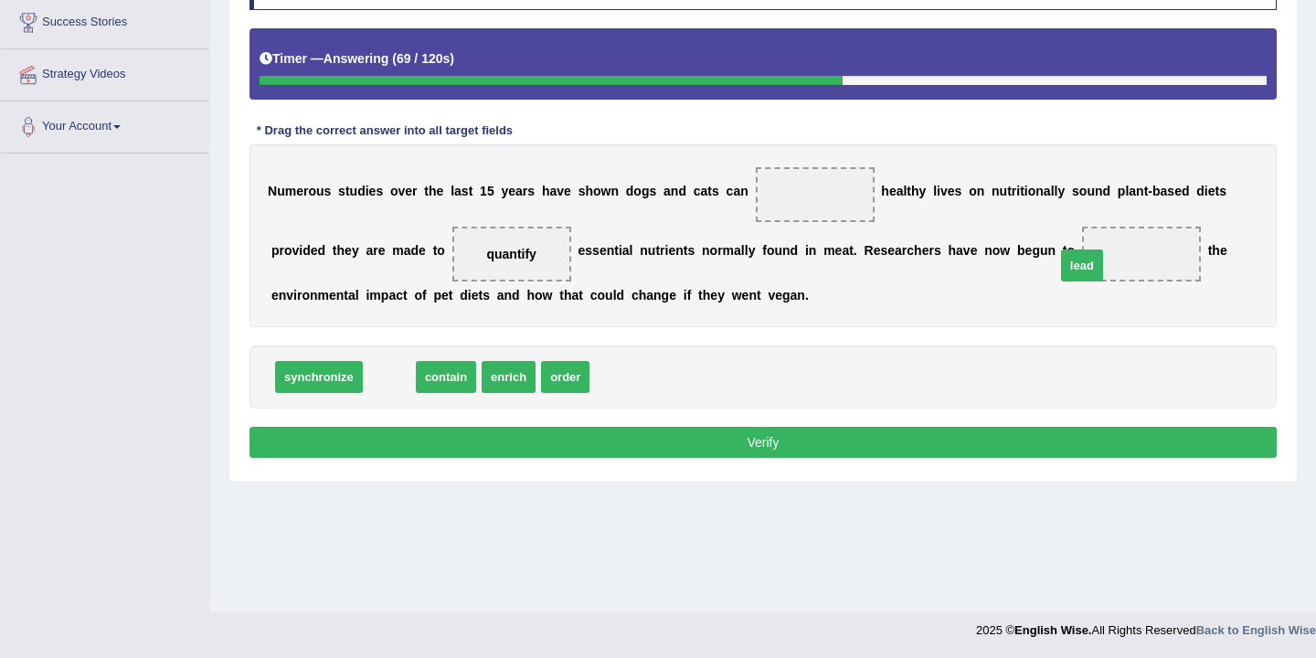
drag, startPoint x: 384, startPoint y: 377, endPoint x: 1077, endPoint y: 264, distance: 701.9
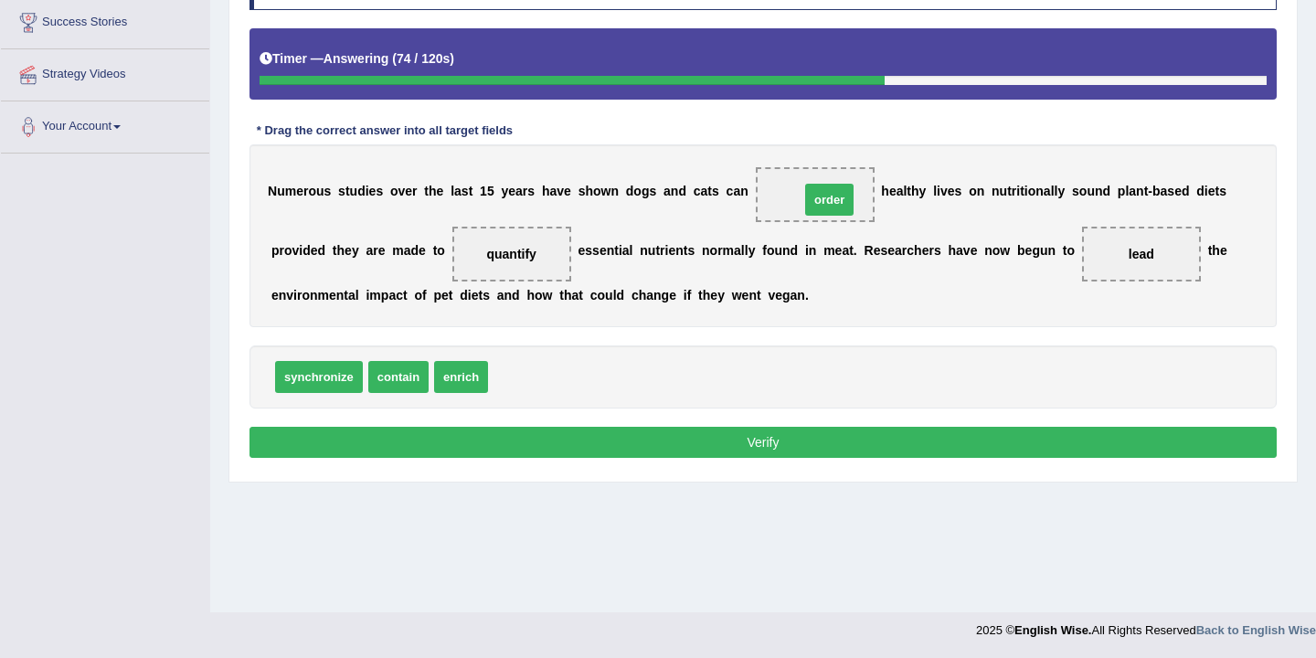
drag, startPoint x: 509, startPoint y: 382, endPoint x: 822, endPoint y: 205, distance: 359.4
drag, startPoint x: 811, startPoint y: 200, endPoint x: 549, endPoint y: 409, distance: 334.9
drag, startPoint x: 479, startPoint y: 387, endPoint x: 811, endPoint y: 186, distance: 387.5
click at [669, 451] on button "Verify" at bounding box center [763, 442] width 1027 height 31
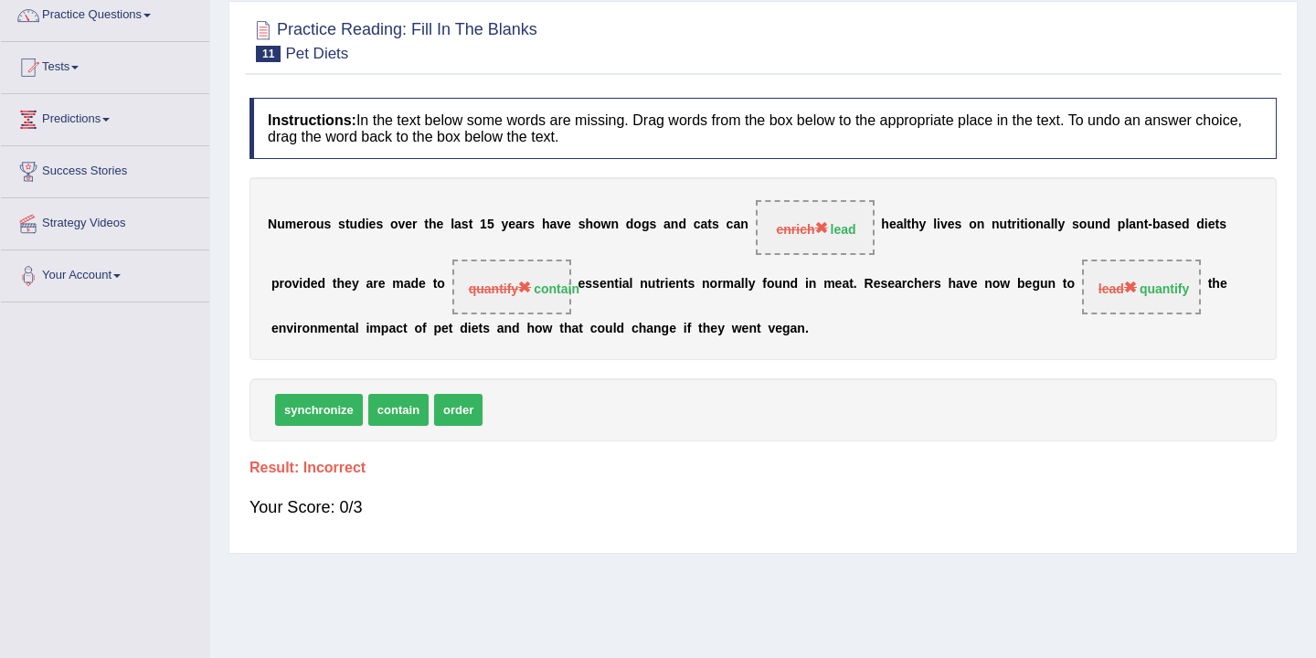
scroll to position [151, 0]
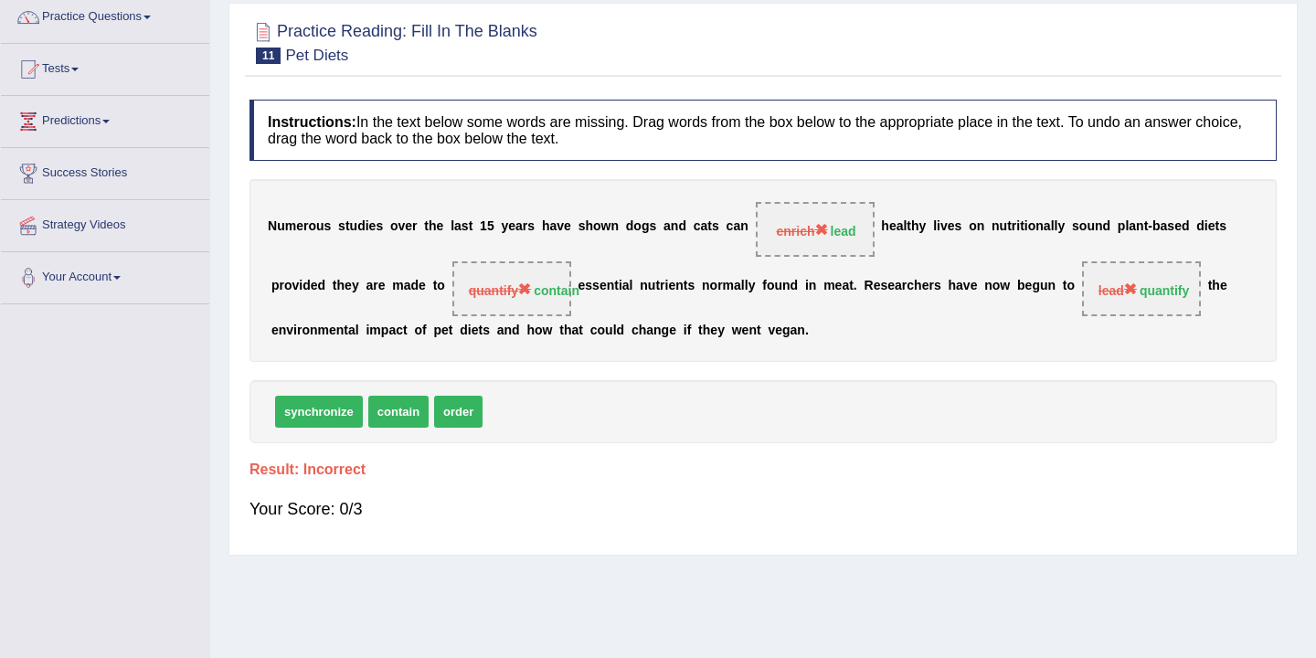
drag, startPoint x: 560, startPoint y: 292, endPoint x: 479, endPoint y: 389, distance: 127.2
click at [479, 390] on div "Instructions: In the text below some words are missing. Drag words from the box…" at bounding box center [763, 317] width 1037 height 455
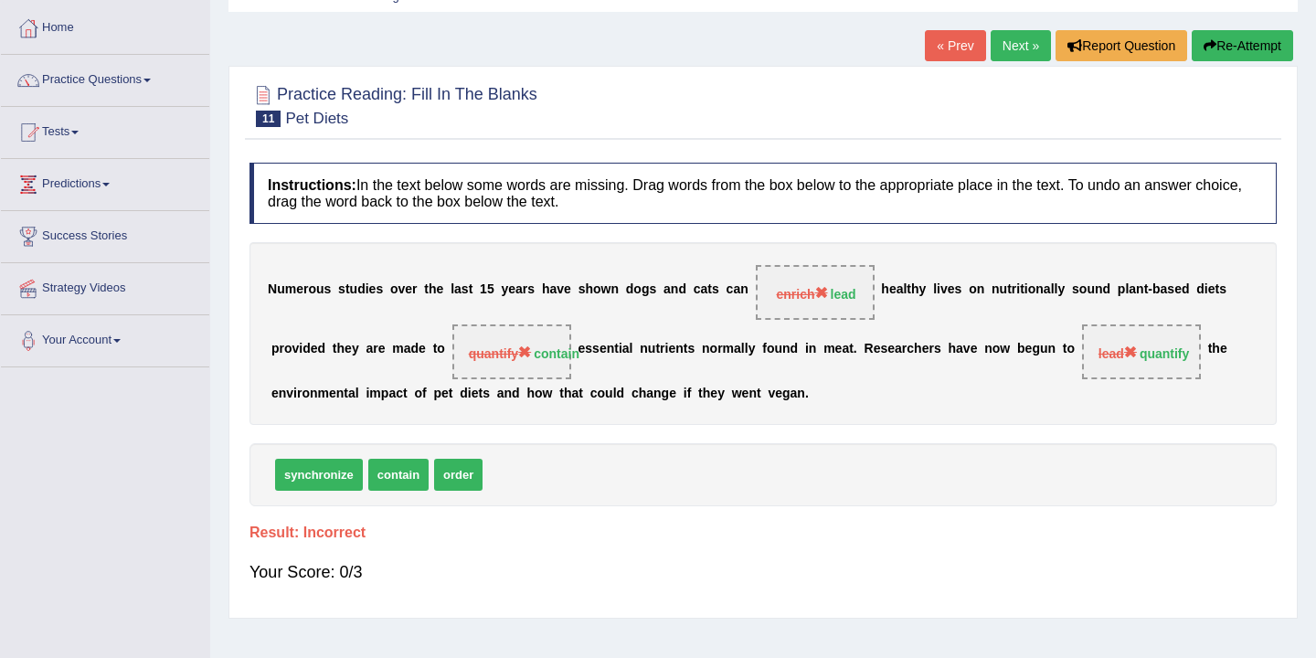
scroll to position [0, 0]
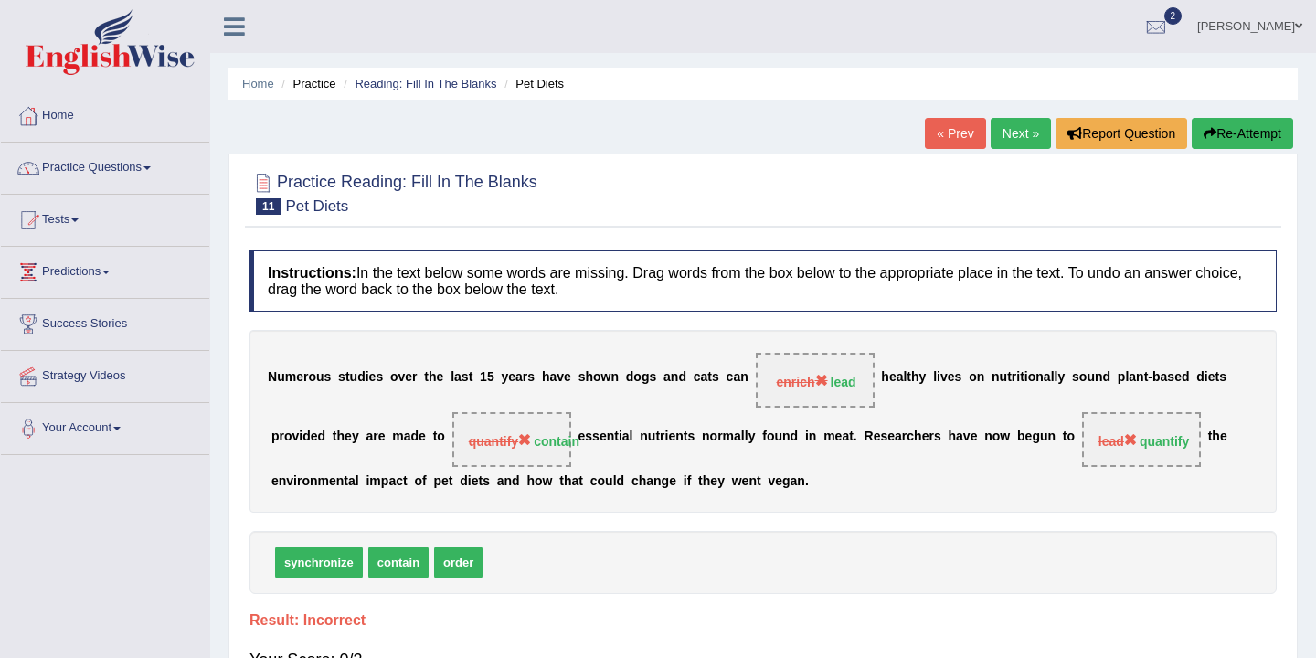
click at [1216, 132] on button "Re-Attempt" at bounding box center [1242, 133] width 101 height 31
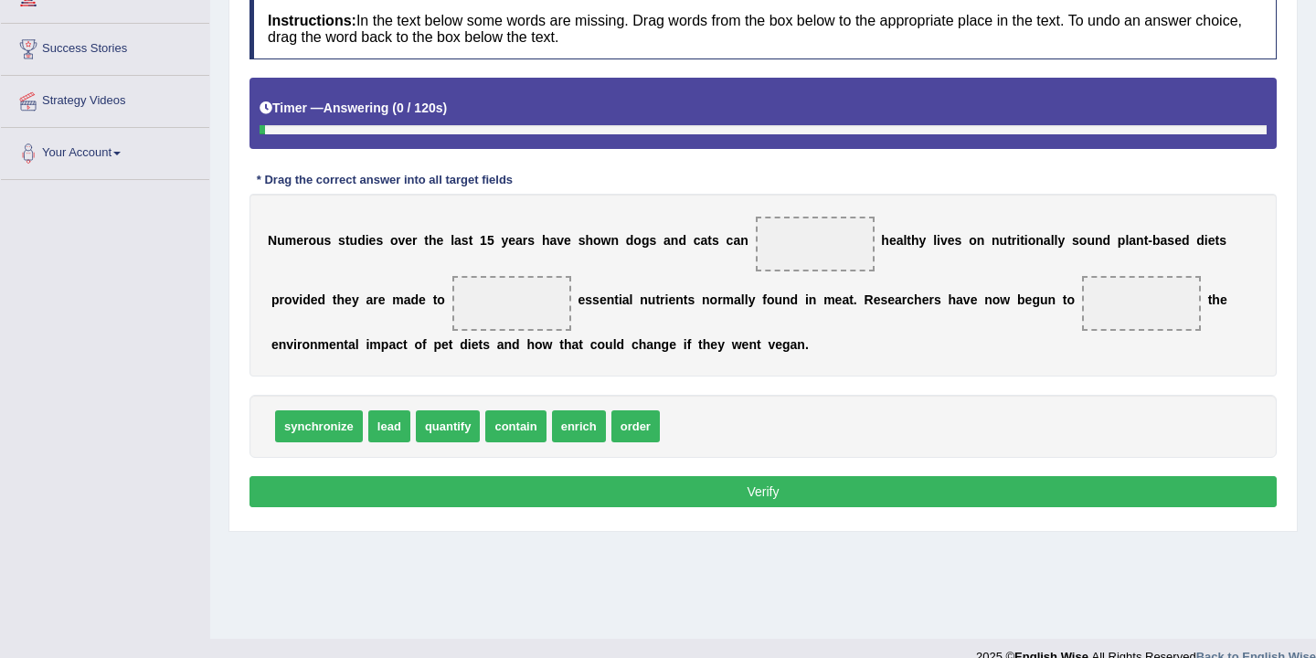
scroll to position [302, 0]
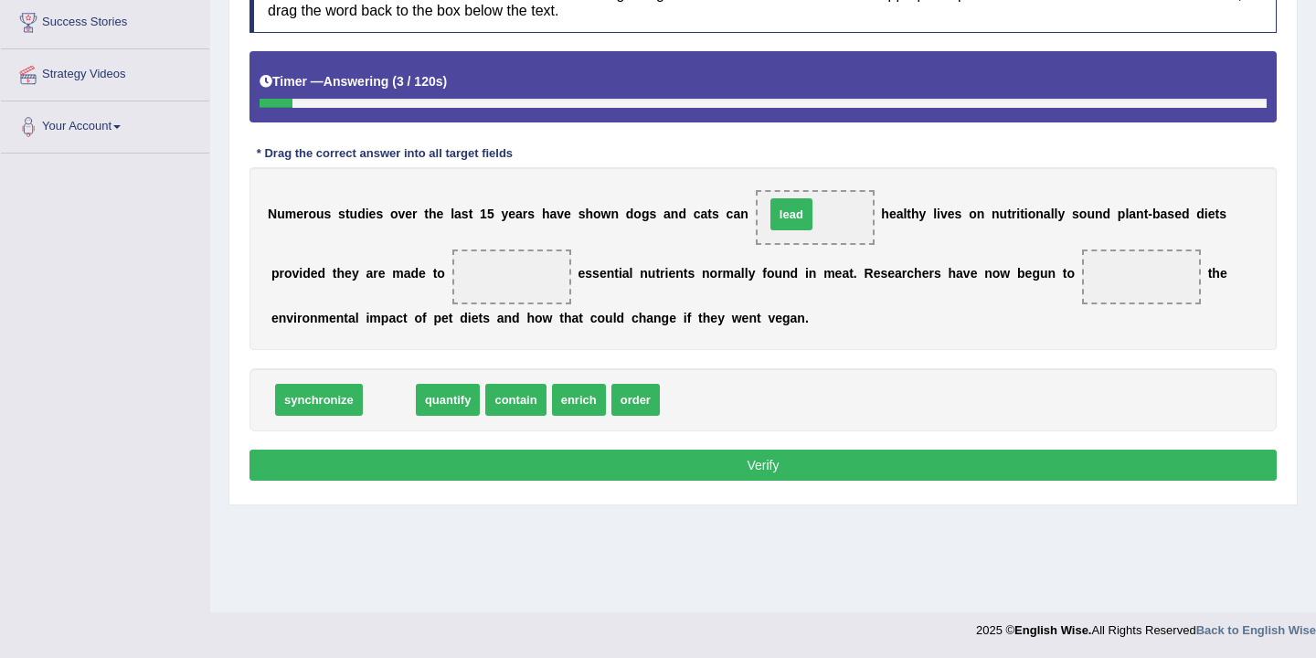
drag, startPoint x: 390, startPoint y: 398, endPoint x: 792, endPoint y: 212, distance: 442.9
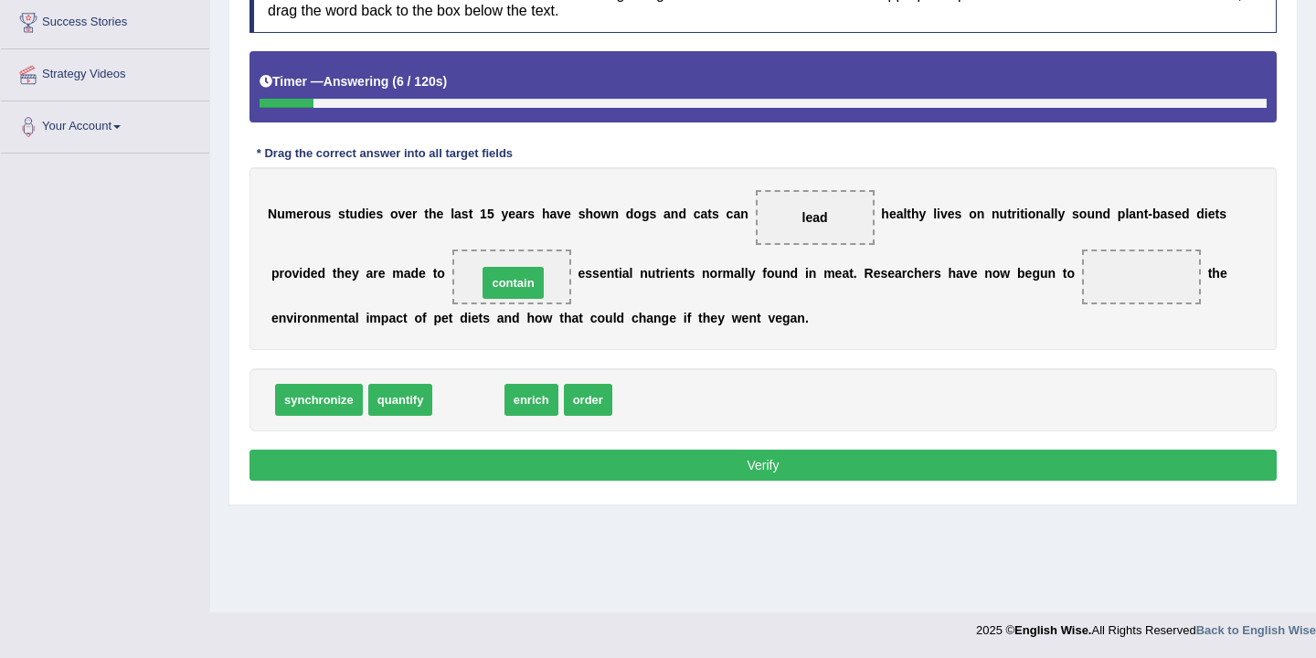
drag, startPoint x: 459, startPoint y: 405, endPoint x: 504, endPoint y: 288, distance: 125.3
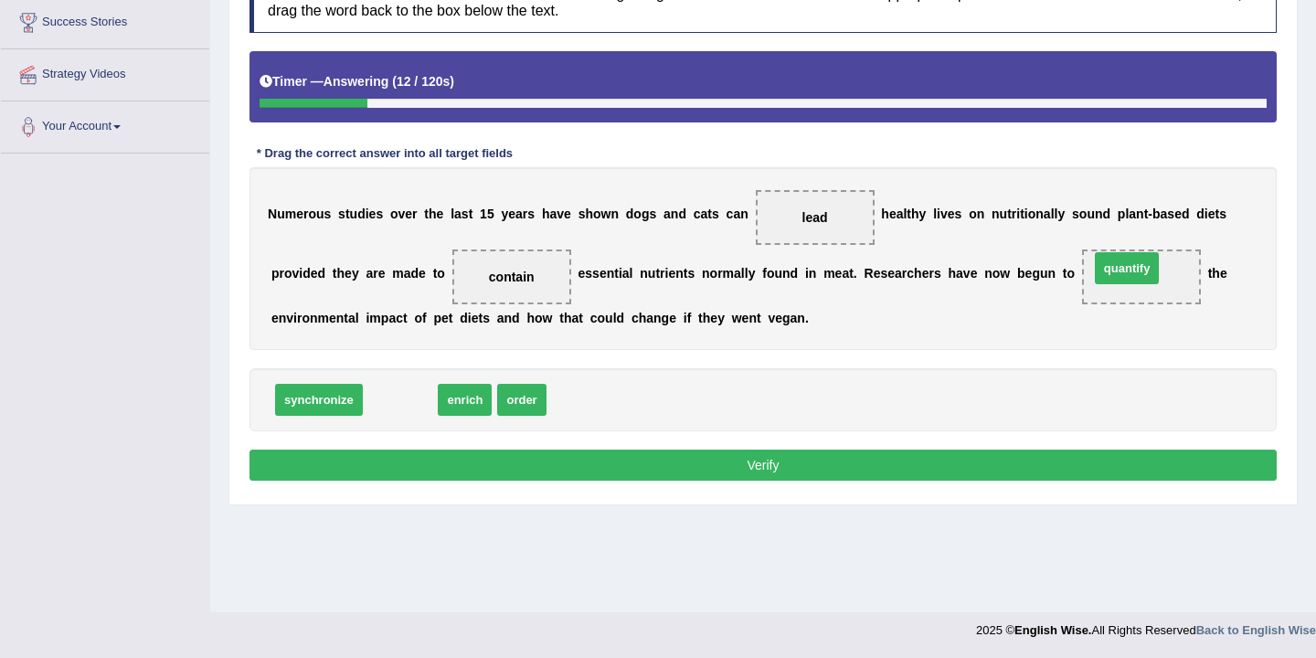
drag, startPoint x: 393, startPoint y: 399, endPoint x: 1131, endPoint y: 279, distance: 747.4
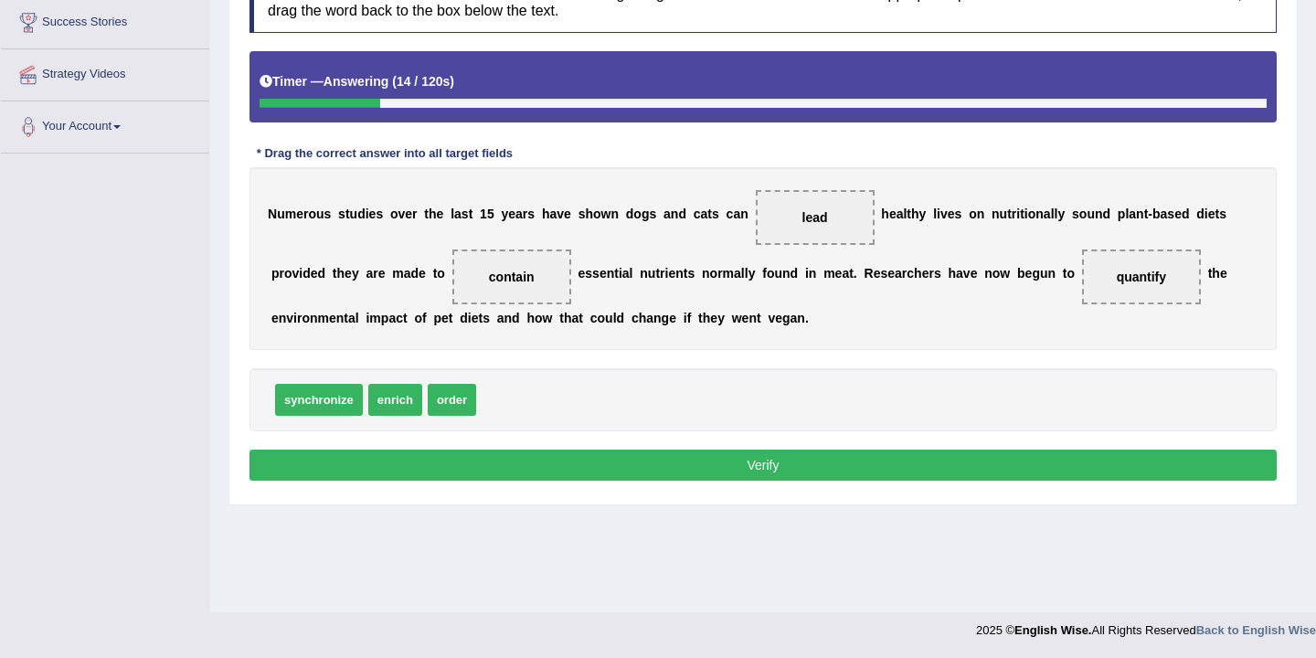
click at [863, 462] on button "Verify" at bounding box center [763, 465] width 1027 height 31
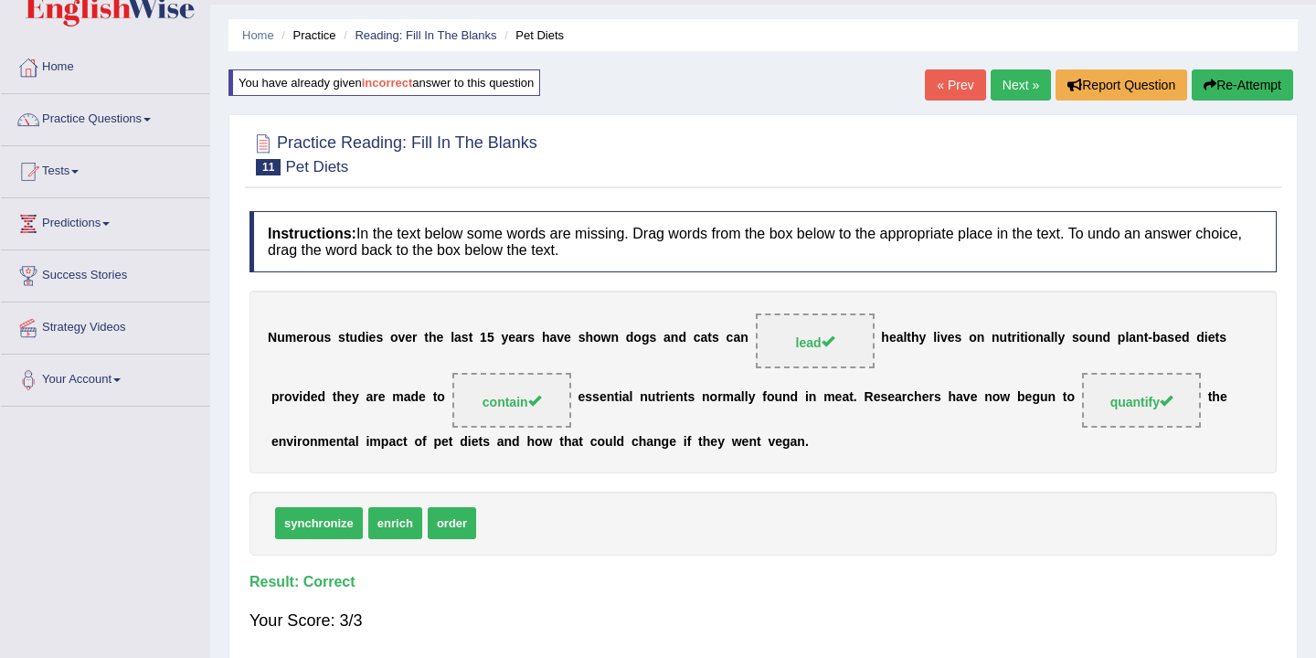
scroll to position [0, 0]
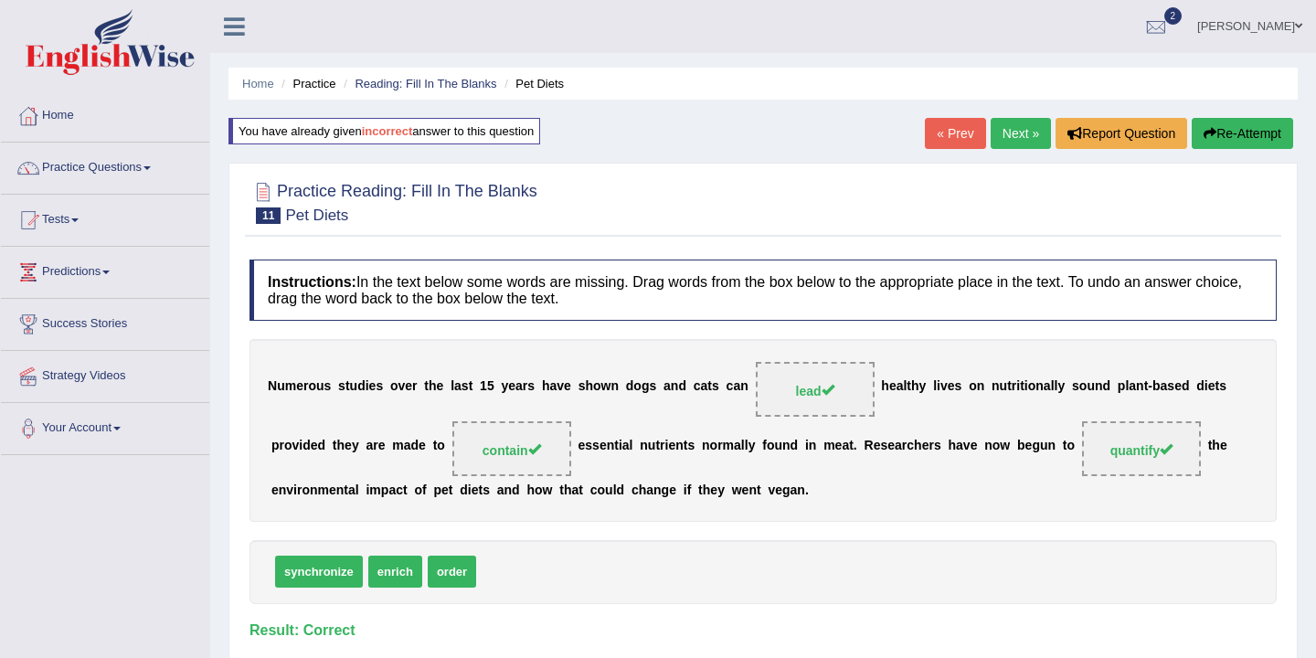
click at [1007, 128] on link "Next »" at bounding box center [1021, 133] width 60 height 31
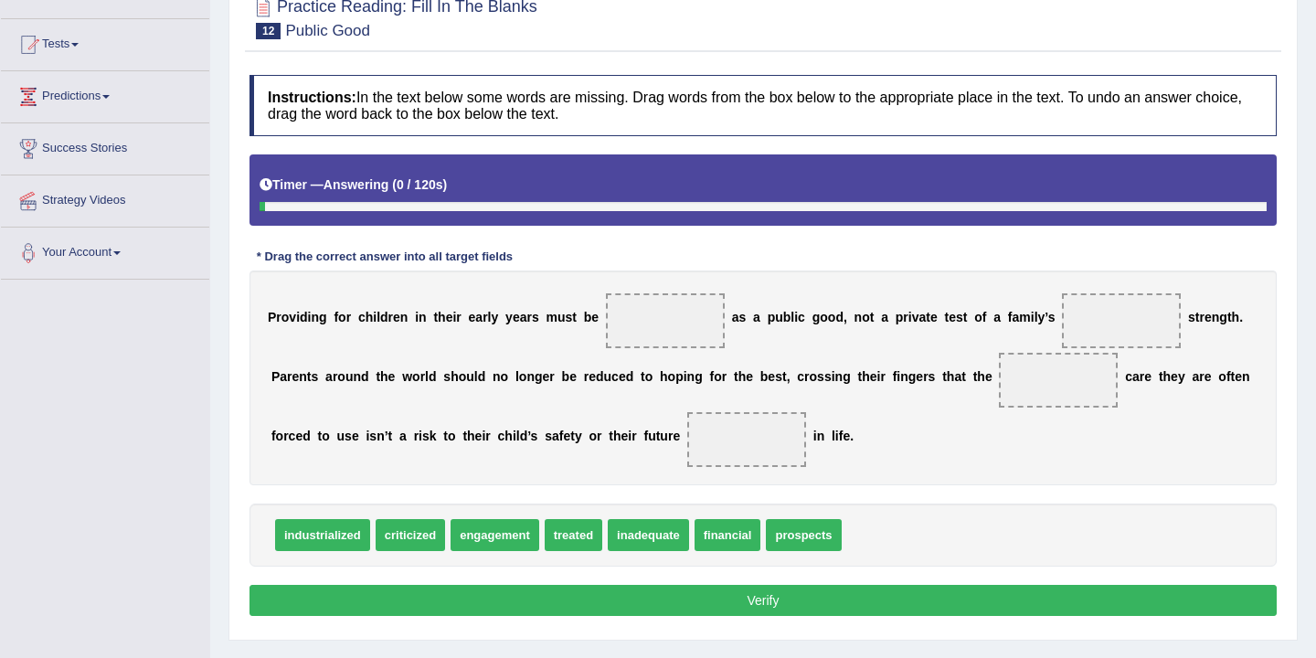
scroll to position [302, 0]
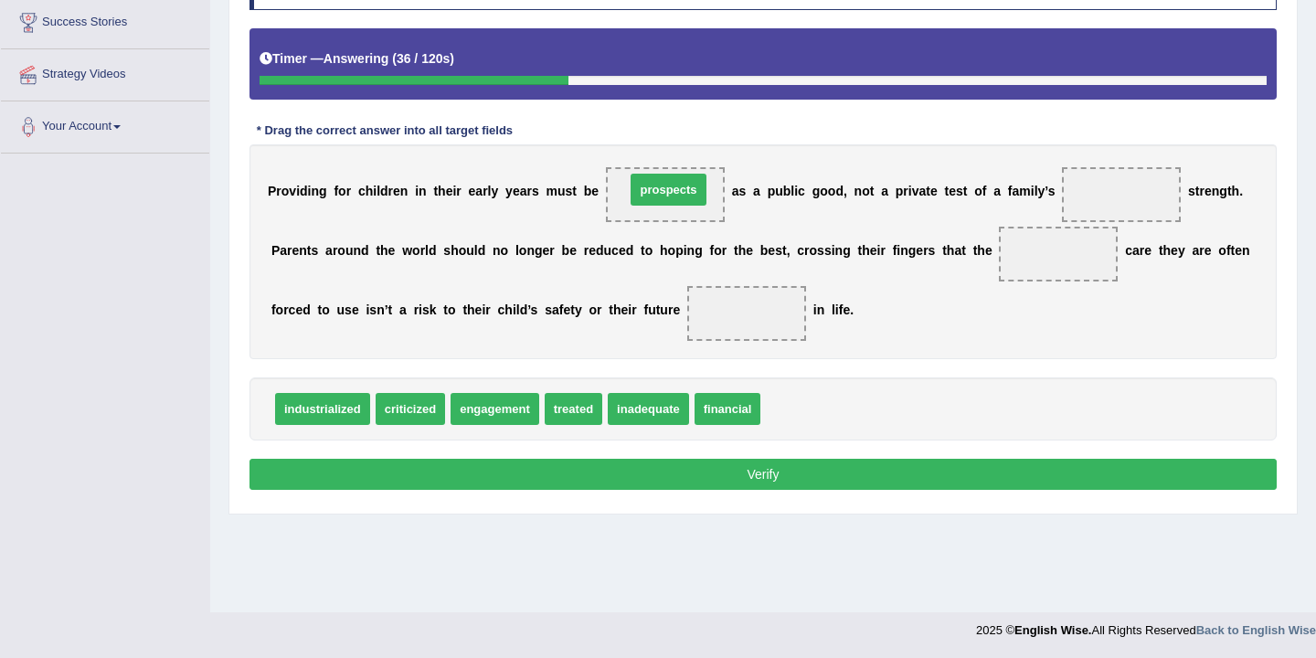
drag, startPoint x: 813, startPoint y: 409, endPoint x: 675, endPoint y: 187, distance: 260.2
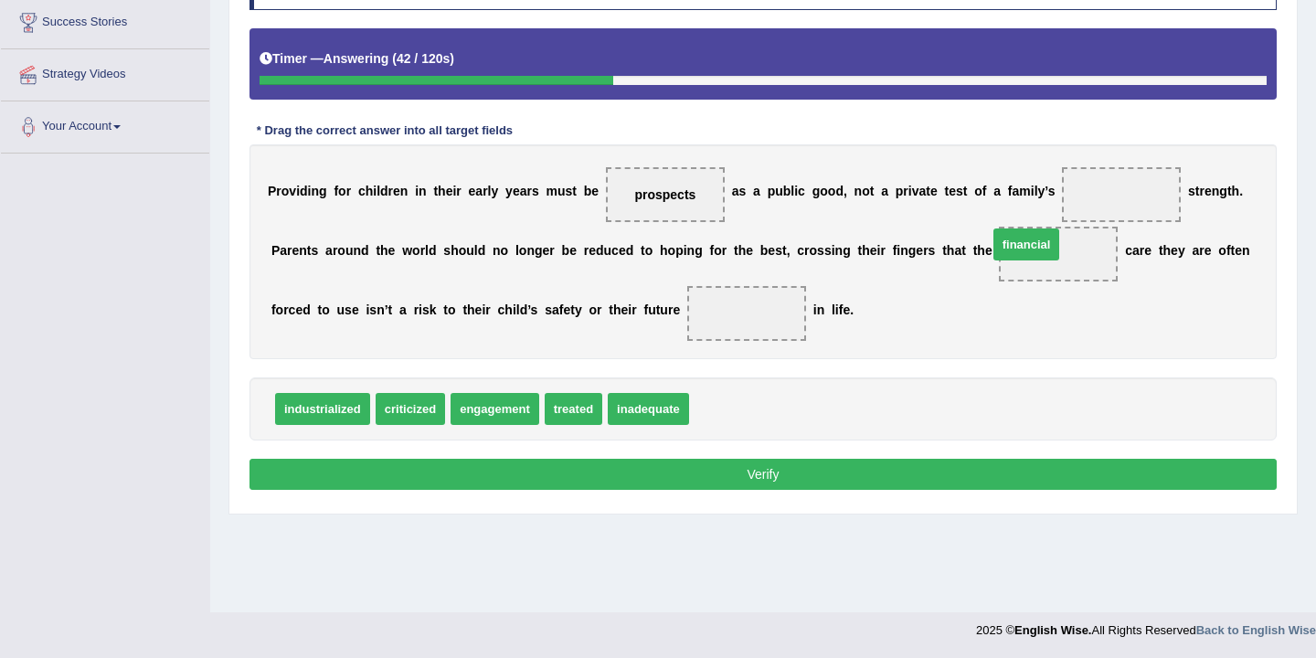
drag, startPoint x: 720, startPoint y: 416, endPoint x: 1019, endPoint y: 239, distance: 347.5
drag, startPoint x: 1042, startPoint y: 251, endPoint x: 1089, endPoint y: 198, distance: 70.6
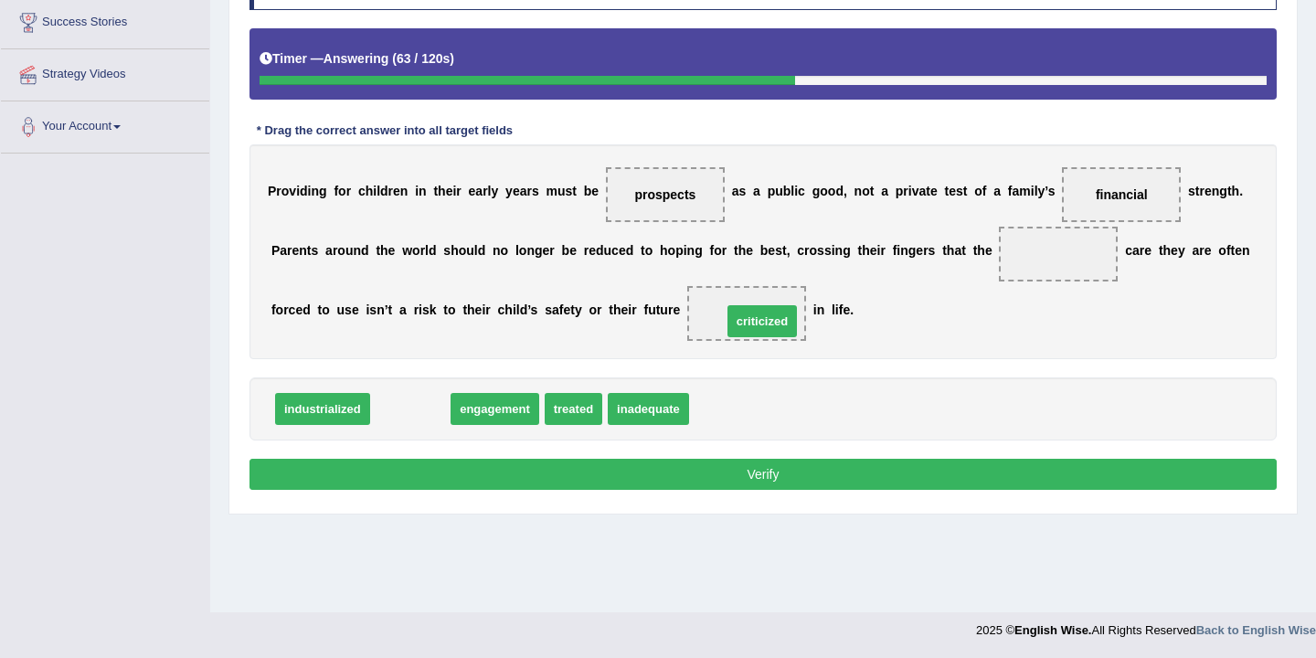
drag, startPoint x: 413, startPoint y: 409, endPoint x: 762, endPoint y: 320, distance: 360.3
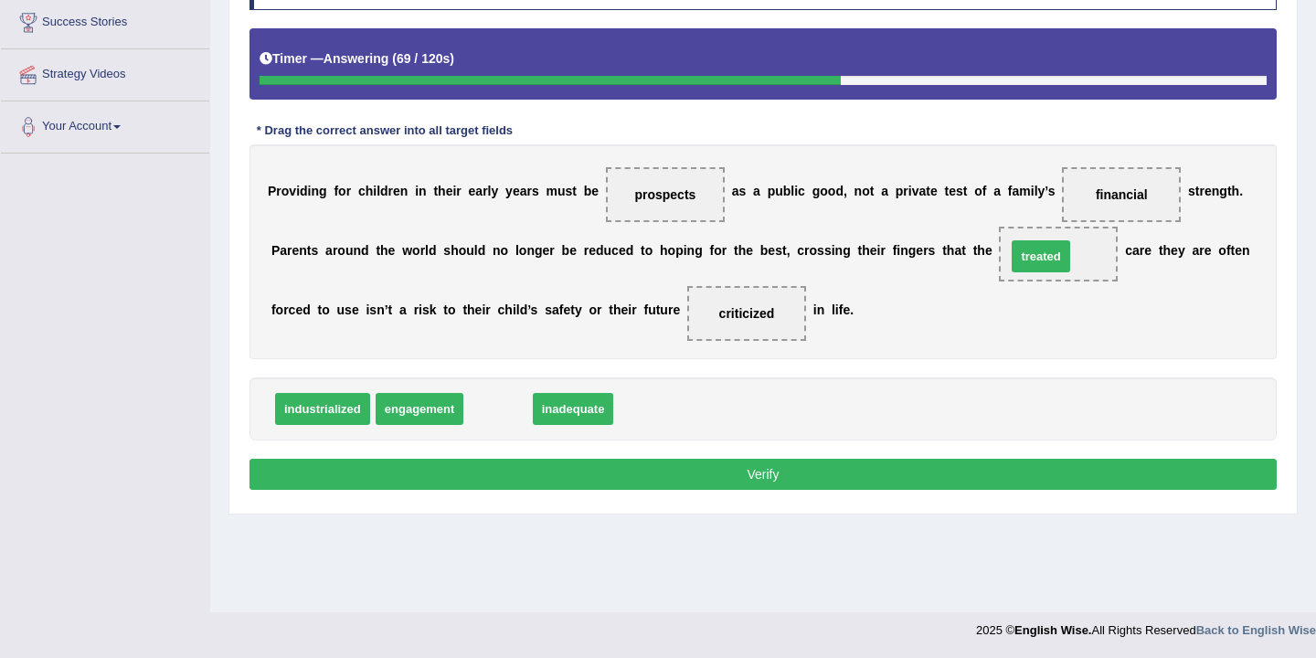
drag, startPoint x: 495, startPoint y: 409, endPoint x: 1042, endPoint y: 255, distance: 568.9
click at [742, 479] on button "Verify" at bounding box center [763, 474] width 1027 height 31
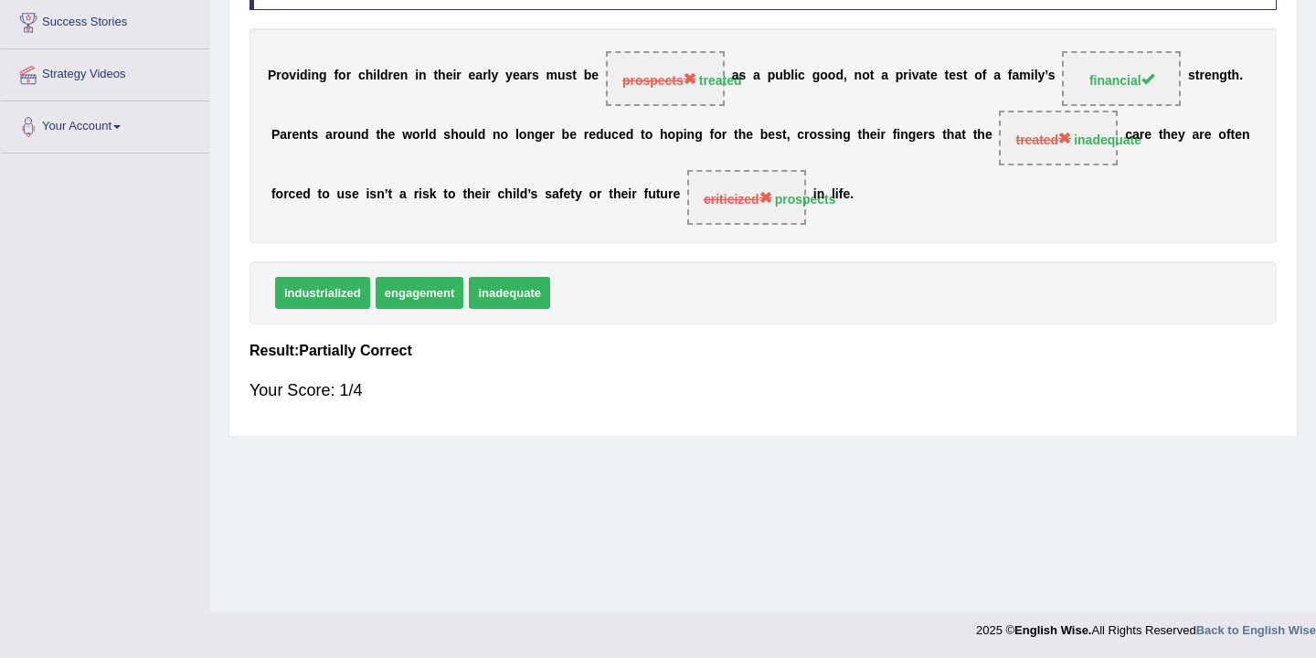
scroll to position [0, 0]
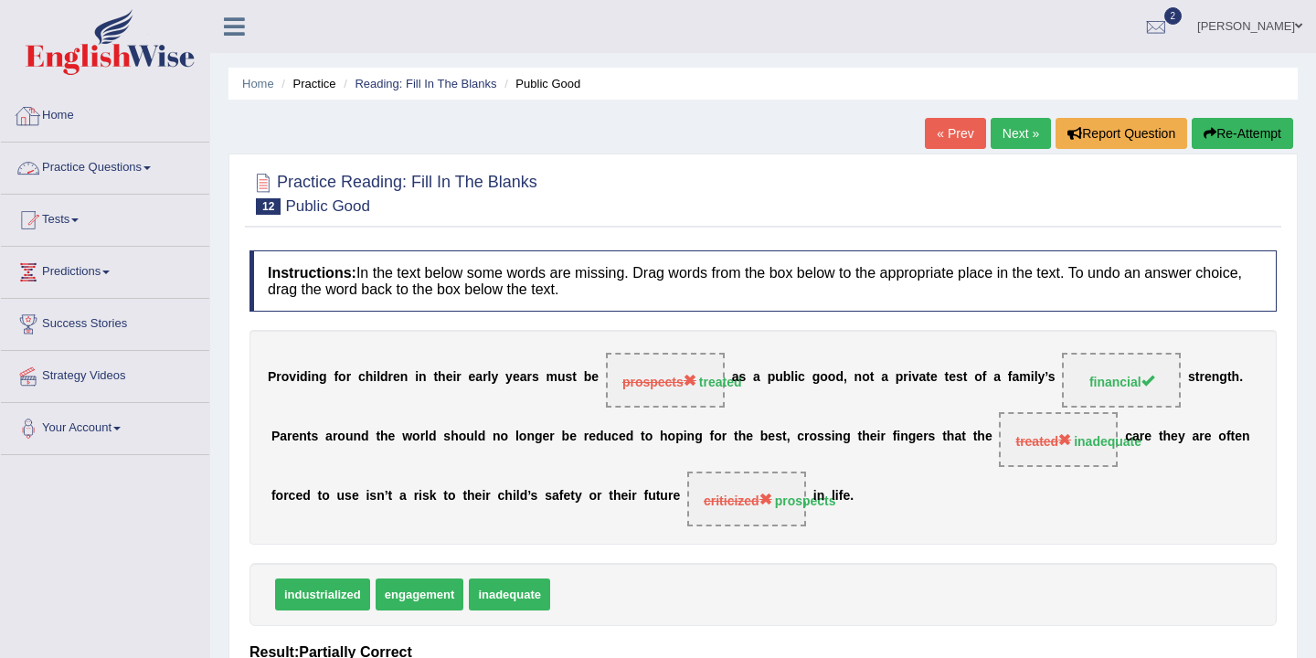
click at [65, 116] on link "Home" at bounding box center [105, 113] width 208 height 46
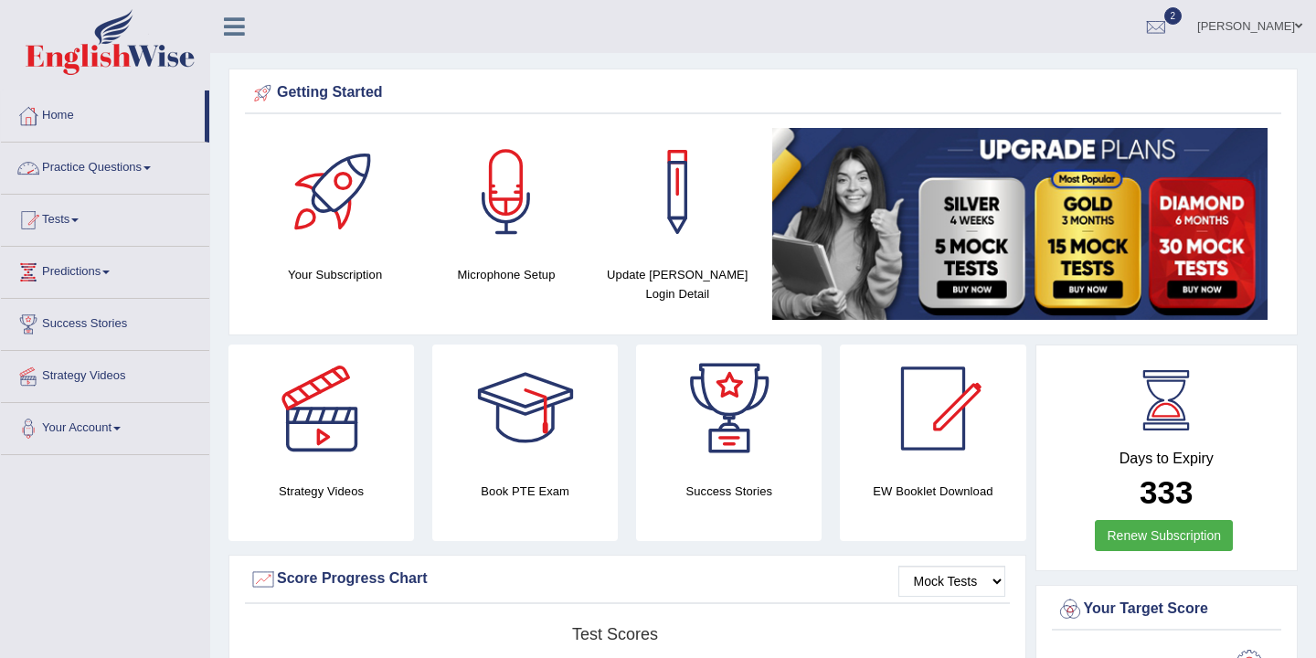
click at [125, 160] on link "Practice Questions" at bounding box center [105, 166] width 208 height 46
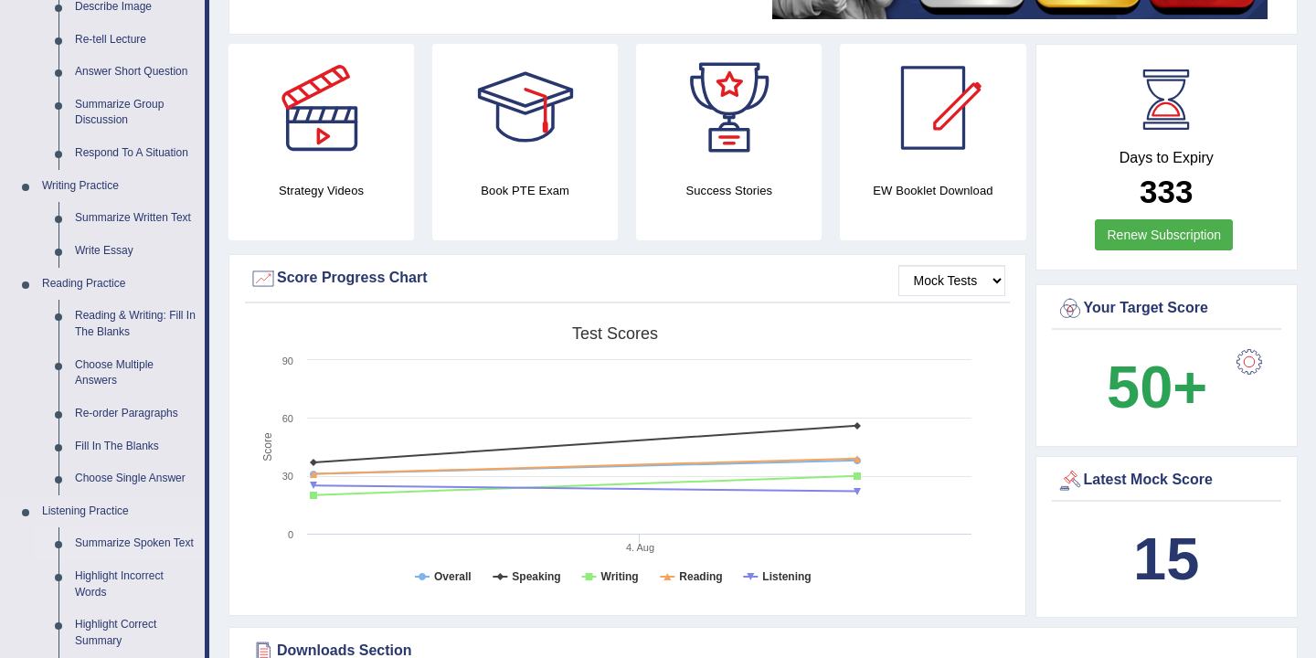
scroll to position [220, 0]
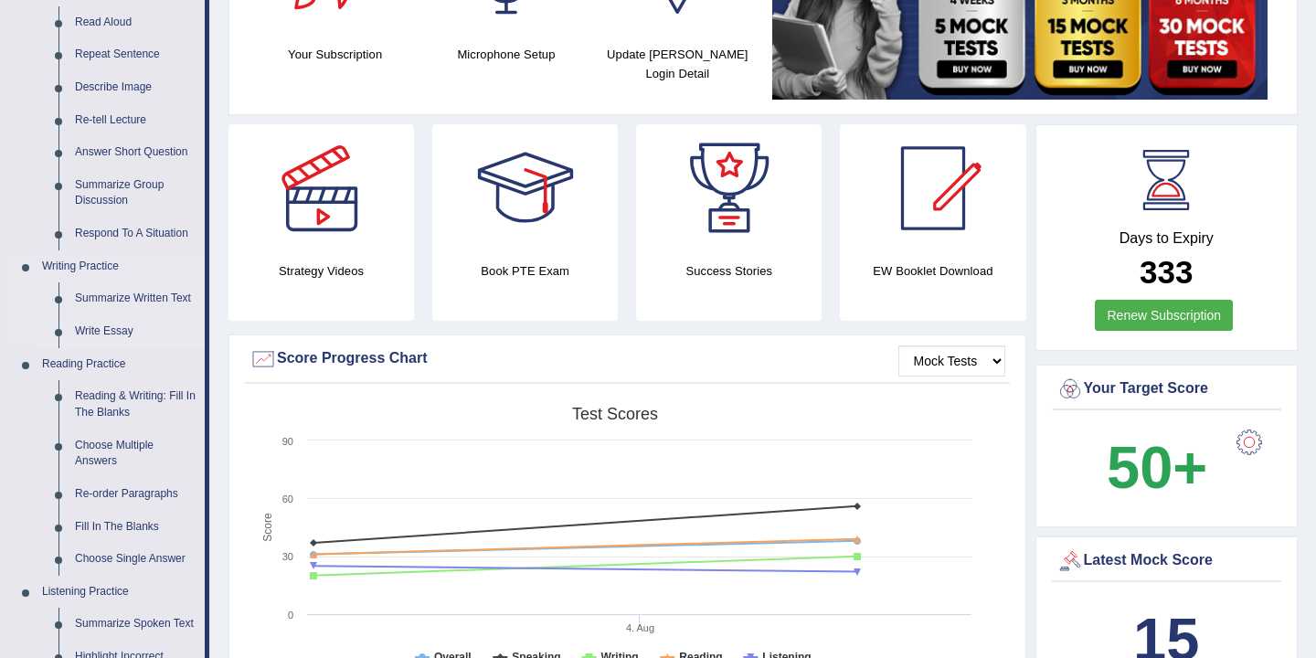
click at [118, 333] on link "Write Essay" at bounding box center [136, 331] width 138 height 33
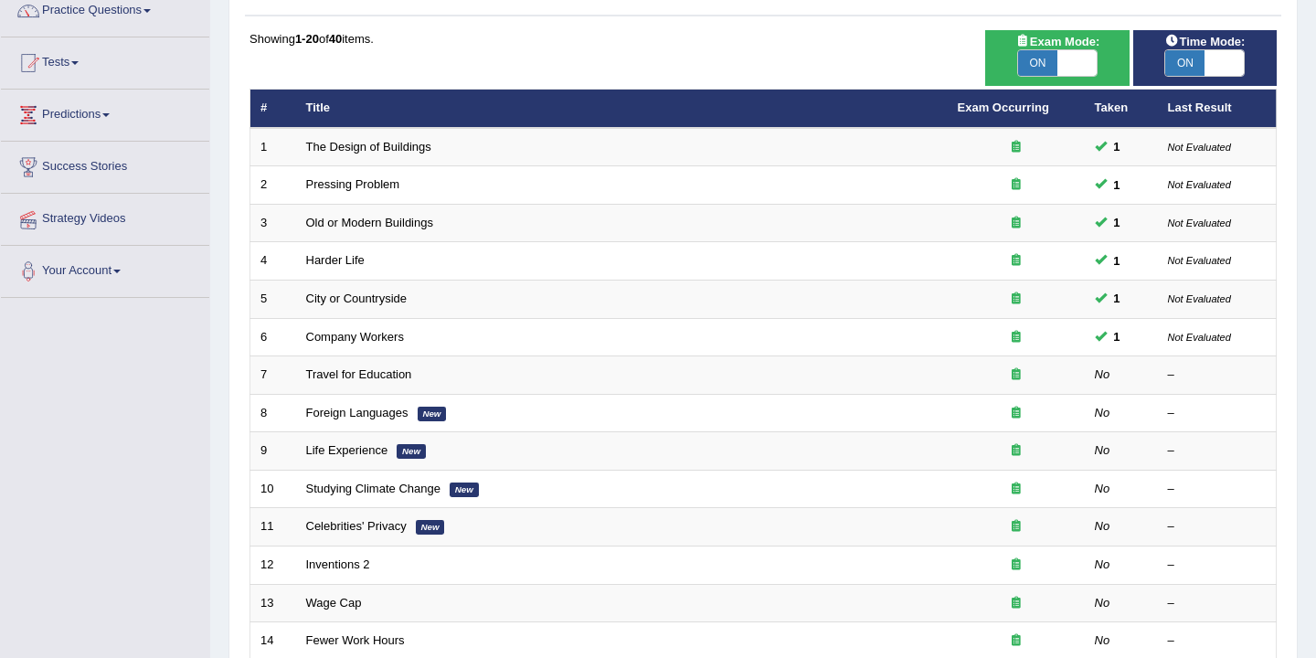
scroll to position [343, 0]
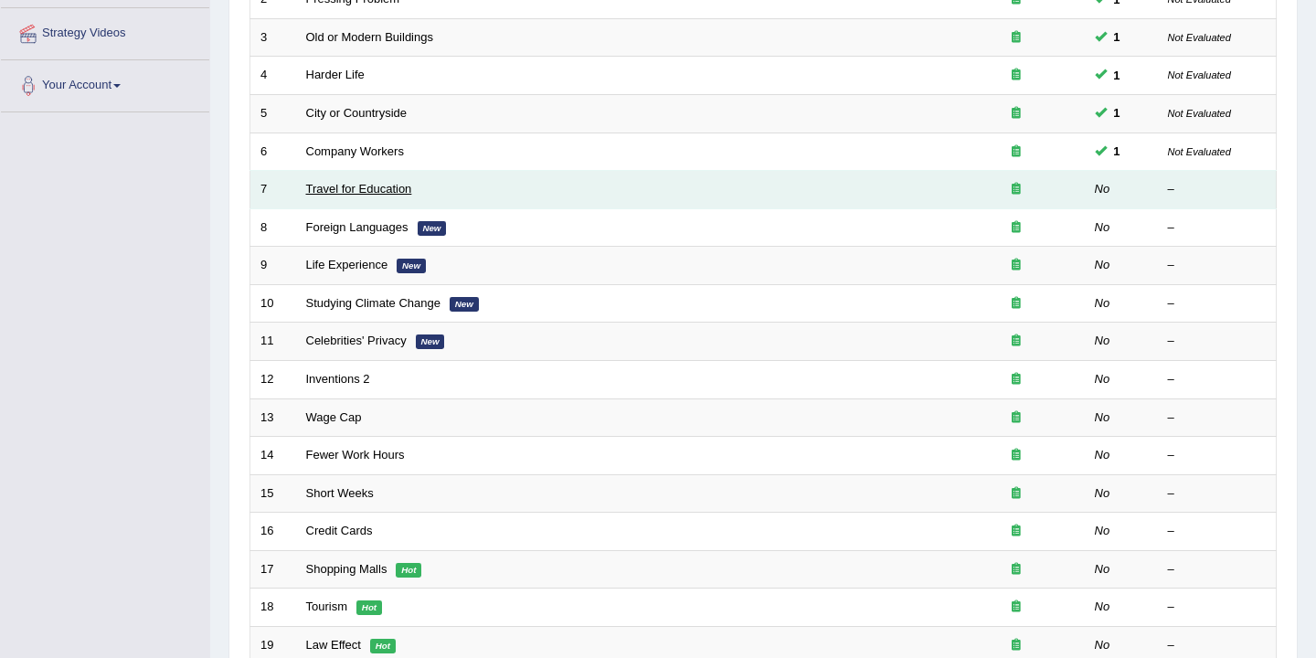
click at [354, 196] on link "Travel for Education" at bounding box center [359, 189] width 106 height 14
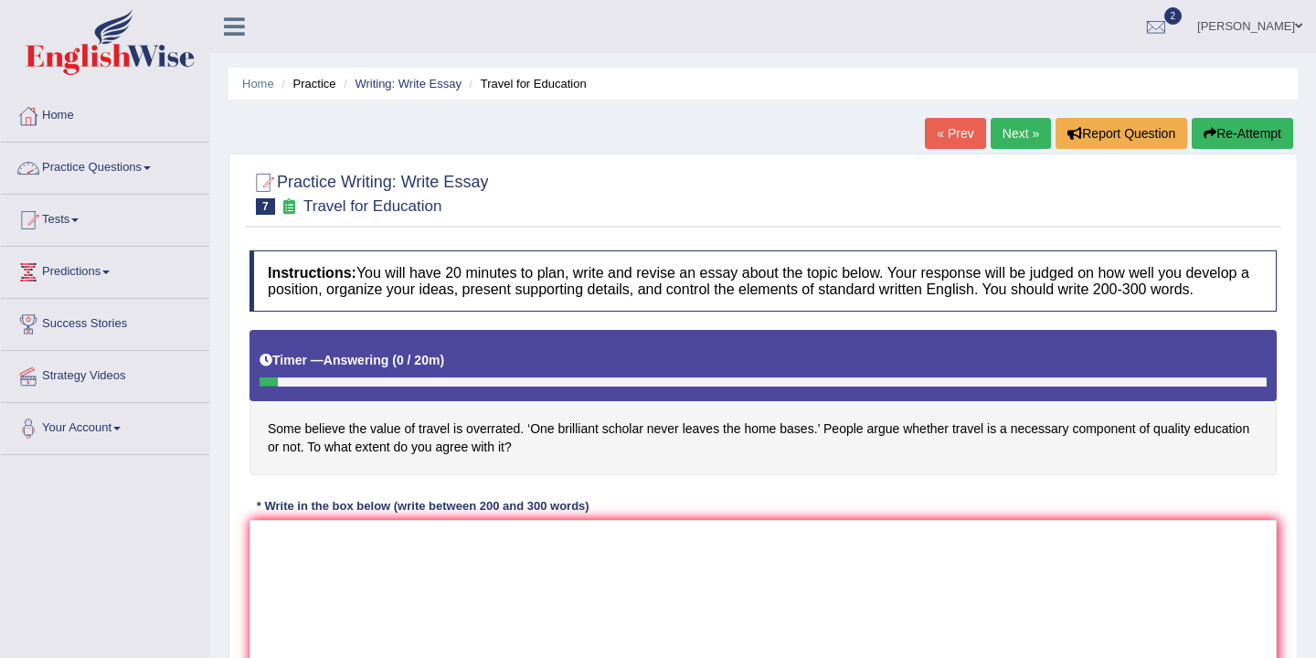
click at [76, 121] on link "Home" at bounding box center [105, 113] width 208 height 46
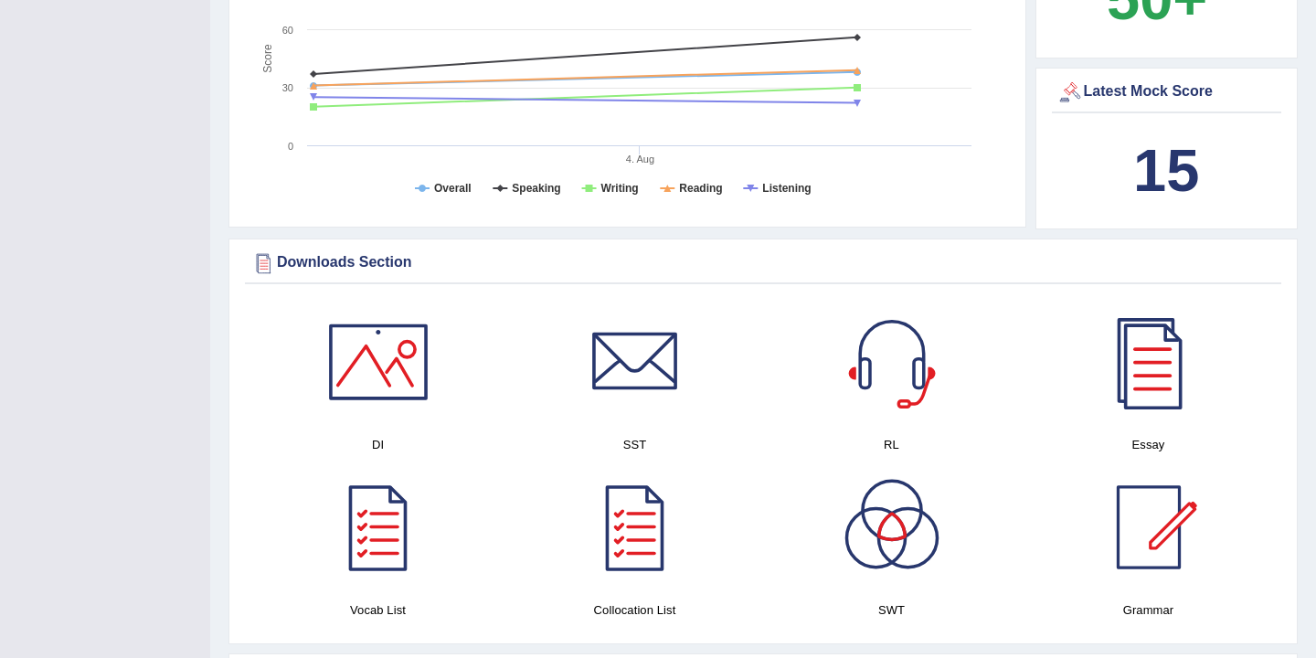
scroll to position [754, 0]
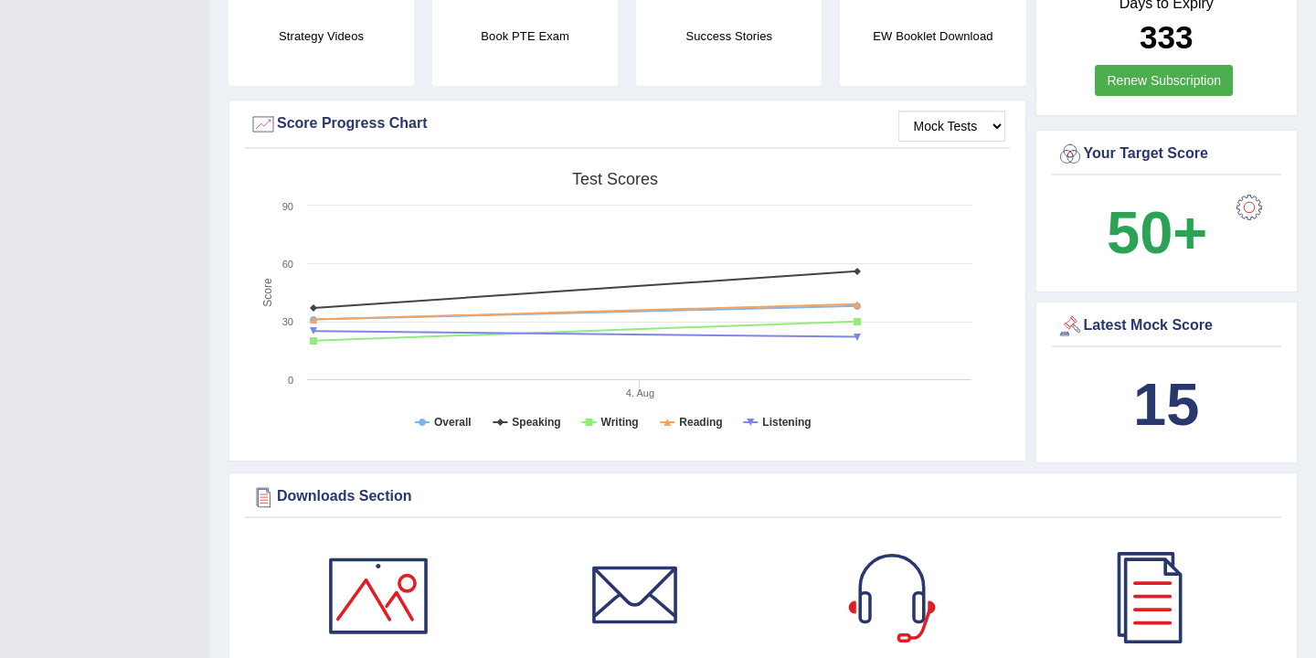
scroll to position [0, 0]
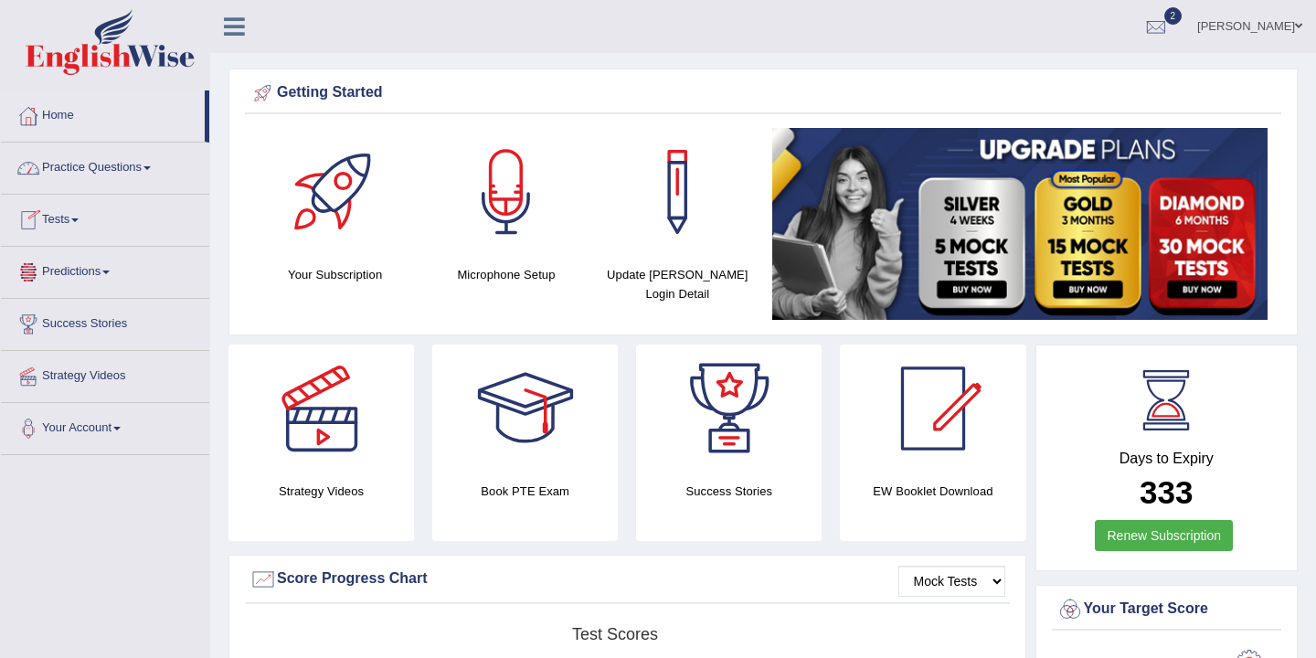
click at [148, 165] on link "Practice Questions" at bounding box center [105, 166] width 208 height 46
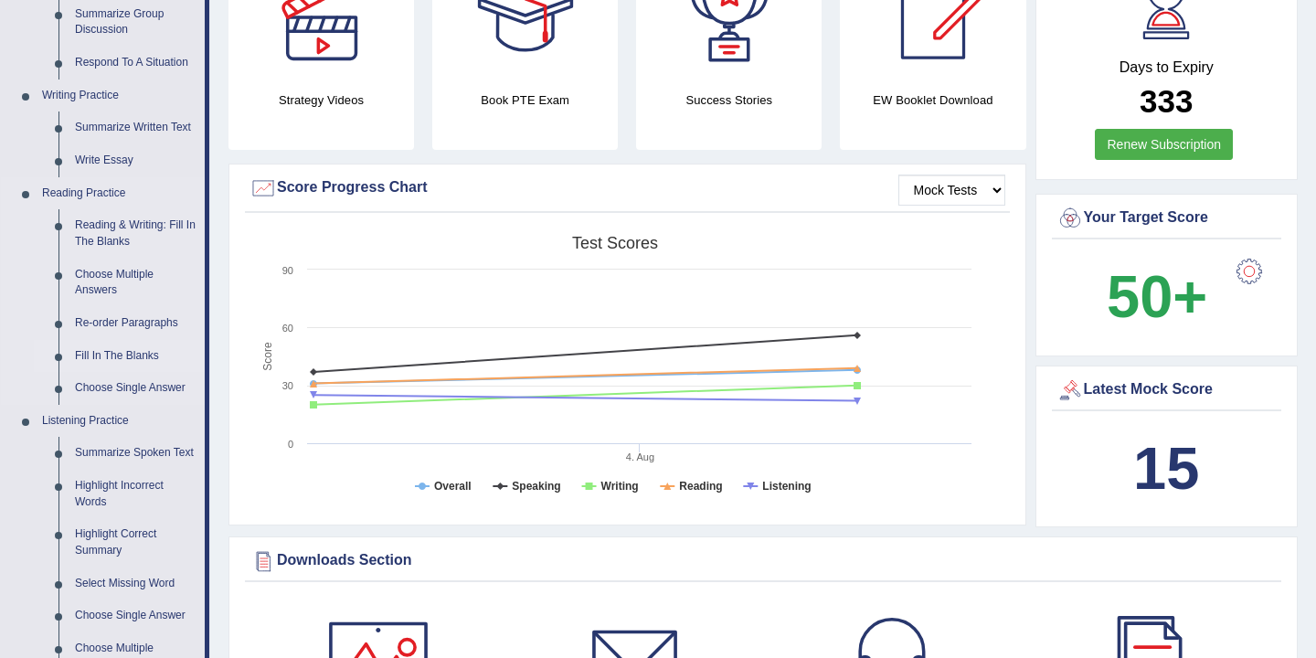
scroll to position [213, 0]
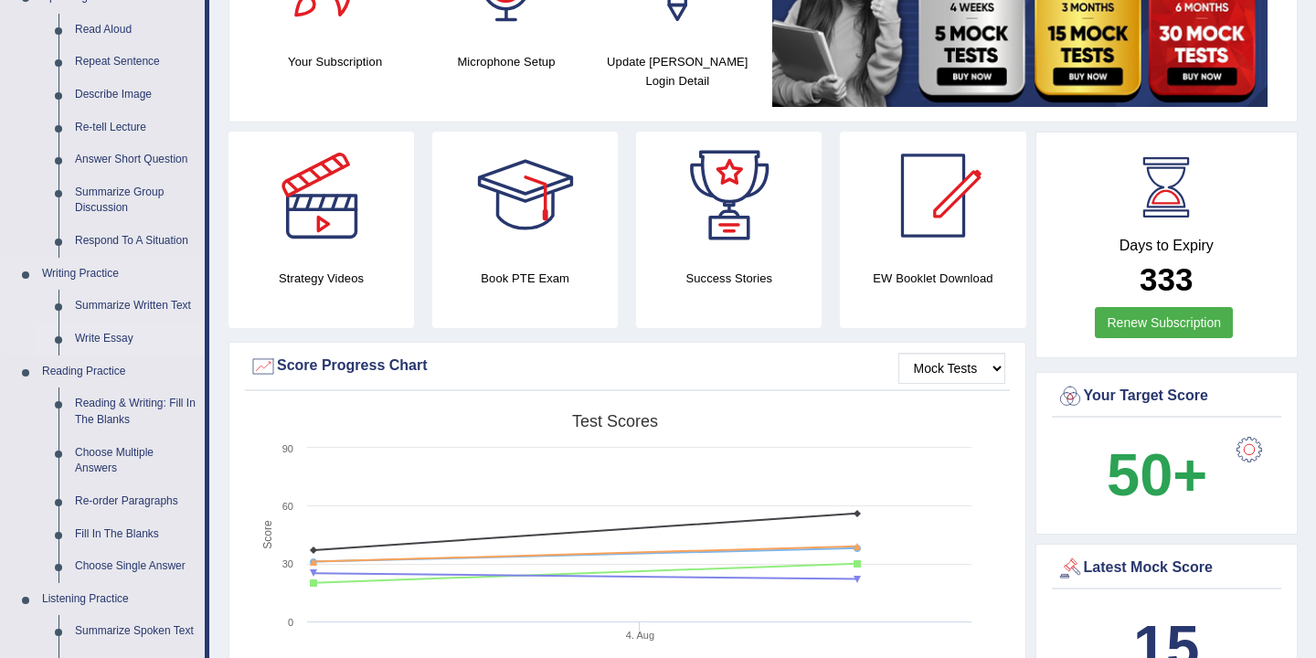
click at [119, 338] on link "Write Essay" at bounding box center [136, 339] width 138 height 33
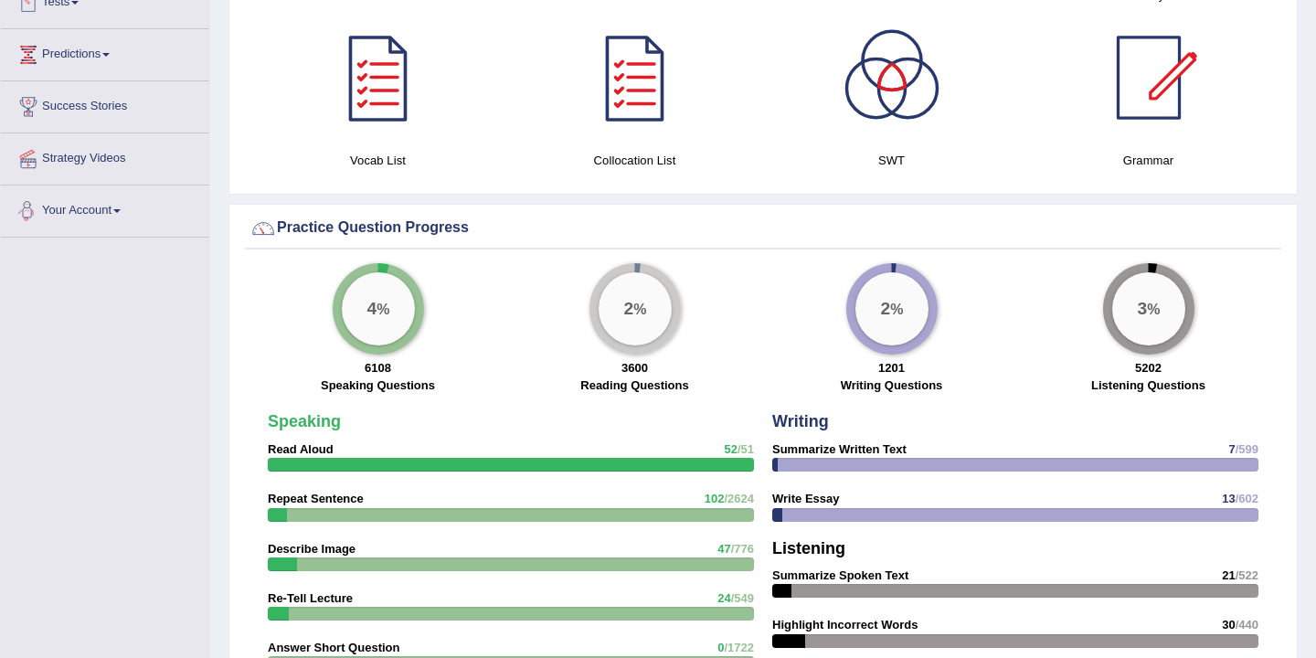
scroll to position [1165, 0]
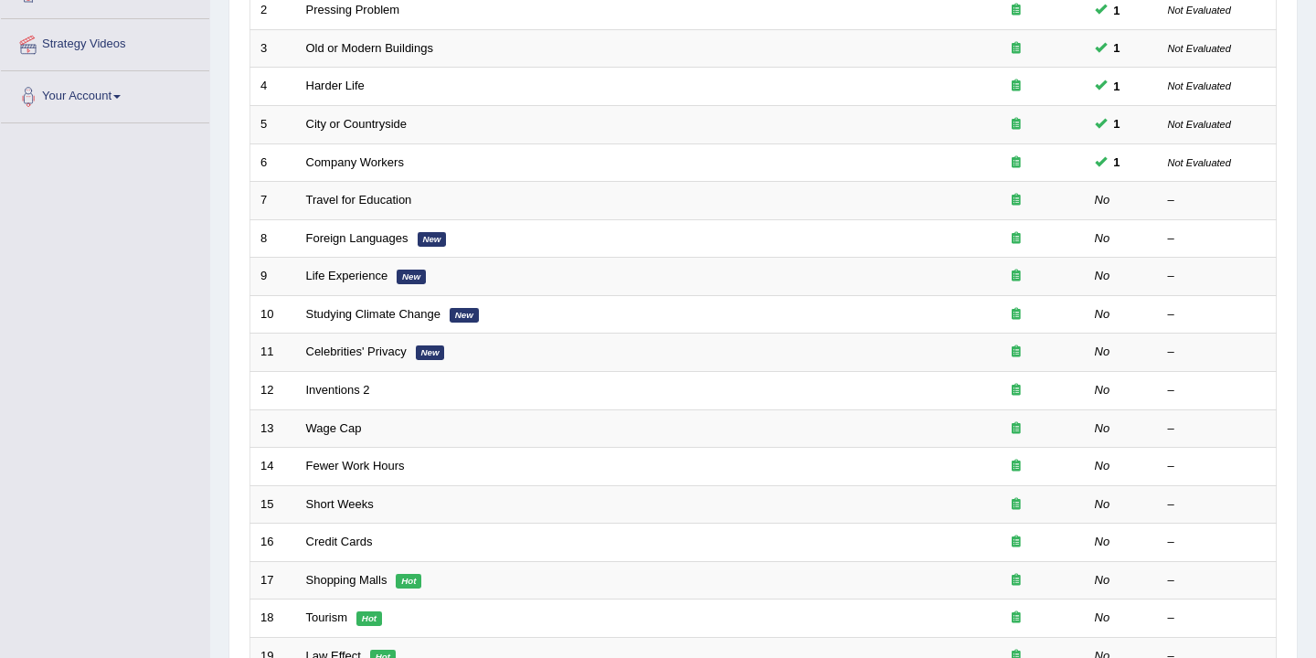
scroll to position [315, 0]
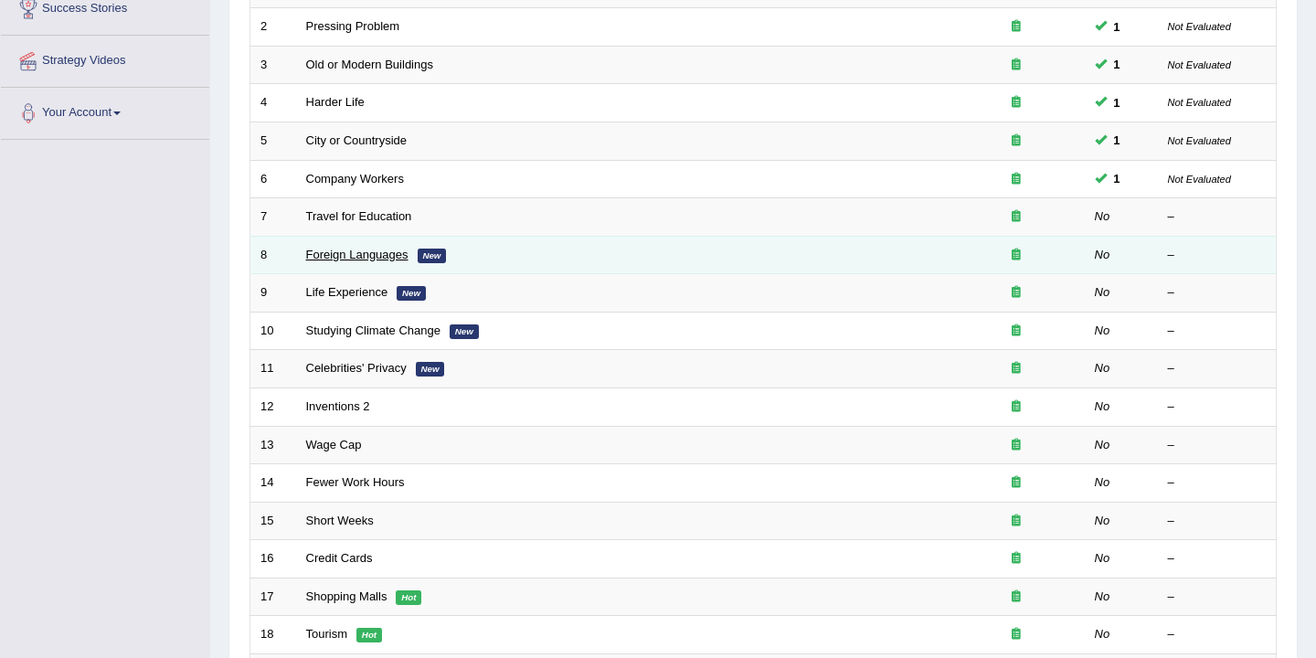
click at [346, 258] on link "Foreign Languages" at bounding box center [357, 255] width 102 height 14
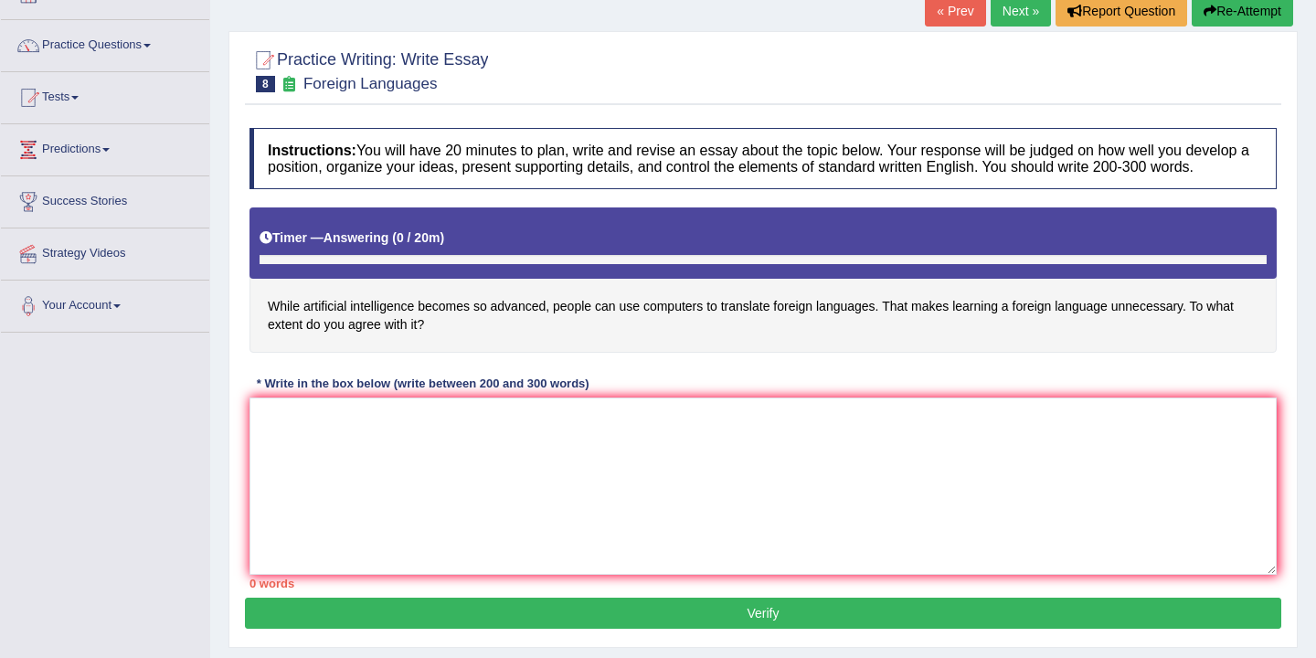
scroll to position [190, 0]
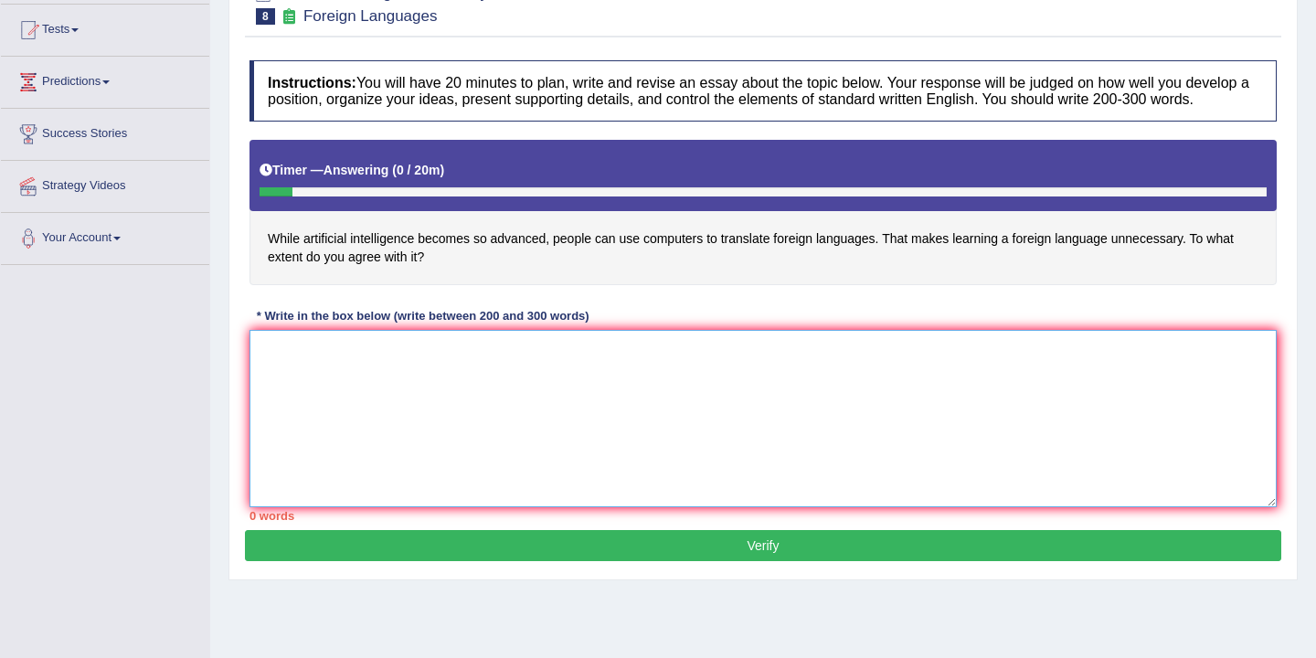
click at [355, 366] on textarea at bounding box center [763, 418] width 1027 height 177
type textarea "Y"
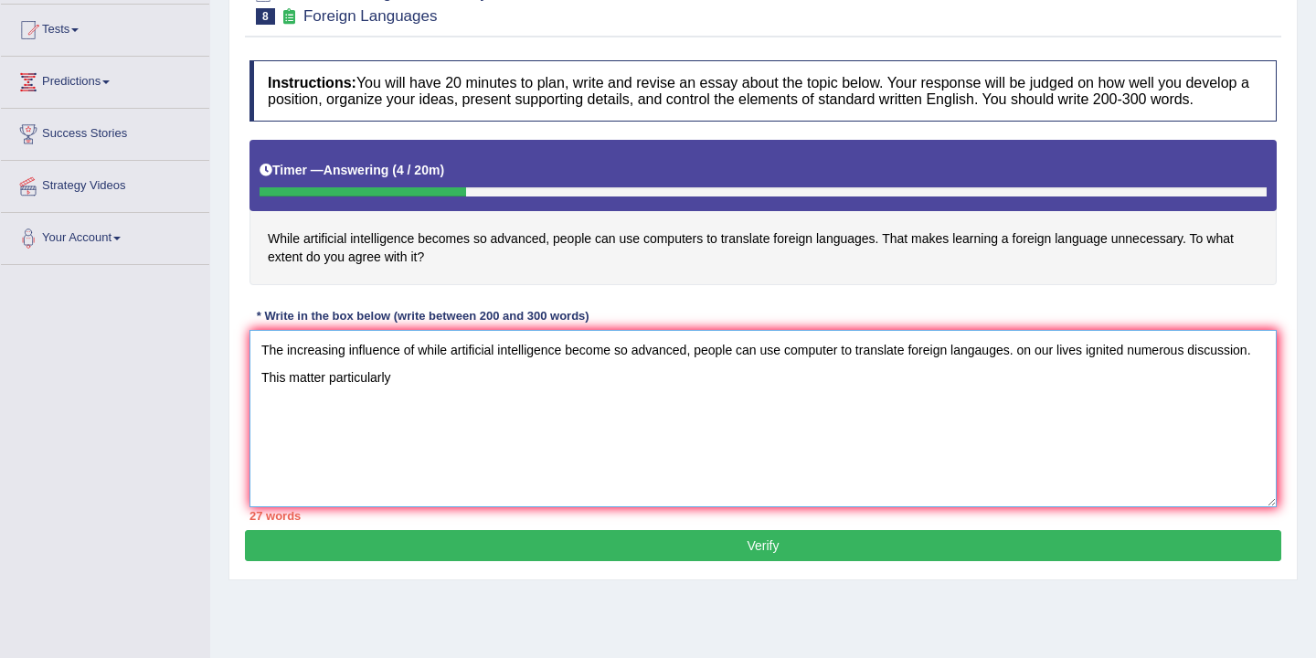
click at [329, 399] on textarea "The increasing influence of while artificial intelligence become so advanced, p…" at bounding box center [763, 418] width 1027 height 177
click at [431, 390] on textarea "The increasing influence of while artificial intelligence become so advanced, p…" at bounding box center [763, 418] width 1027 height 177
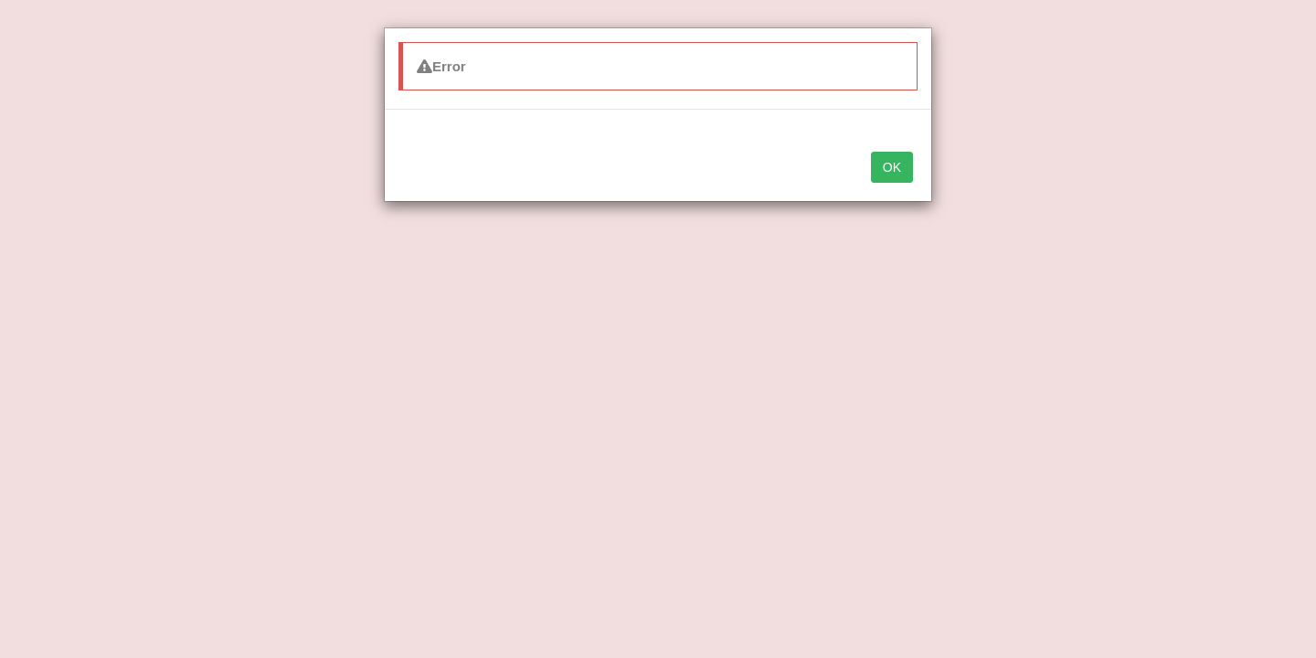
click at [888, 168] on button "OK" at bounding box center [892, 167] width 42 height 31
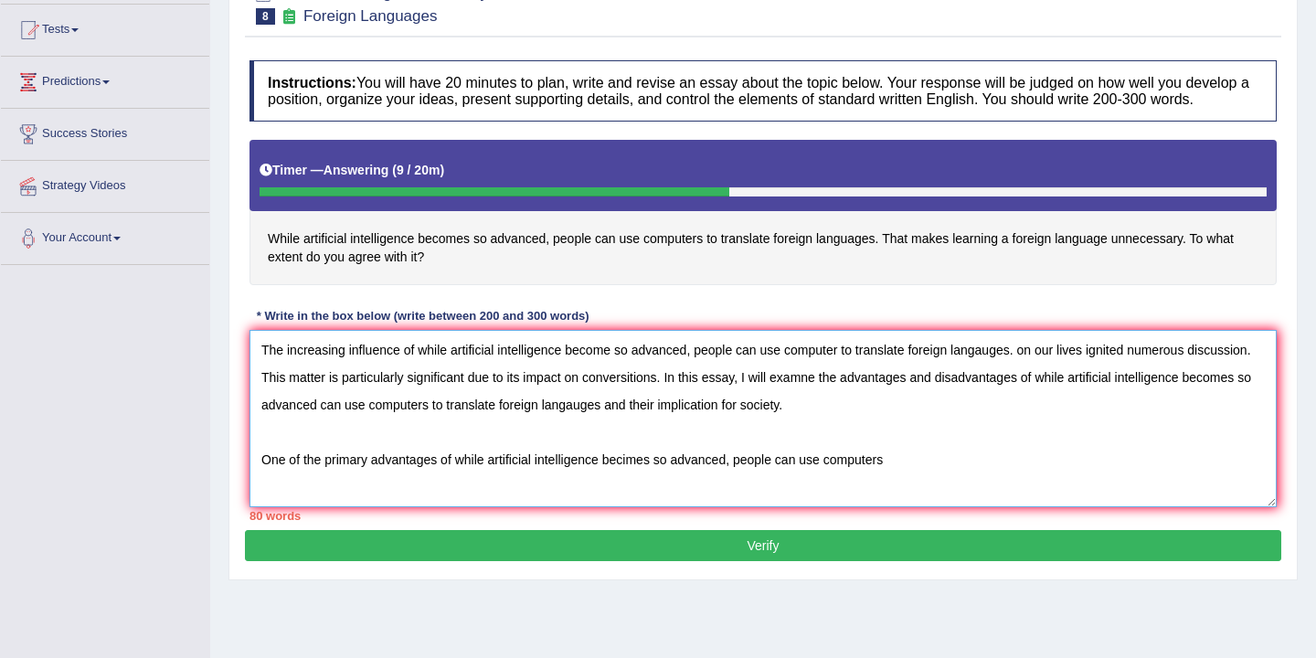
click at [901, 479] on textarea "The increasing influence of while artificial intelligence become so advanced, p…" at bounding box center [763, 418] width 1027 height 177
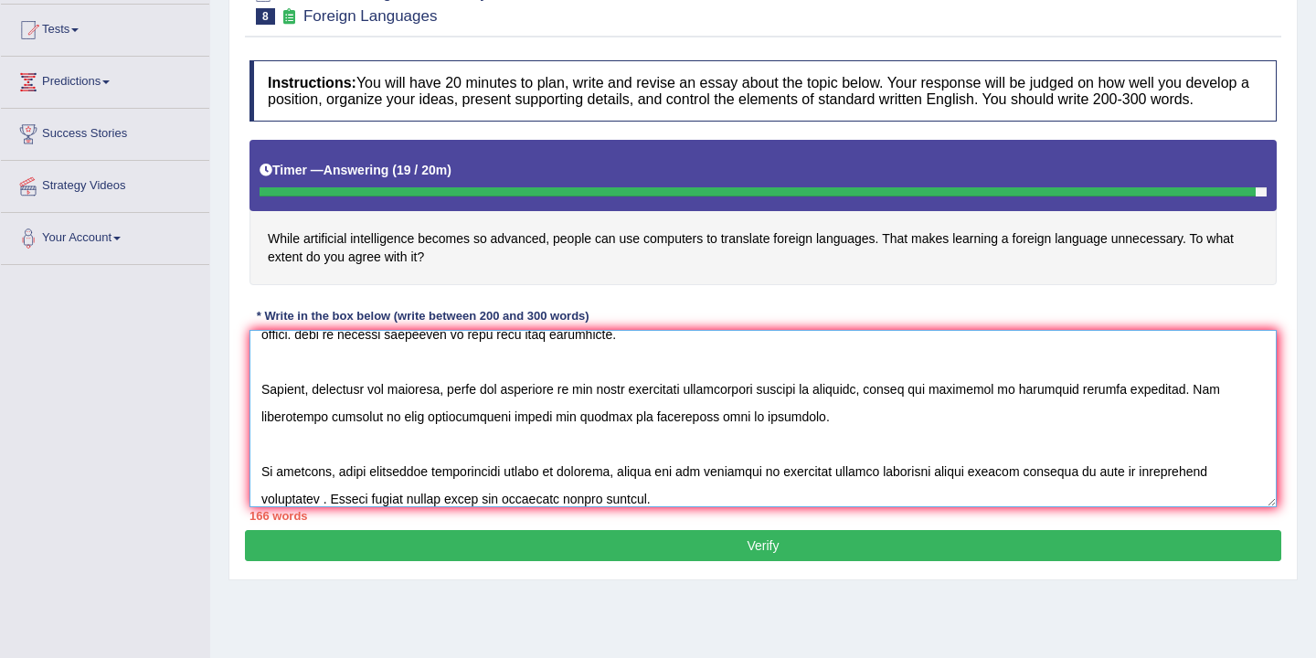
scroll to position [165, 0]
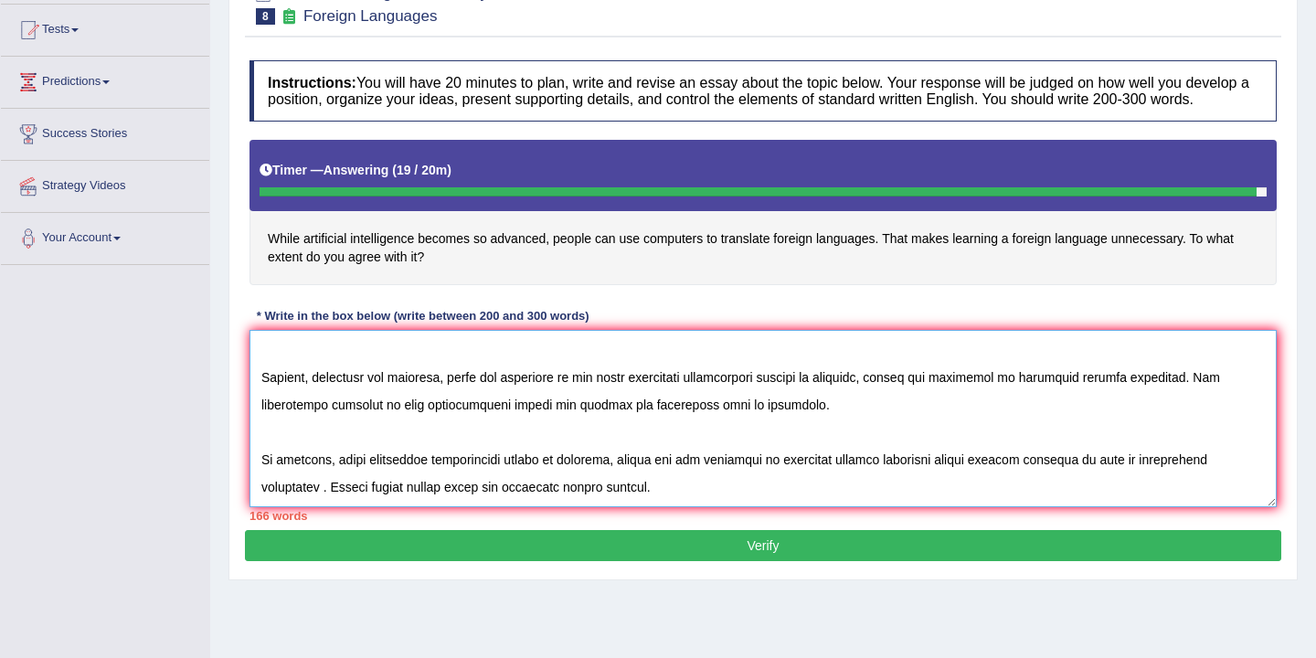
type textarea "The increasing influence of while artificial intelligence become so advanced, p…"
click at [801, 561] on button "Verify" at bounding box center [763, 545] width 1037 height 31
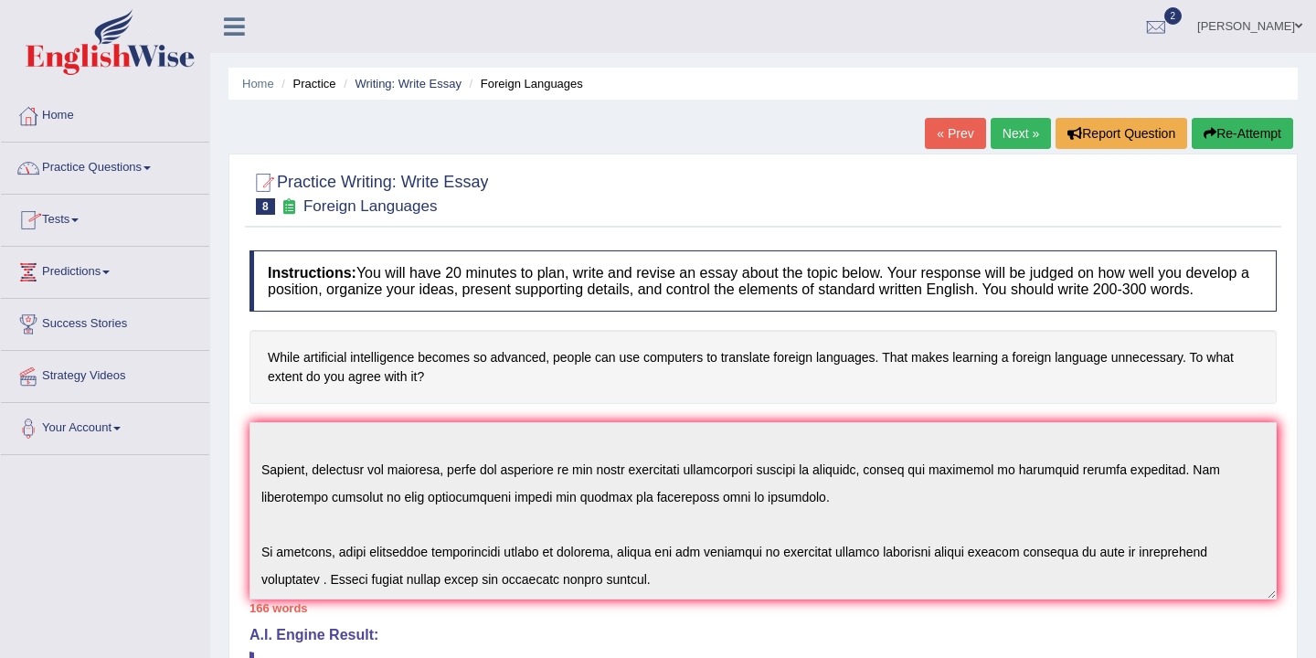
scroll to position [1, 0]
click at [67, 128] on link "Home" at bounding box center [105, 113] width 208 height 46
